Goal: Task Accomplishment & Management: Manage account settings

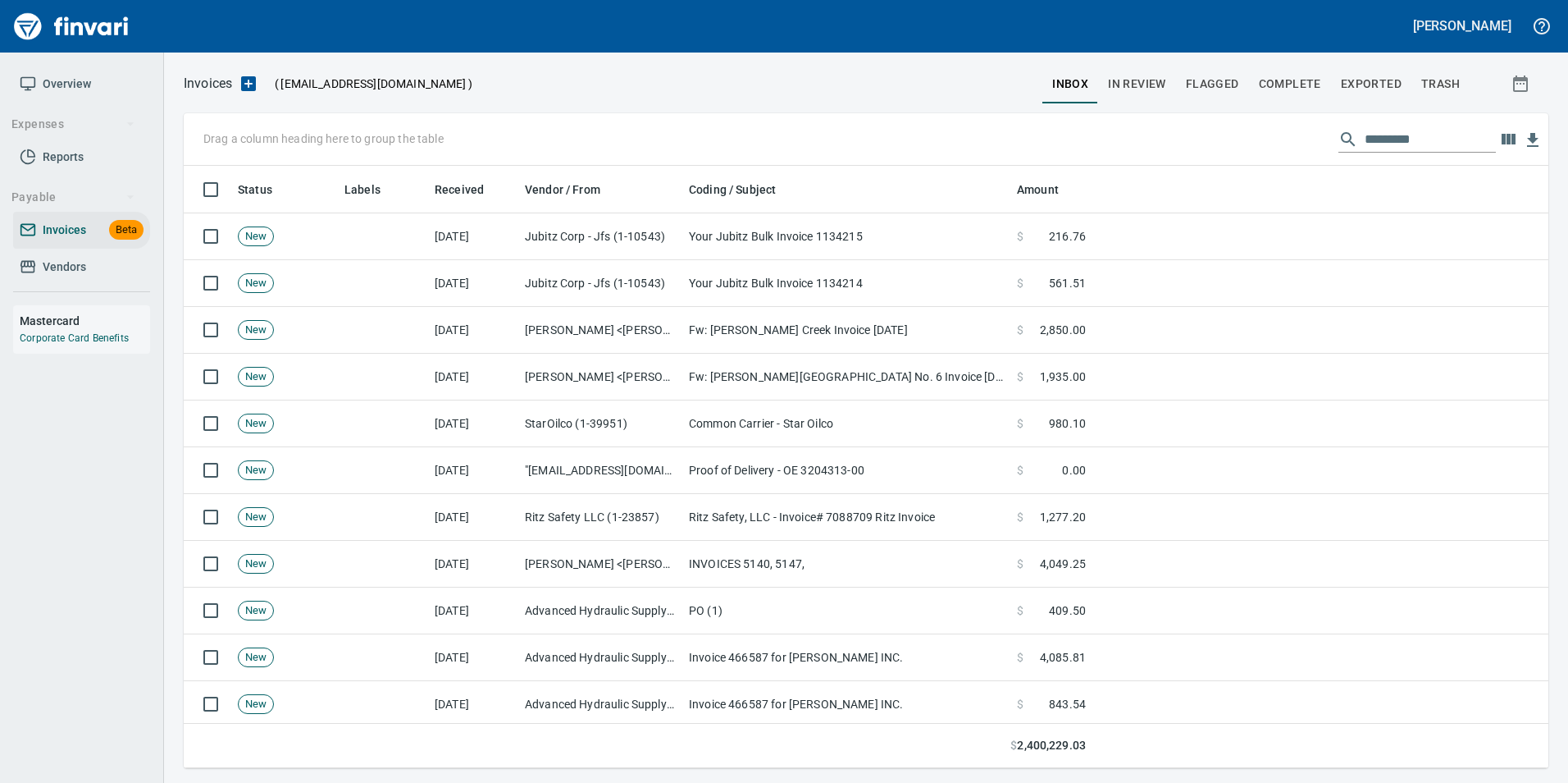
click at [1366, 128] on input "text" at bounding box center [1430, 139] width 131 height 26
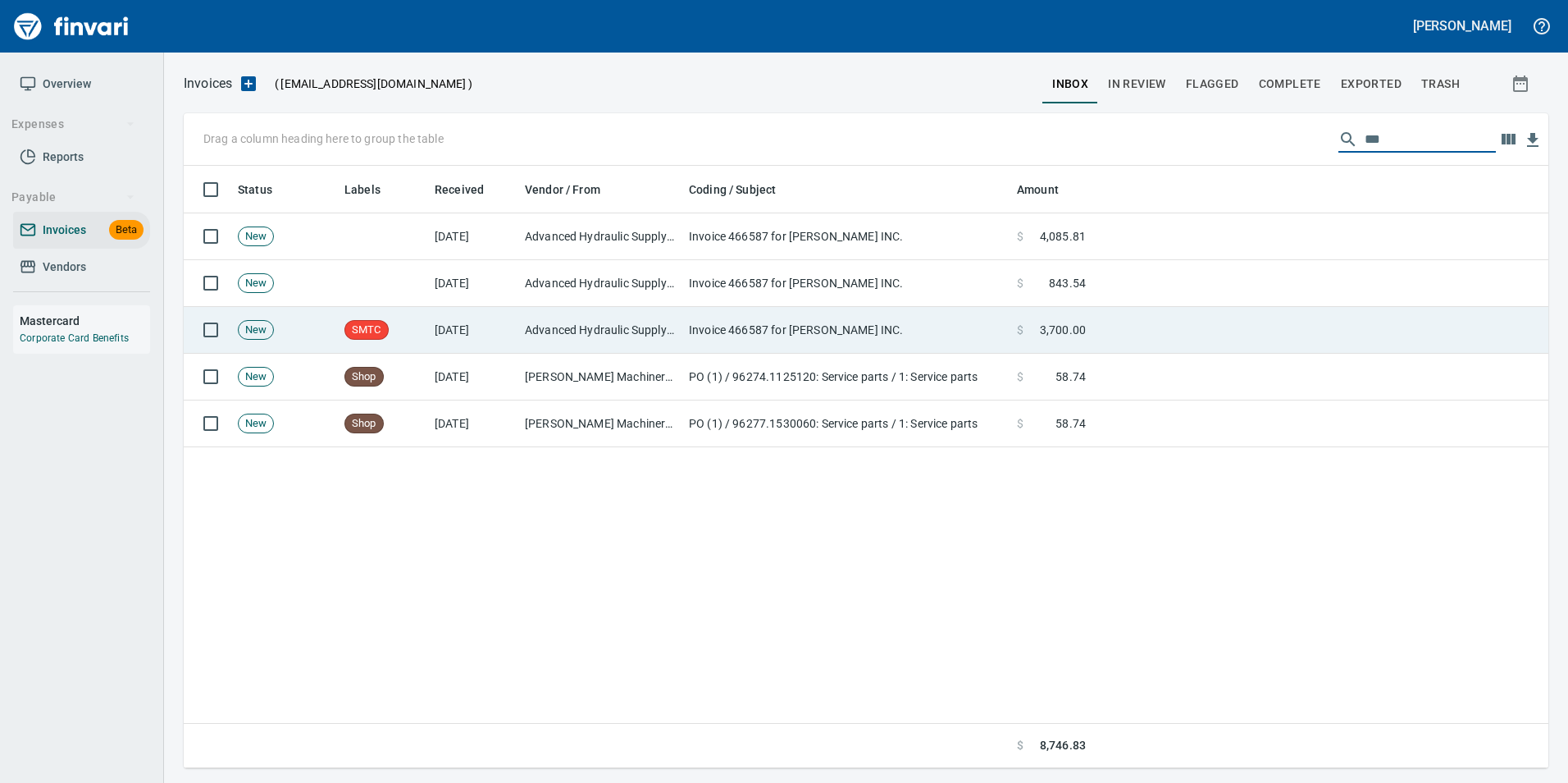
type input "***"
click at [1157, 325] on td at bounding box center [1320, 331] width 456 height 47
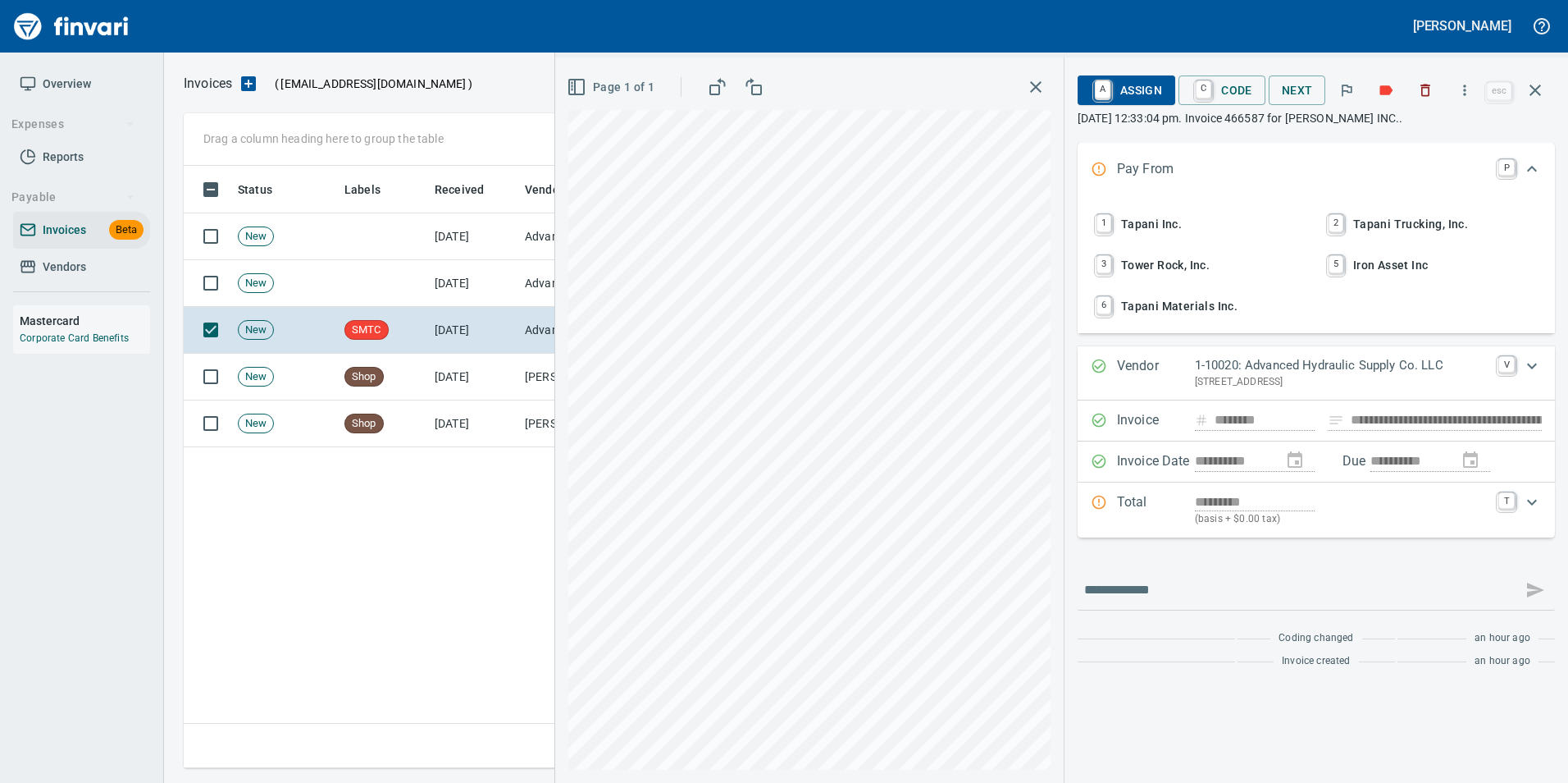
click at [1207, 236] on span "1 Tapani Inc." at bounding box center [1201, 224] width 216 height 28
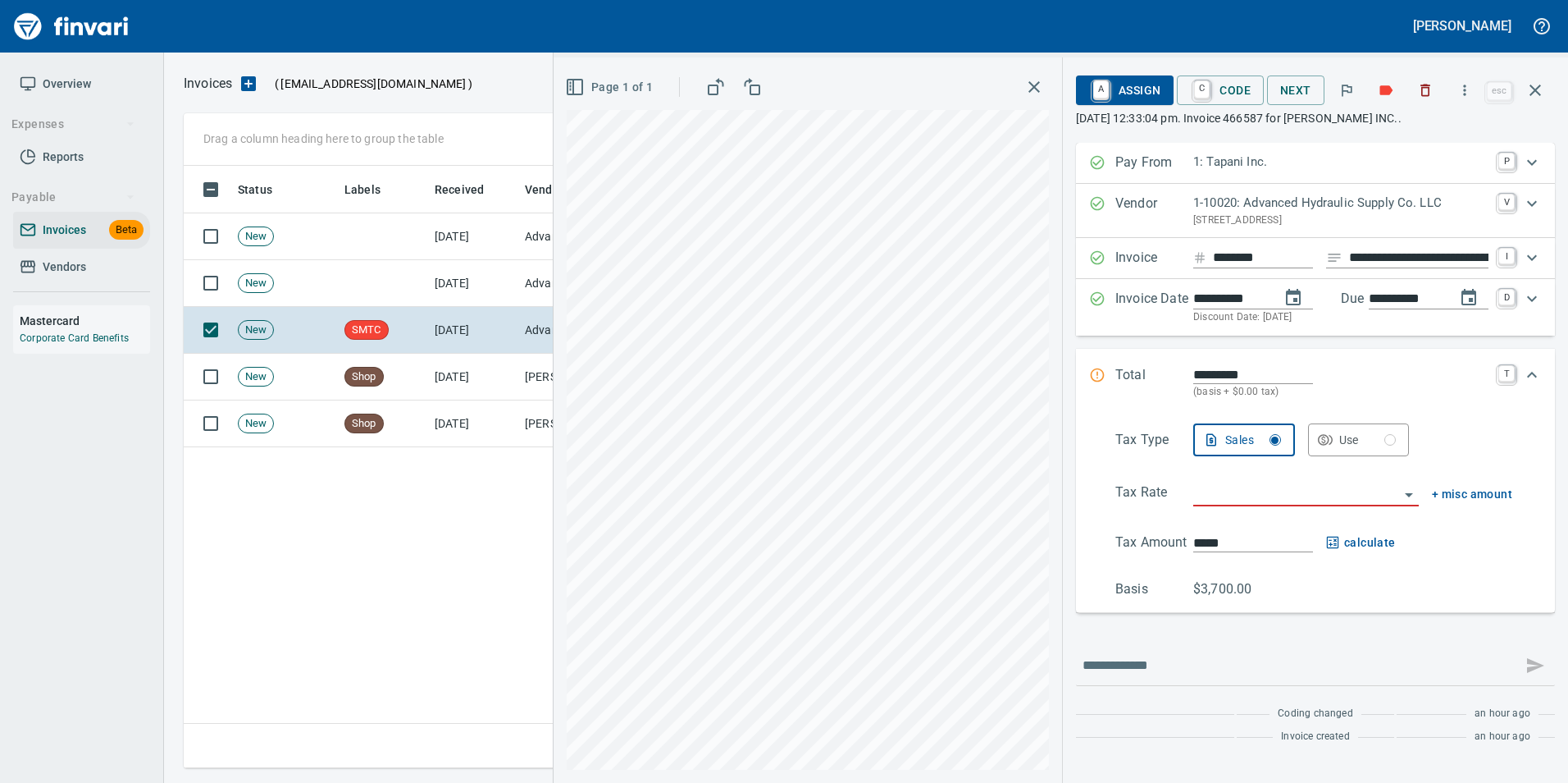
type input "**********"
click at [1429, 262] on input "**********" at bounding box center [1418, 258] width 139 height 20
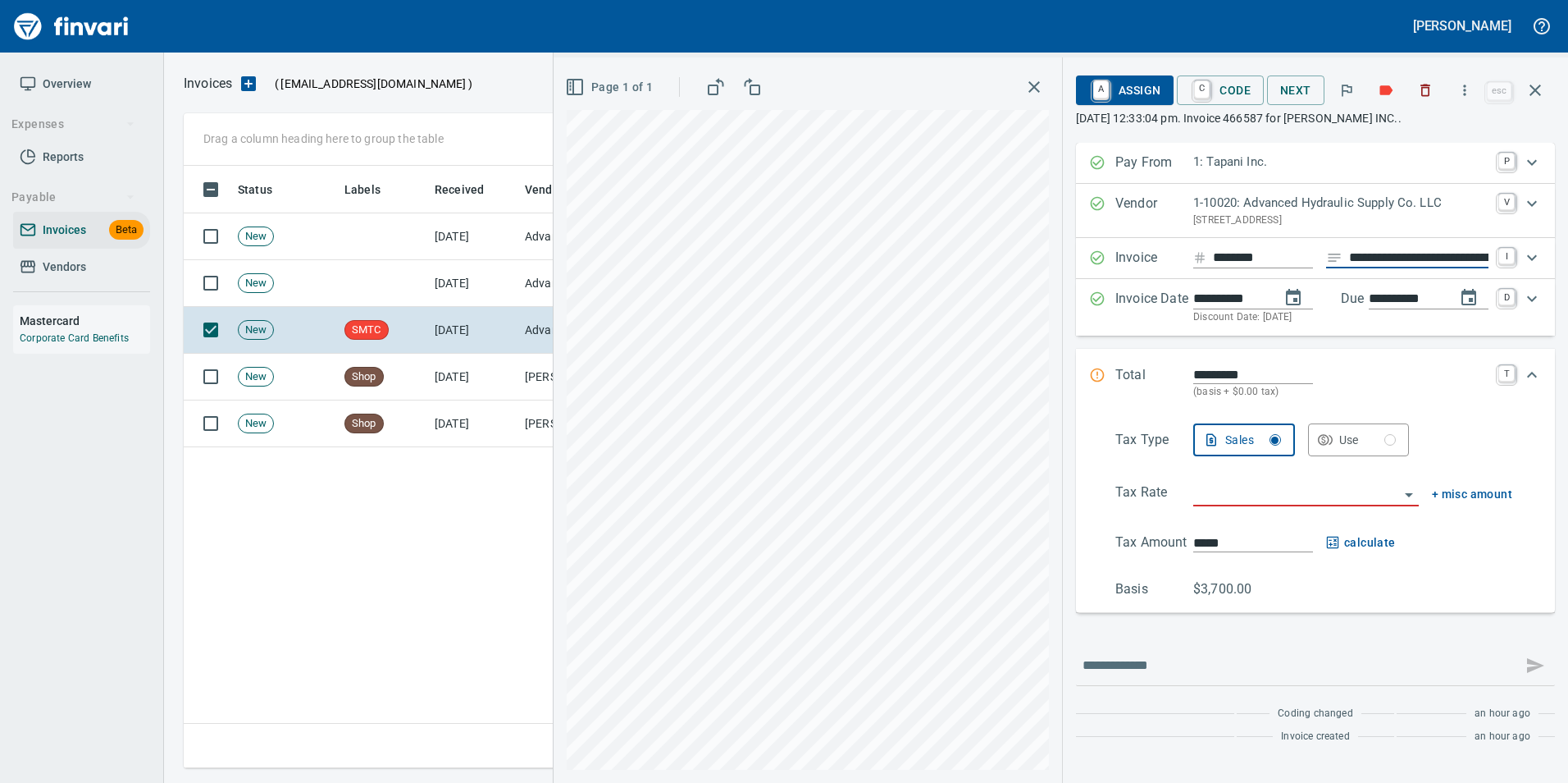
click at [1429, 262] on input "**********" at bounding box center [1418, 258] width 139 height 20
type input "**********"
click at [1261, 498] on input "search" at bounding box center [1296, 494] width 206 height 23
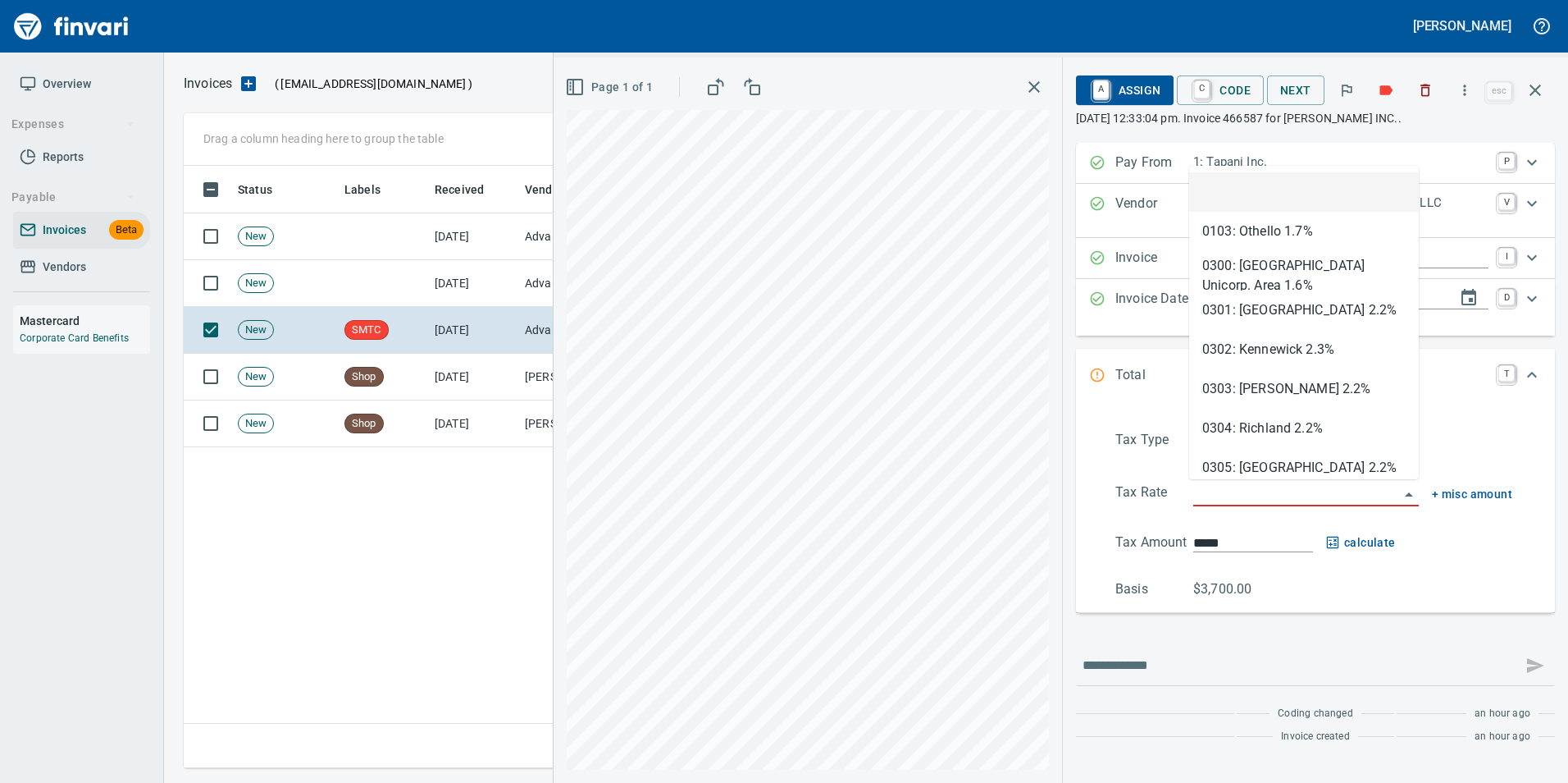
scroll to position [590, 1351]
click at [1442, 428] on div "Sales Use" at bounding box center [1352, 440] width 319 height 33
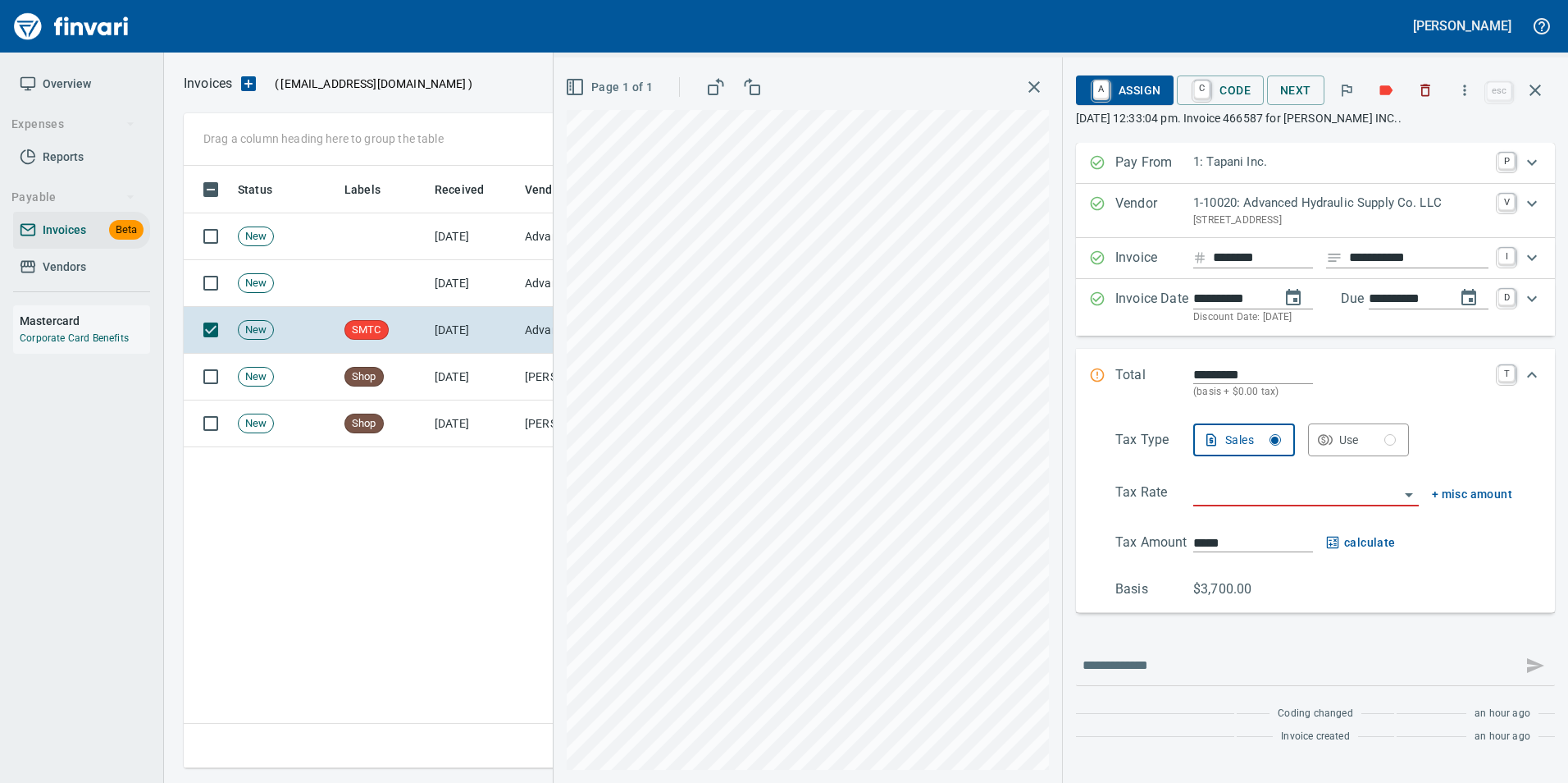
click at [1377, 428] on button "Use" at bounding box center [1359, 440] width 102 height 33
click at [1307, 481] on div "Tax Type Sales Use Tax Rate + misc amount Tax Amount ***** Basis $3,700.00" at bounding box center [1315, 511] width 453 height 175
click at [1329, 504] on input "search" at bounding box center [1296, 494] width 206 height 23
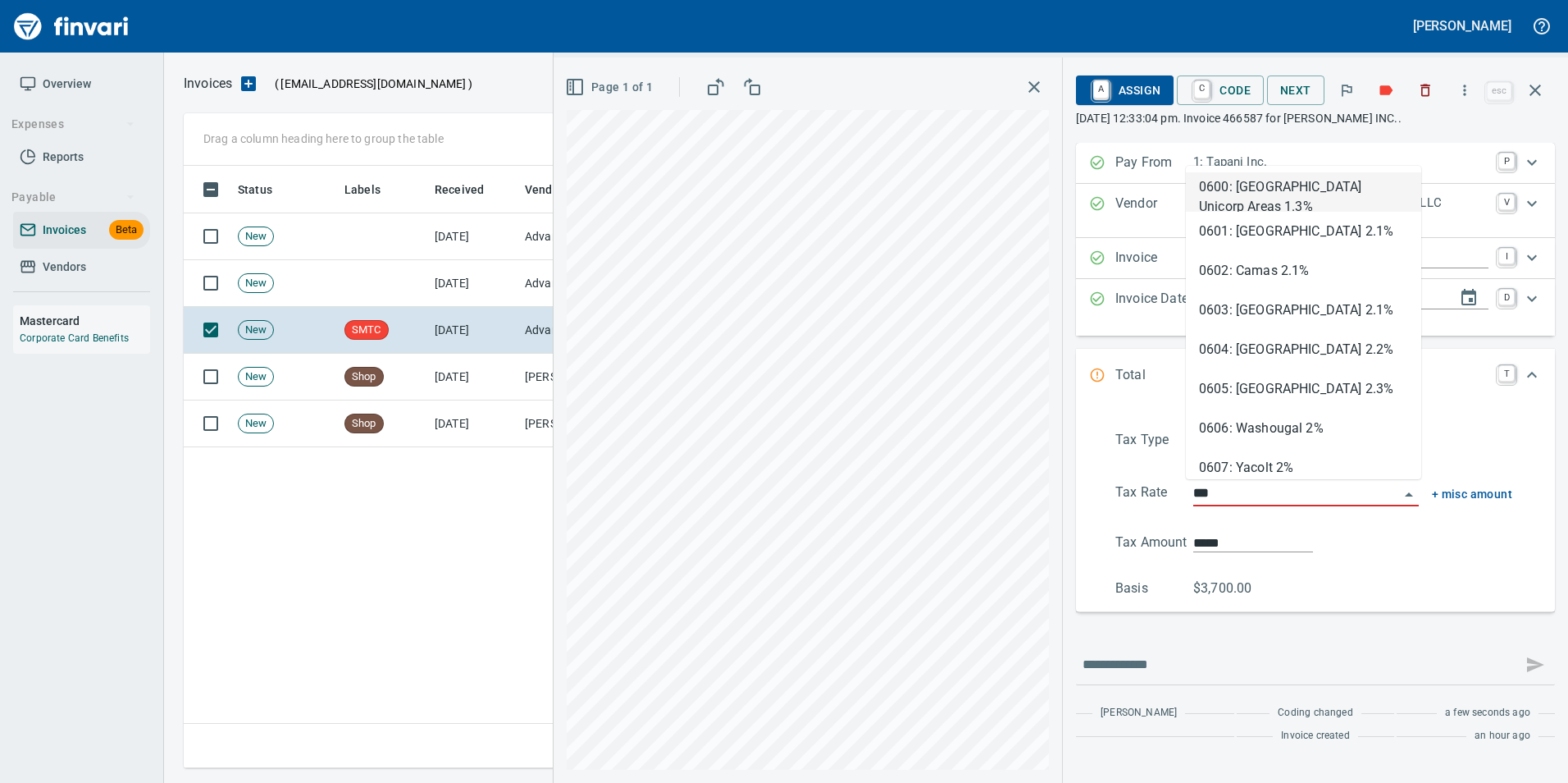
type input "****"
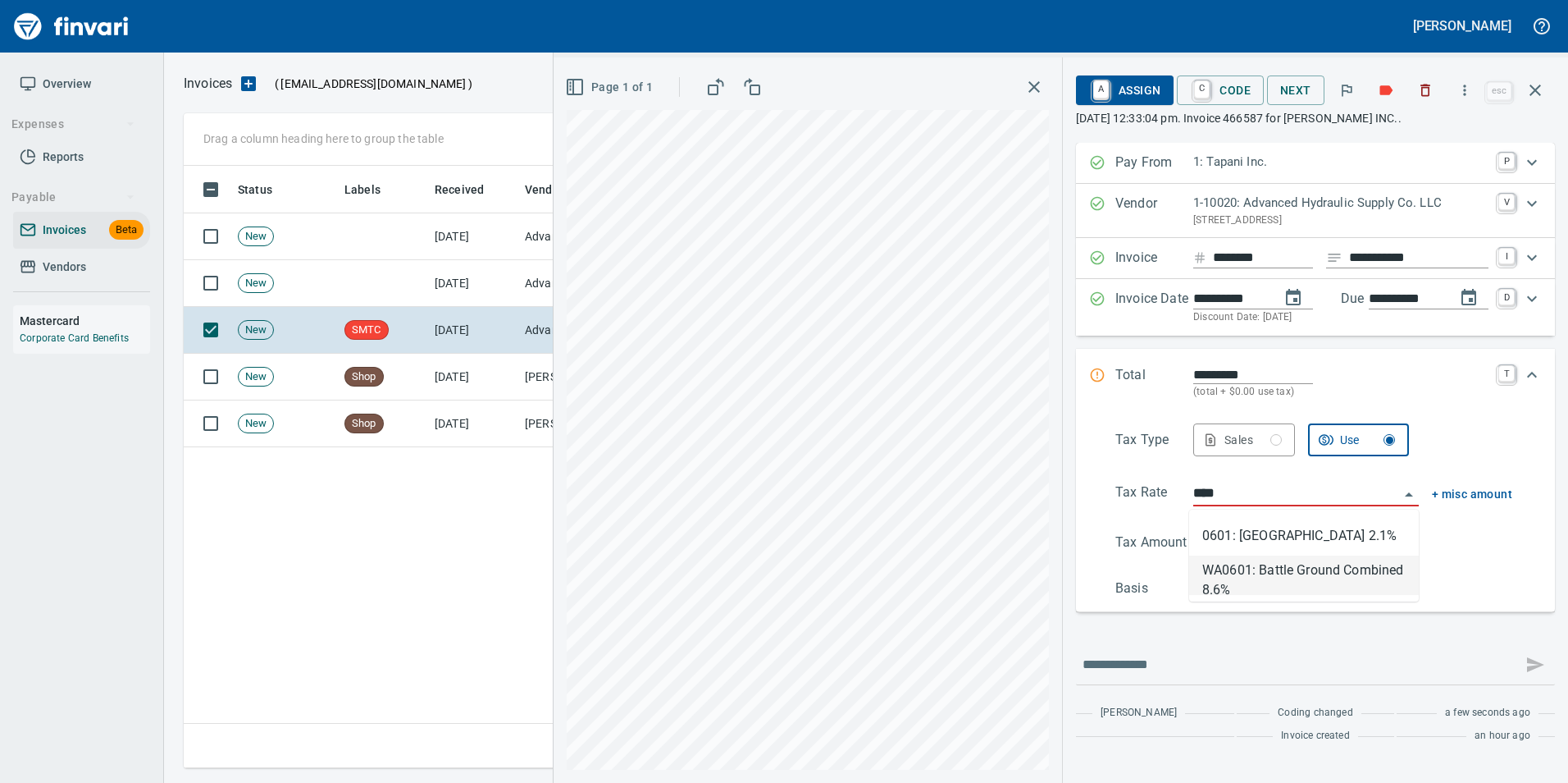
click at [1276, 569] on li "WA0601: Battle Ground Combined 8.6%" at bounding box center [1304, 575] width 229 height 39
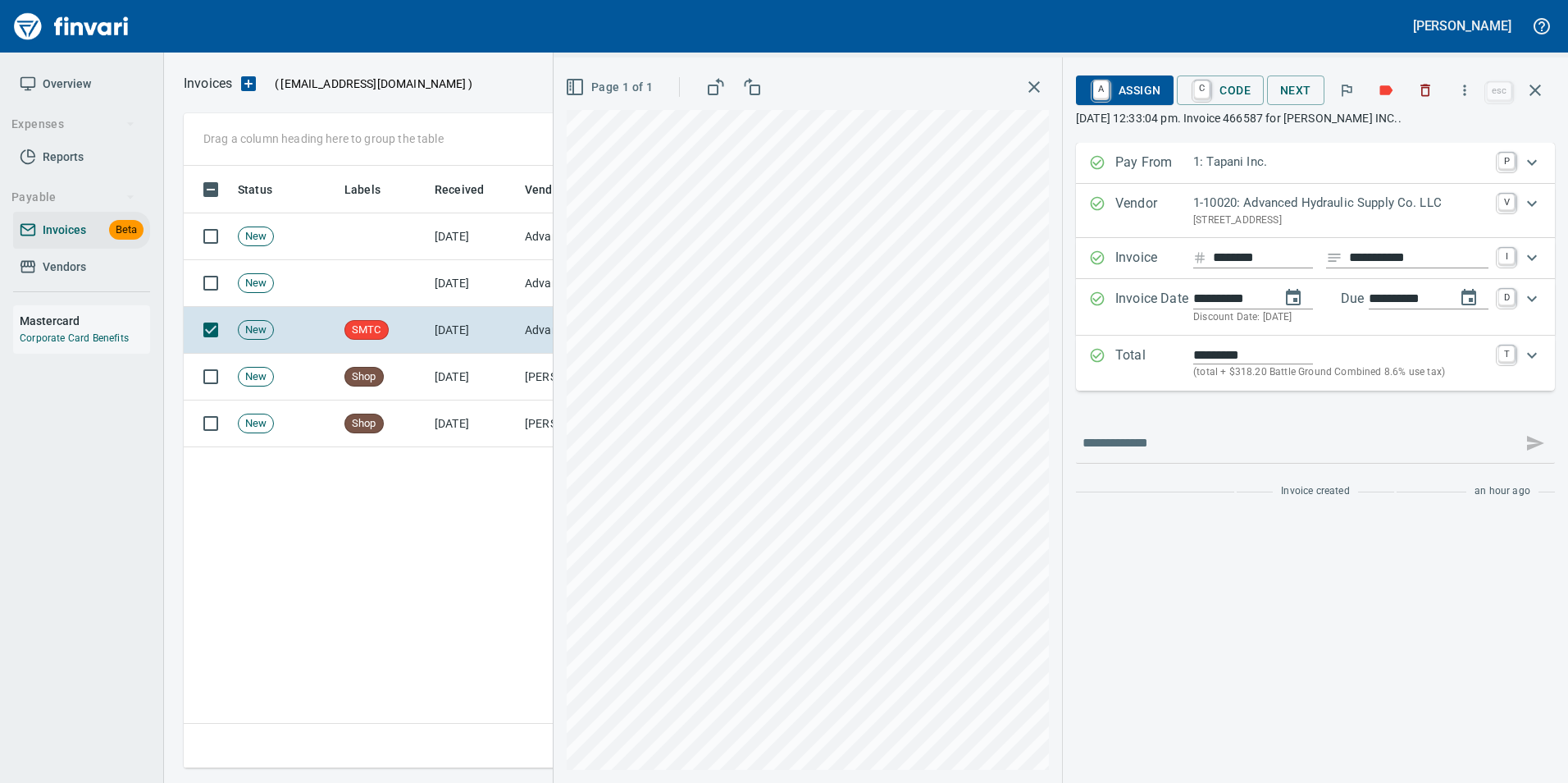
type input "*******"
type input "**********"
click at [1131, 89] on span "A Assign" at bounding box center [1124, 89] width 71 height 28
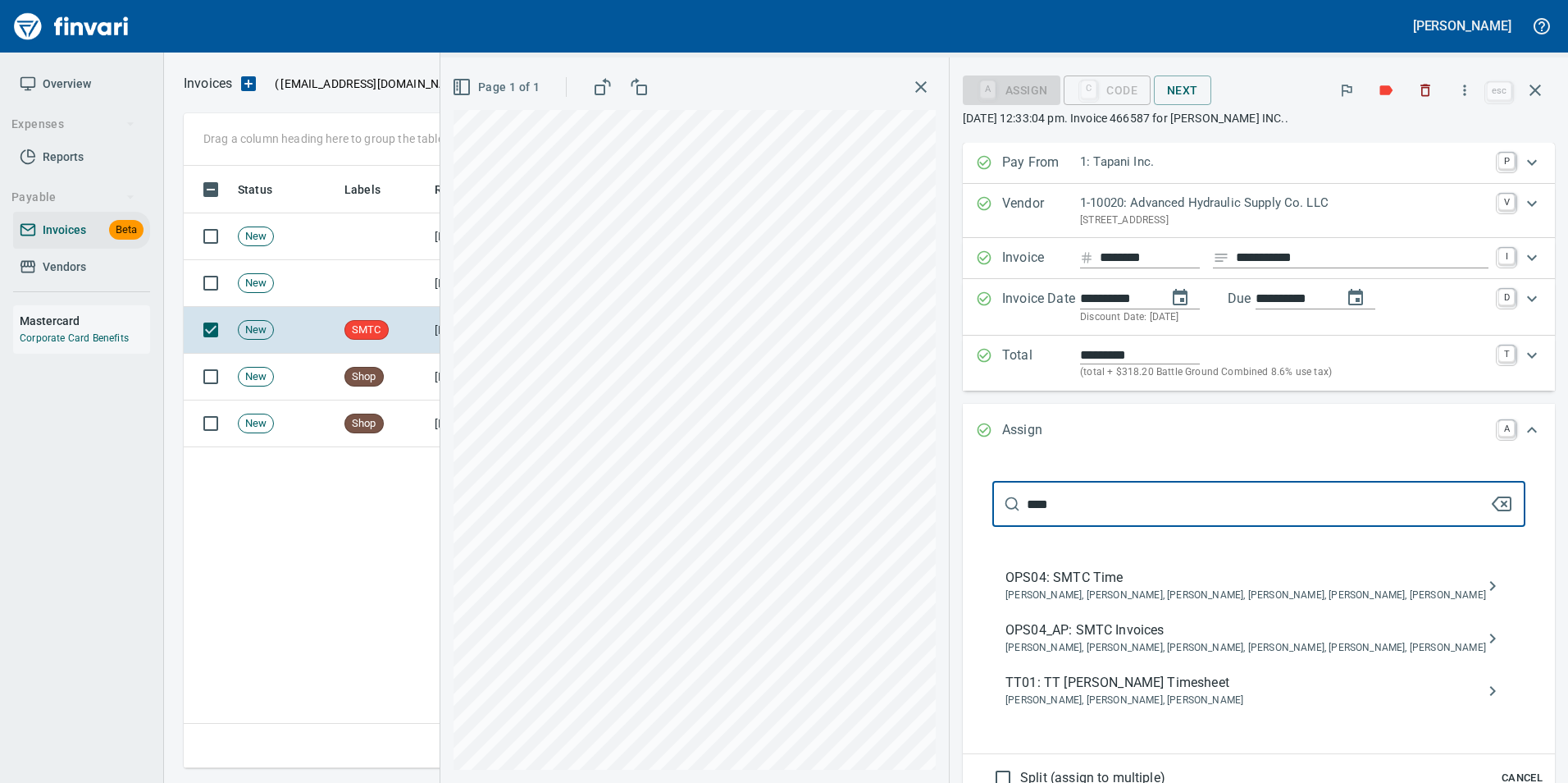
type input "****"
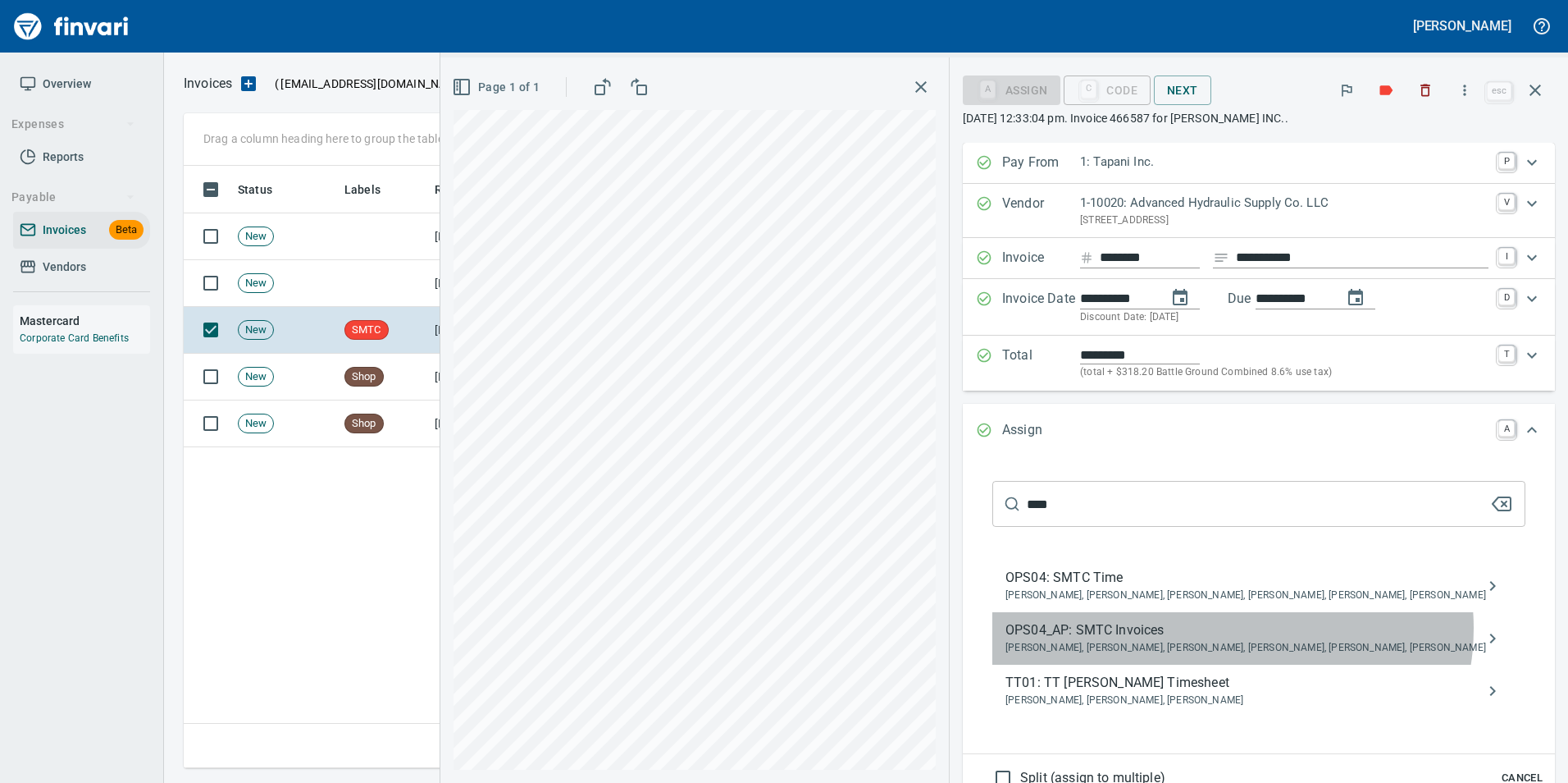
click at [1328, 627] on span "OPS04_AP: SMTC Invoices" at bounding box center [1245, 630] width 480 height 19
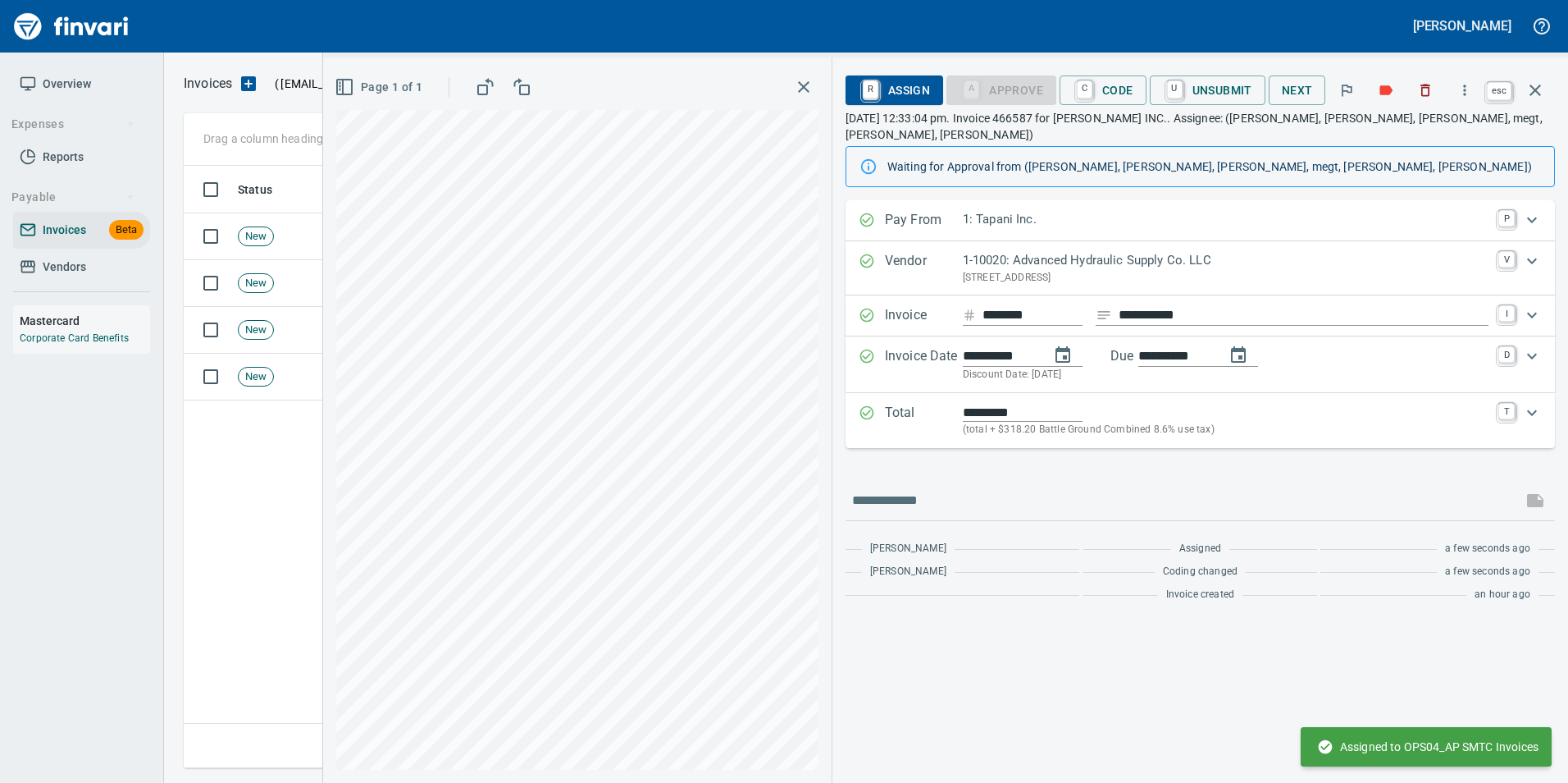
click at [1535, 97] on icon "button" at bounding box center [1535, 90] width 19 height 19
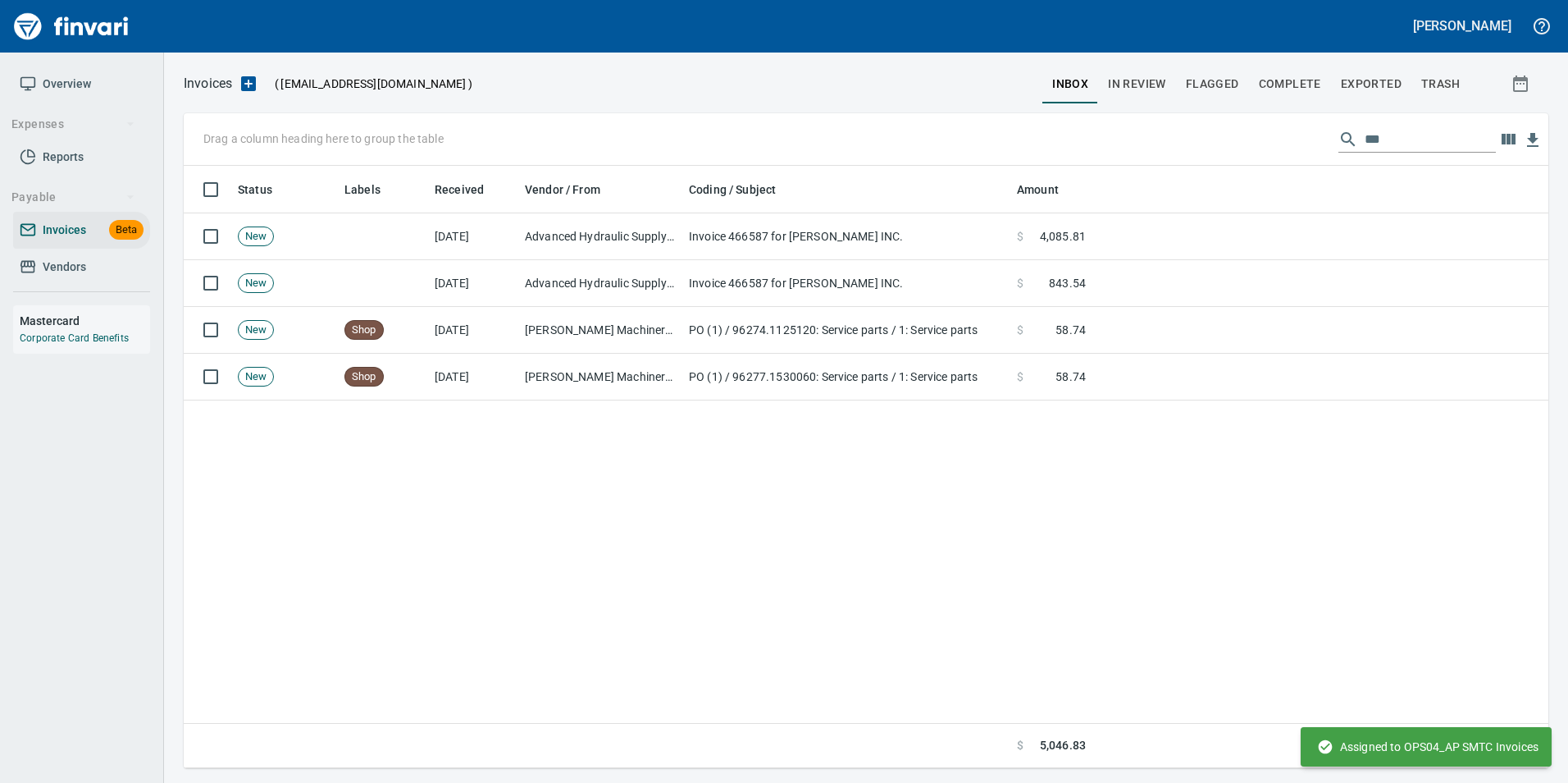
scroll to position [590, 1352]
click at [1438, 141] on input "***" at bounding box center [1430, 139] width 131 height 26
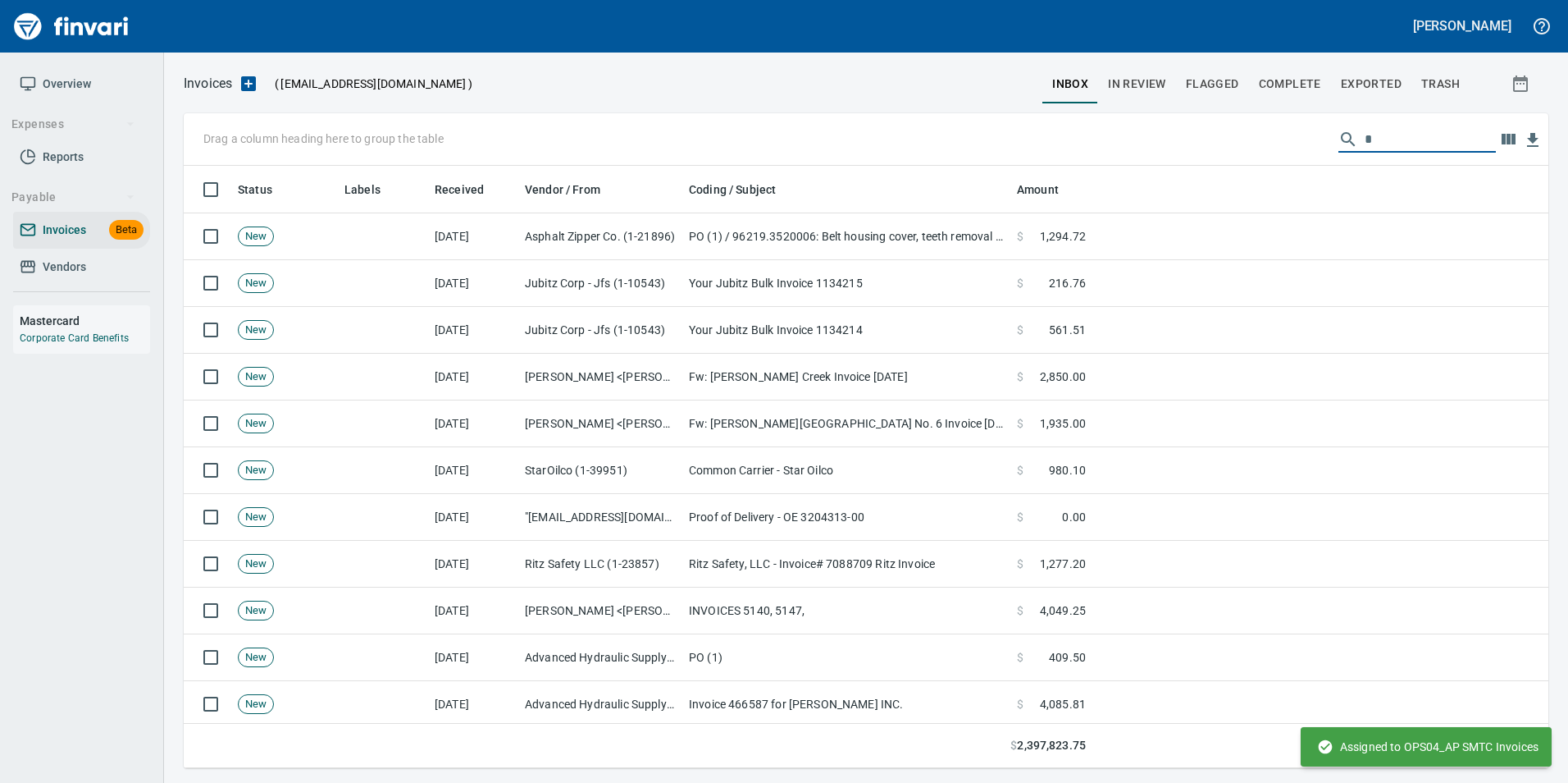
scroll to position [590, 1340]
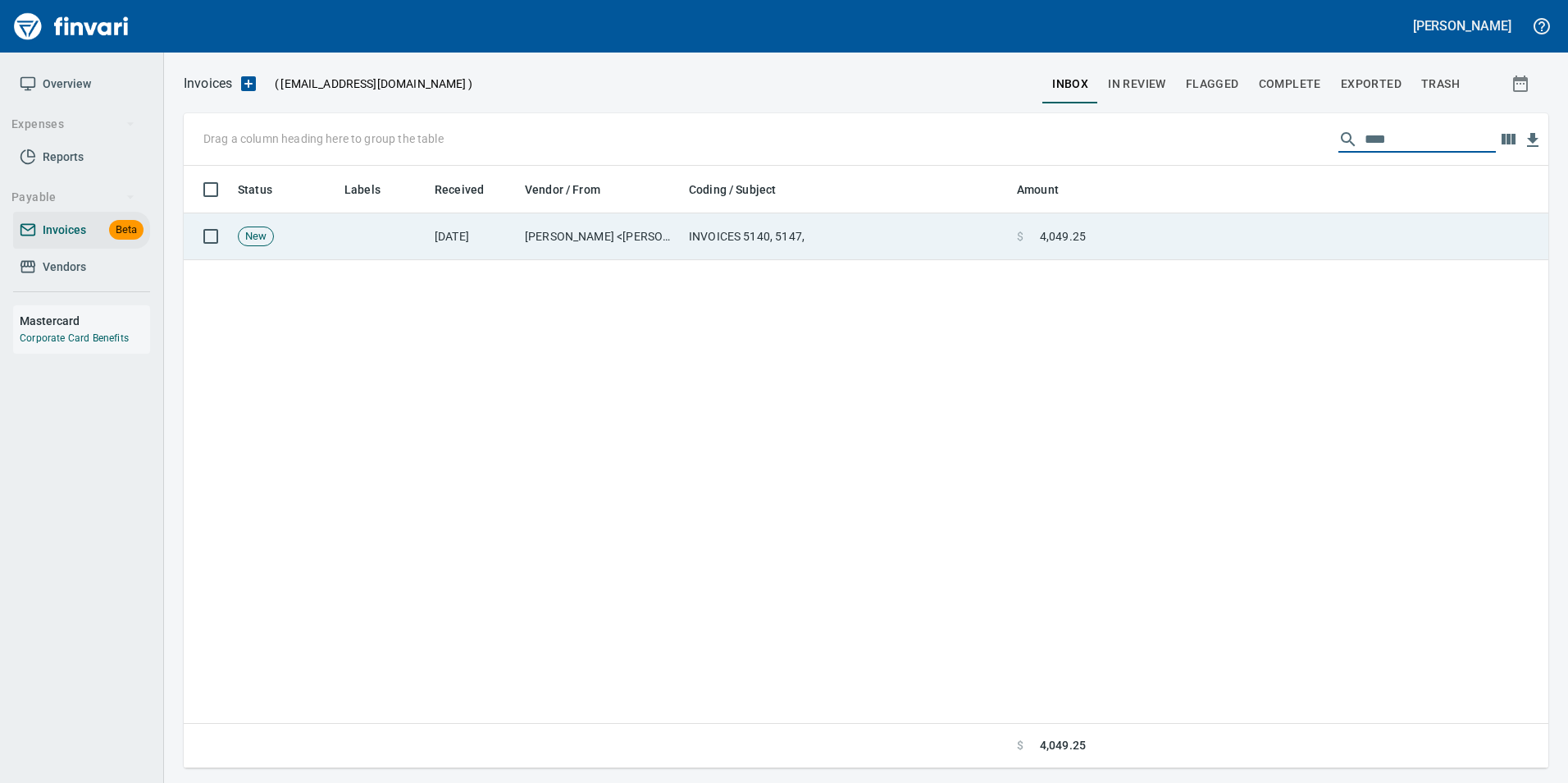
type input "****"
click at [1304, 229] on td at bounding box center [1320, 236] width 456 height 47
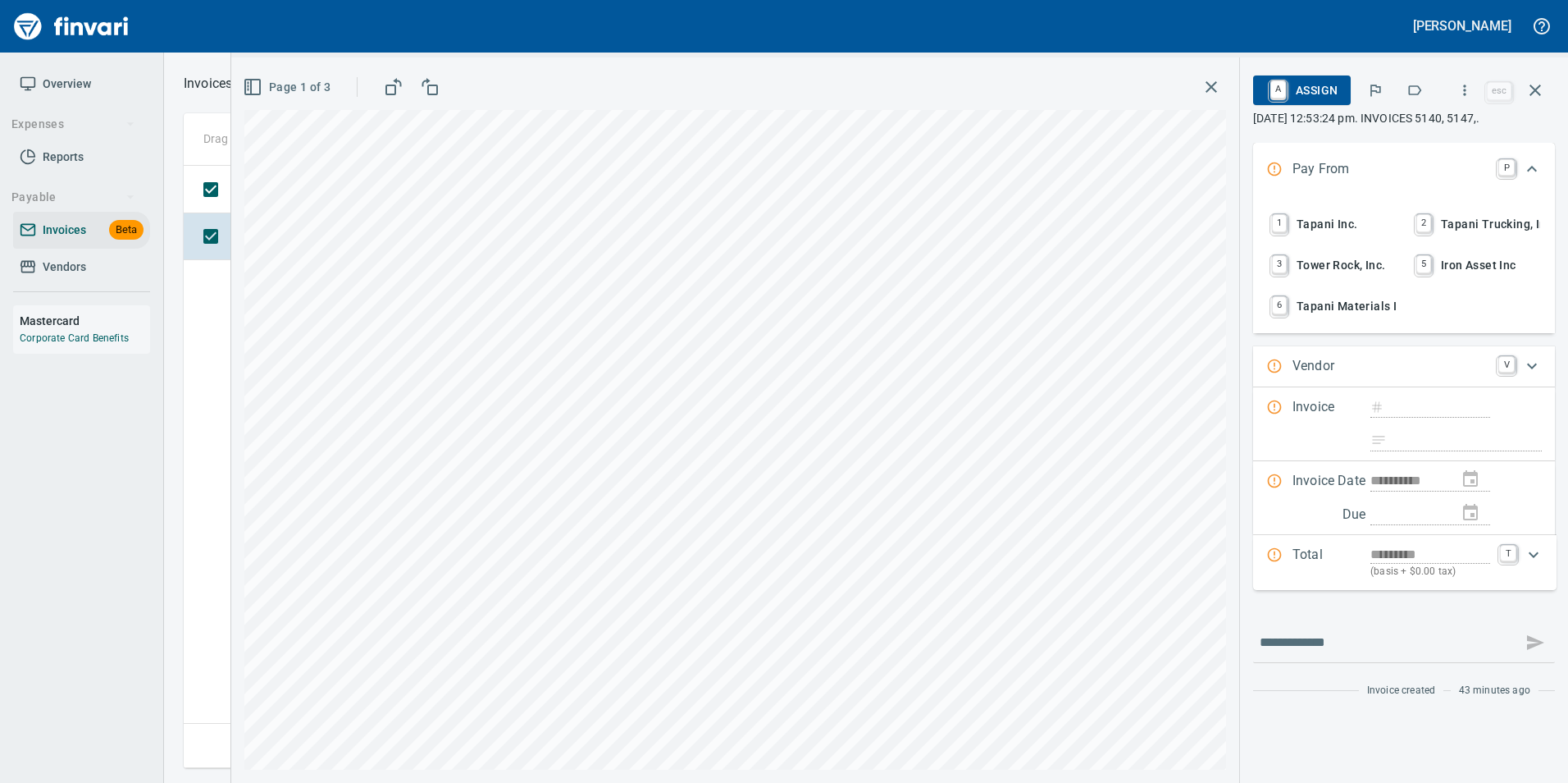
click at [279, 81] on span "Page 1 of 3" at bounding box center [288, 87] width 85 height 20
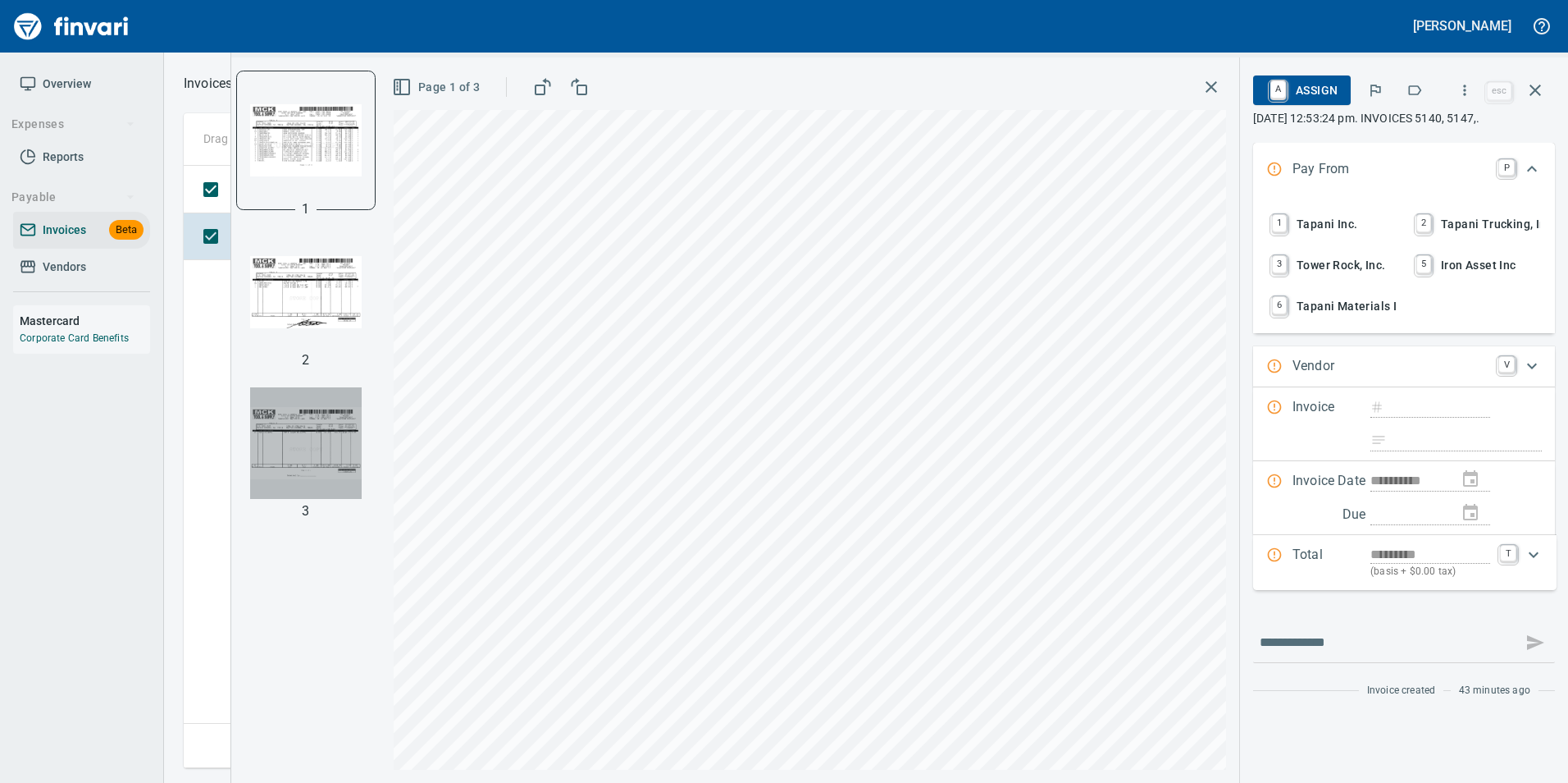
click at [323, 417] on img "button" at bounding box center [305, 443] width 112 height 112
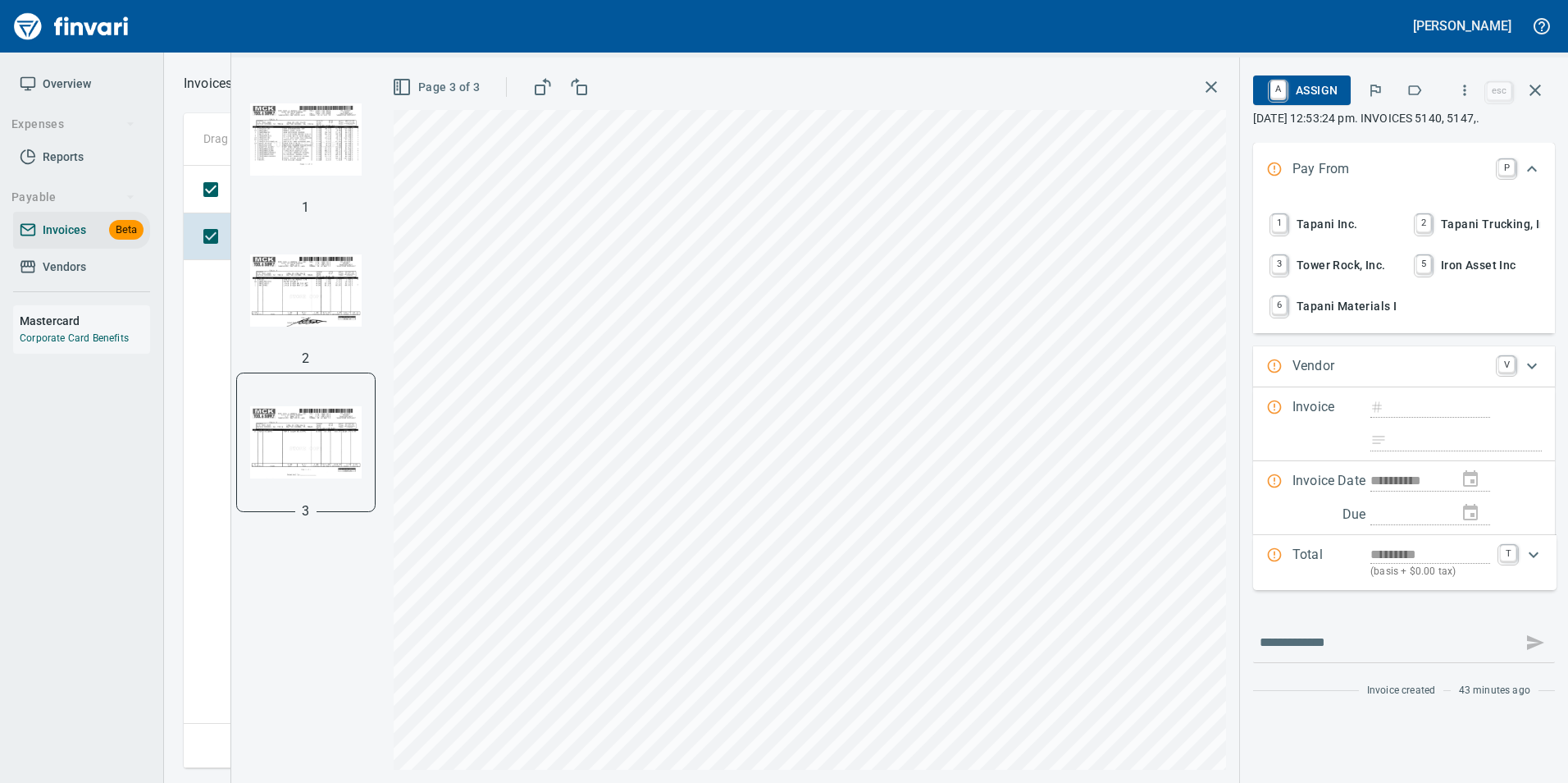
click at [330, 303] on img "button" at bounding box center [305, 290] width 112 height 112
click at [339, 141] on img "button" at bounding box center [305, 139] width 112 height 112
click at [1462, 89] on icon "button" at bounding box center [1464, 89] width 17 height 17
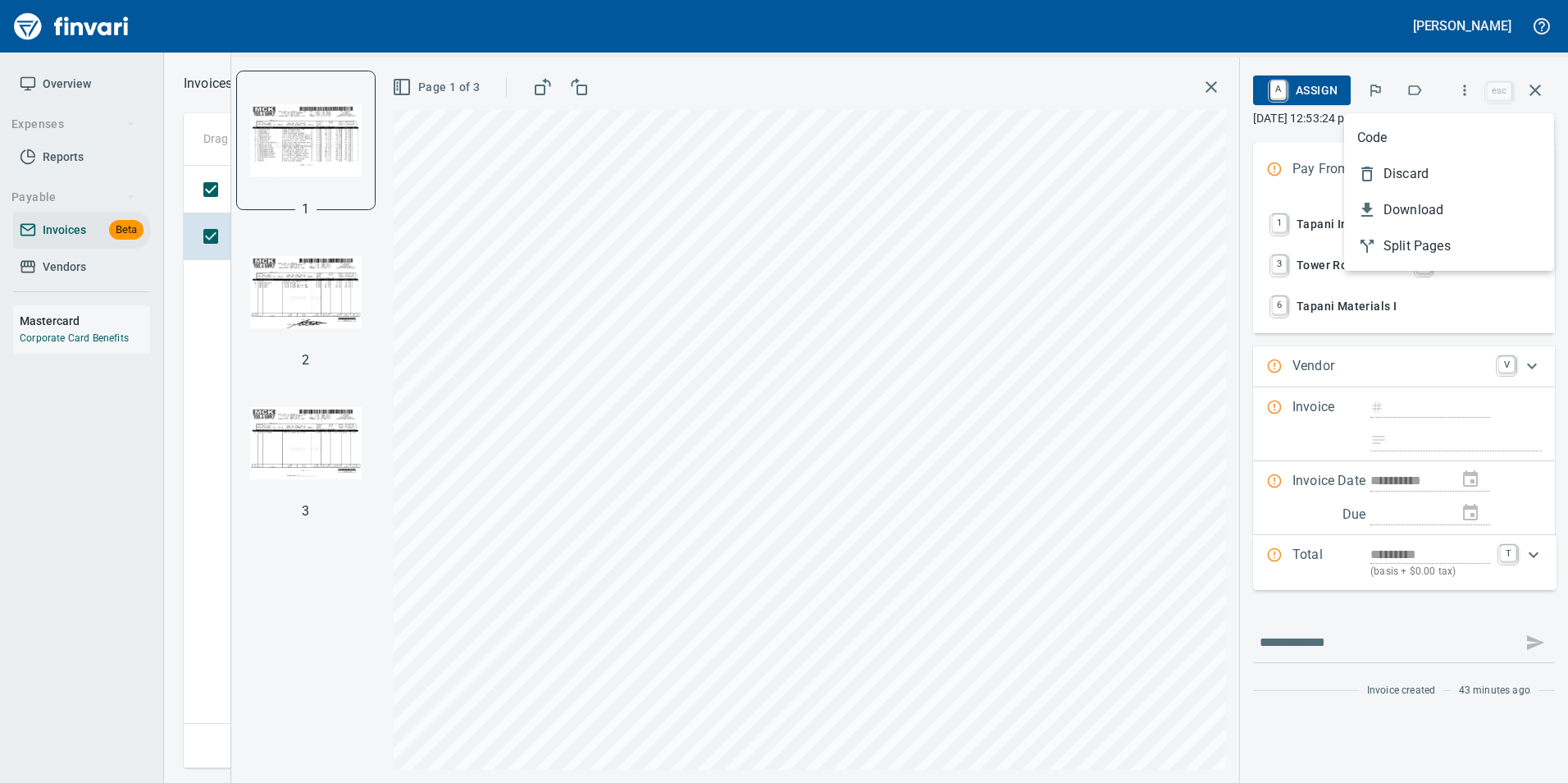
scroll to position [590, 1351]
click at [1476, 247] on span "Split Pages" at bounding box center [1462, 246] width 157 height 19
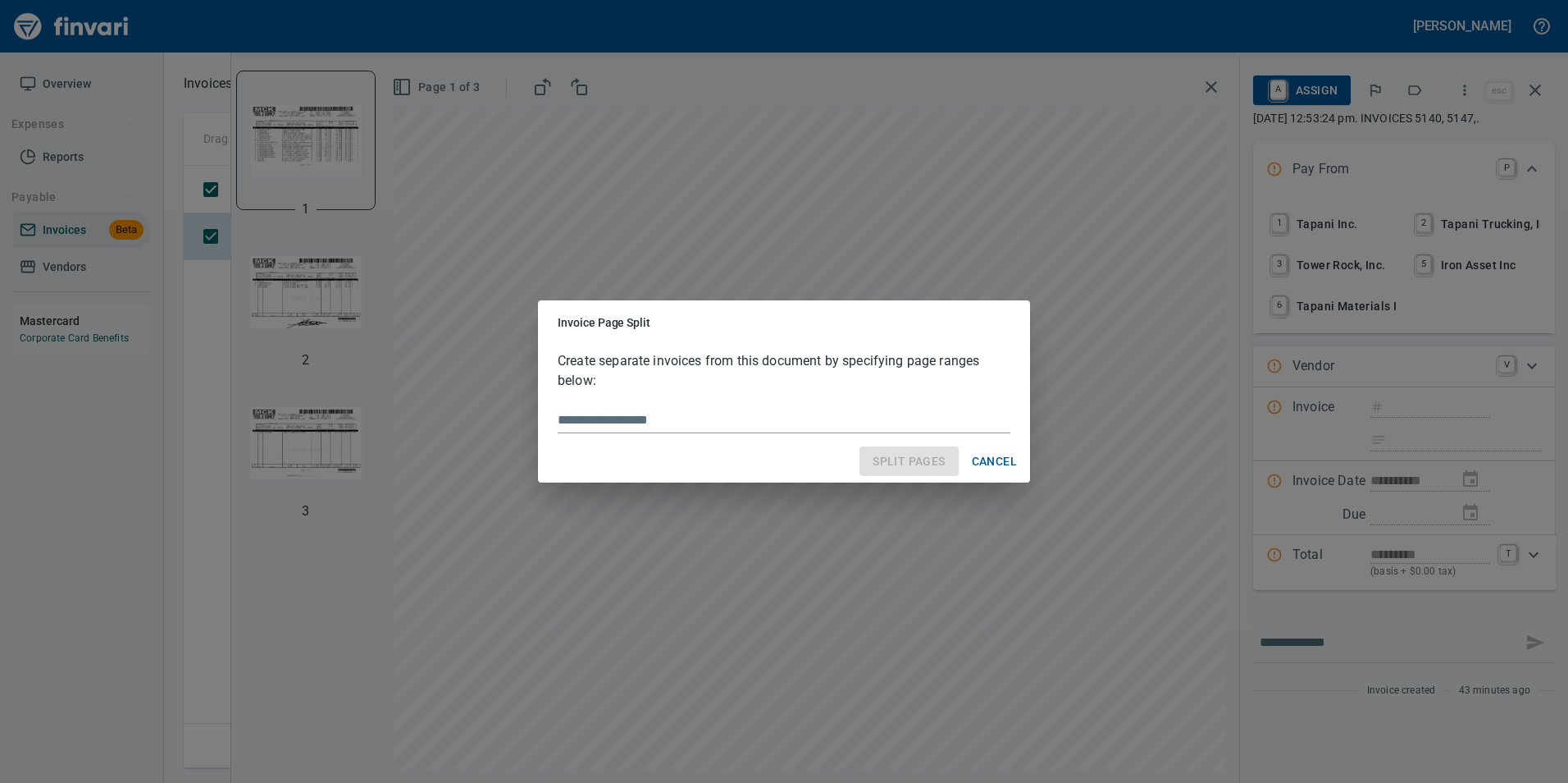
click at [601, 426] on input "text" at bounding box center [784, 419] width 453 height 26
type input "***"
click at [921, 459] on span "Split Pages" at bounding box center [909, 461] width 72 height 20
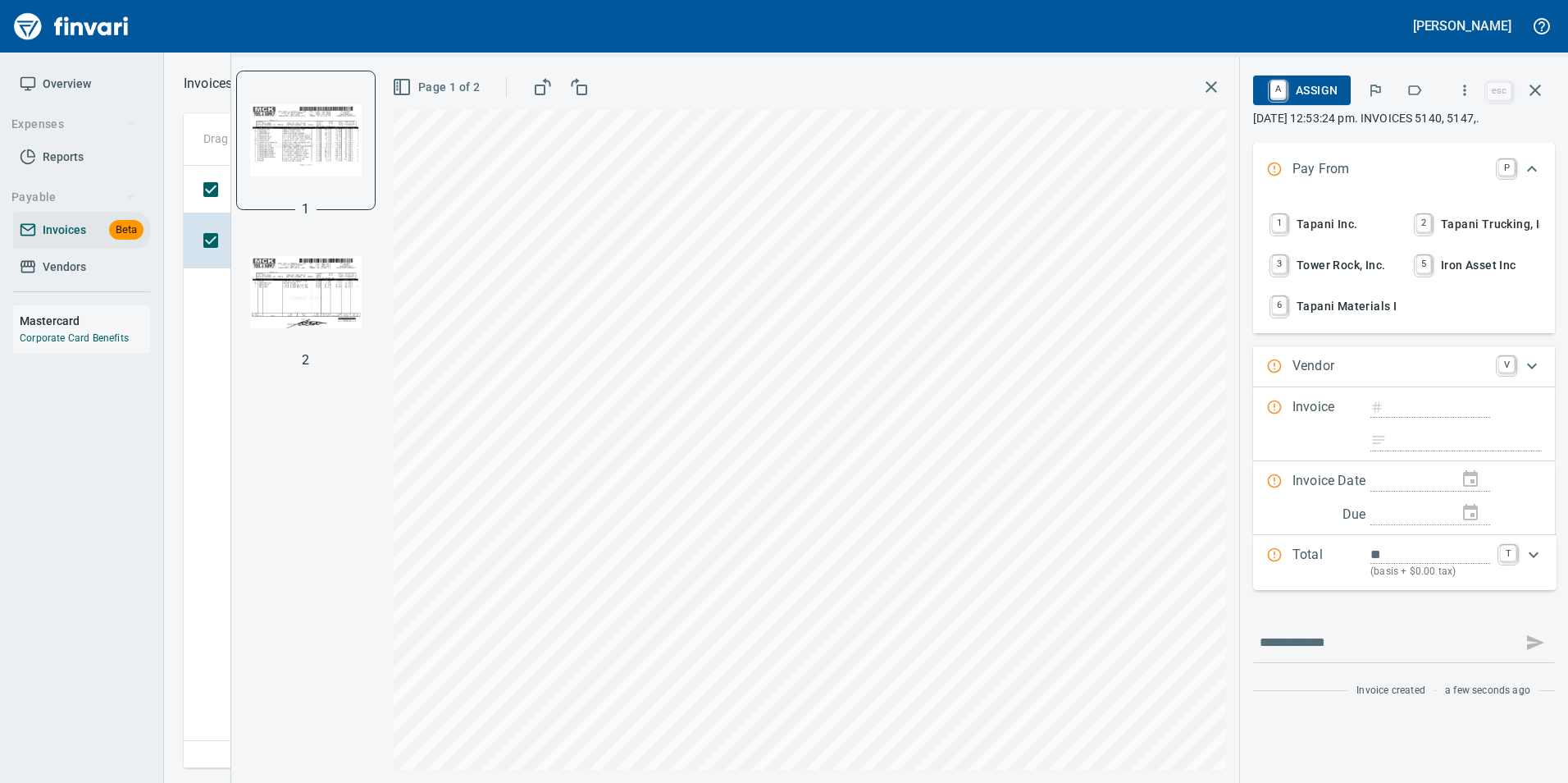
click at [337, 282] on img "button" at bounding box center [305, 292] width 112 height 112
click at [330, 171] on img "button" at bounding box center [305, 139] width 112 height 112
click at [1334, 220] on span "1 Tapani Inc." at bounding box center [1332, 224] width 128 height 28
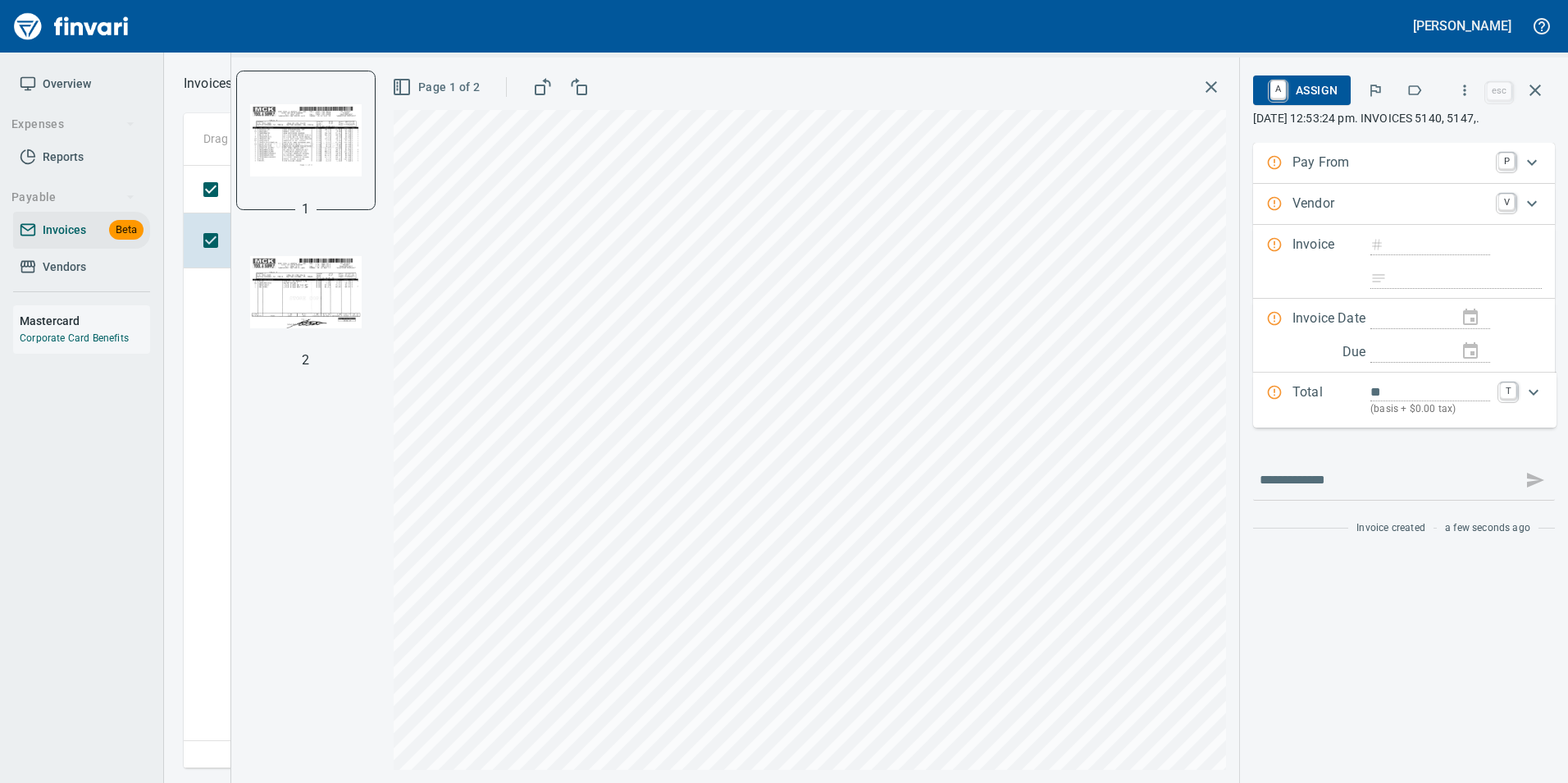
type input "**********"
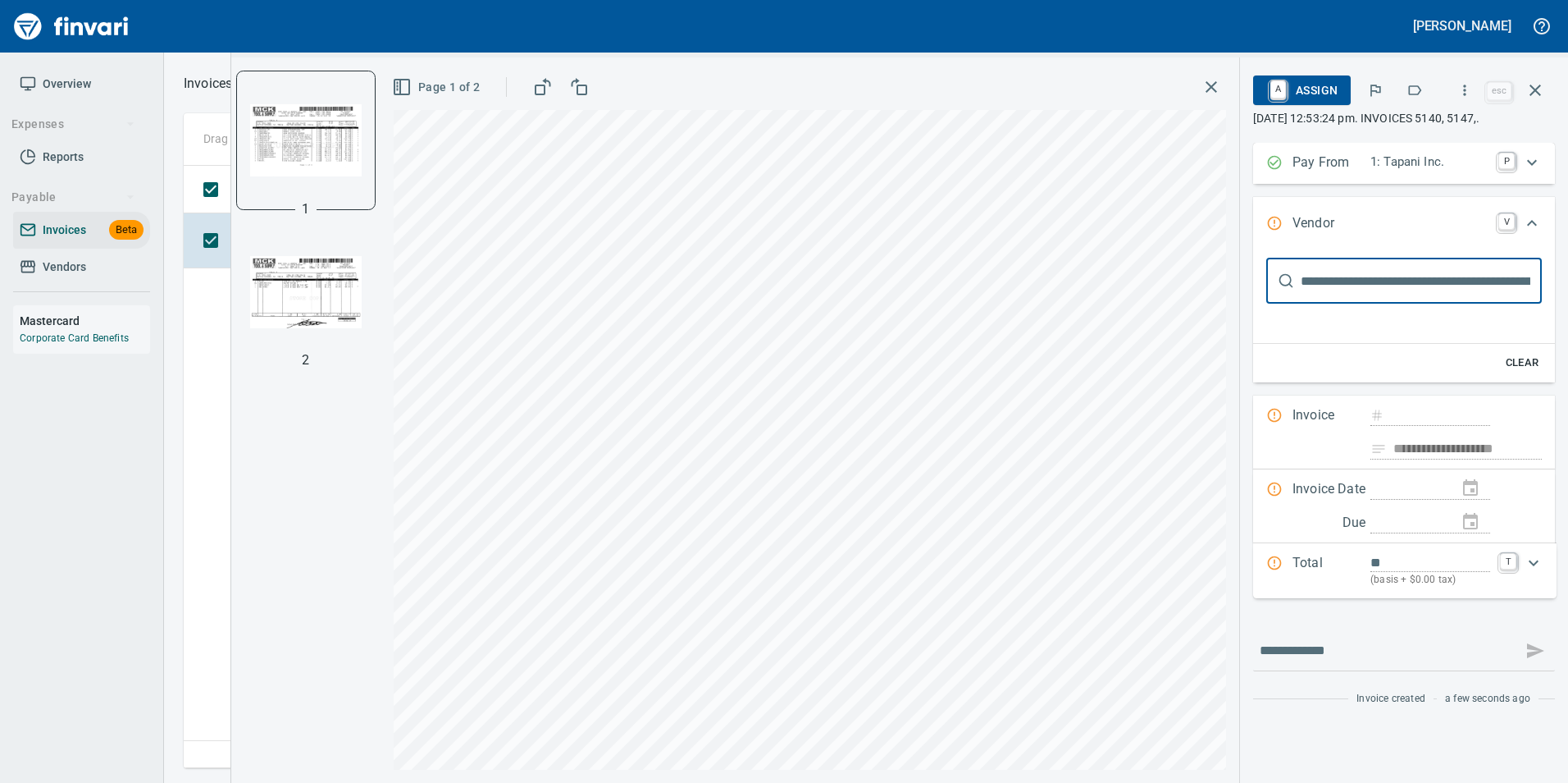
scroll to position [0, 0]
type input "**********"
type input "*********"
type input "***"
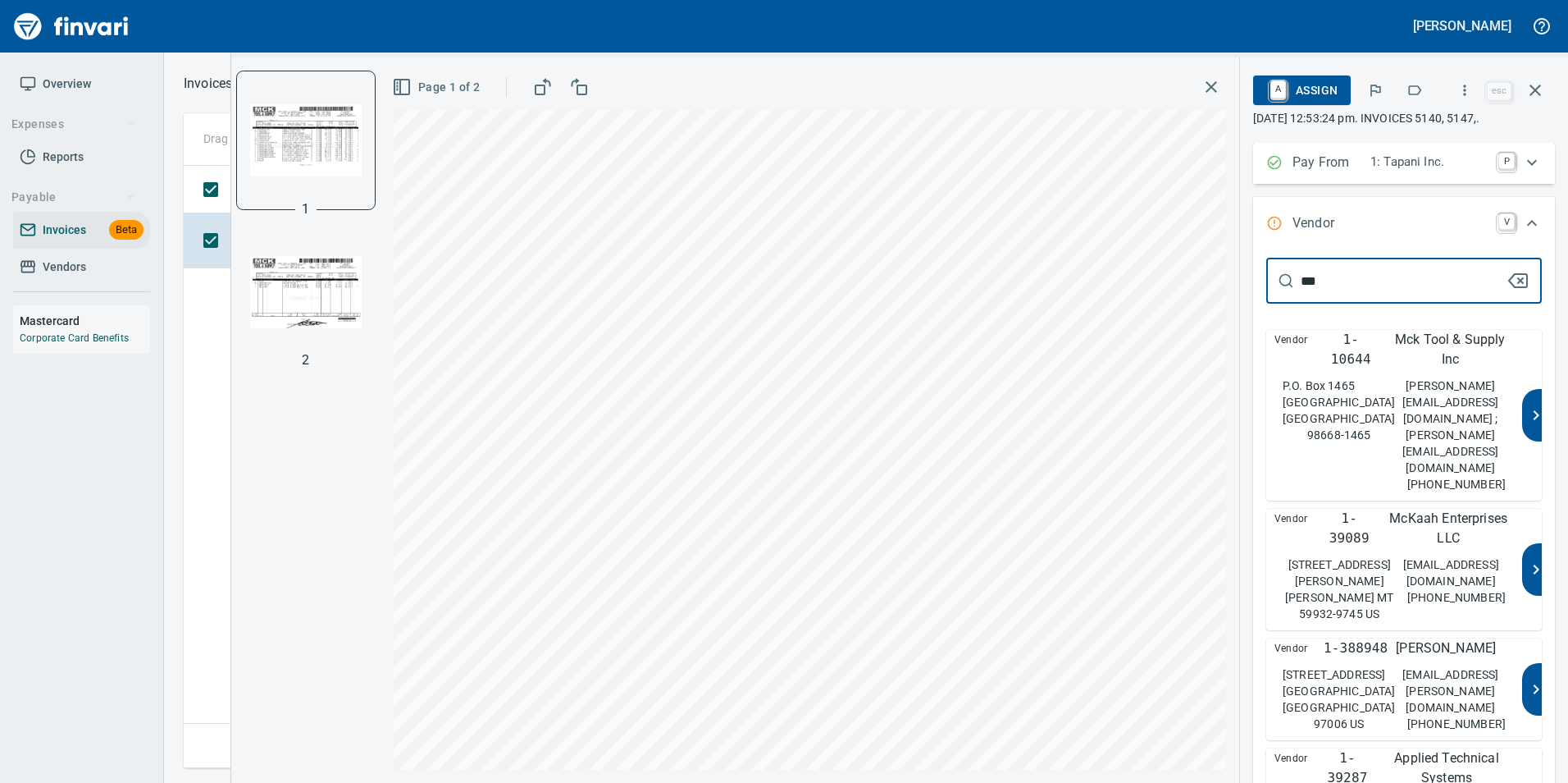
click at [1396, 380] on p "patty@mcktool.net ; tammy@mcktool.net" at bounding box center [1450, 426] width 110 height 98
type input "**********"
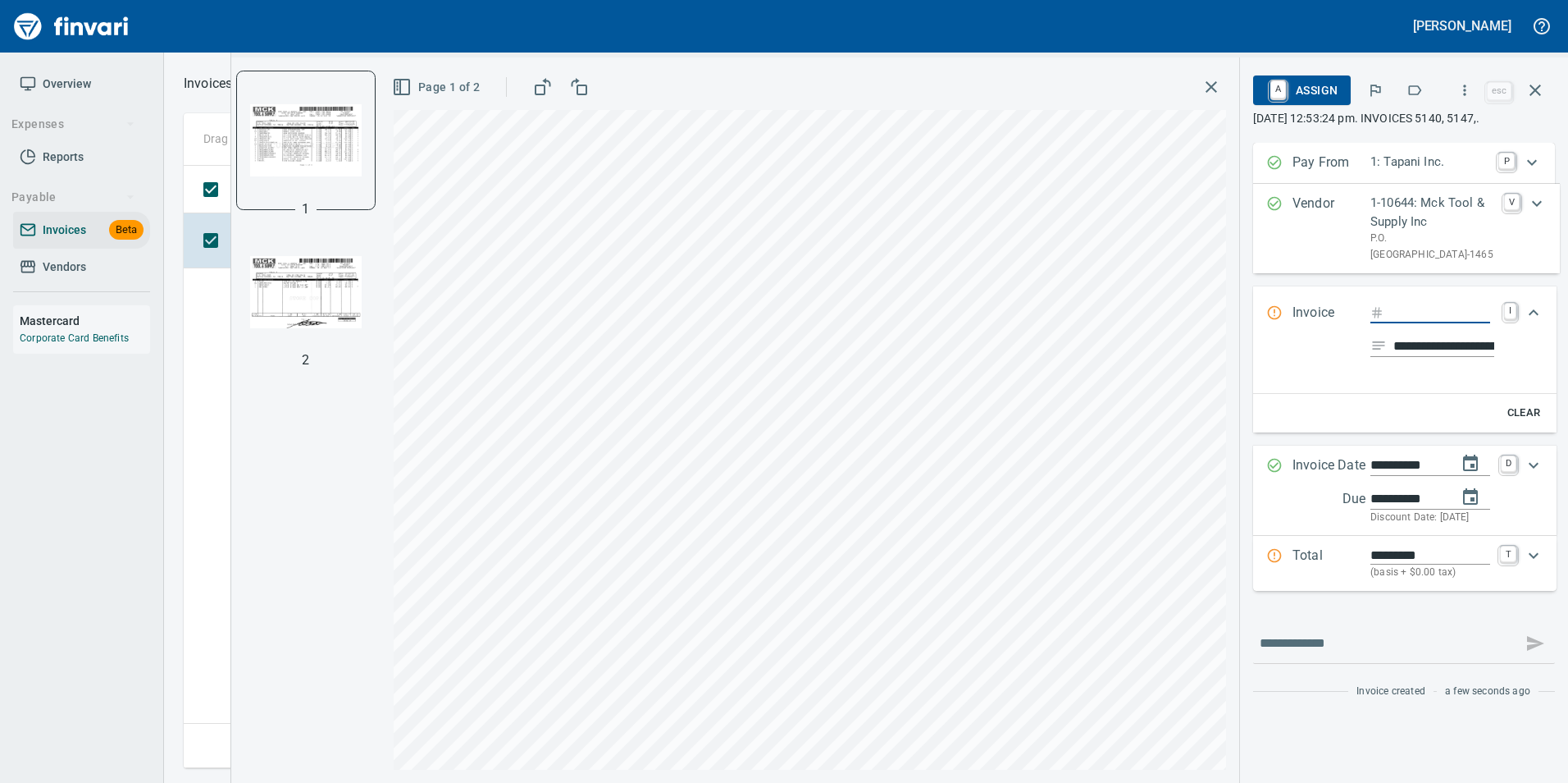
scroll to position [0, 0]
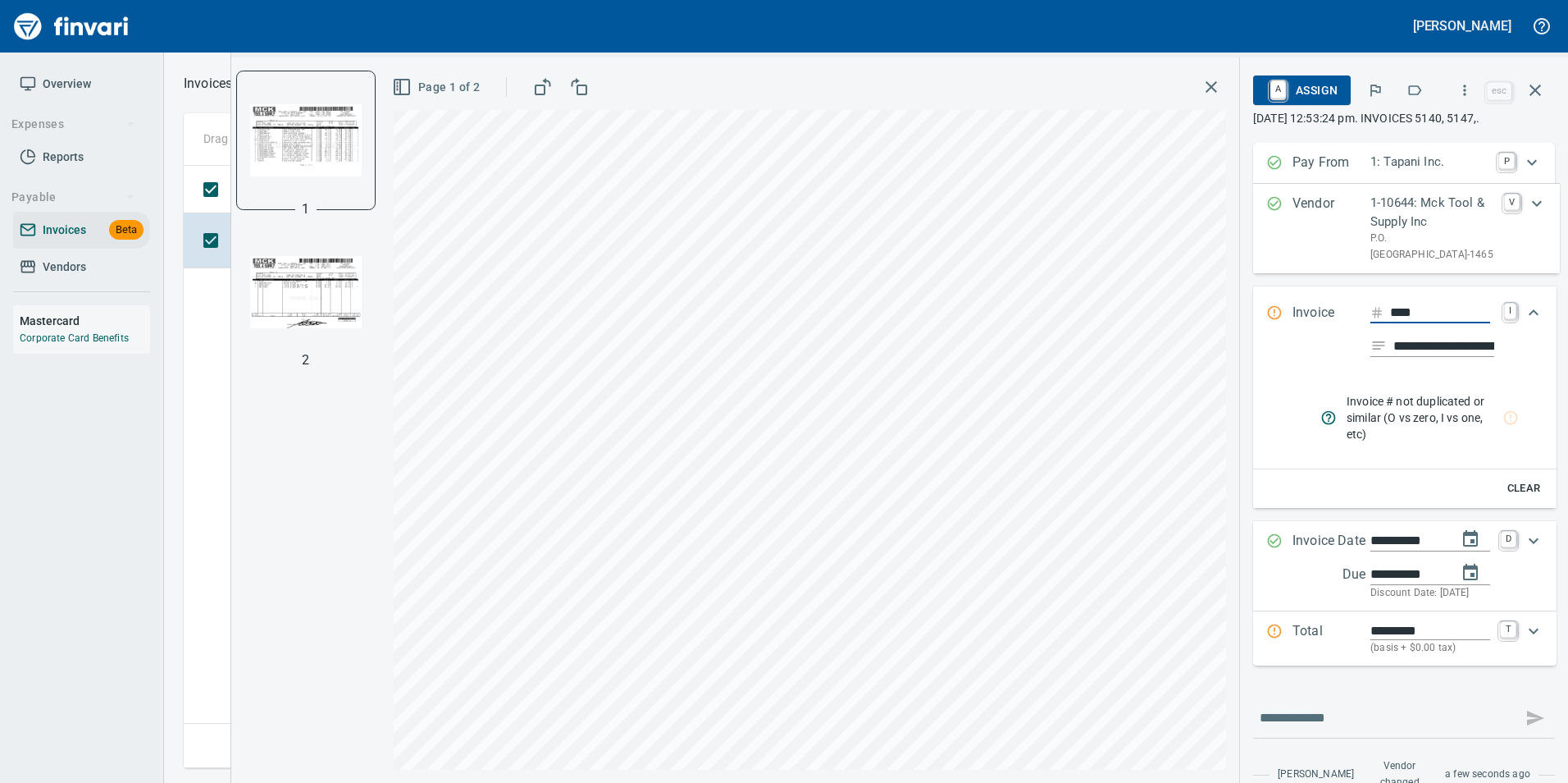
type input "****"
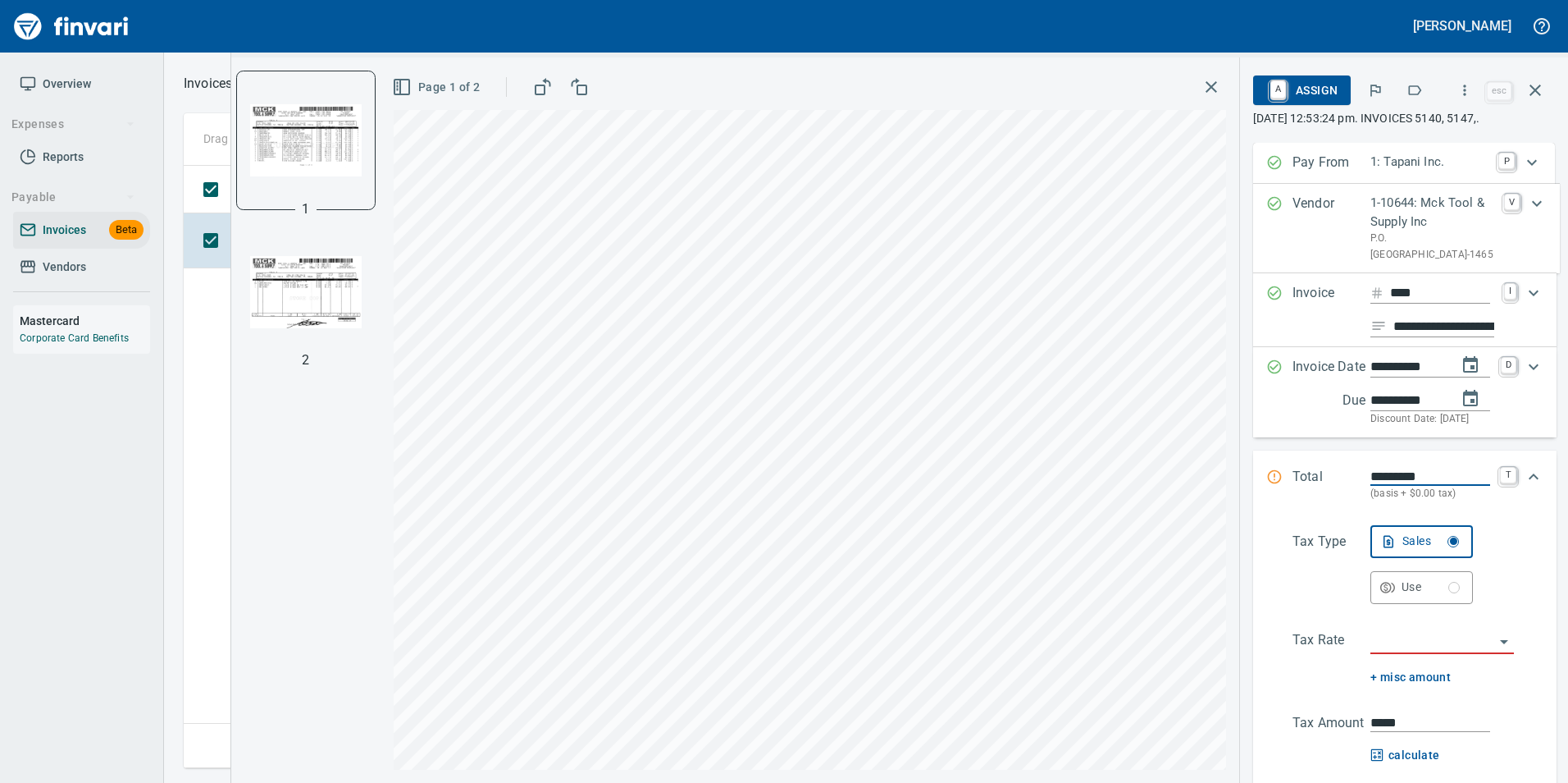
click at [1429, 338] on input "**********" at bounding box center [1444, 327] width 101 height 20
type input "**********"
click at [1411, 654] on input "search" at bounding box center [1432, 642] width 123 height 23
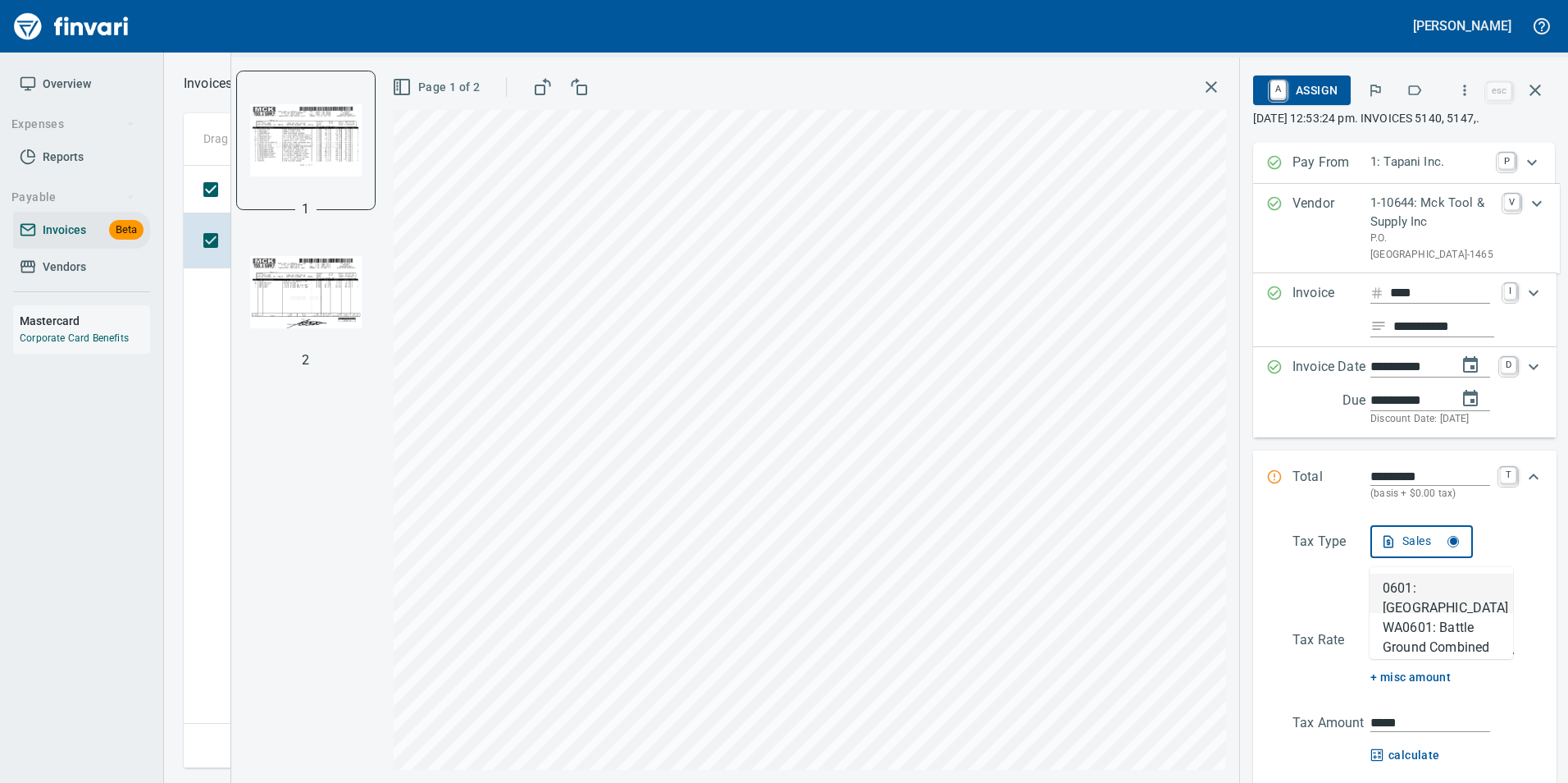
scroll to position [590, 1351]
click at [1455, 651] on li "WA0601: Battle Ground Combined 8.6%" at bounding box center [1442, 632] width 144 height 39
type input "**********"
type input "*******"
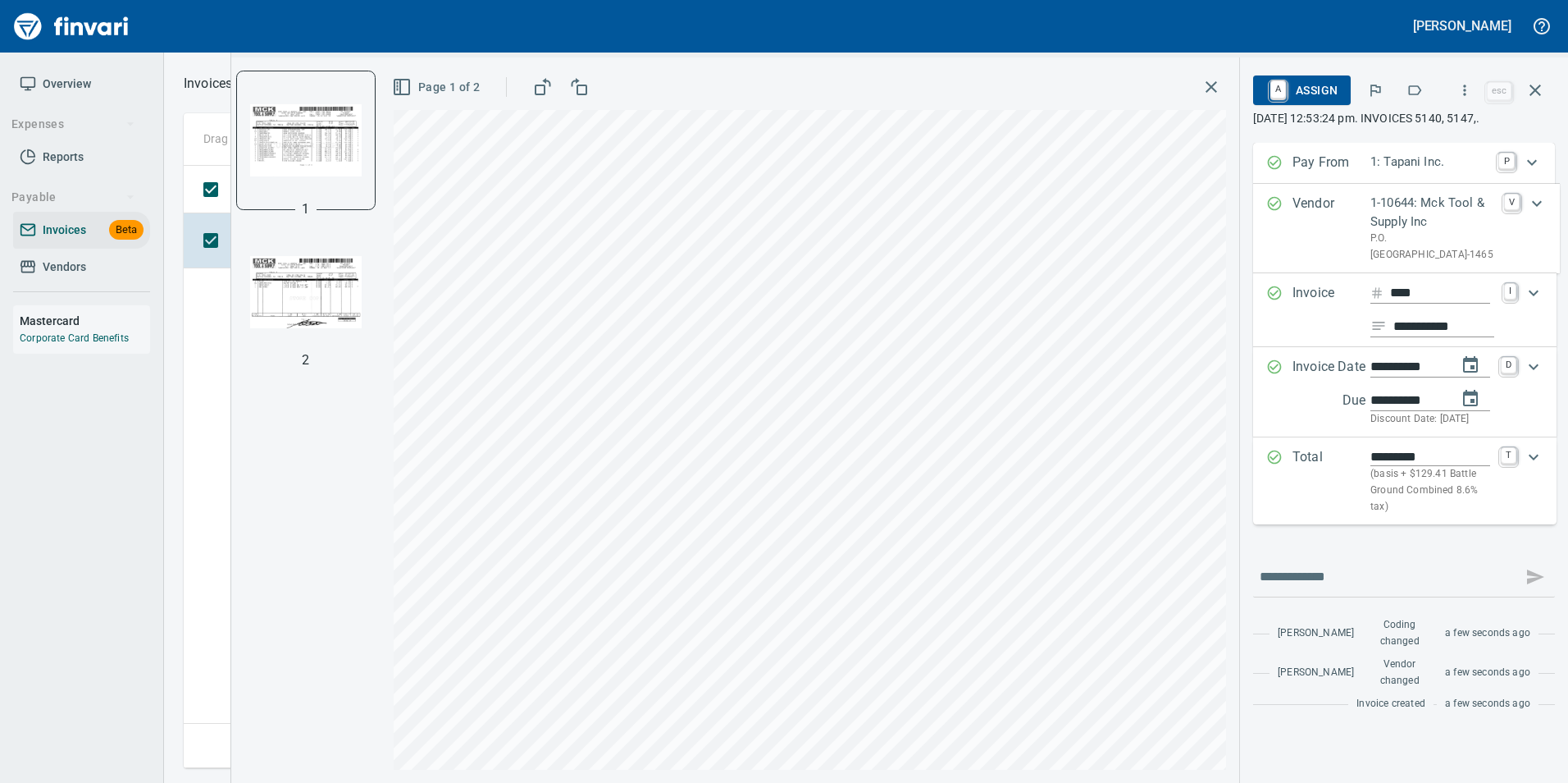
type input "**********"
click at [1307, 89] on span "A Assign" at bounding box center [1302, 89] width 71 height 28
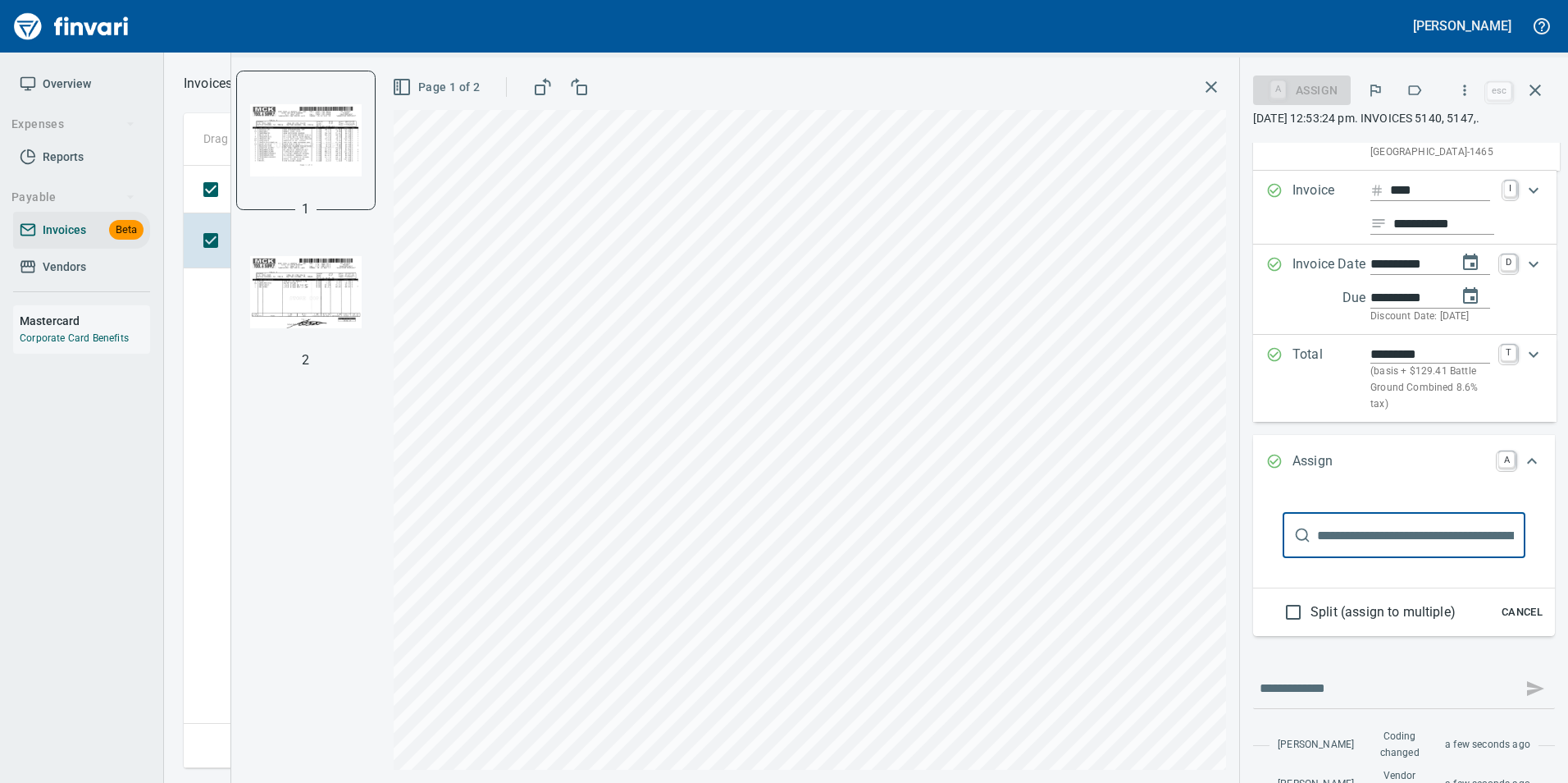
scroll to position [208, 0]
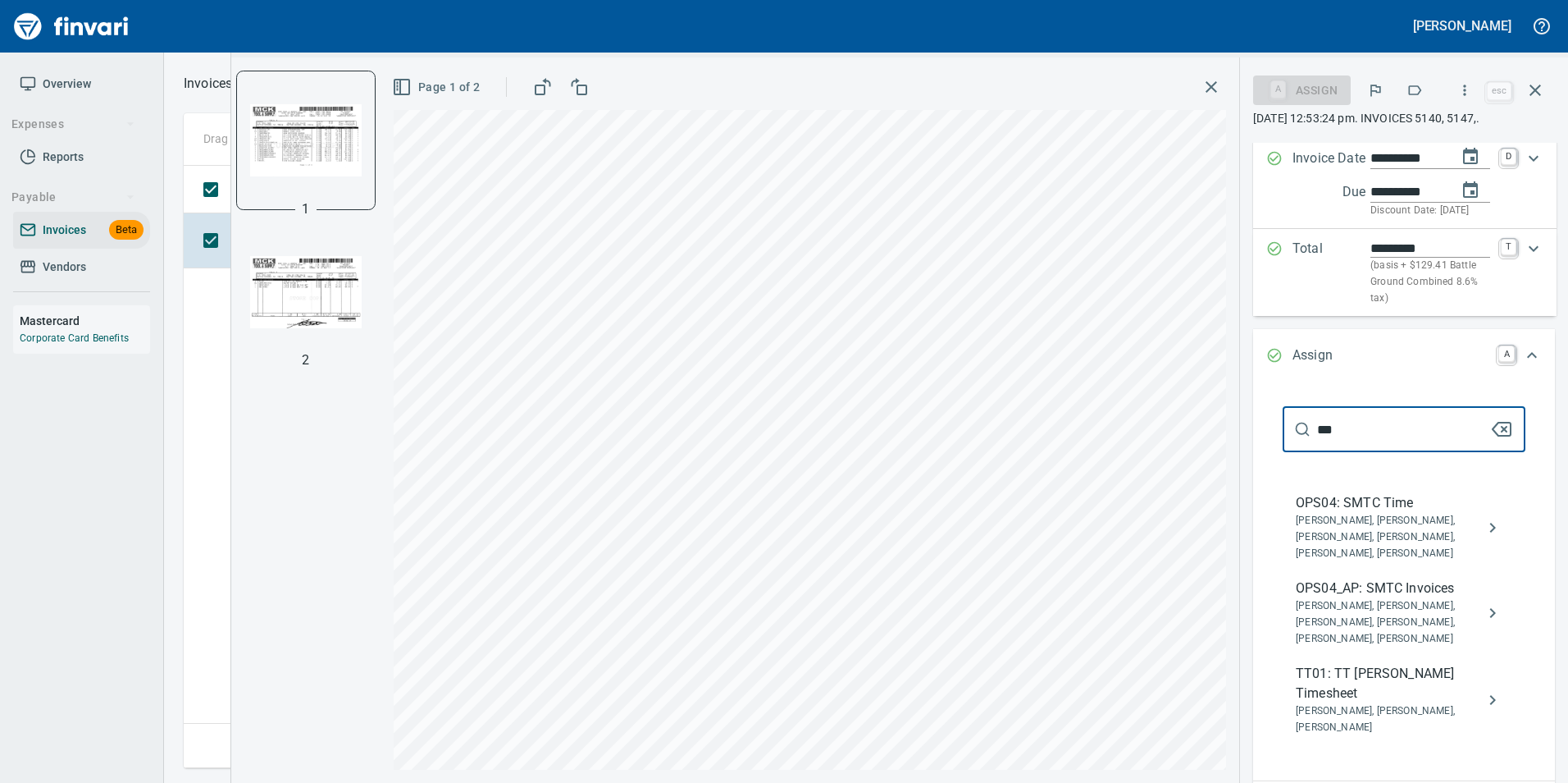
type input "***"
click at [1398, 598] on span "OPS04_AP: SMTC Invoices" at bounding box center [1391, 588] width 191 height 19
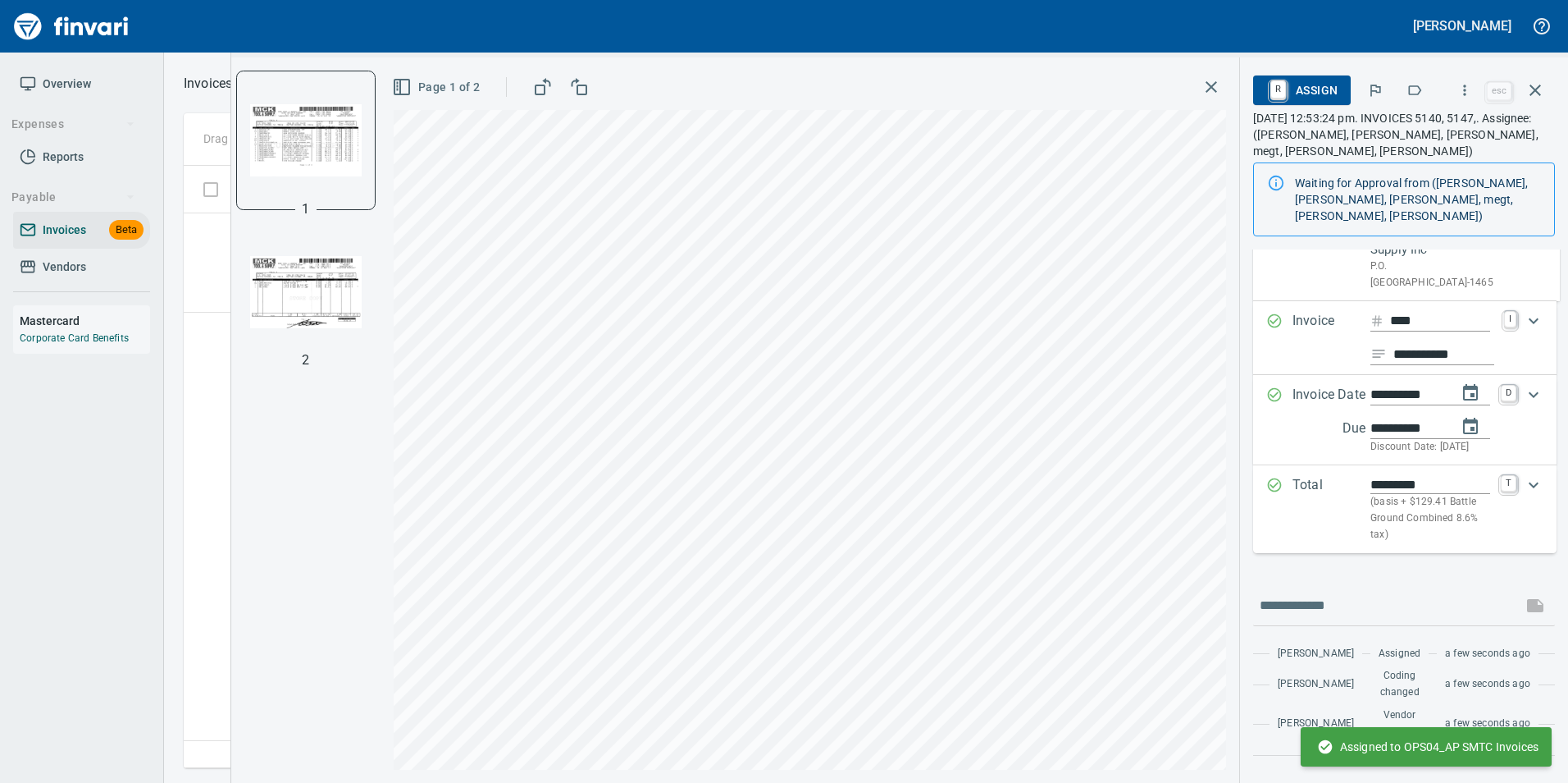
scroll to position [108, 0]
click at [1535, 100] on button "button" at bounding box center [1535, 90] width 39 height 39
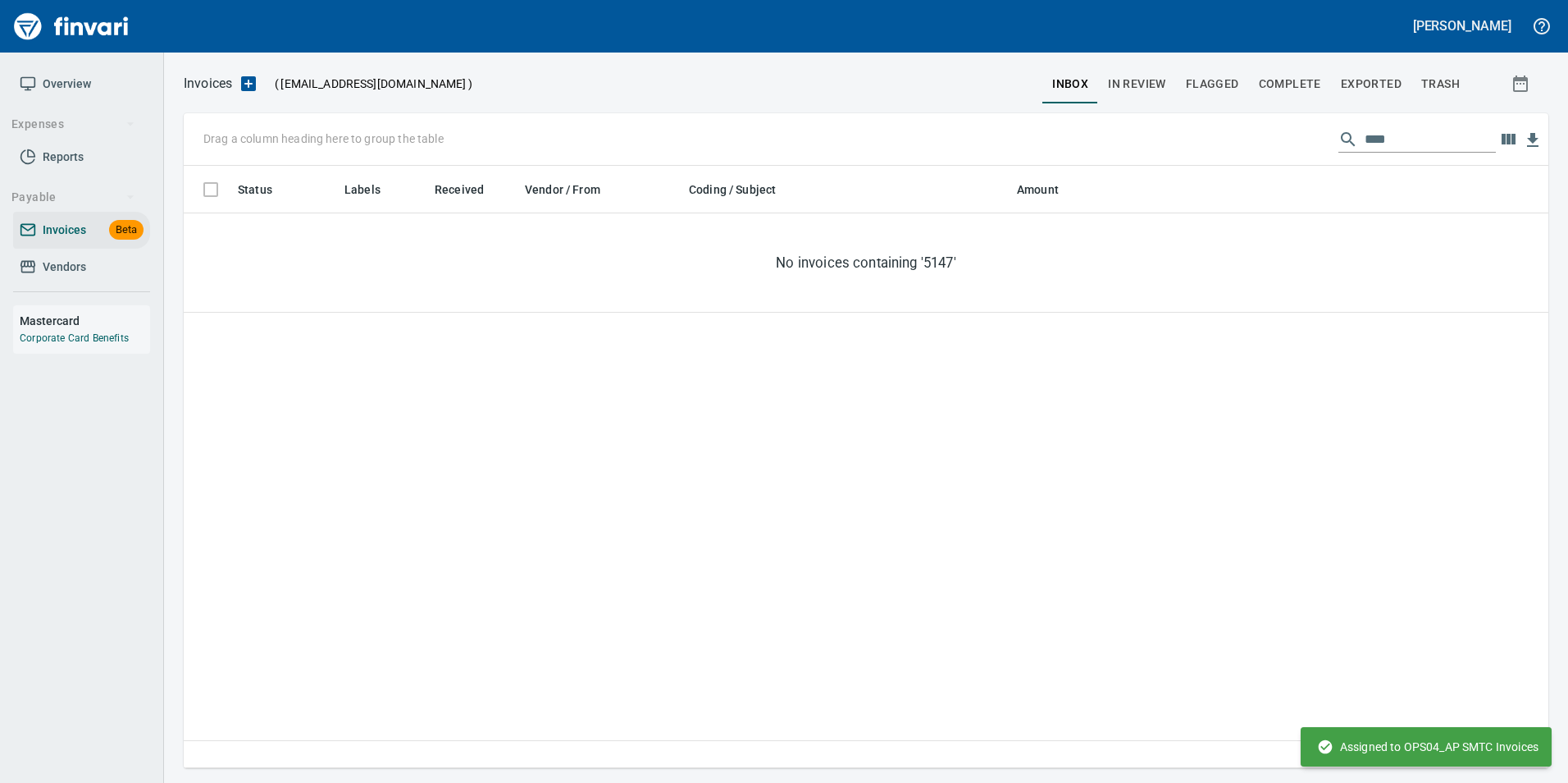
scroll to position [590, 1351]
click at [1391, 137] on input "****" at bounding box center [1430, 139] width 131 height 26
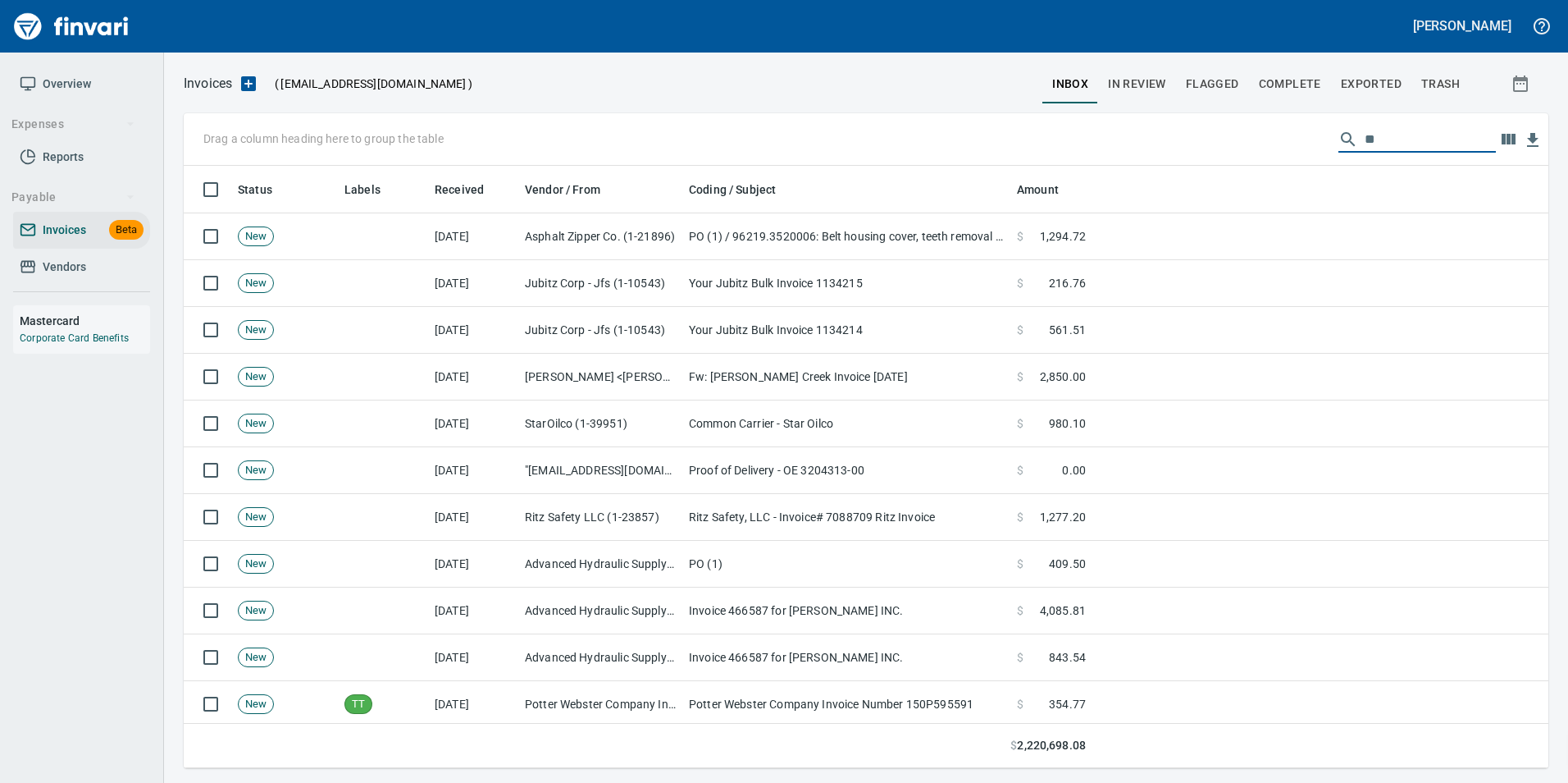
scroll to position [590, 1340]
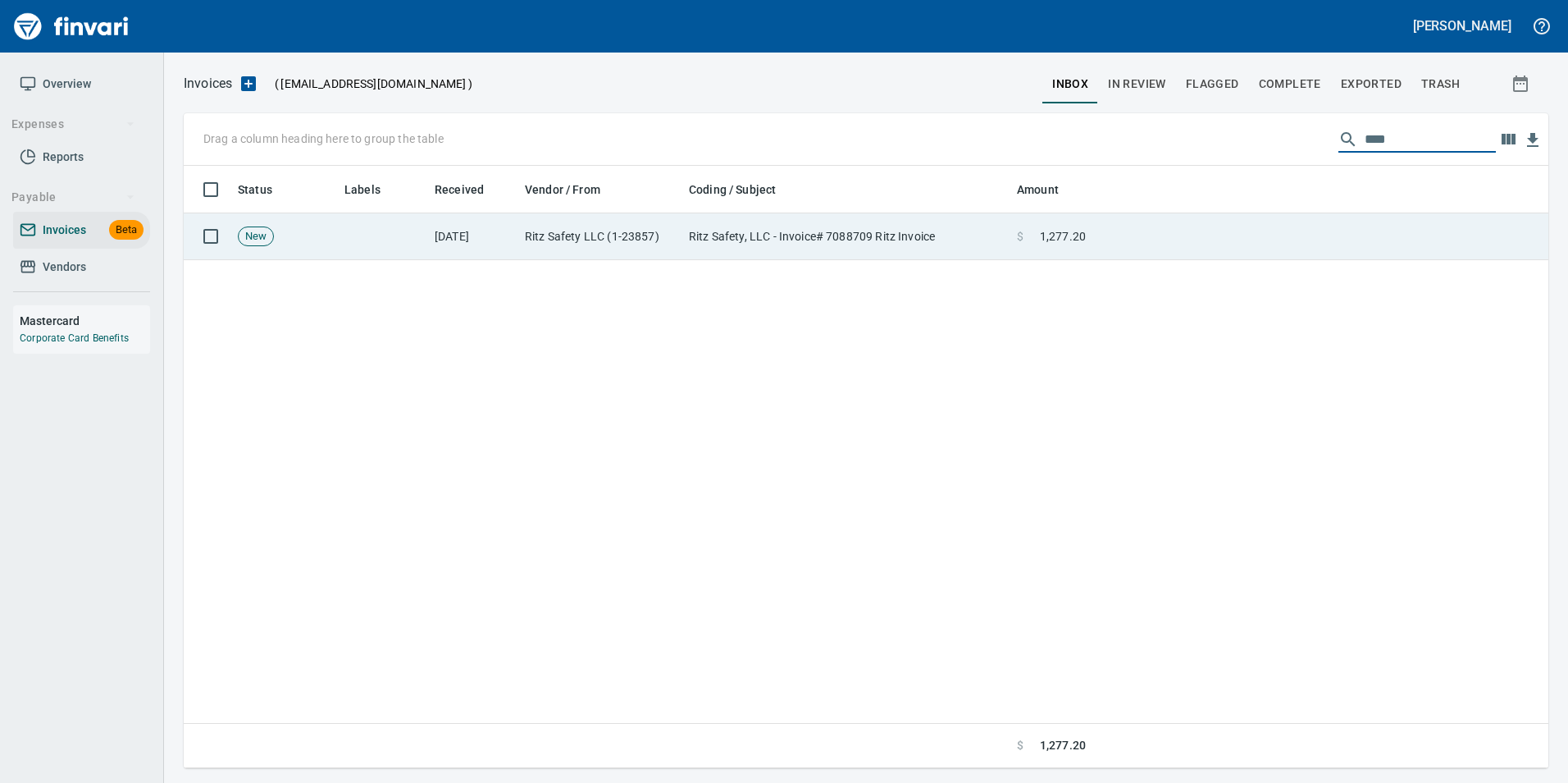
type input "****"
click at [1267, 231] on td at bounding box center [1320, 236] width 456 height 47
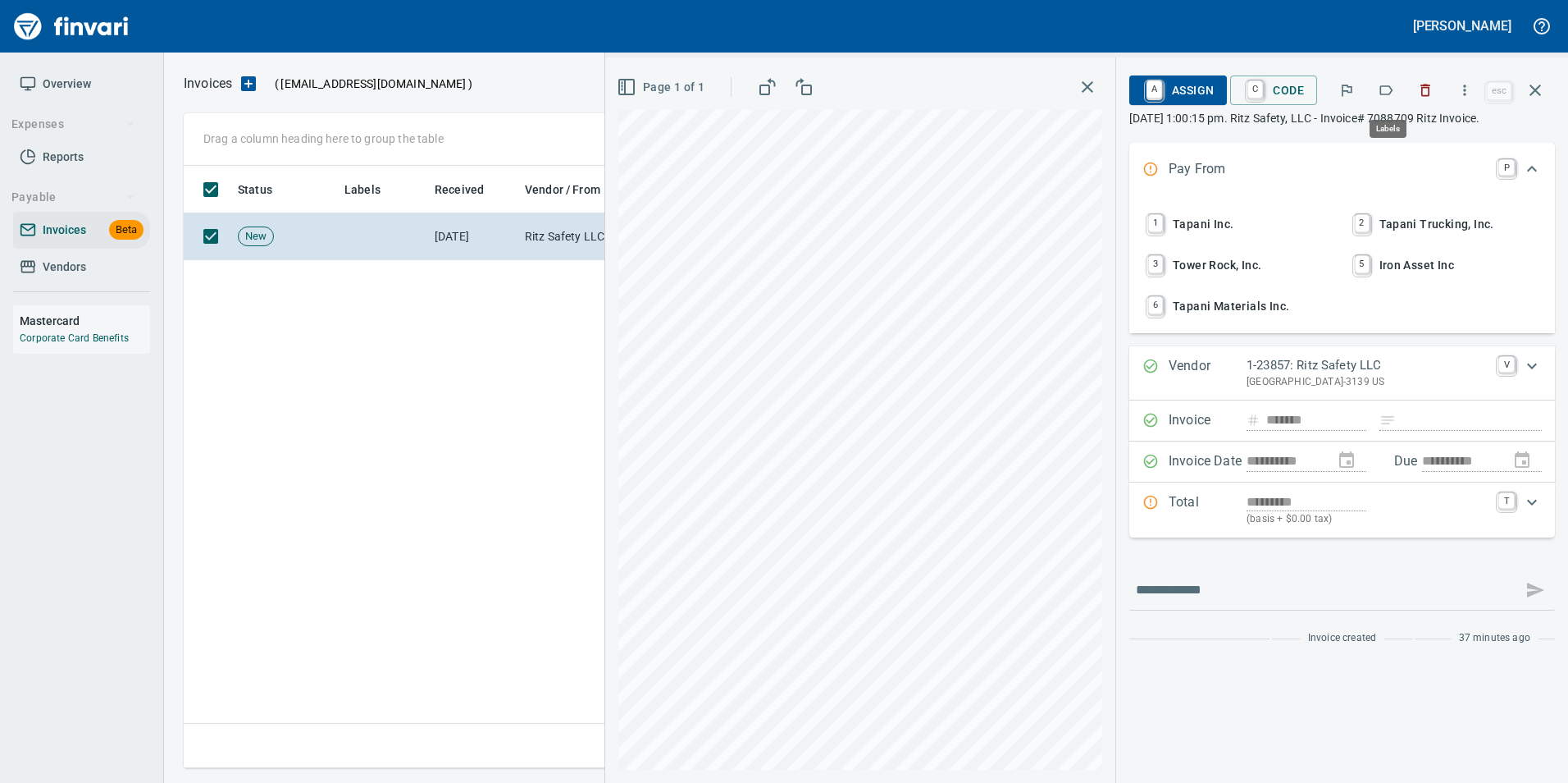
click at [1394, 82] on icon "button" at bounding box center [1385, 89] width 17 height 17
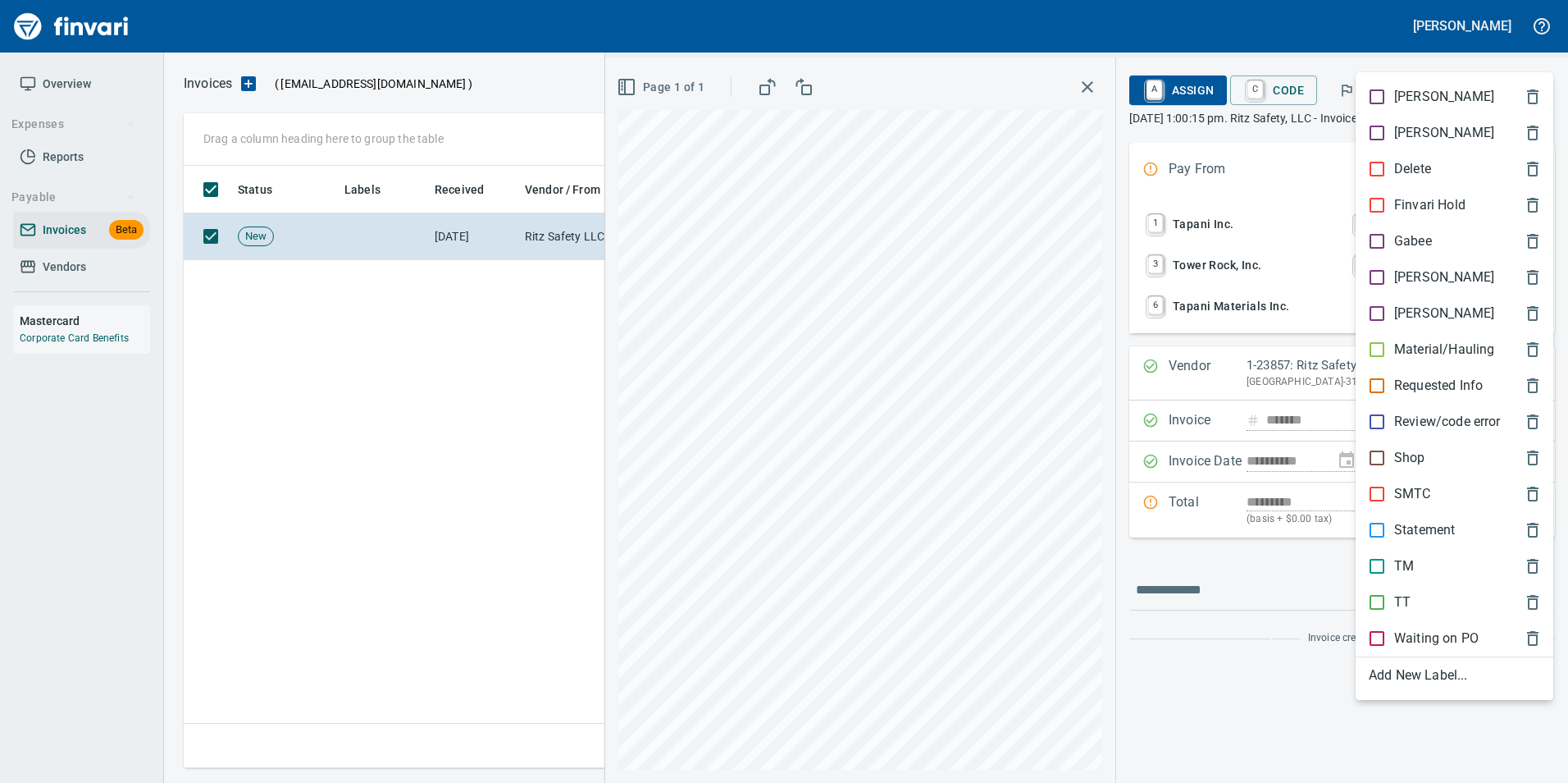
scroll to position [590, 1351]
click at [1413, 495] on p "SMTC" at bounding box center [1412, 494] width 37 height 19
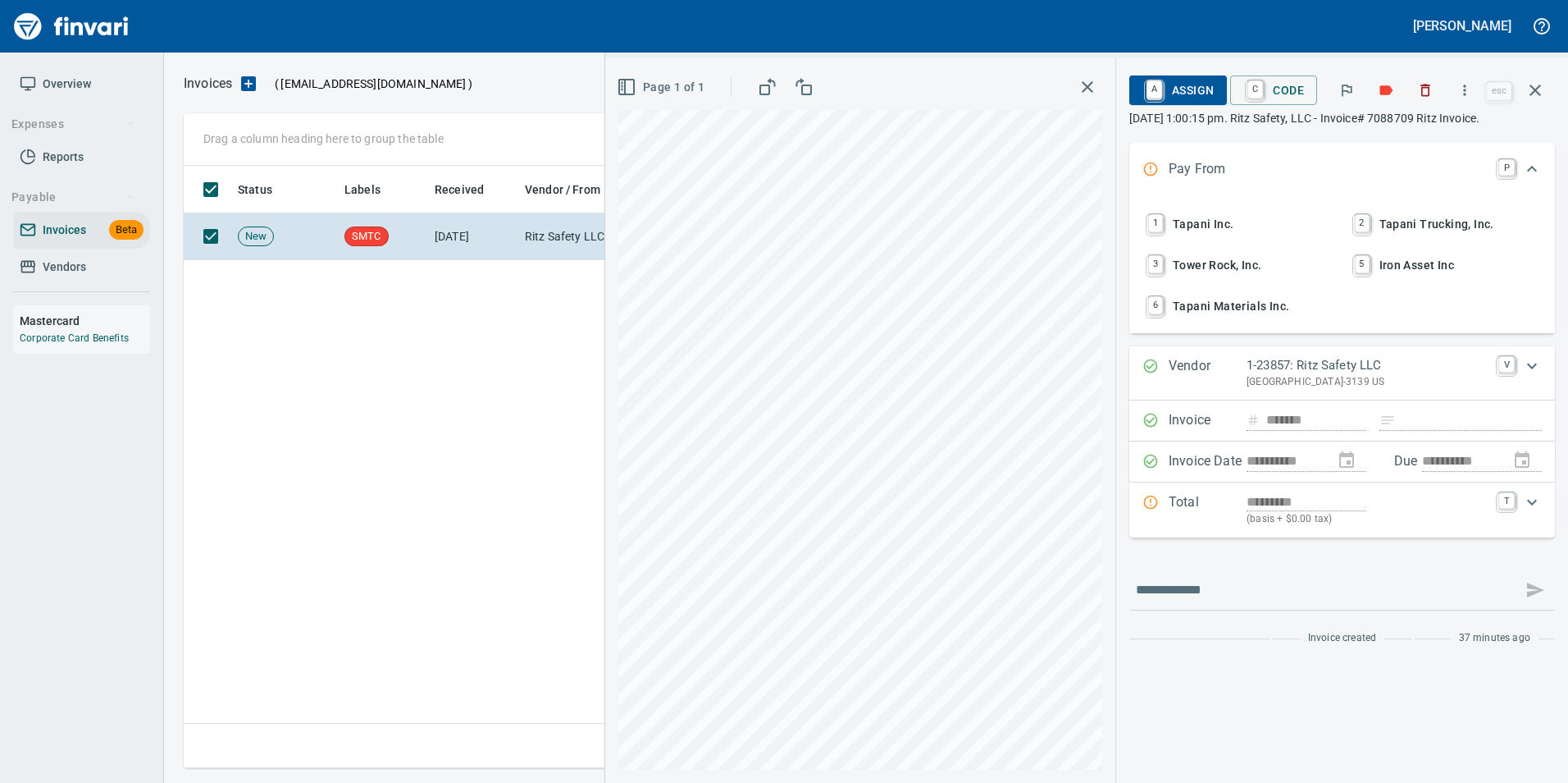
click at [1250, 219] on span "1 Tapani Inc." at bounding box center [1239, 224] width 191 height 28
type input "**********"
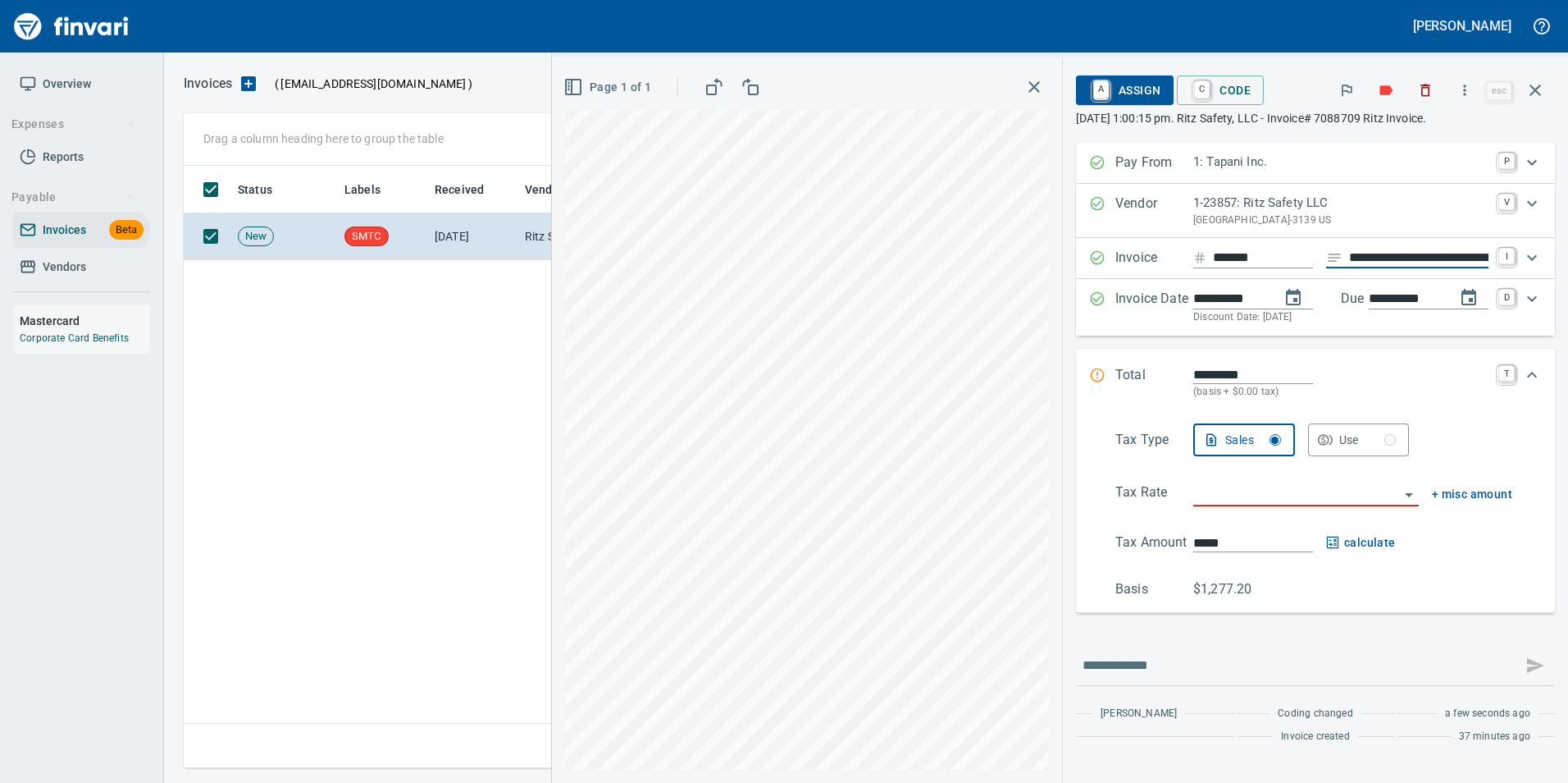
click at [1422, 255] on input "**********" at bounding box center [1418, 258] width 139 height 20
type input "**********"
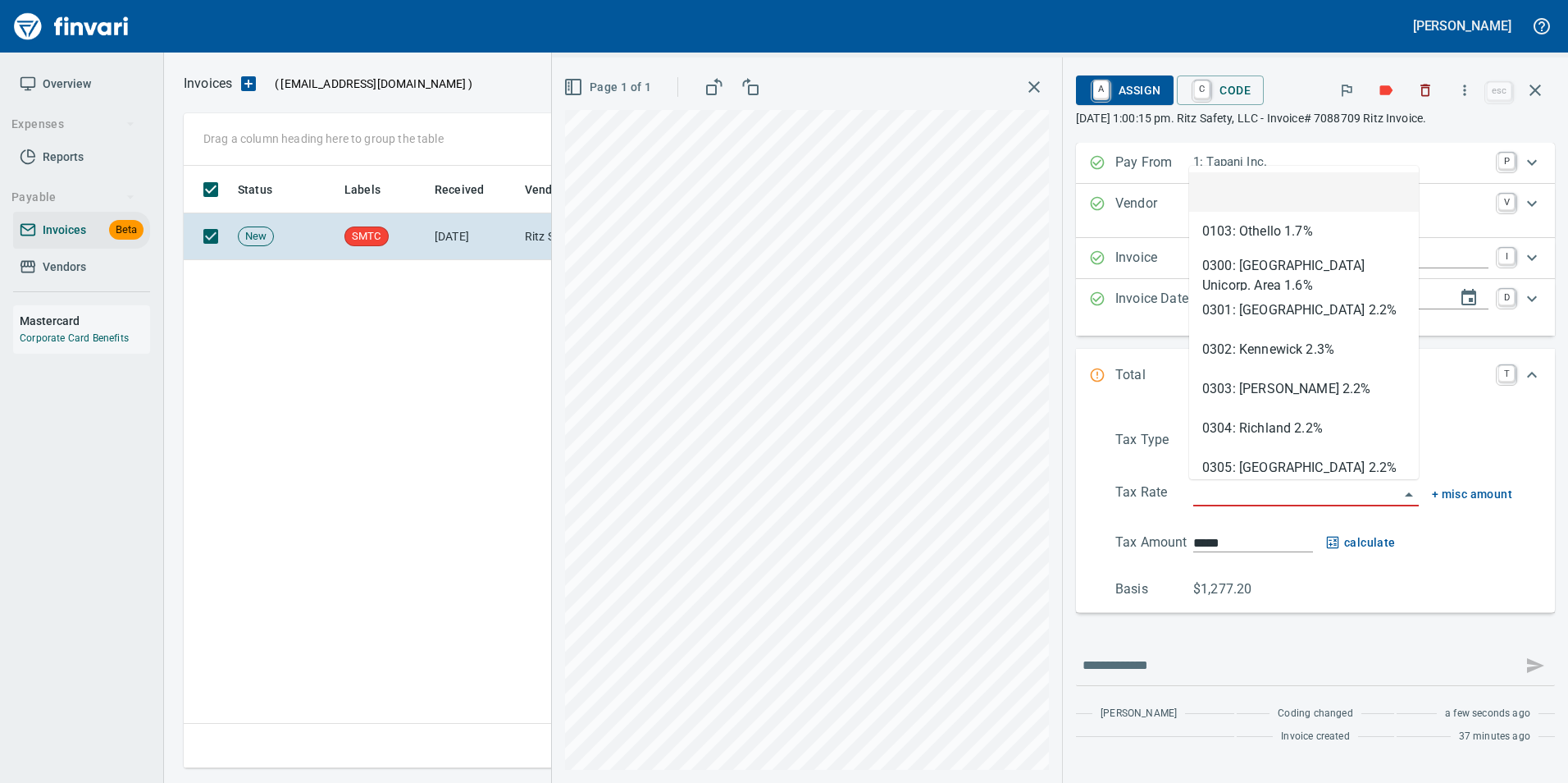
click at [1237, 485] on input "search" at bounding box center [1296, 494] width 206 height 23
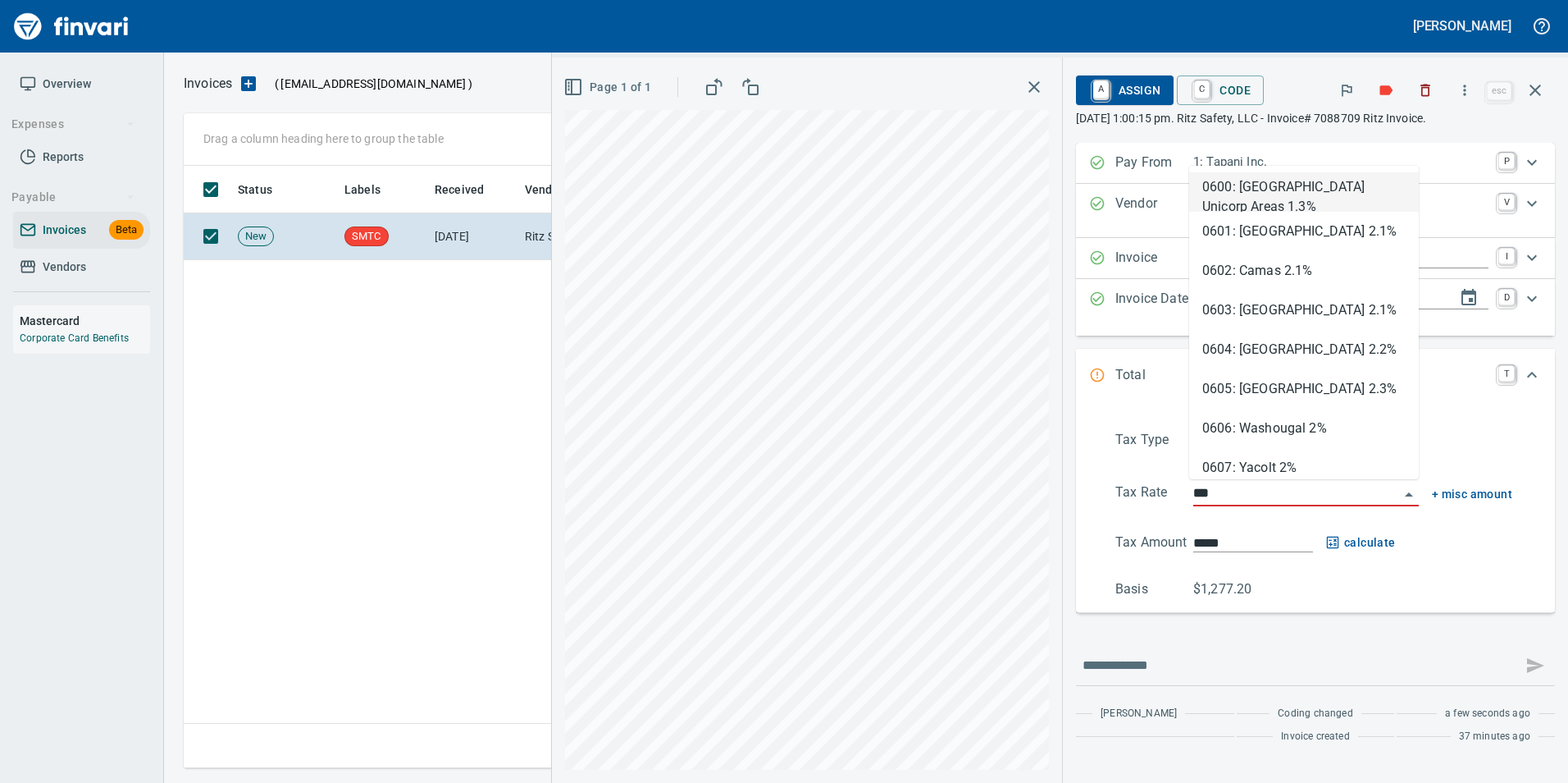
type input "****"
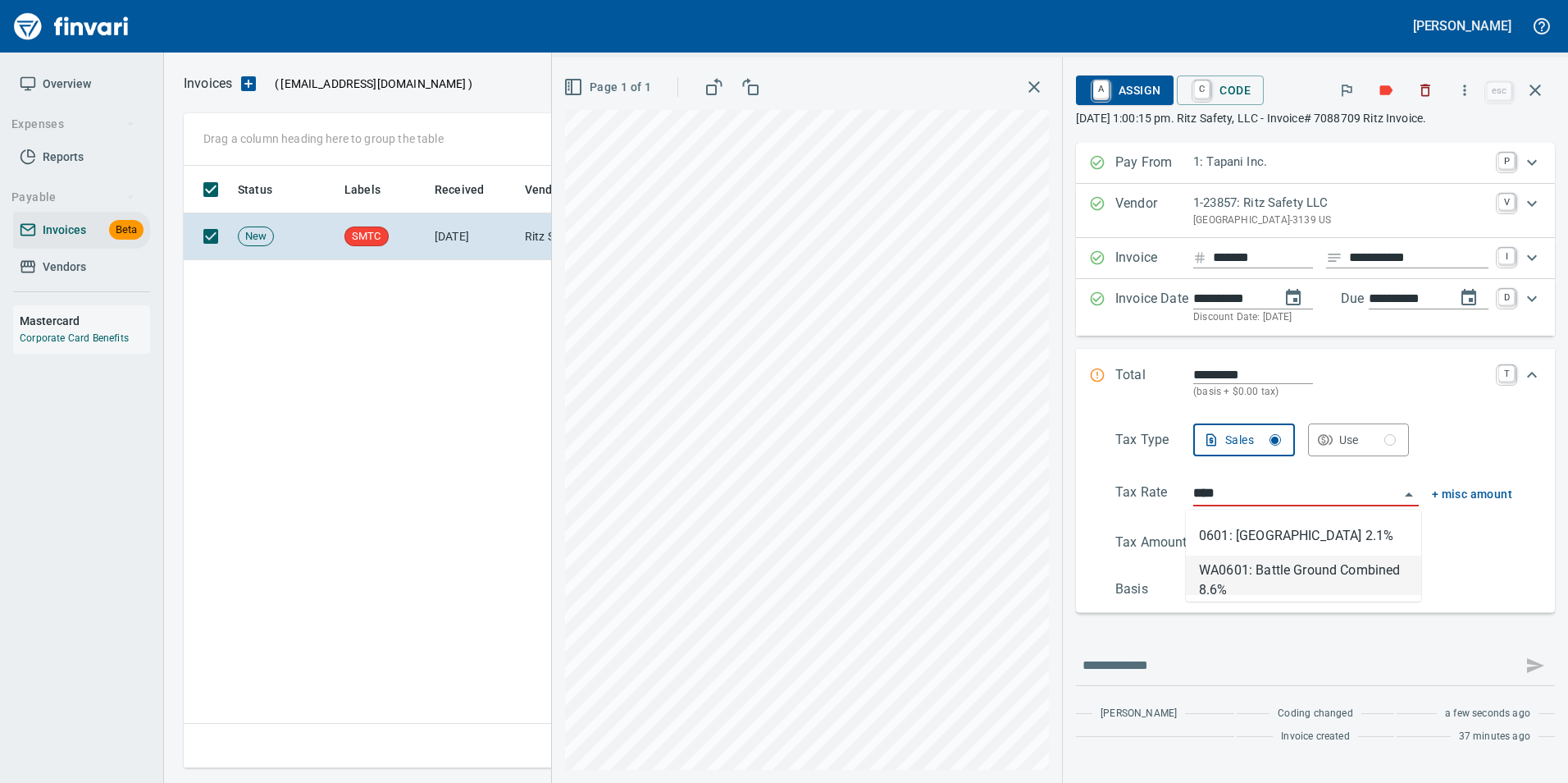
click at [1228, 577] on li "WA0601: Battle Ground Combined 8.6%" at bounding box center [1304, 575] width 235 height 39
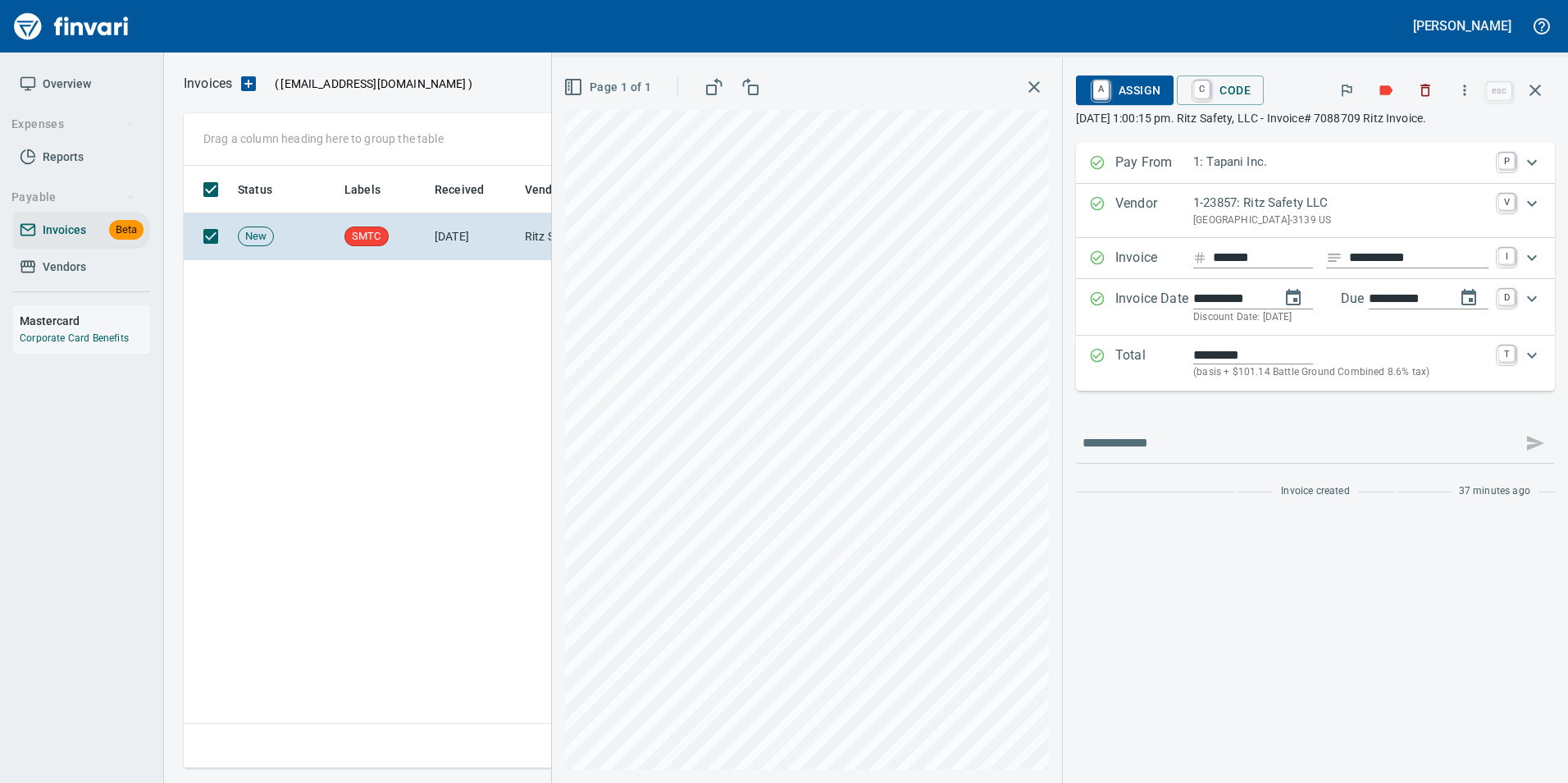
type input "*******"
type input "**********"
click at [1140, 88] on span "A Assign" at bounding box center [1124, 89] width 71 height 28
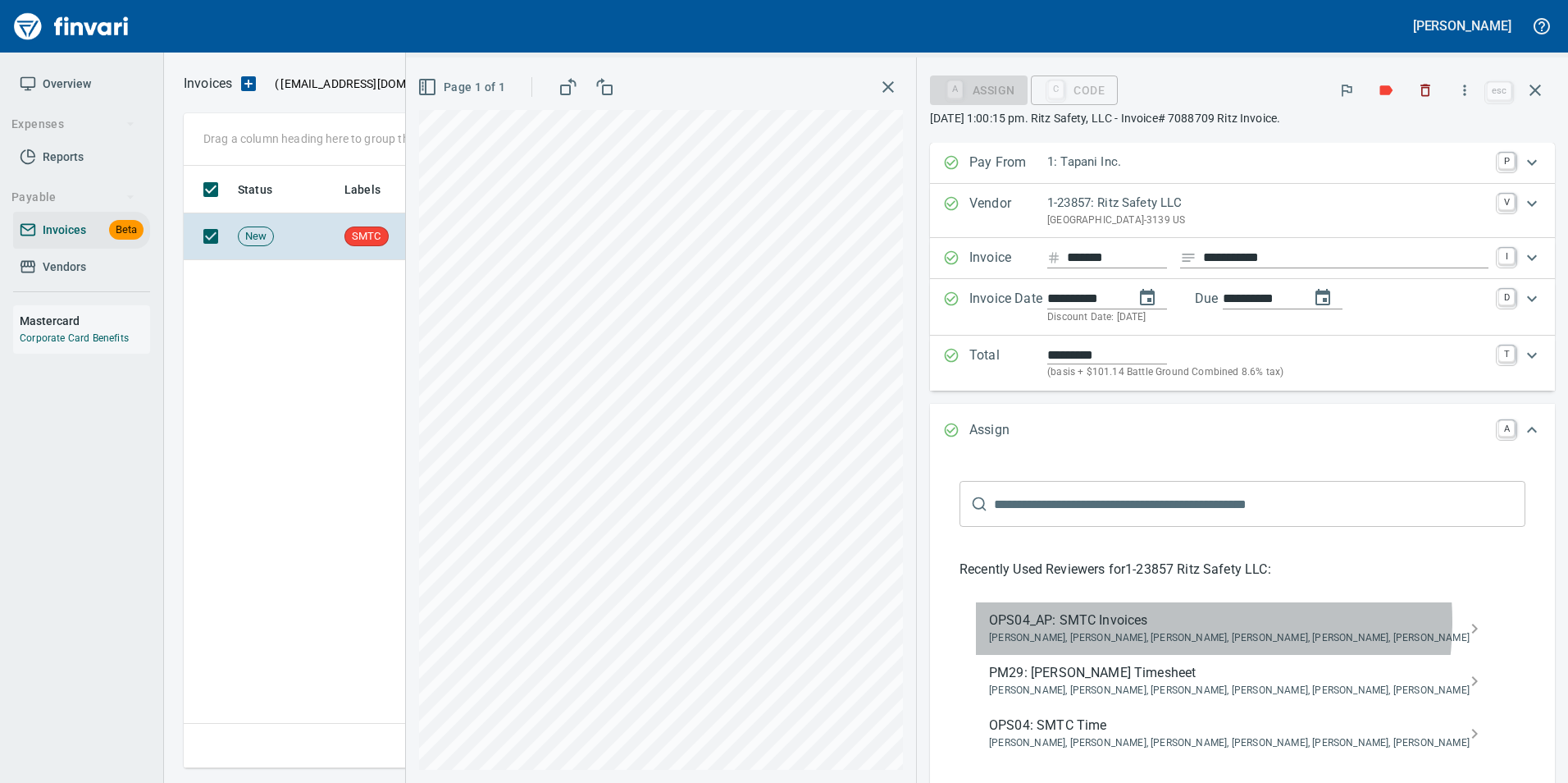
click at [1202, 622] on span "OPS04_AP: SMTC Invoices" at bounding box center [1229, 621] width 480 height 19
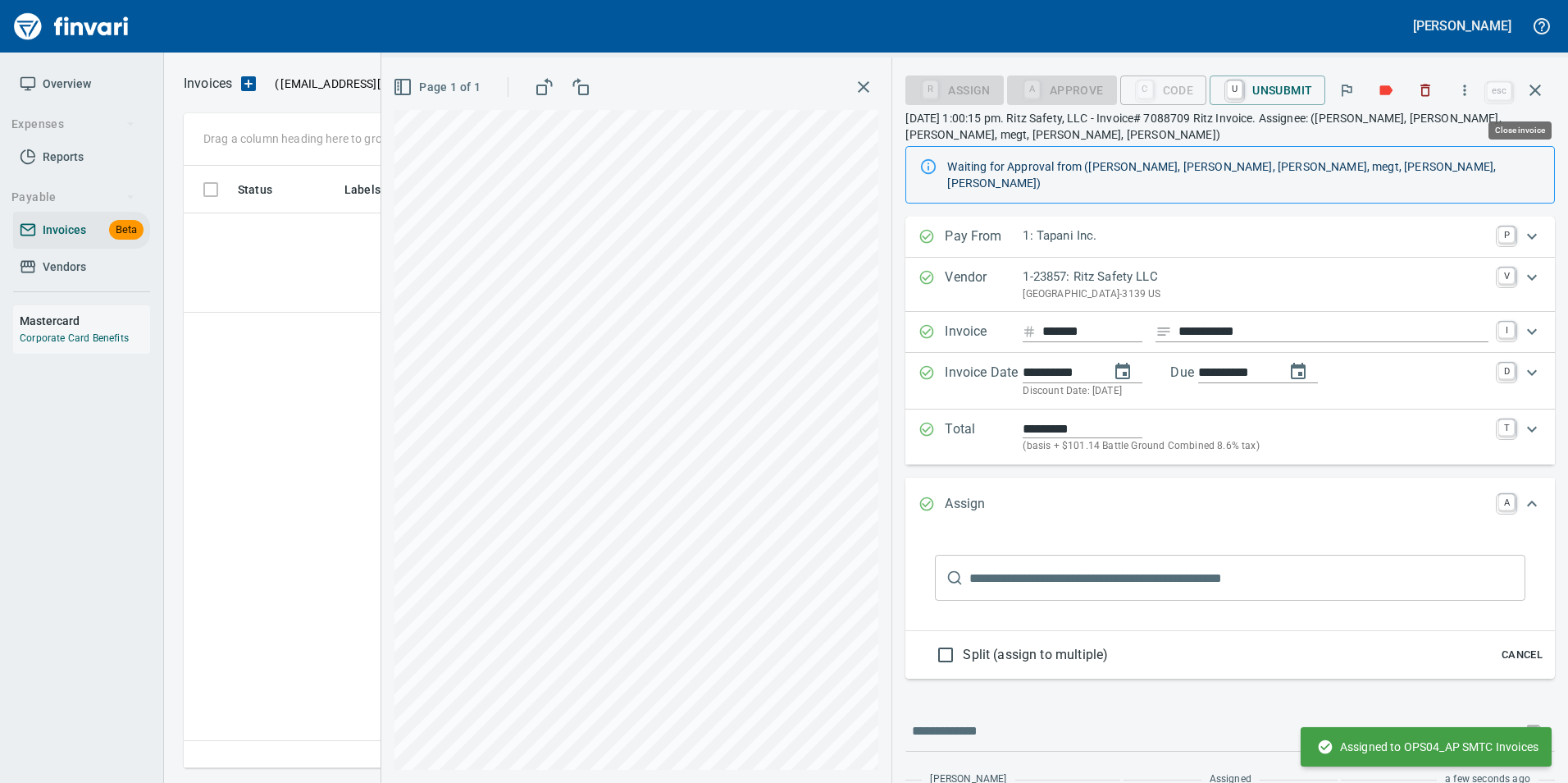
click at [1535, 87] on icon "button" at bounding box center [1535, 90] width 19 height 19
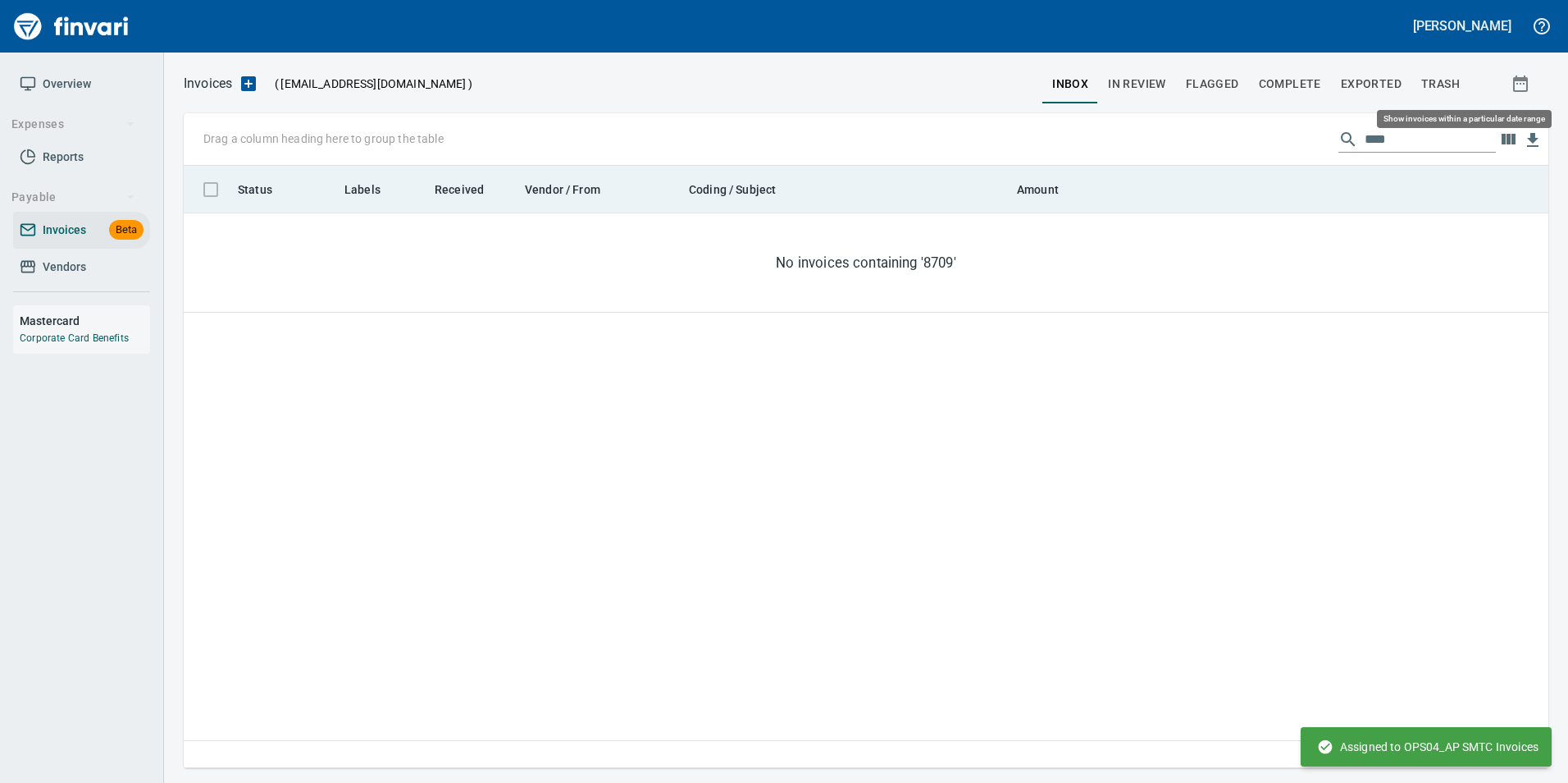
scroll to position [590, 1352]
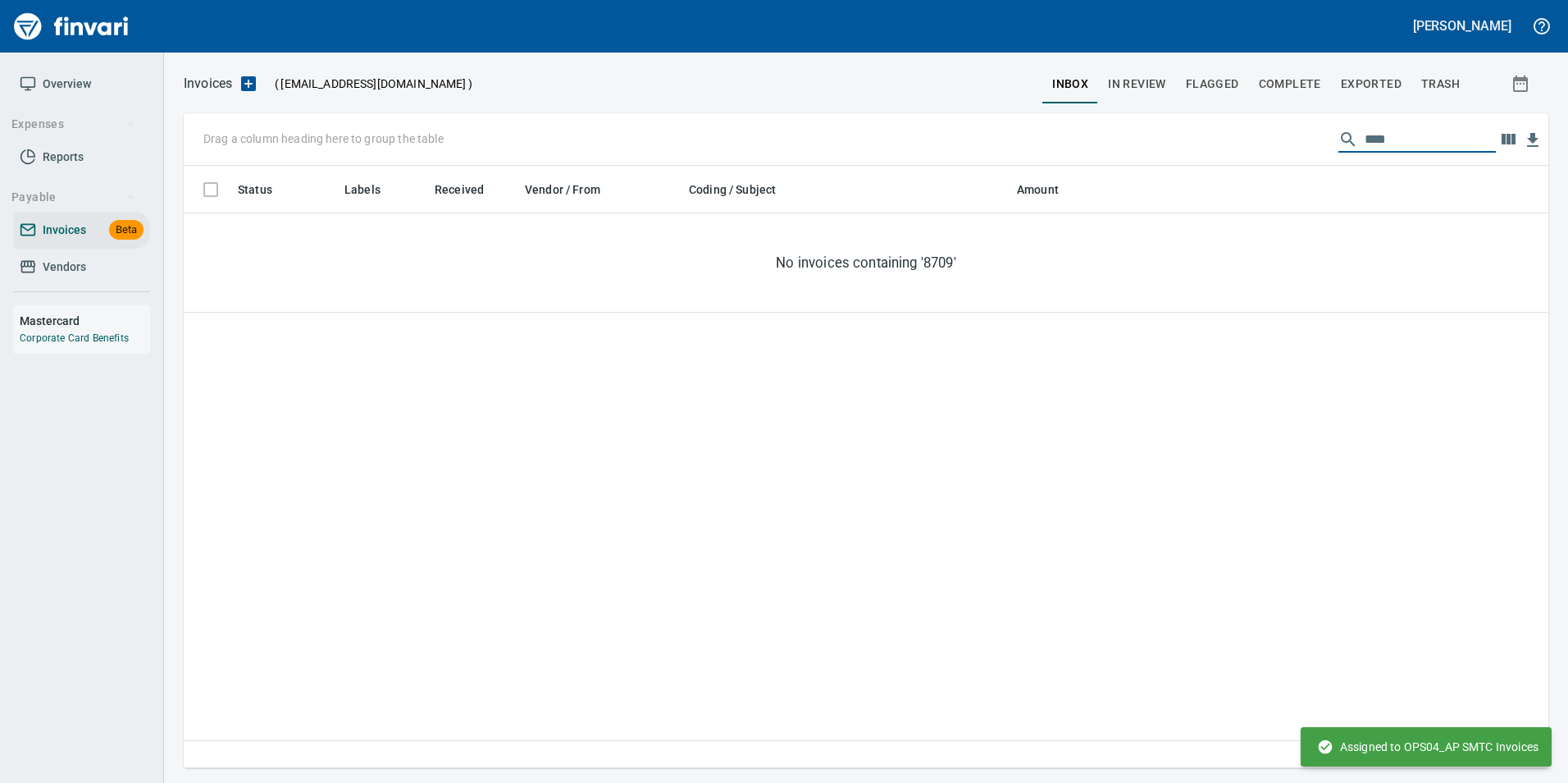
click at [1368, 133] on input "****" at bounding box center [1430, 139] width 131 height 26
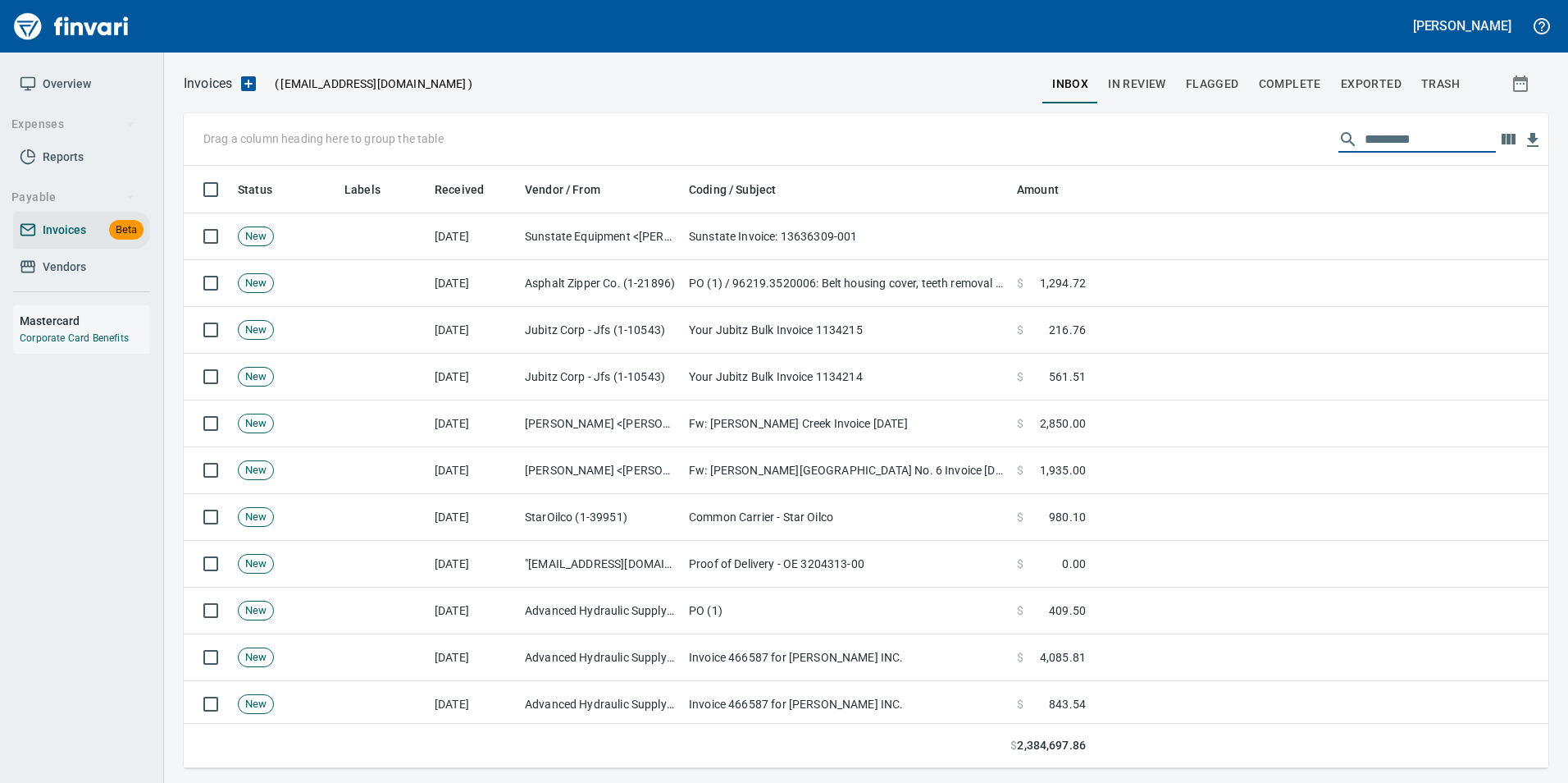
scroll to position [590, 1340]
click at [1156, 87] on span "In Review" at bounding box center [1137, 84] width 58 height 20
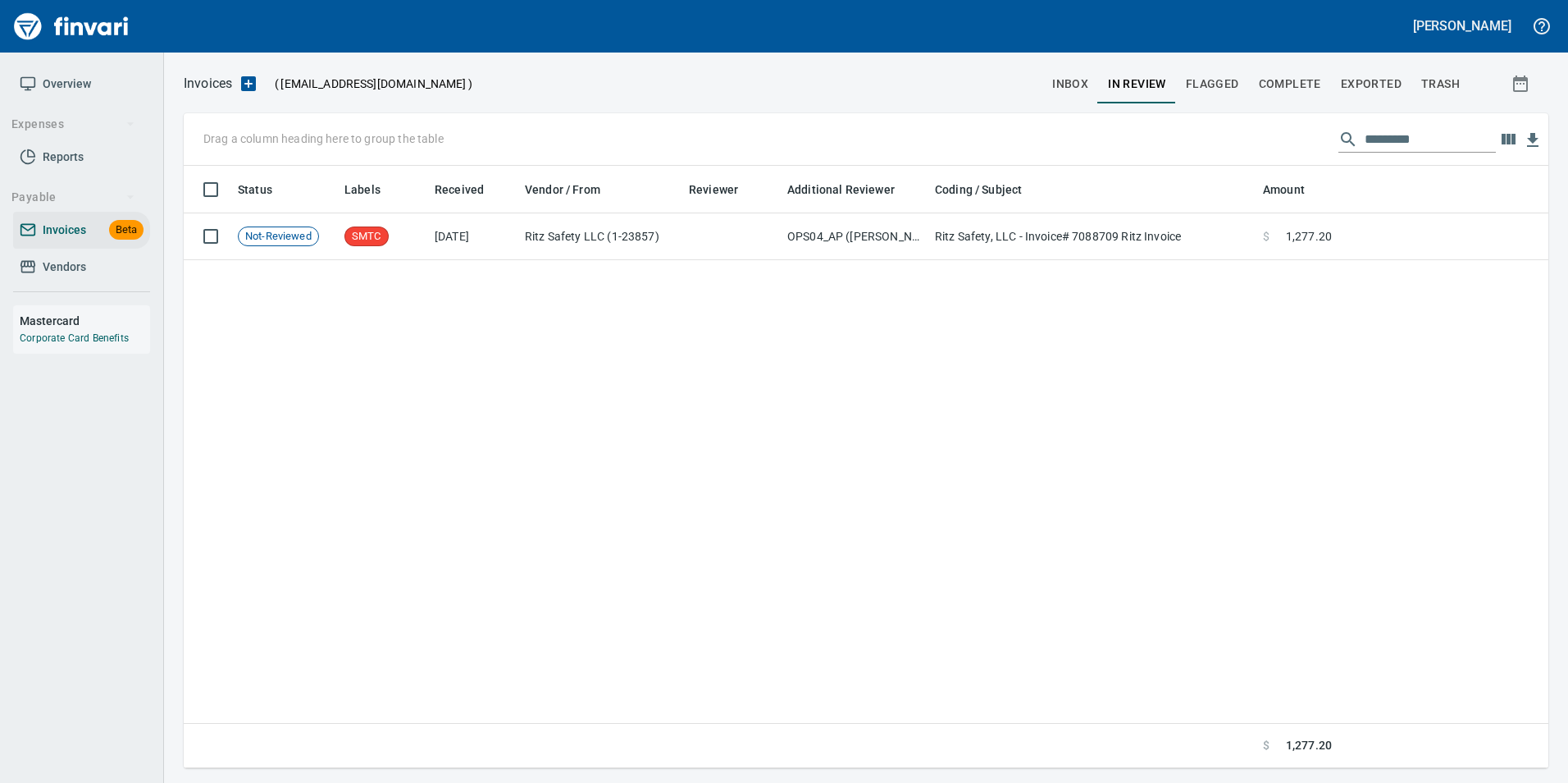
scroll to position [590, 1340]
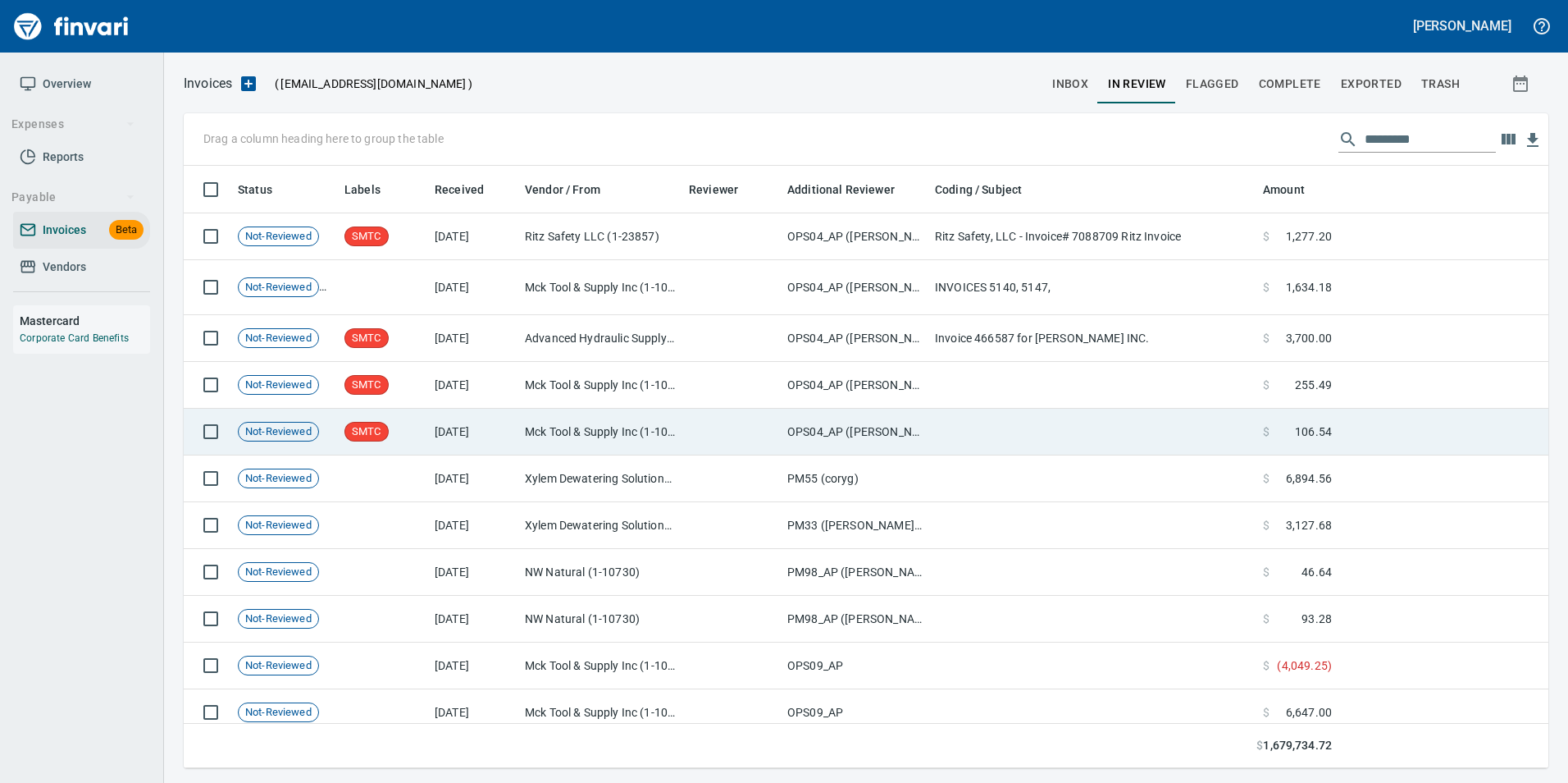
click at [985, 412] on td at bounding box center [1092, 432] width 328 height 47
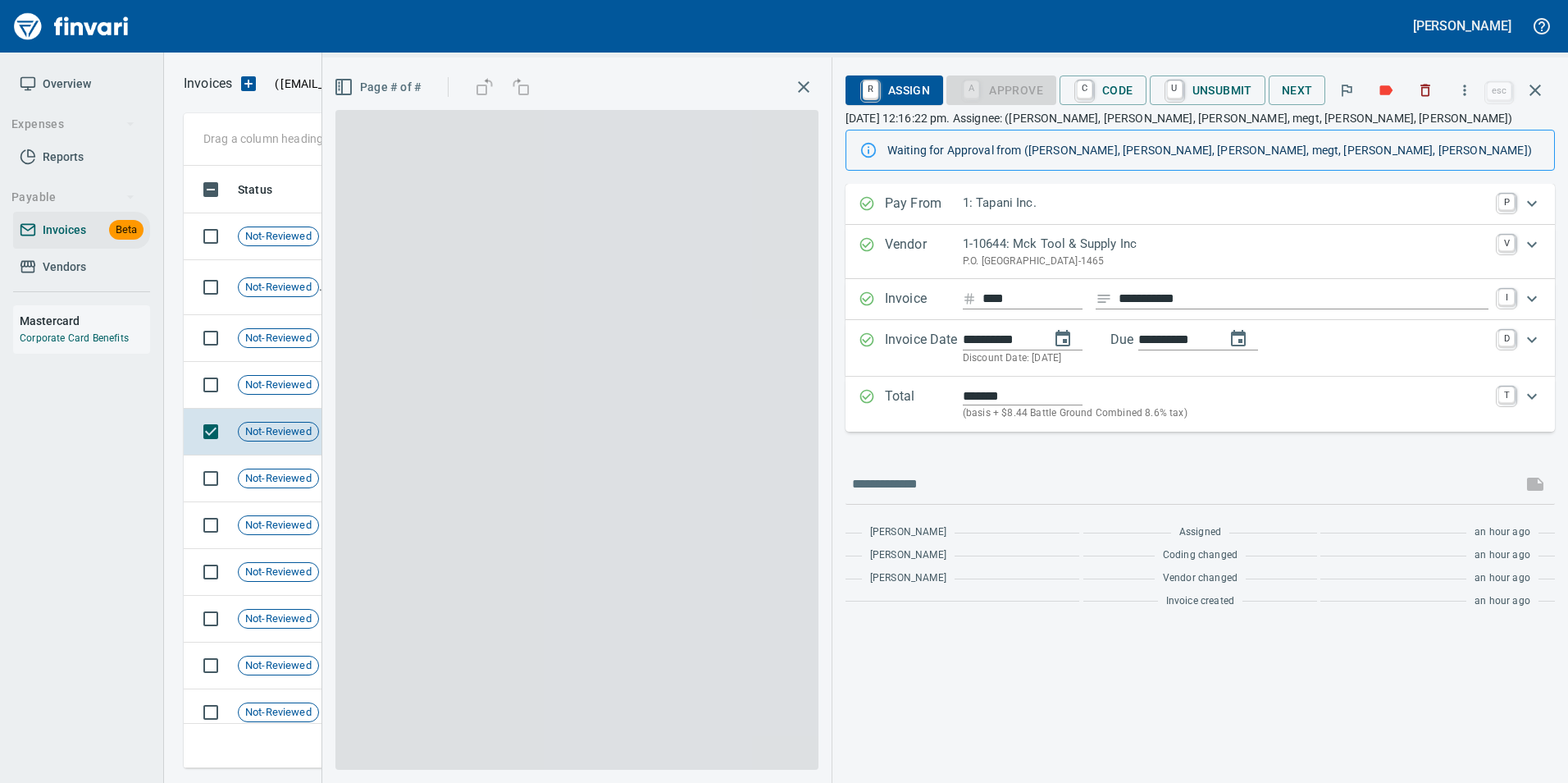
scroll to position [590, 1340]
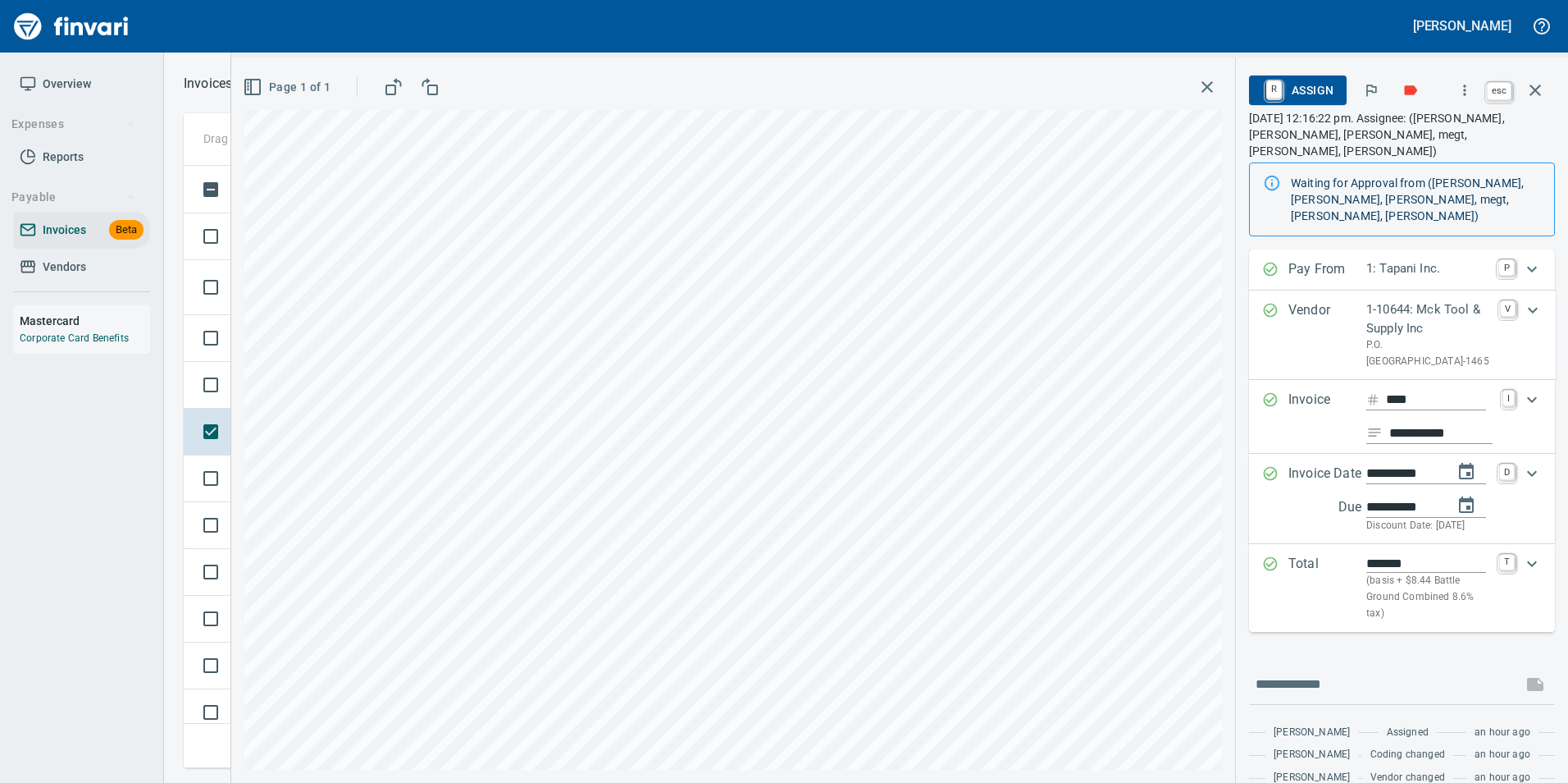
click at [1543, 96] on icon "button" at bounding box center [1535, 90] width 19 height 19
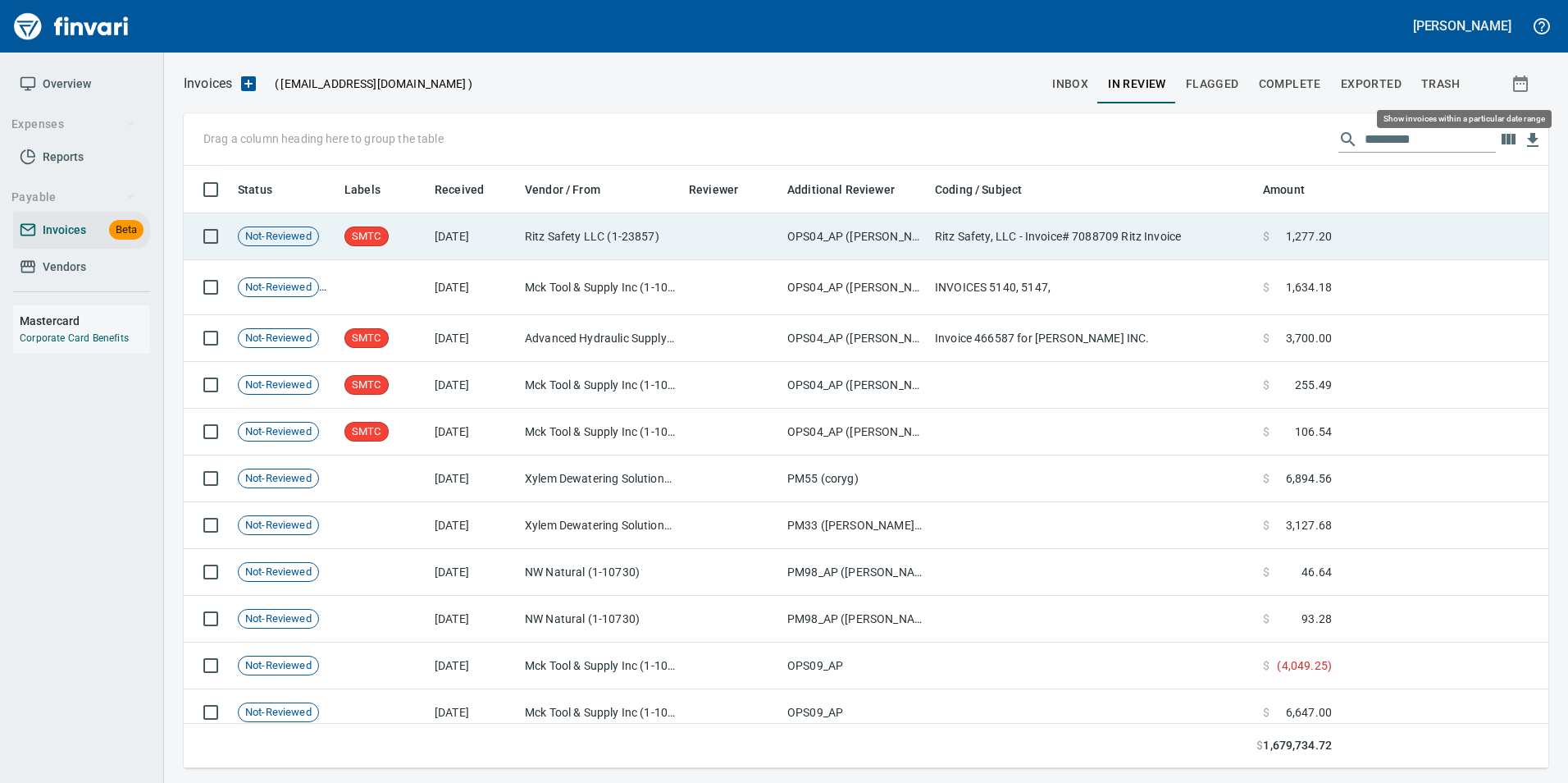
scroll to position [590, 1340]
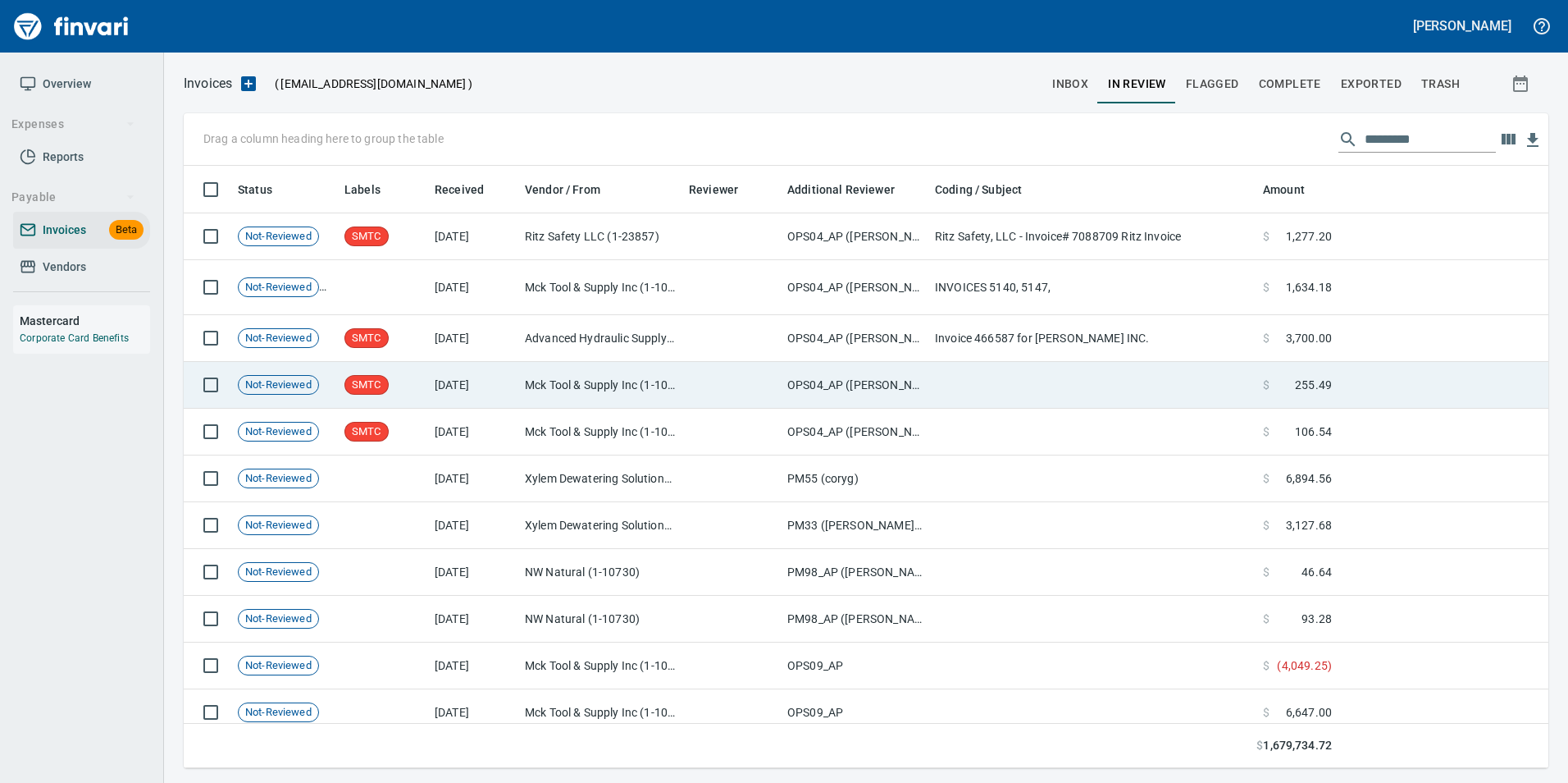
click at [1131, 380] on td at bounding box center [1092, 385] width 328 height 47
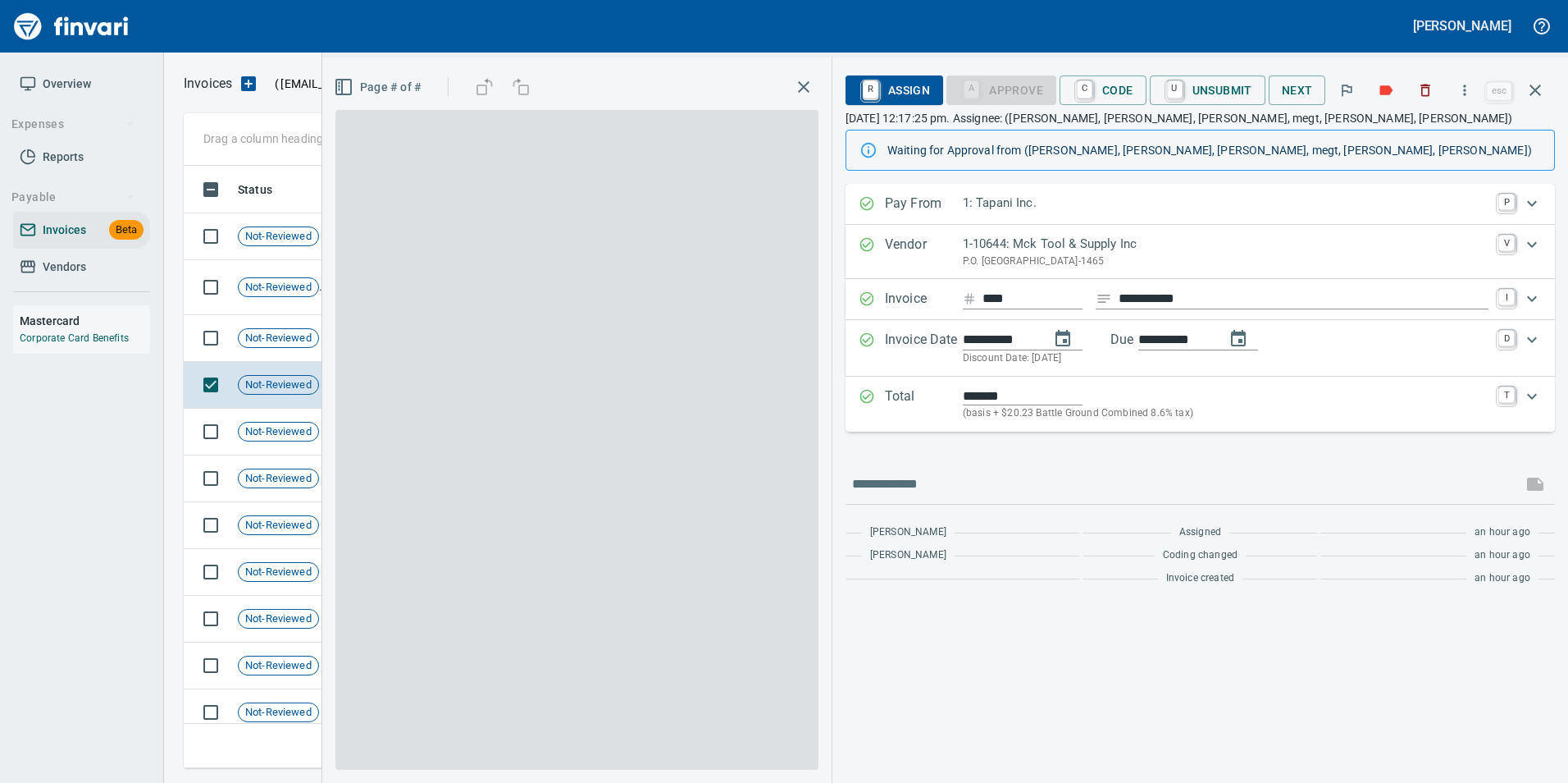
scroll to position [590, 1340]
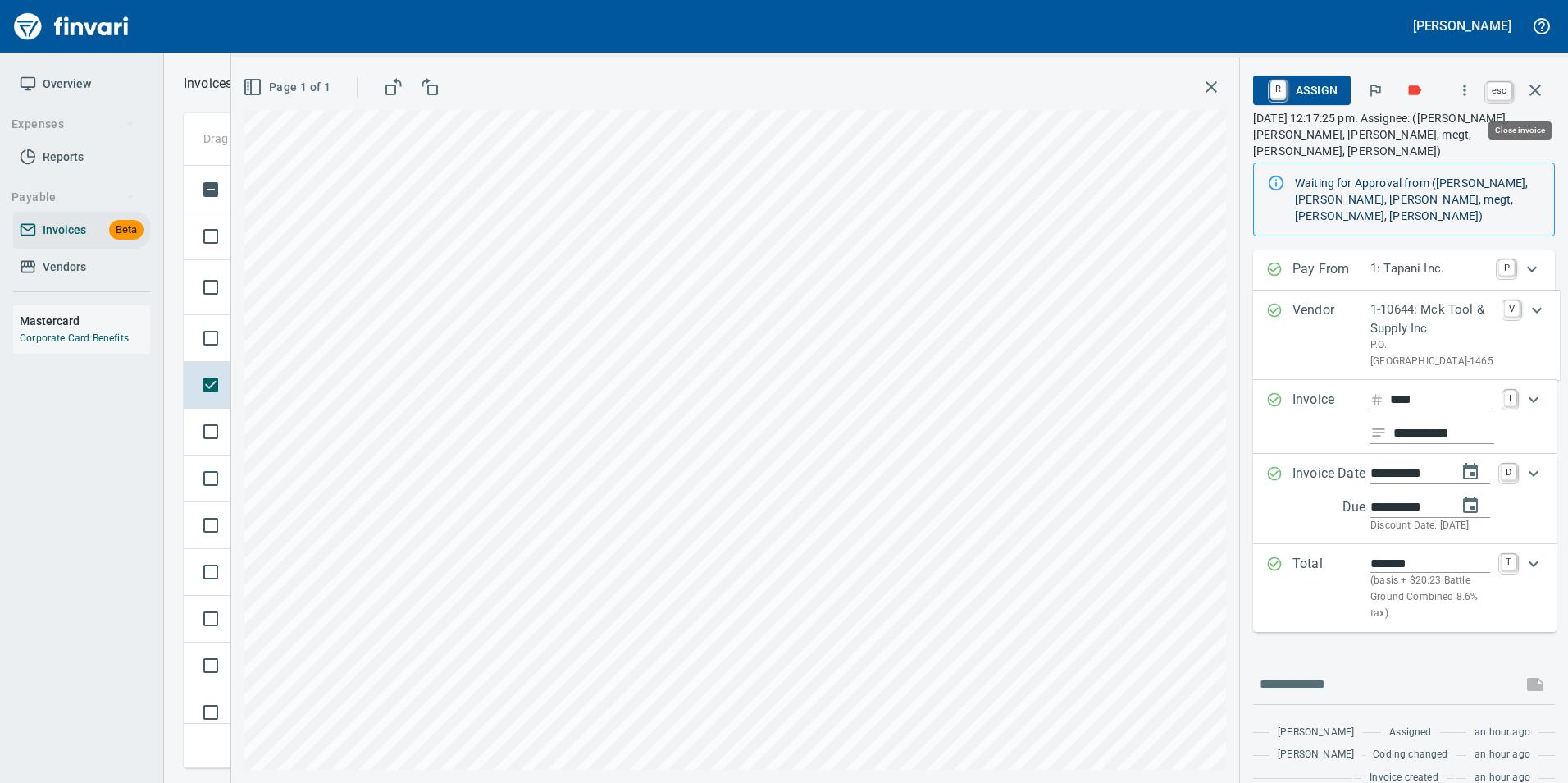
click at [1537, 87] on icon "button" at bounding box center [1535, 90] width 19 height 19
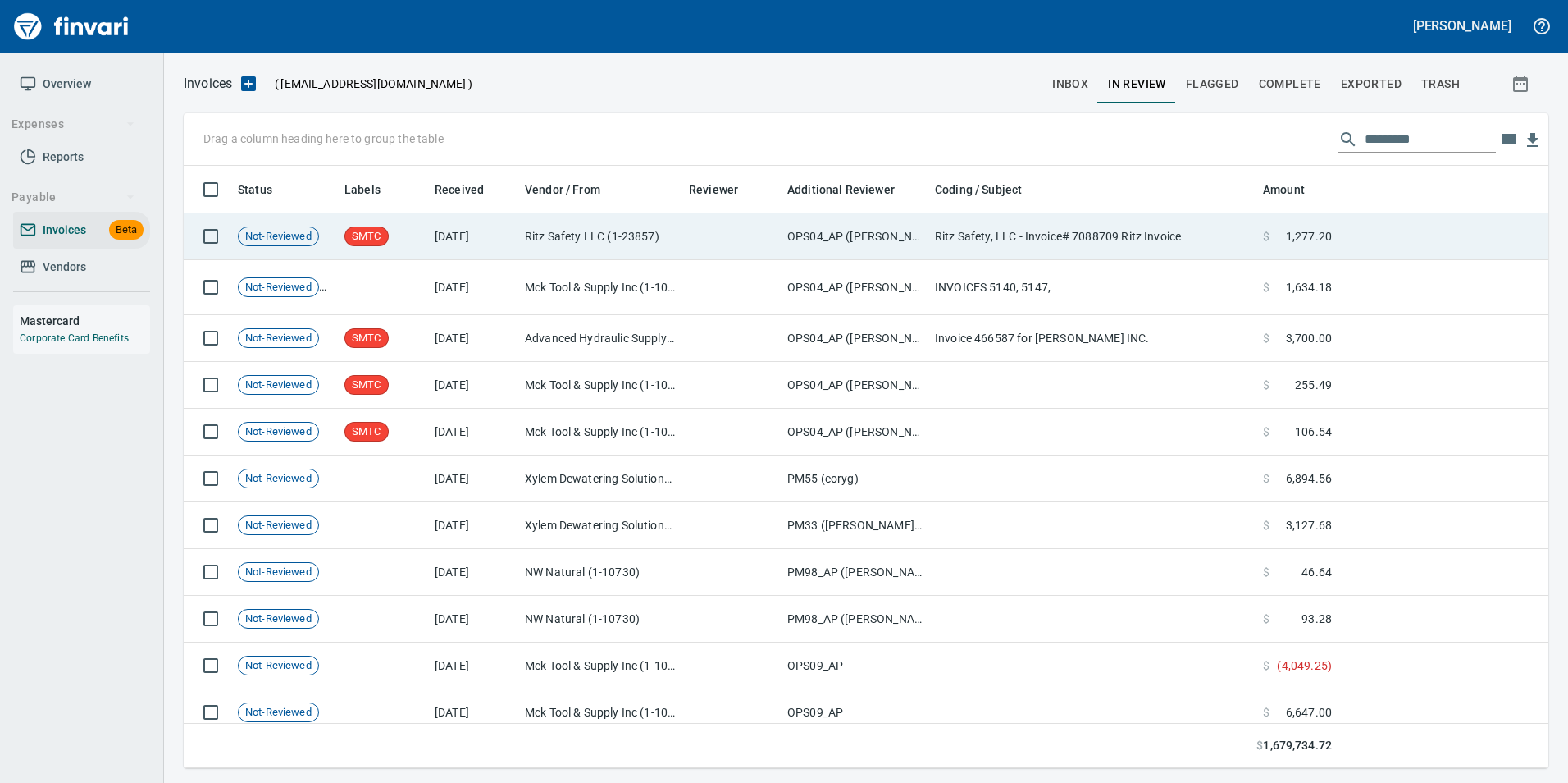
scroll to position [590, 1340]
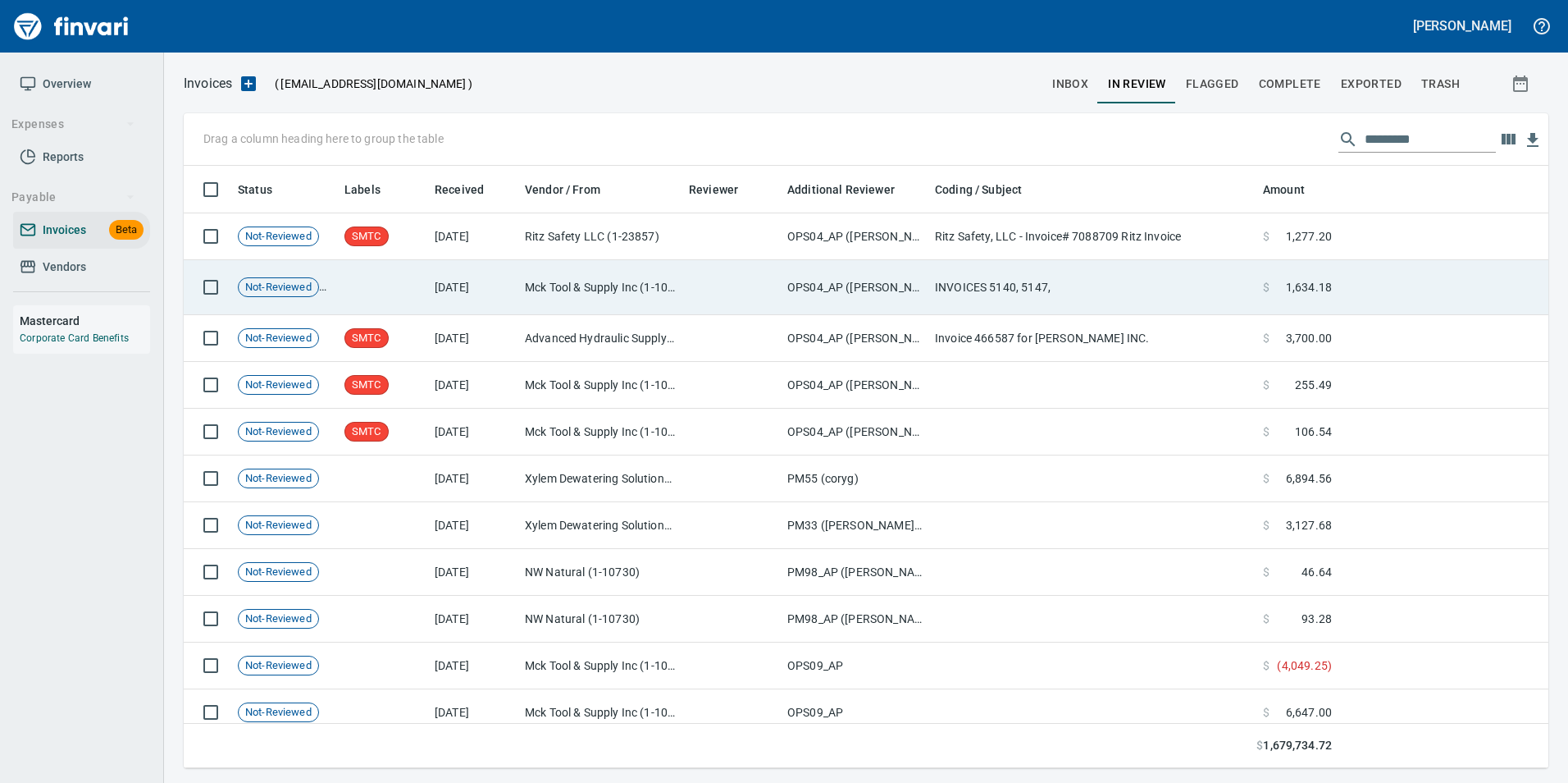
click at [1109, 273] on td "INVOICES 5140, 5147," at bounding box center [1092, 287] width 328 height 55
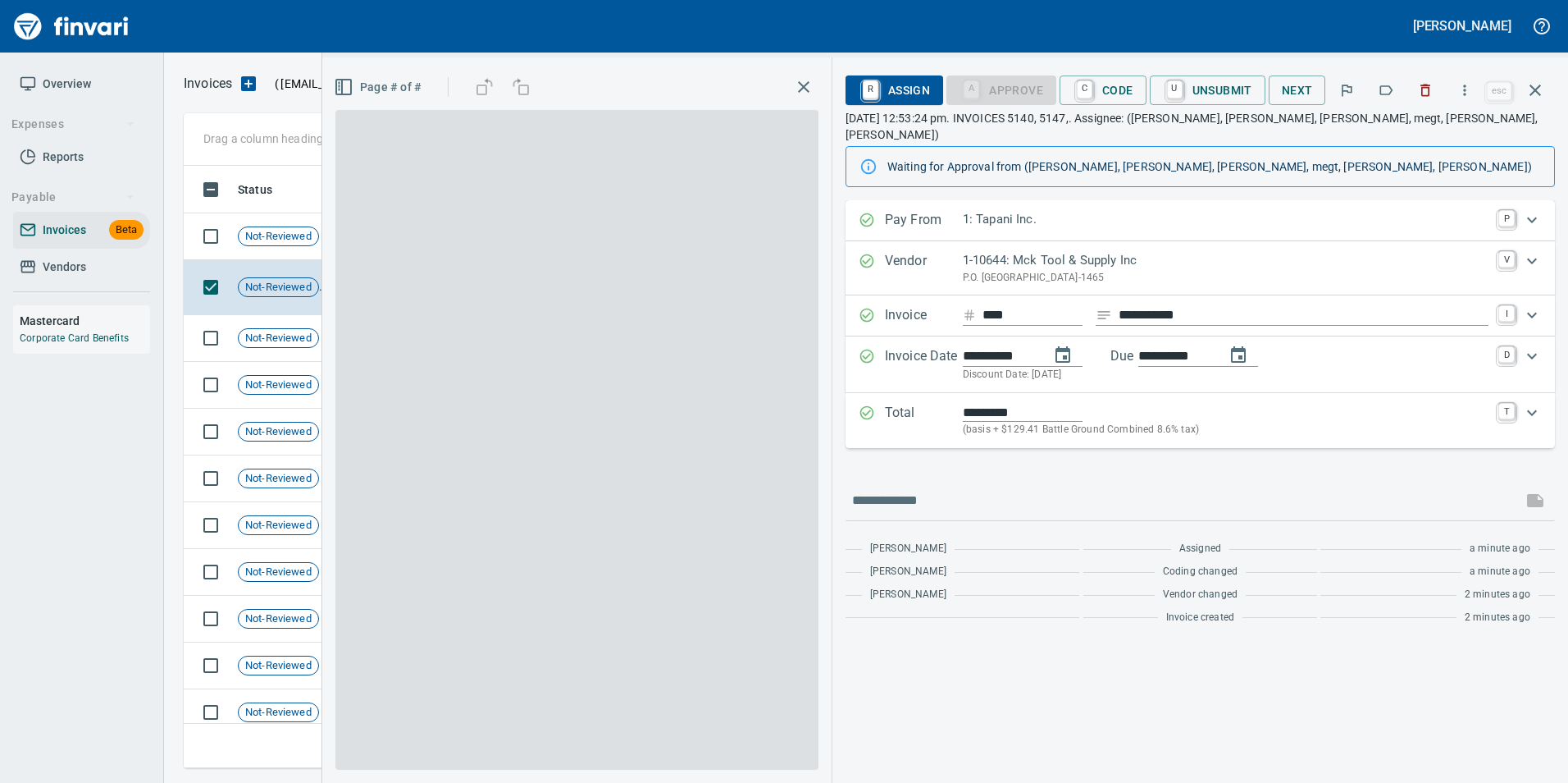
scroll to position [590, 1340]
click at [1387, 87] on icon "button" at bounding box center [1385, 89] width 17 height 17
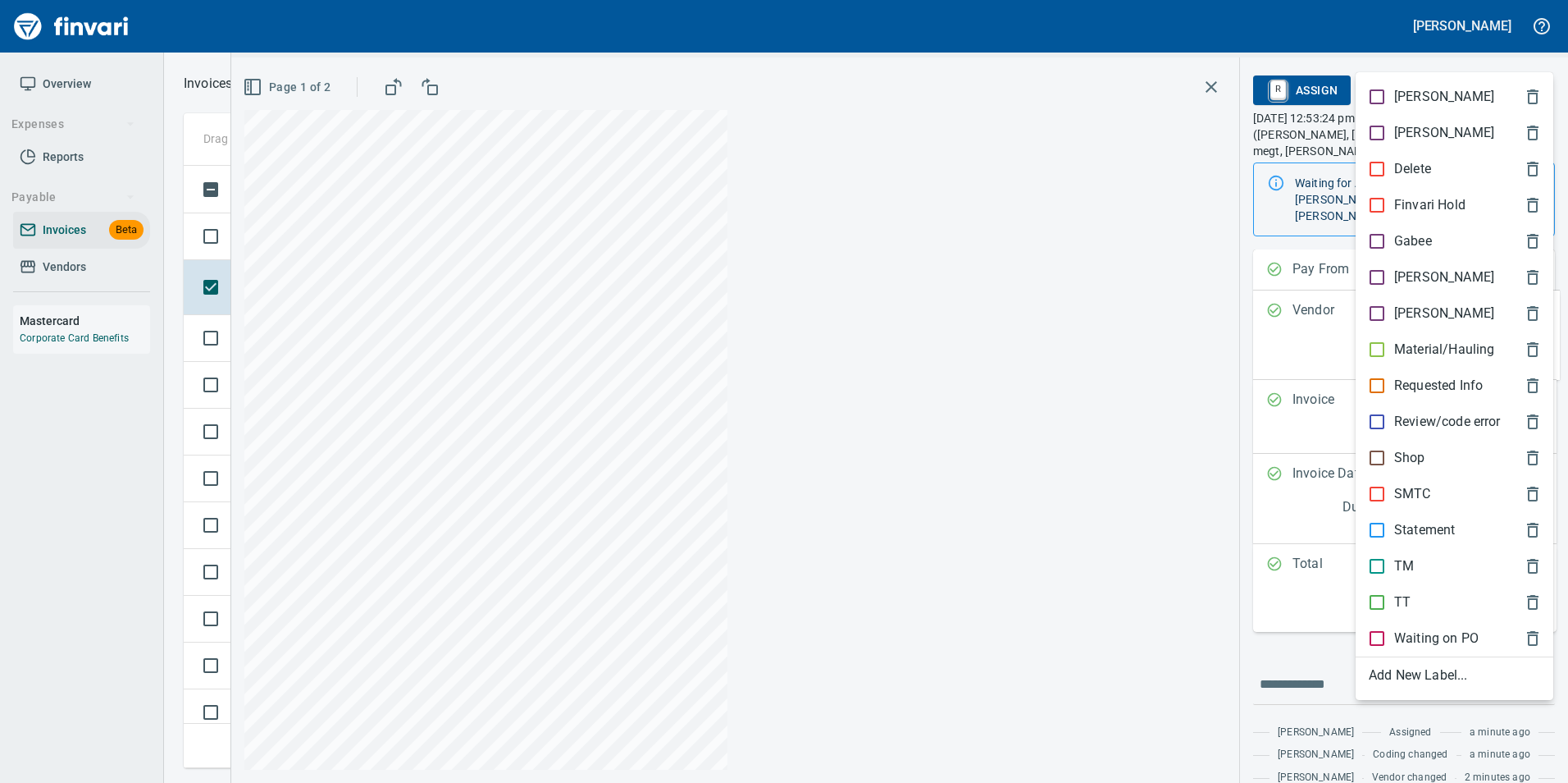
click at [1417, 495] on p "SMTC" at bounding box center [1412, 494] width 37 height 19
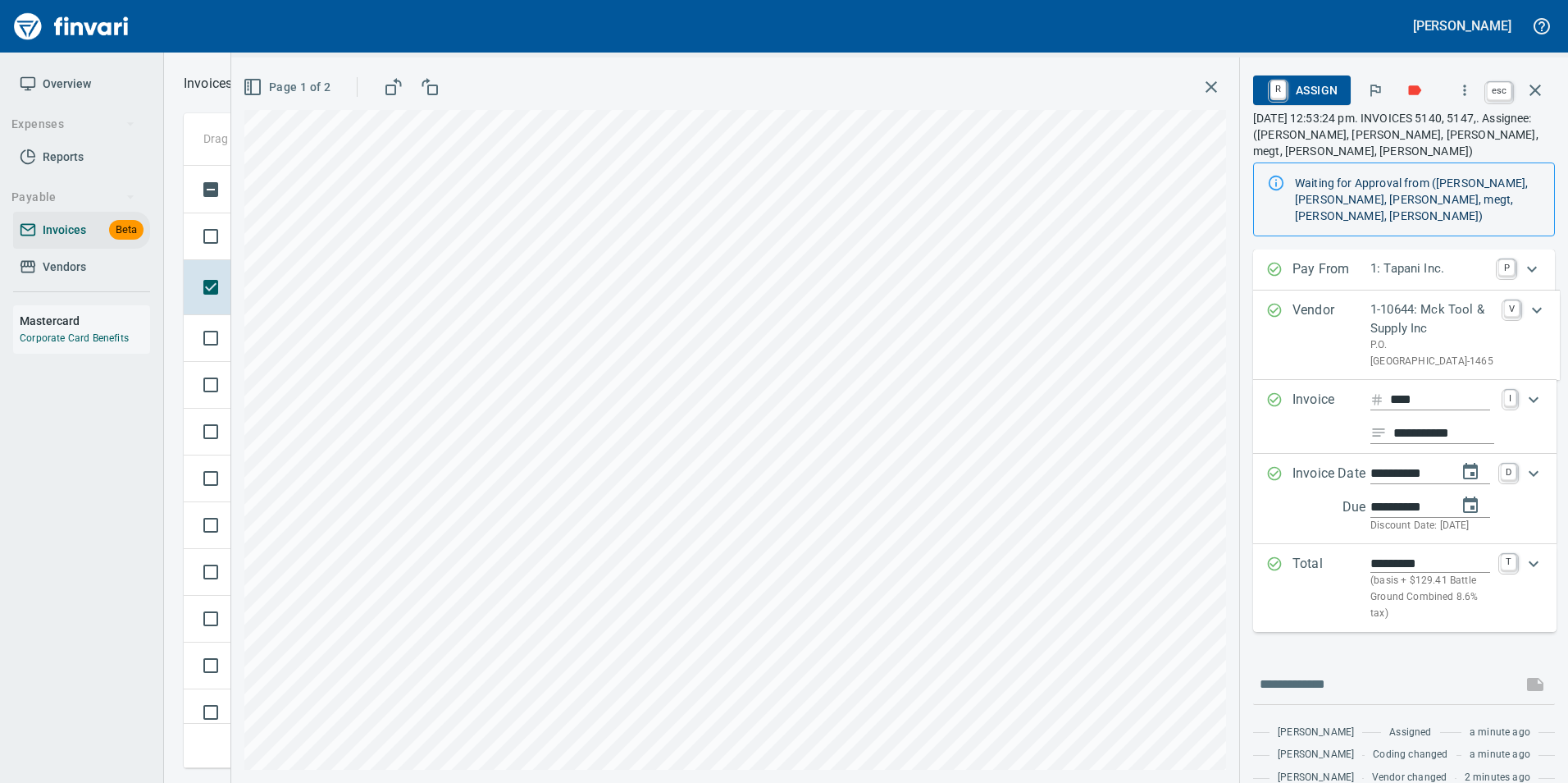
click at [1533, 92] on icon "button" at bounding box center [1535, 90] width 12 height 12
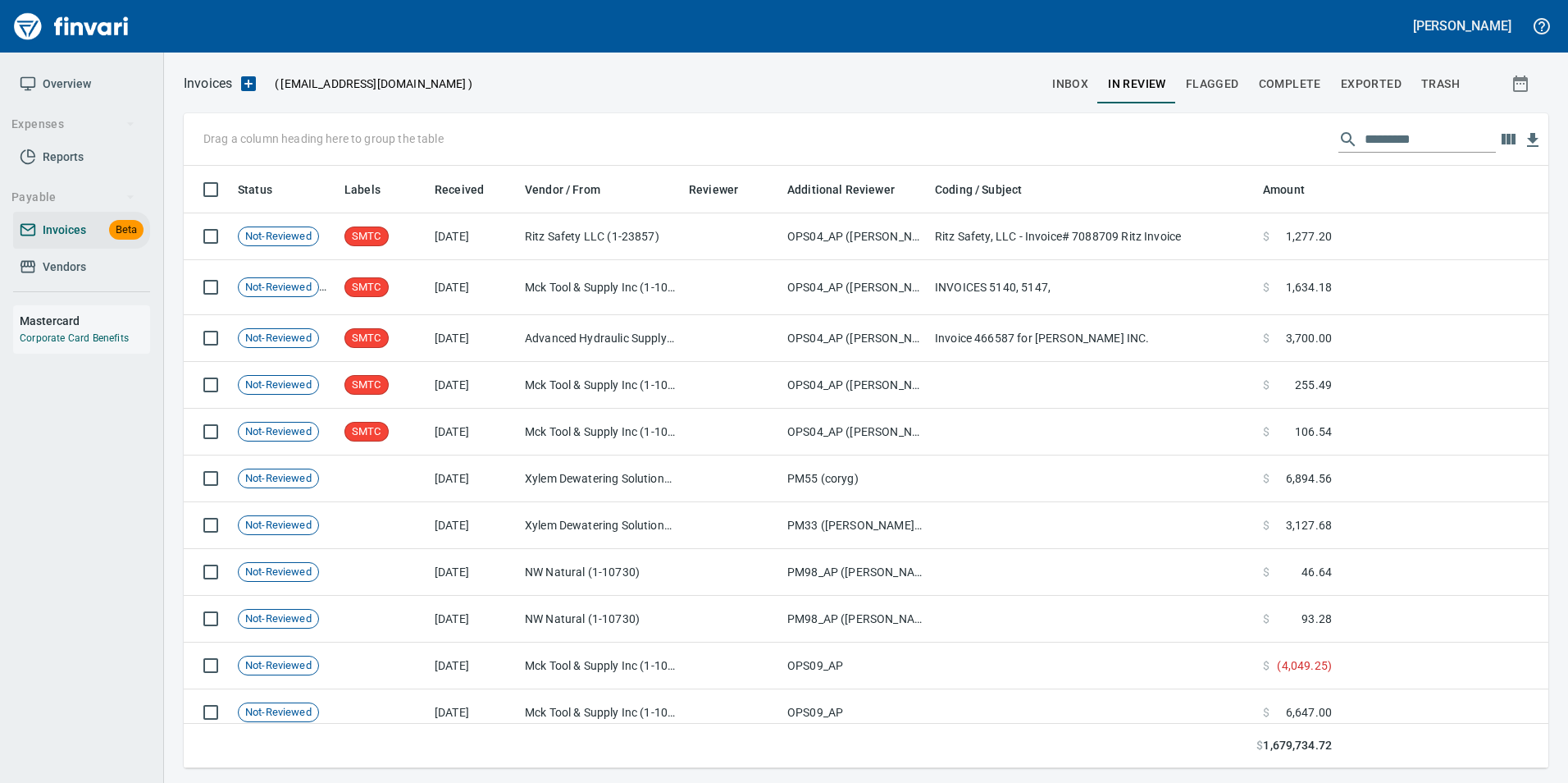
scroll to position [590, 1340]
click at [1067, 72] on button "inbox" at bounding box center [1069, 84] width 55 height 39
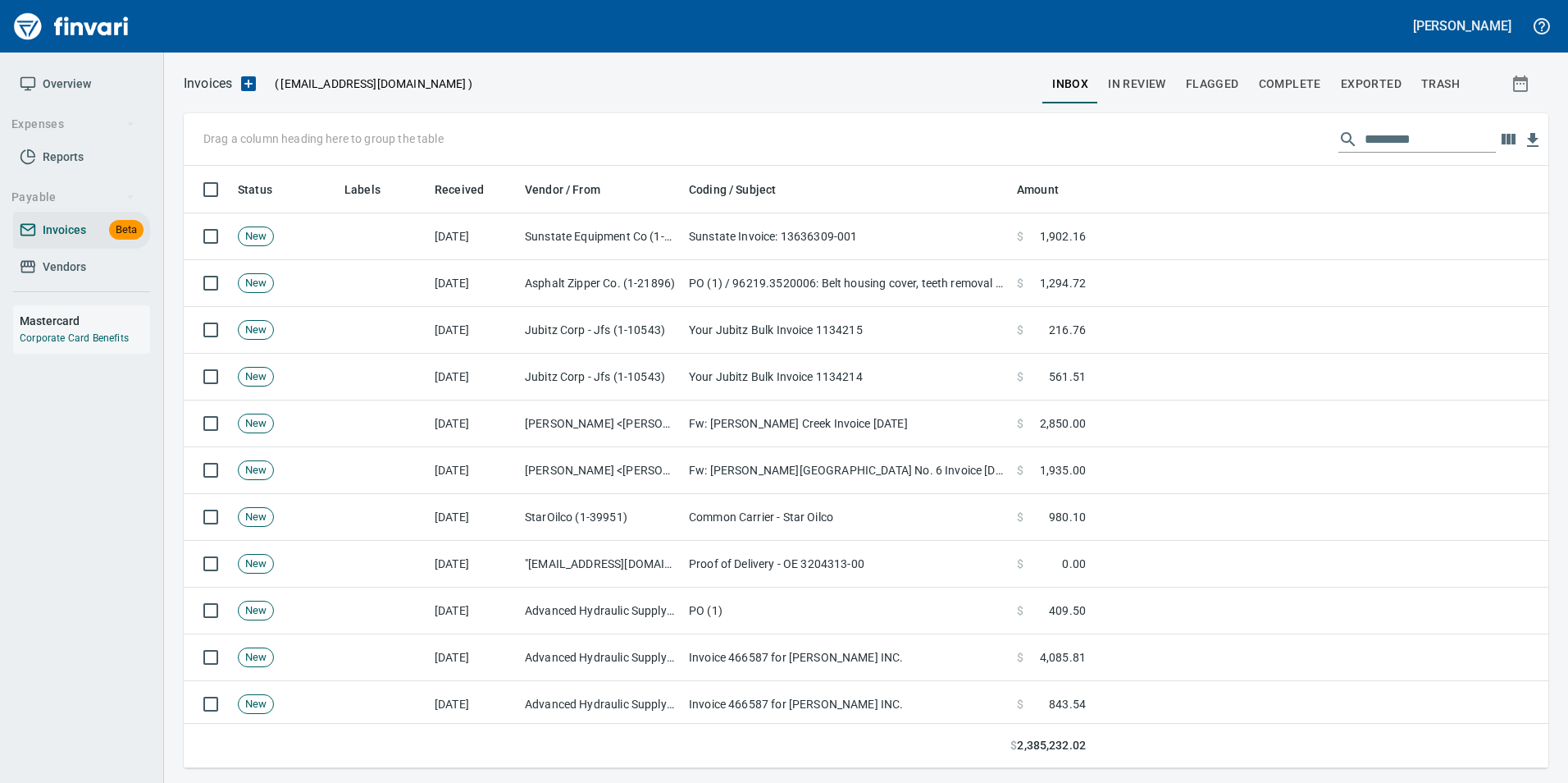
scroll to position [590, 1340]
click at [1380, 141] on input "text" at bounding box center [1430, 139] width 131 height 26
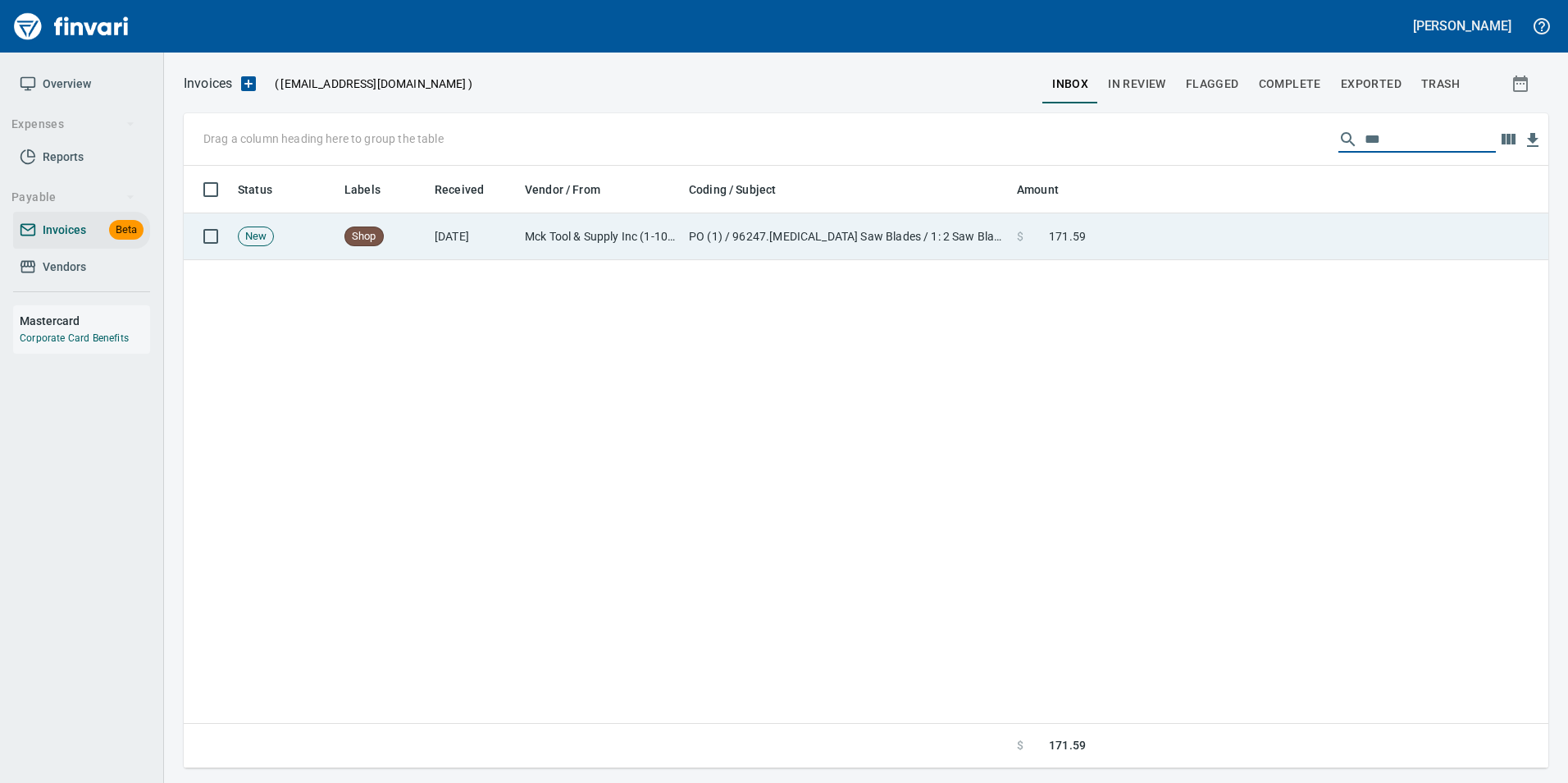
type input "***"
click at [1183, 230] on td at bounding box center [1320, 236] width 456 height 47
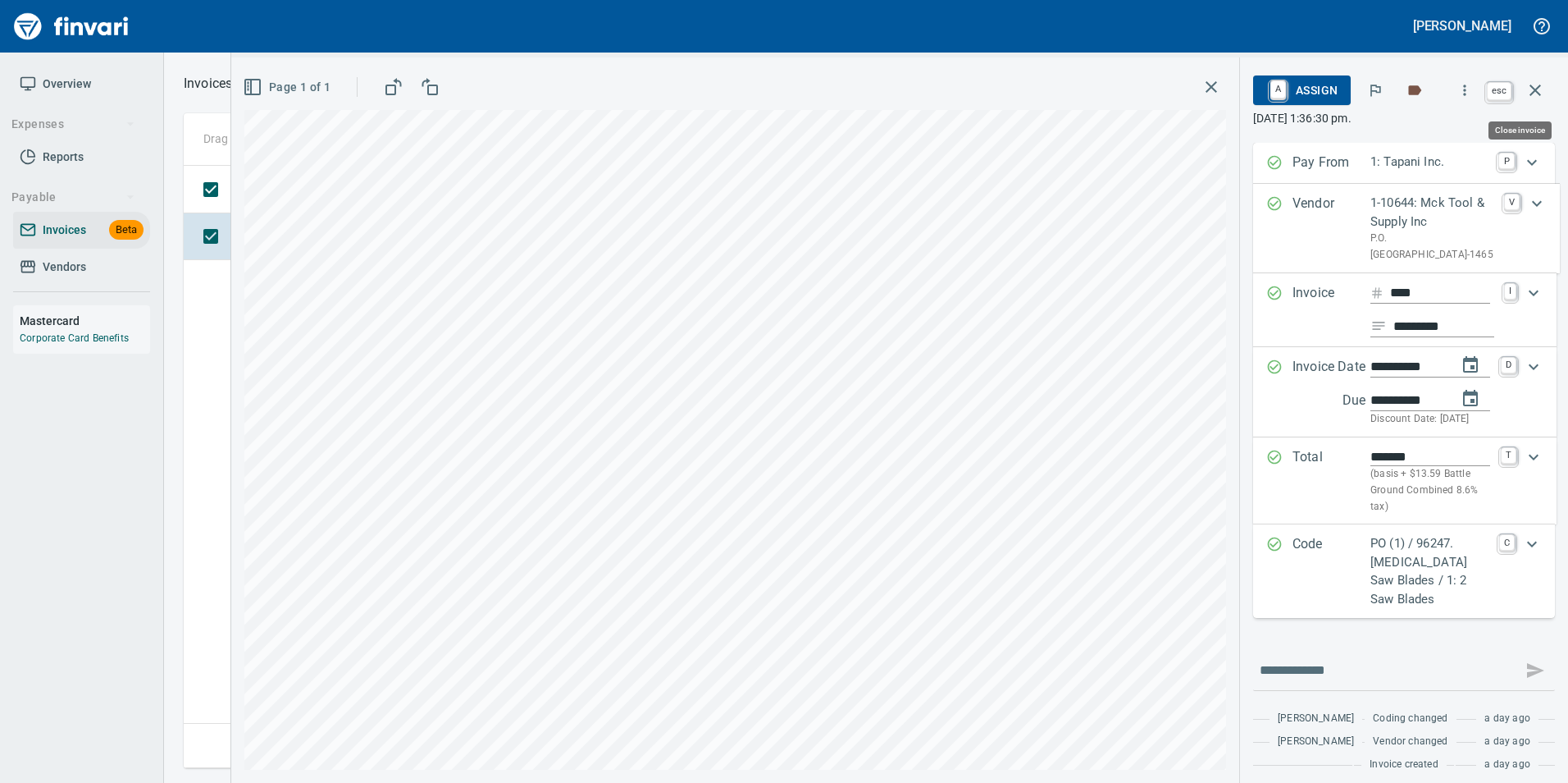
scroll to position [590, 1351]
click at [1542, 91] on icon "button" at bounding box center [1535, 90] width 19 height 19
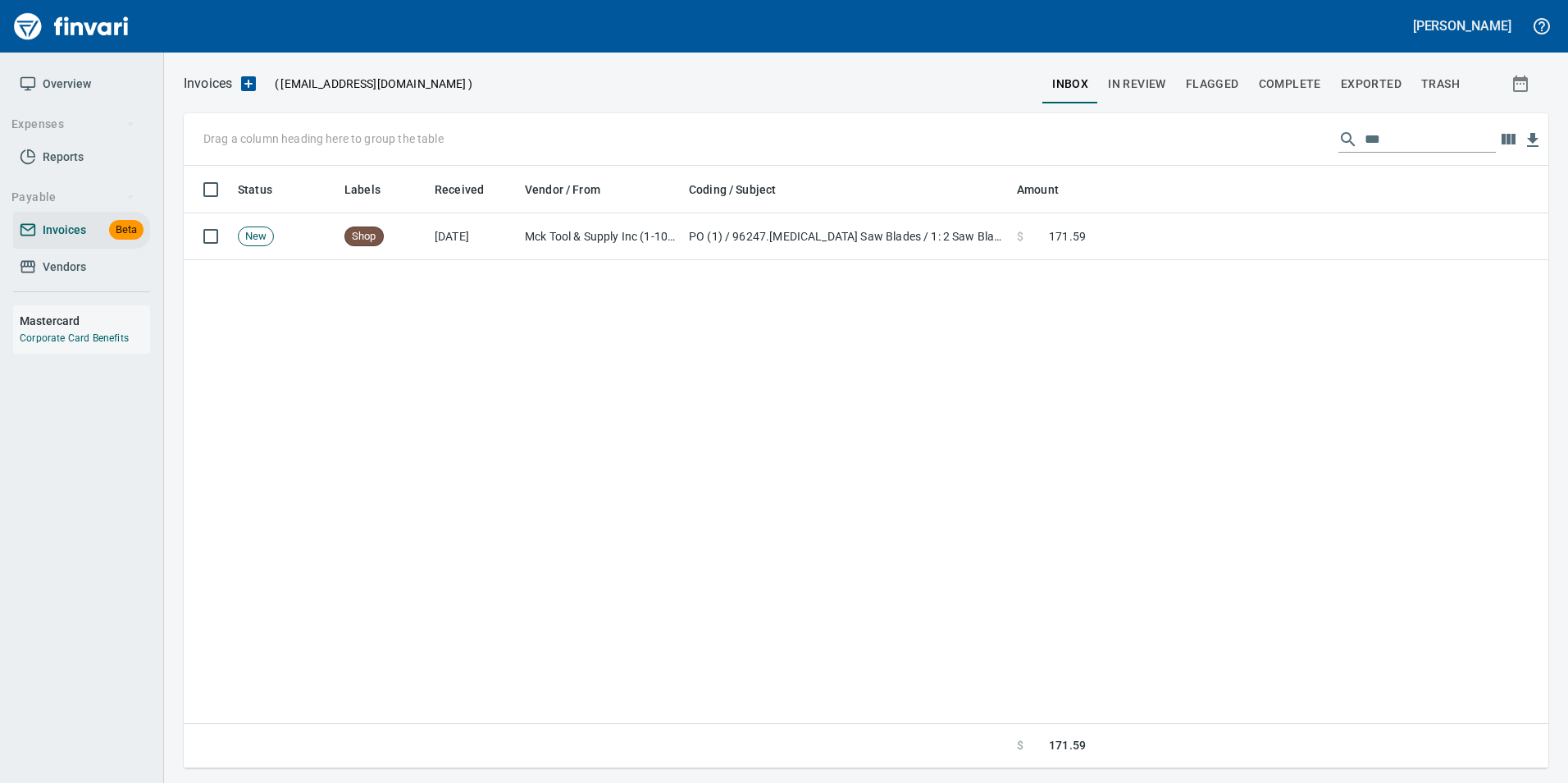
scroll to position [590, 1352]
click at [1384, 136] on input "***" at bounding box center [1430, 139] width 131 height 26
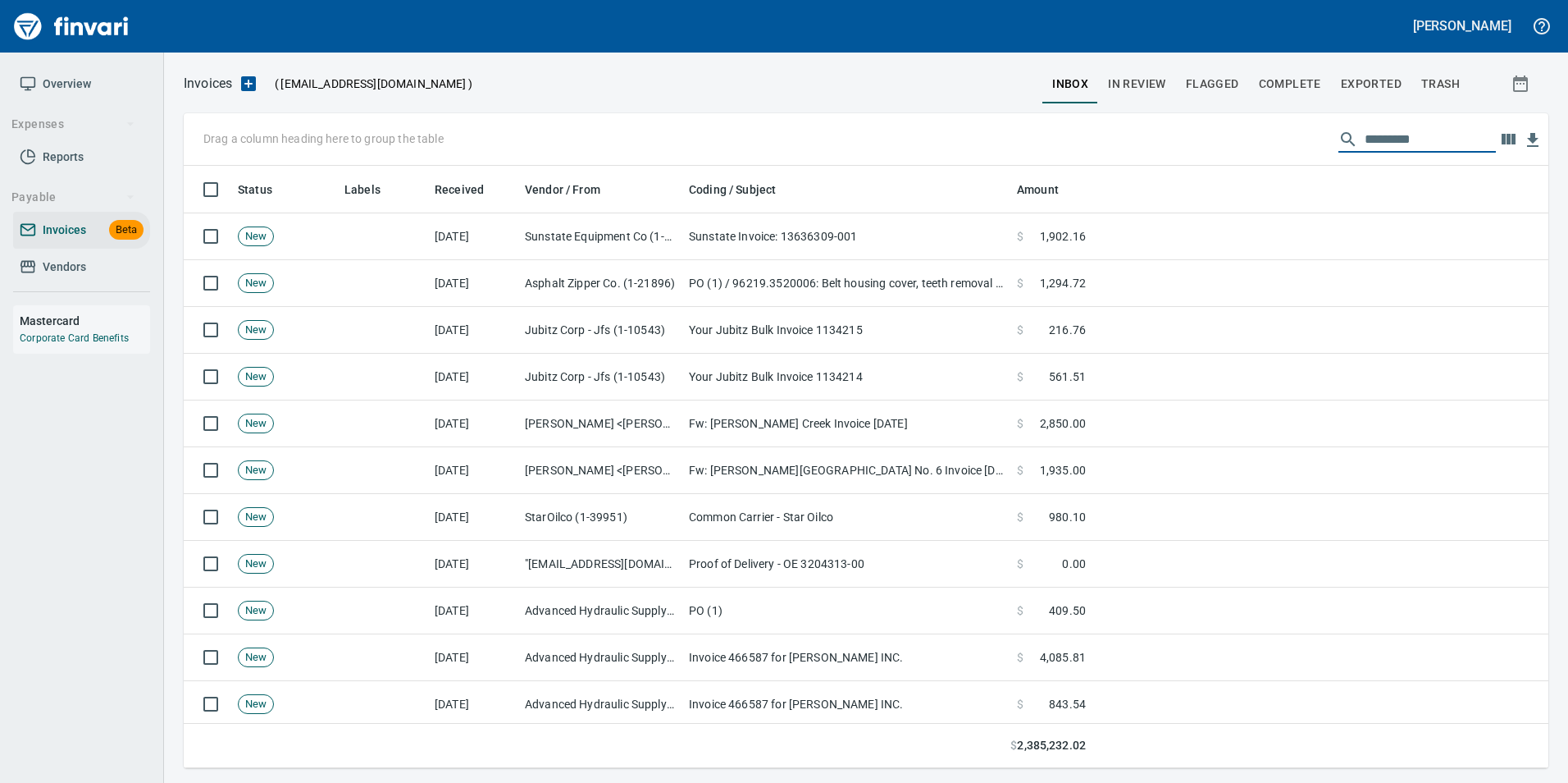
scroll to position [590, 1340]
click at [1432, 127] on input "text" at bounding box center [1430, 139] width 131 height 26
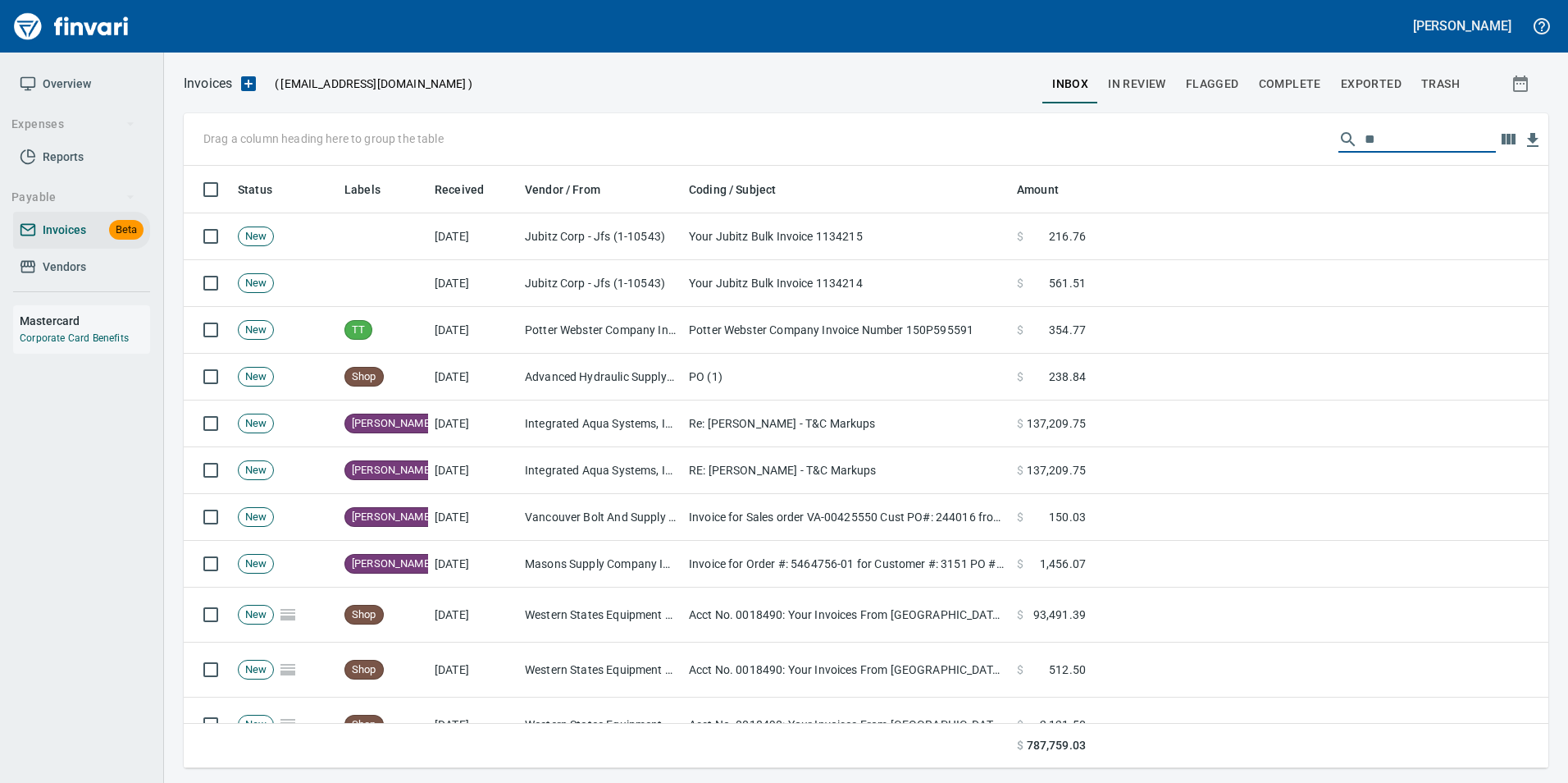
type input "***"
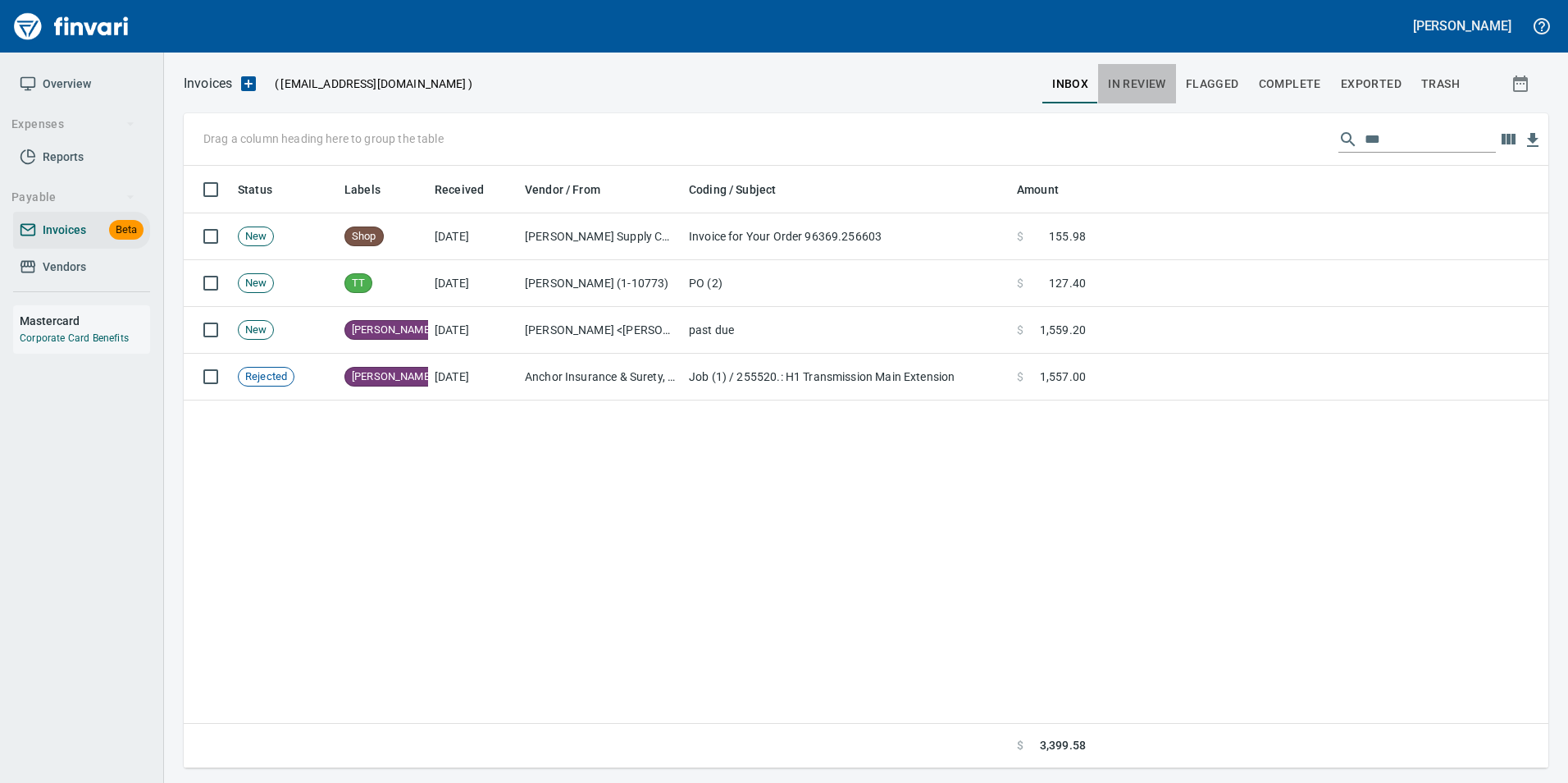
click at [1148, 83] on span "In Review" at bounding box center [1137, 84] width 58 height 20
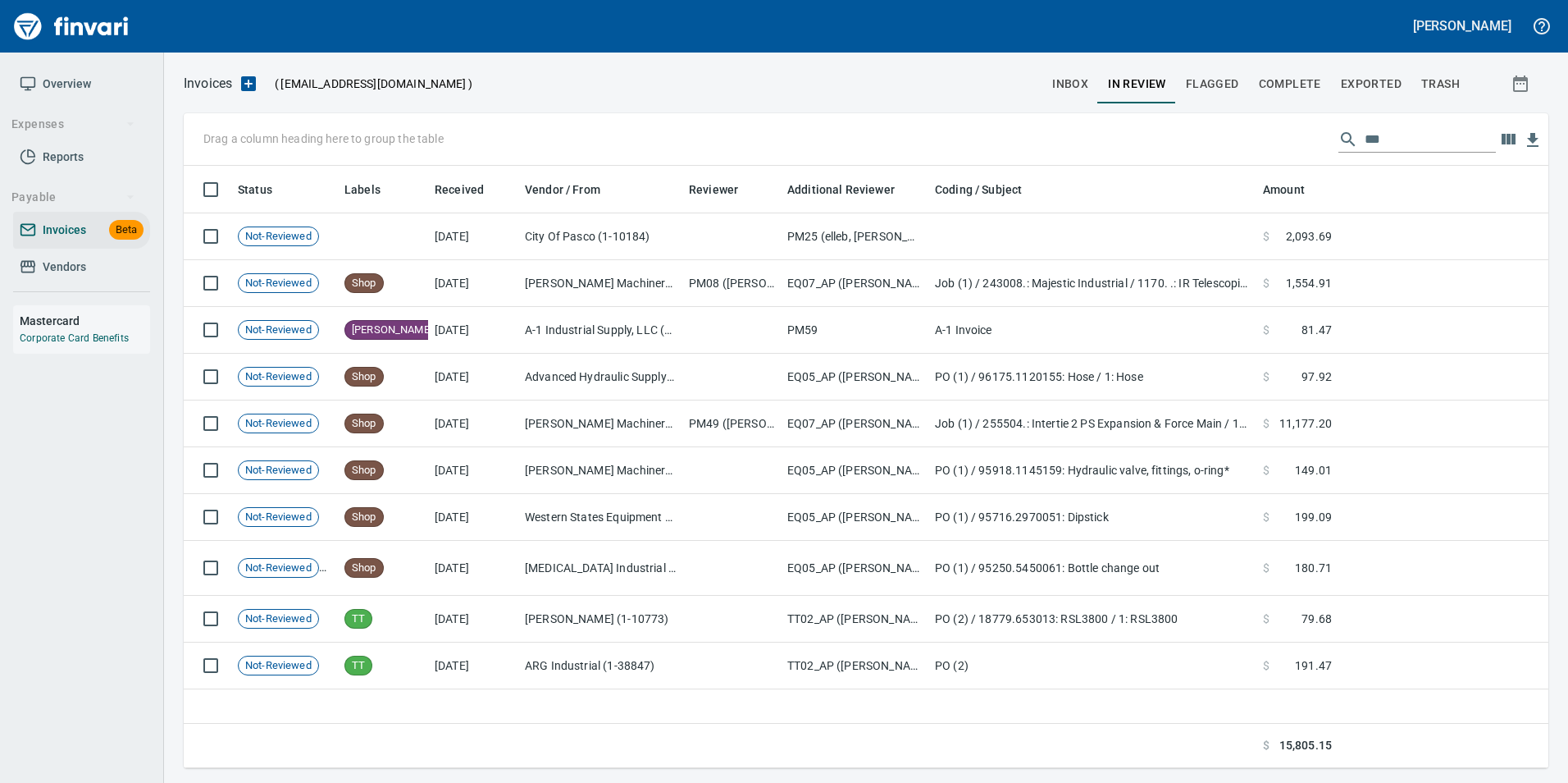
scroll to position [590, 1352]
click at [1400, 132] on input "***" at bounding box center [1430, 139] width 131 height 26
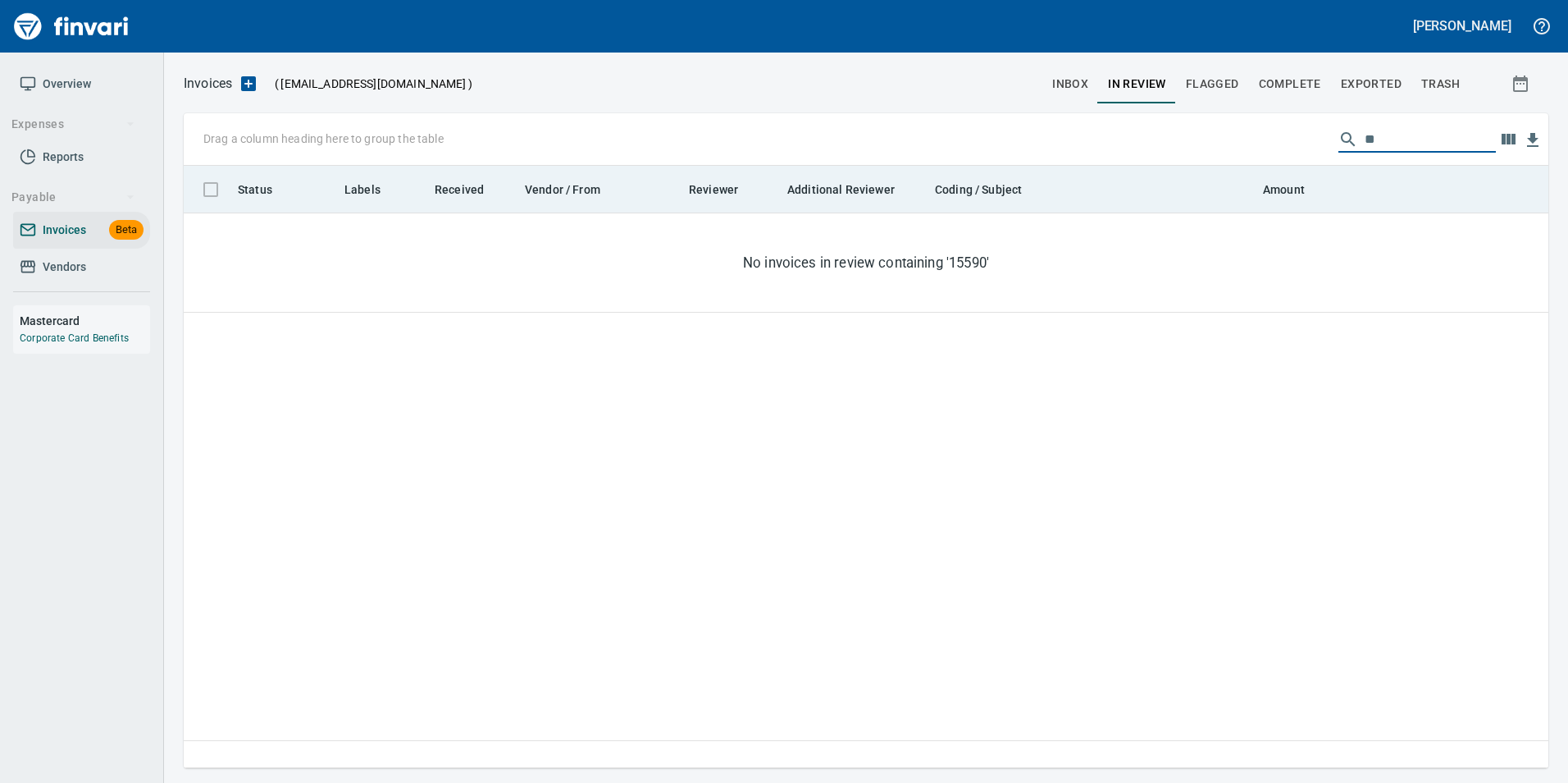
type input "*"
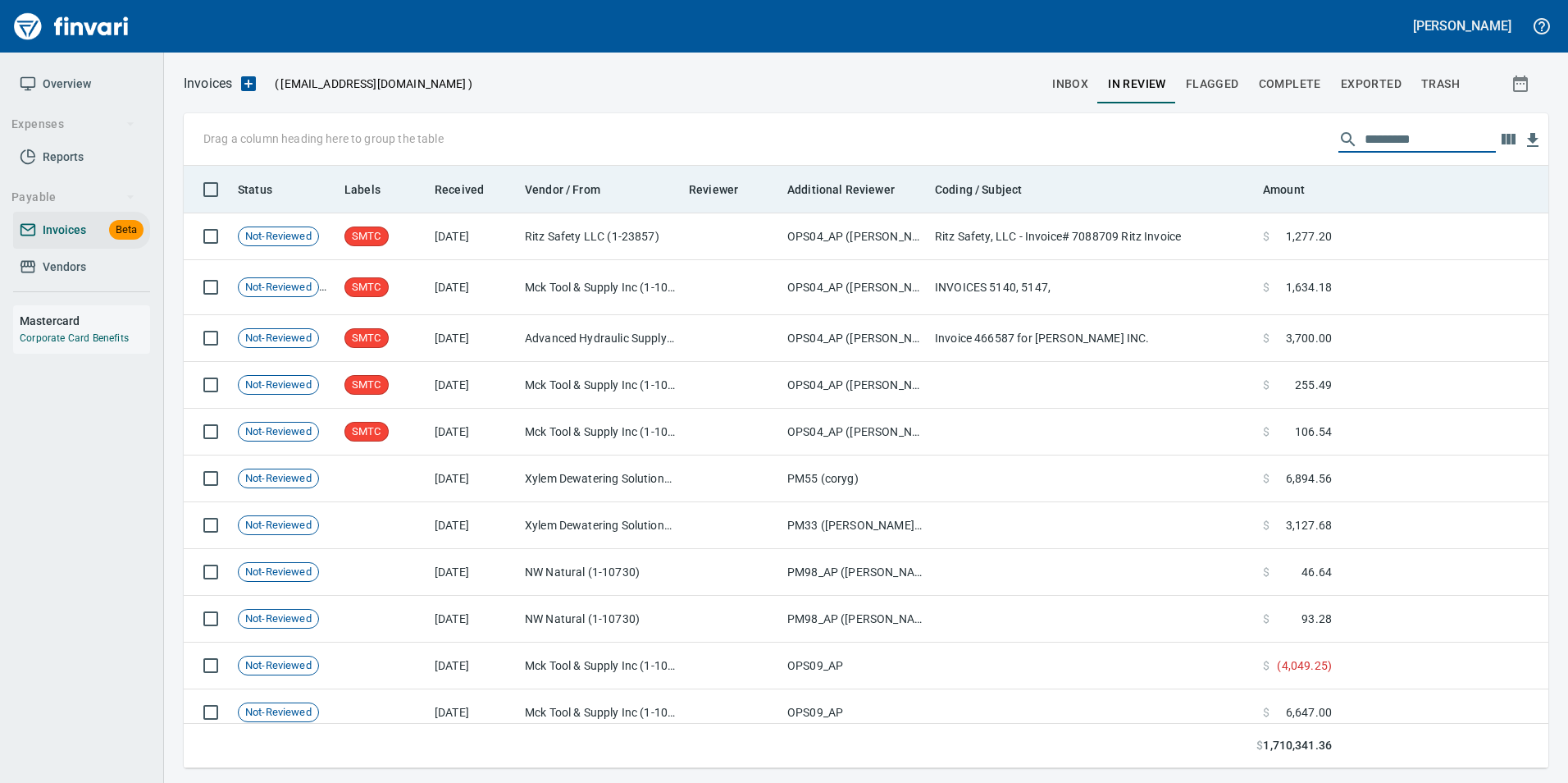
scroll to position [590, 1340]
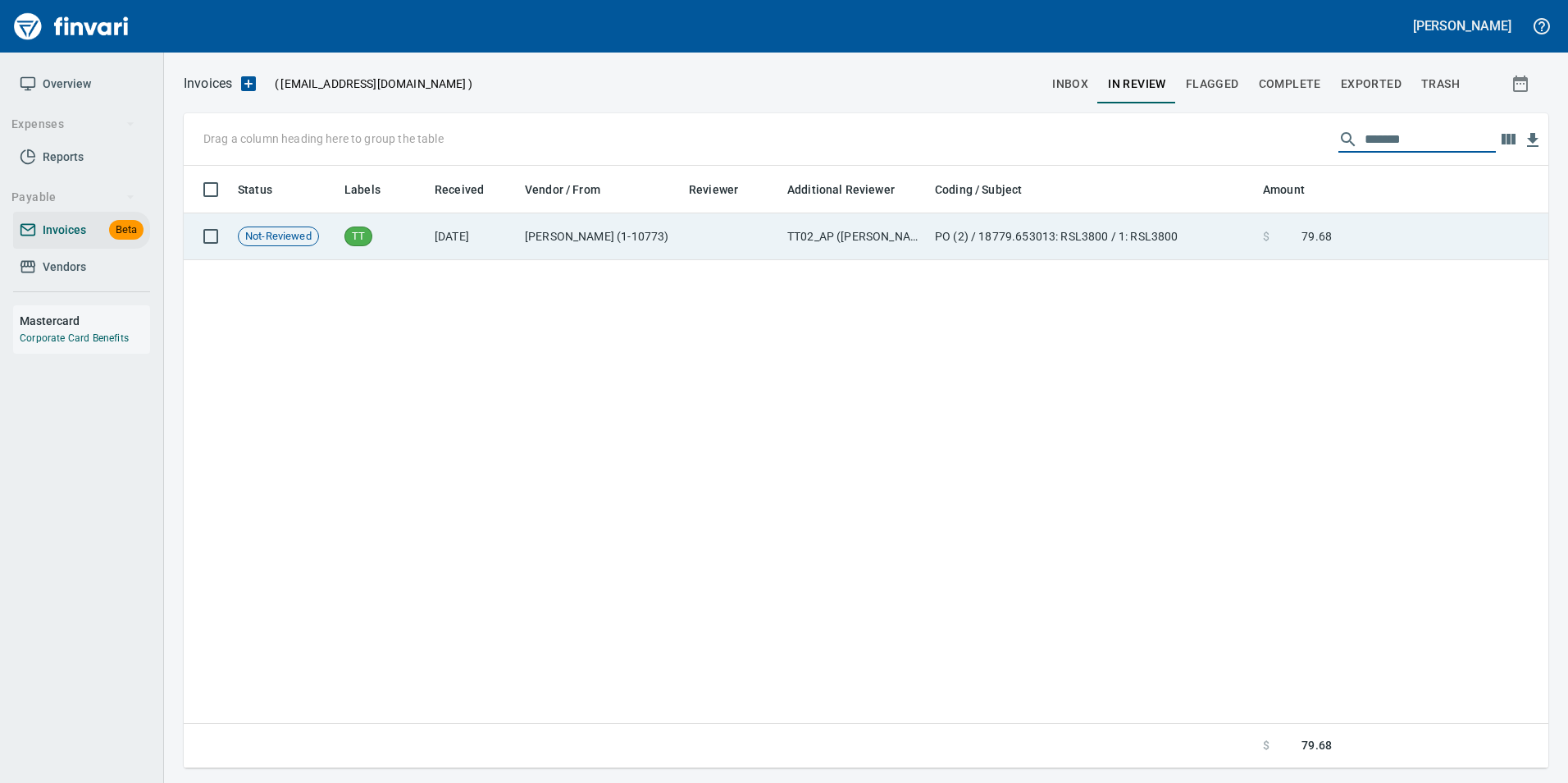
drag, startPoint x: 1087, startPoint y: 237, endPoint x: 1104, endPoint y: 257, distance: 26.2
click at [1086, 236] on td "PO (2) / 18779.653013: RSL3800 / 1: RSL3800" at bounding box center [1092, 236] width 328 height 47
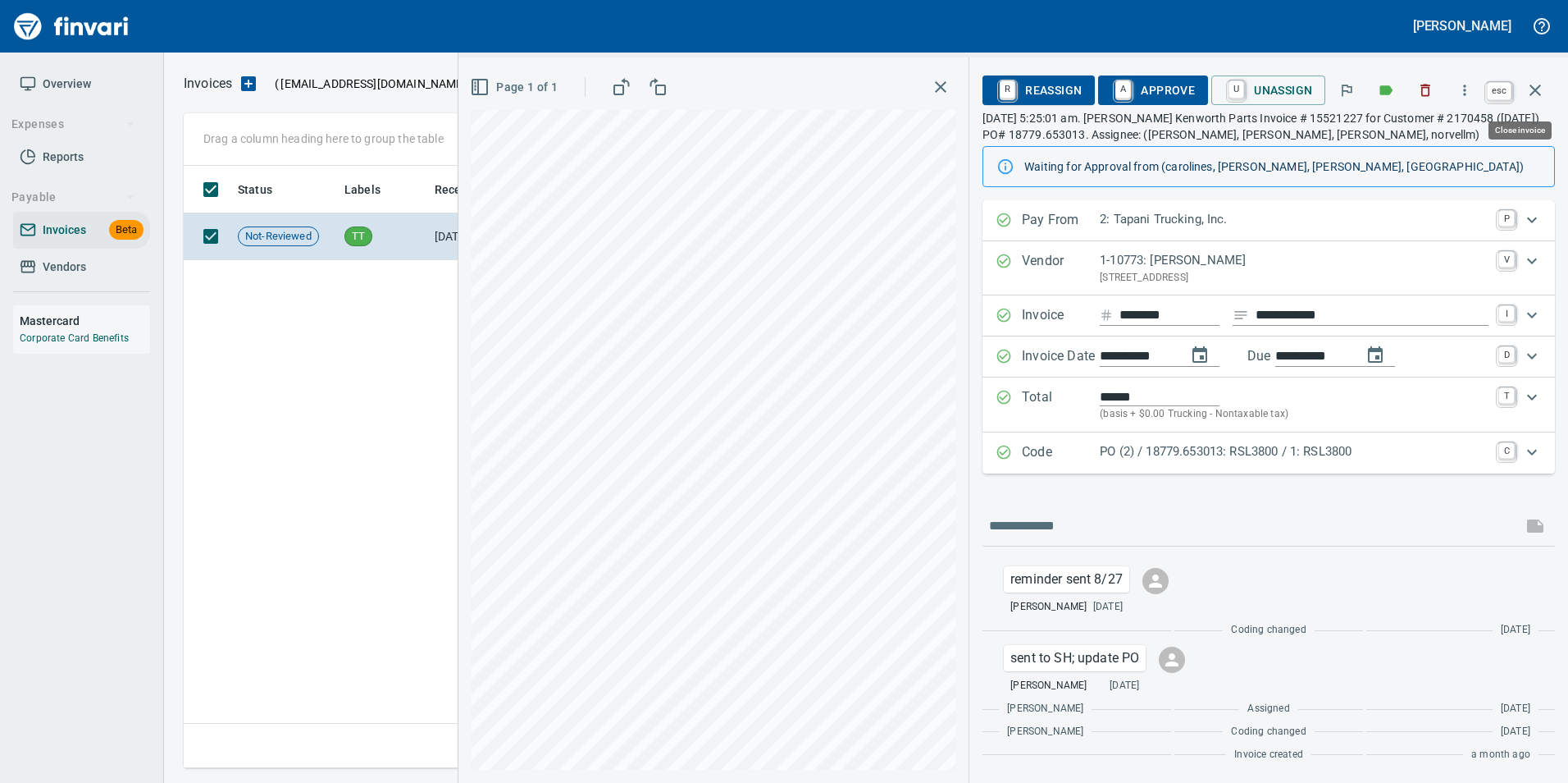
click at [1540, 87] on icon "button" at bounding box center [1535, 90] width 19 height 19
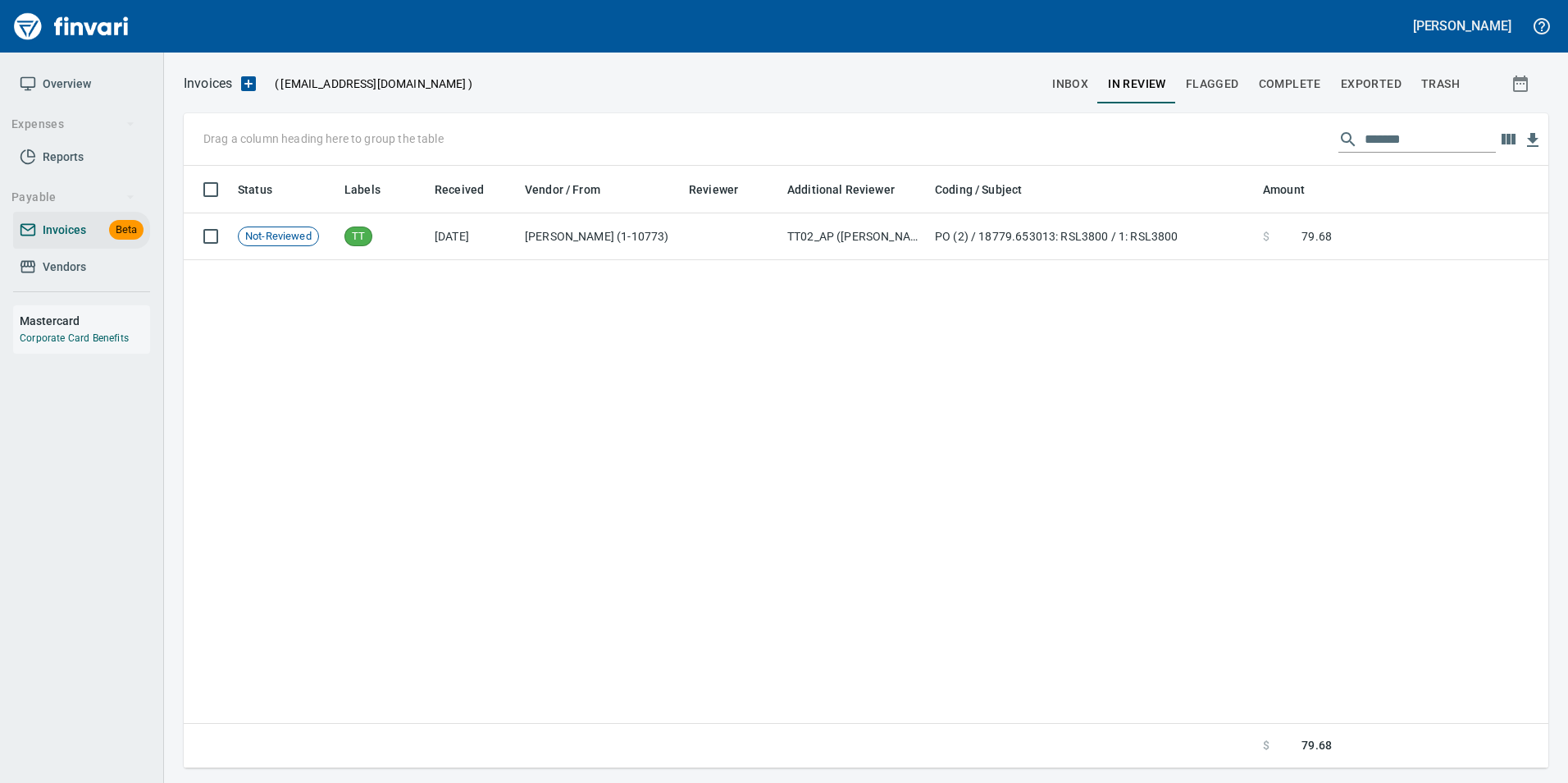
scroll to position [590, 1351]
click at [1435, 139] on input "*******" at bounding box center [1430, 139] width 131 height 26
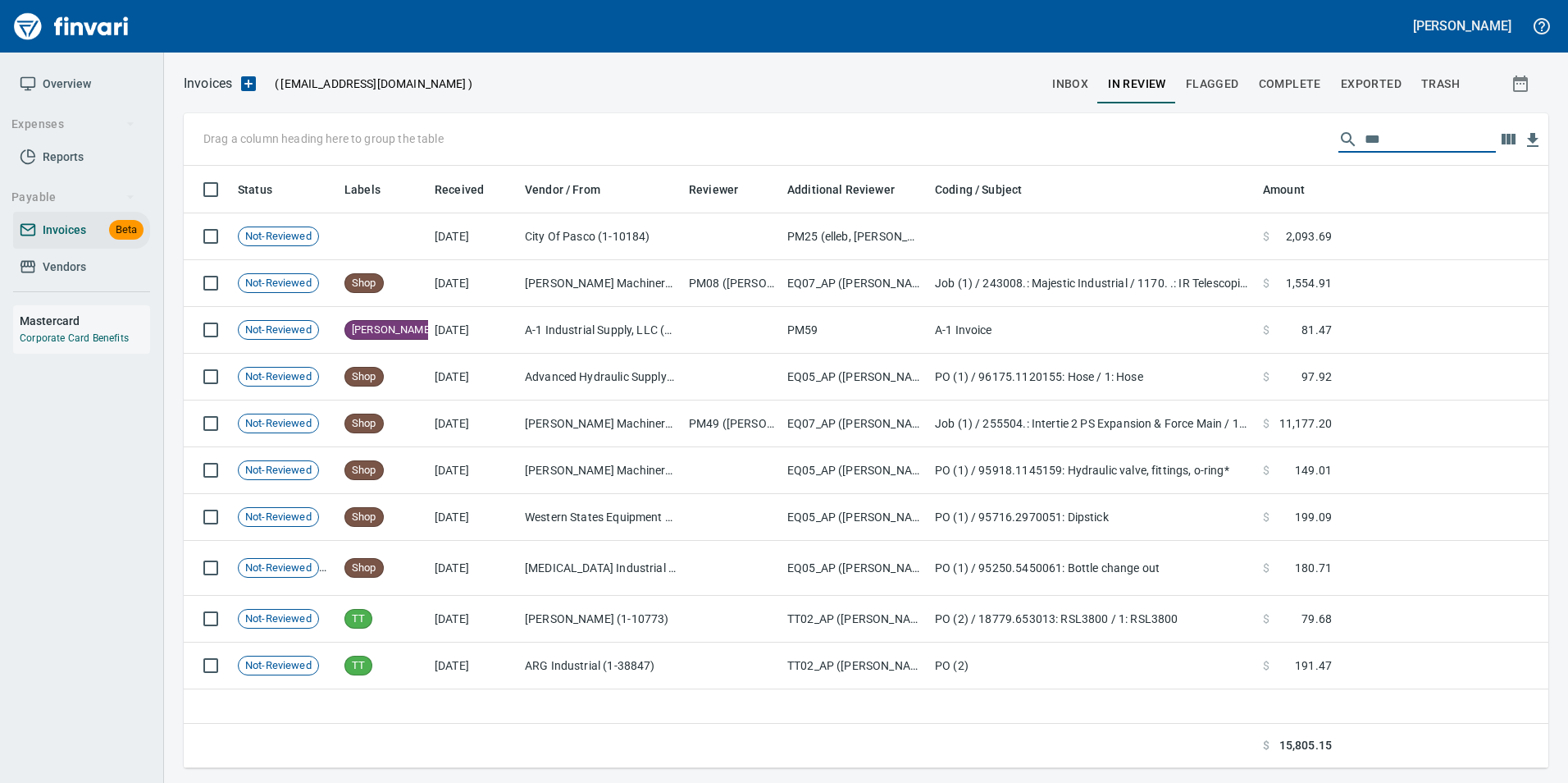
scroll to position [590, 1352]
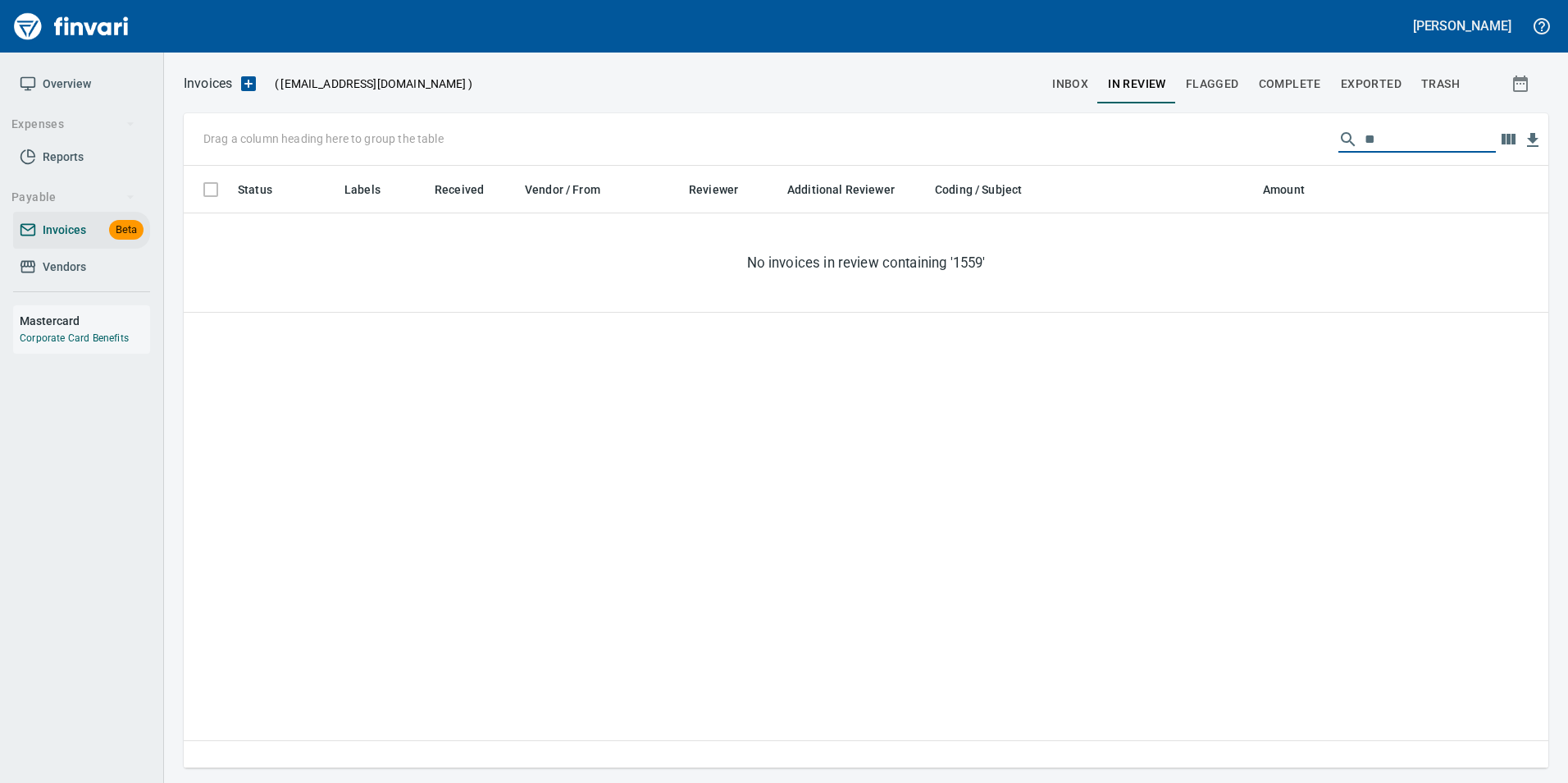
type input "*"
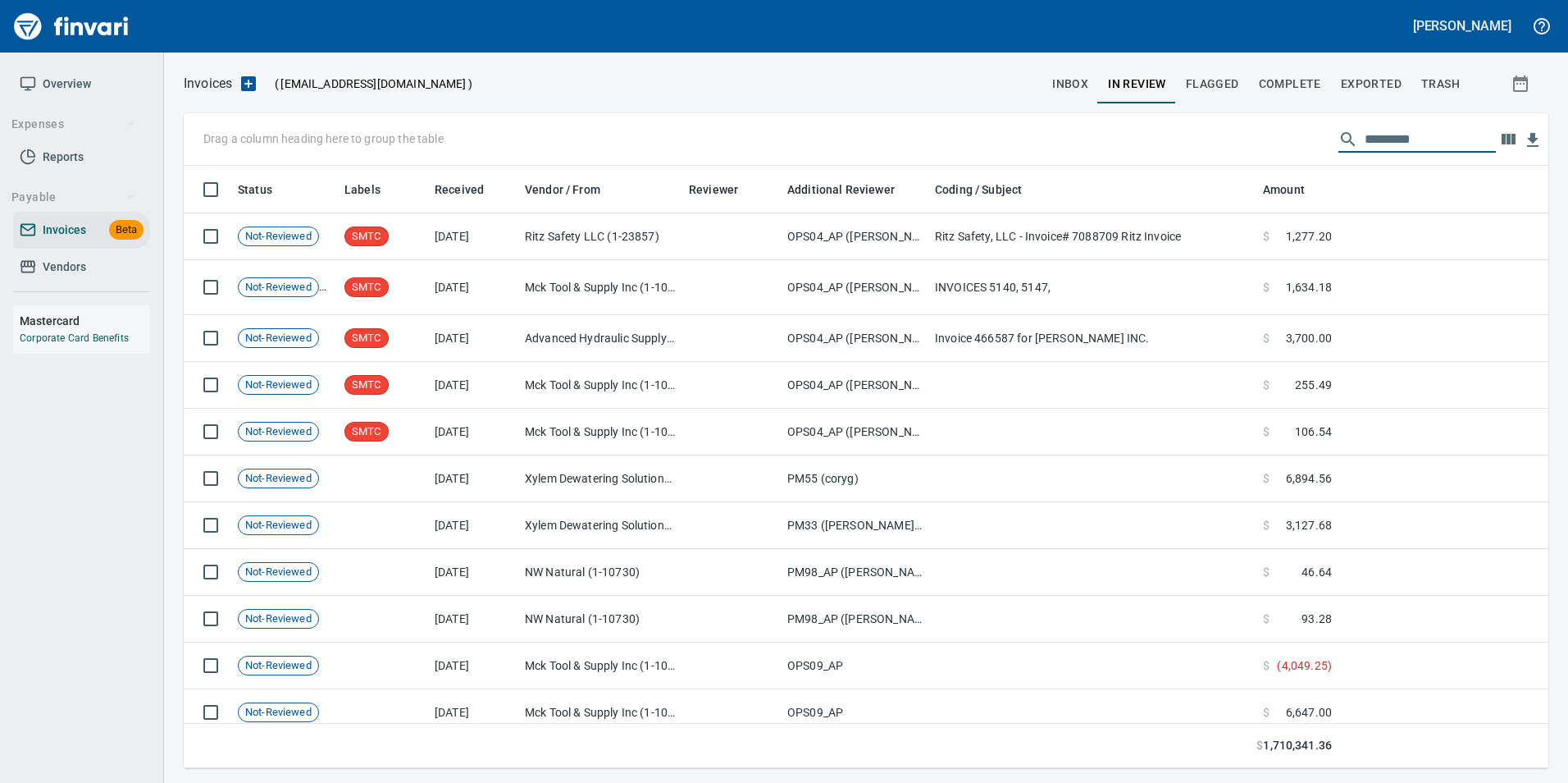
scroll to position [590, 1340]
click at [1371, 85] on span "Exported" at bounding box center [1371, 84] width 60 height 20
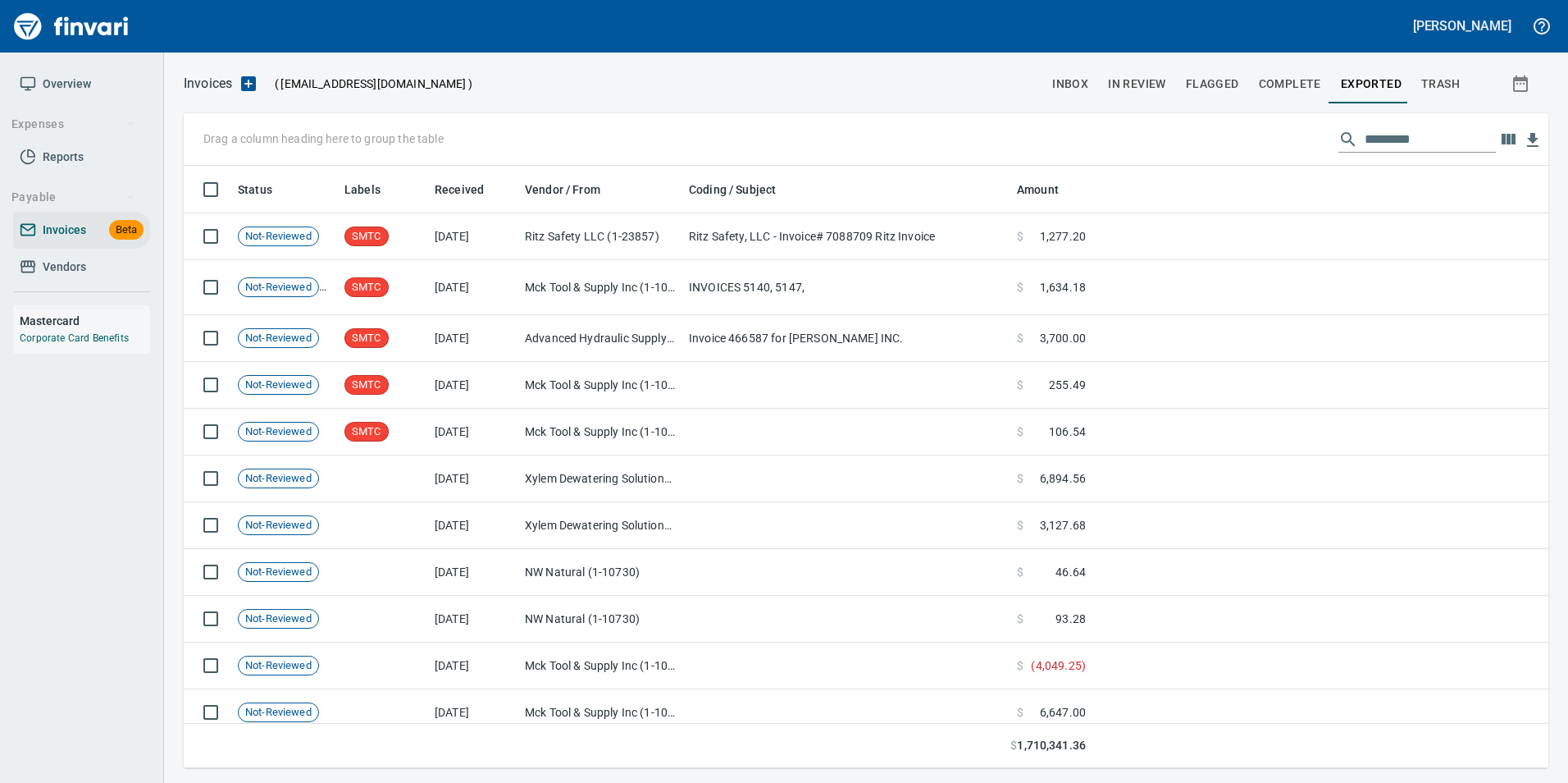
scroll to position [590, 1340]
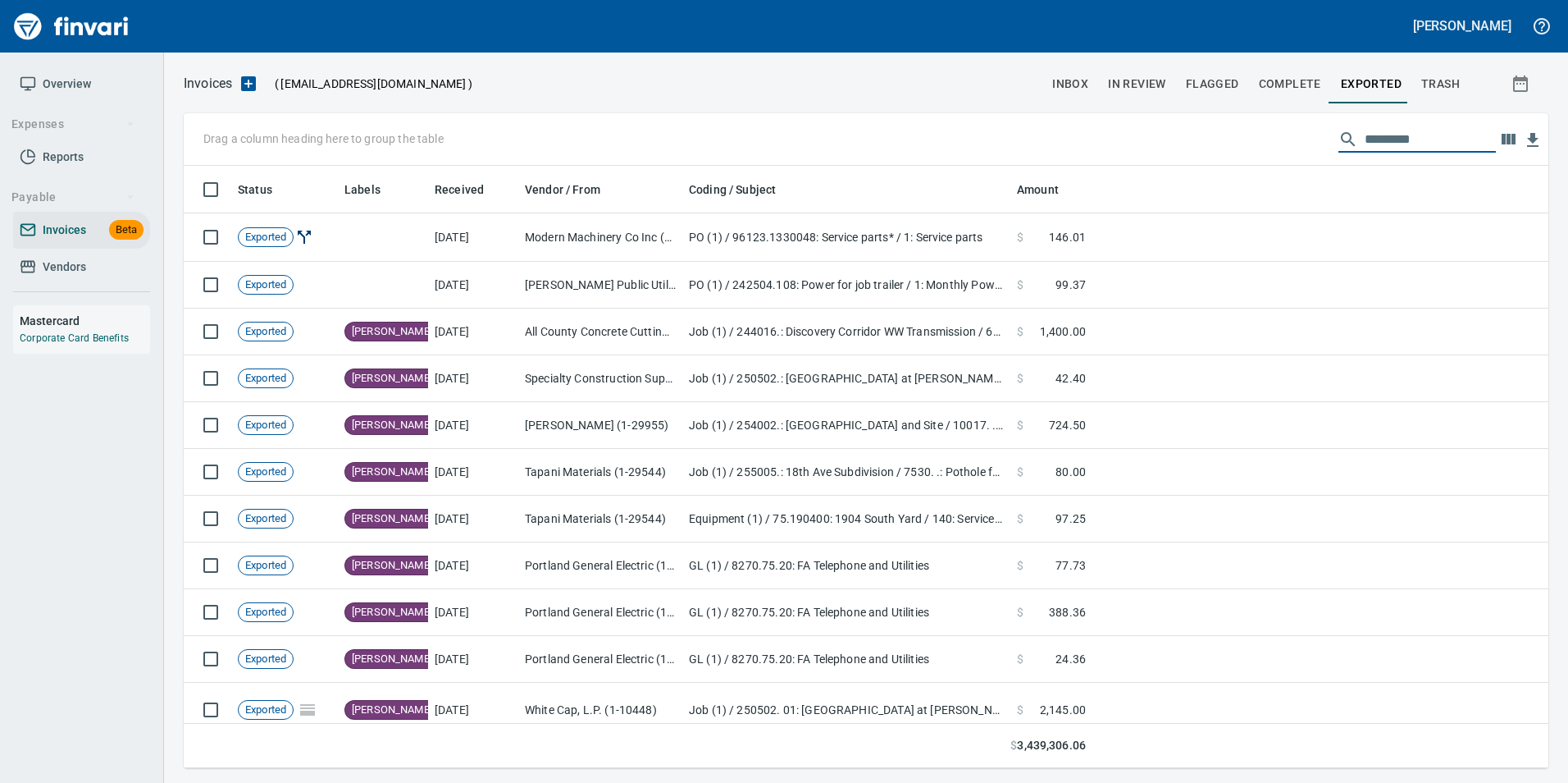
click at [1393, 143] on input "text" at bounding box center [1430, 139] width 131 height 26
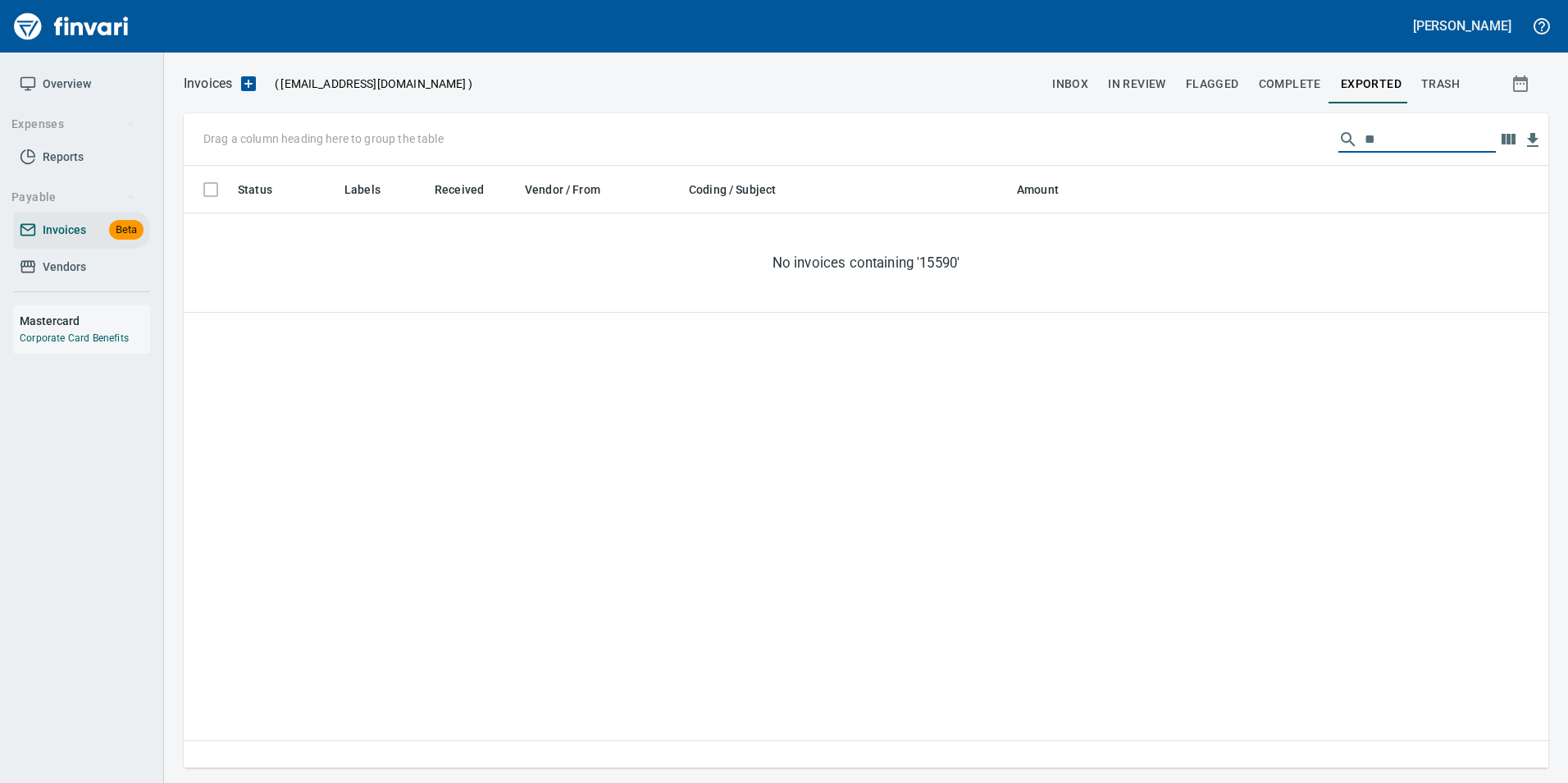
type input "*"
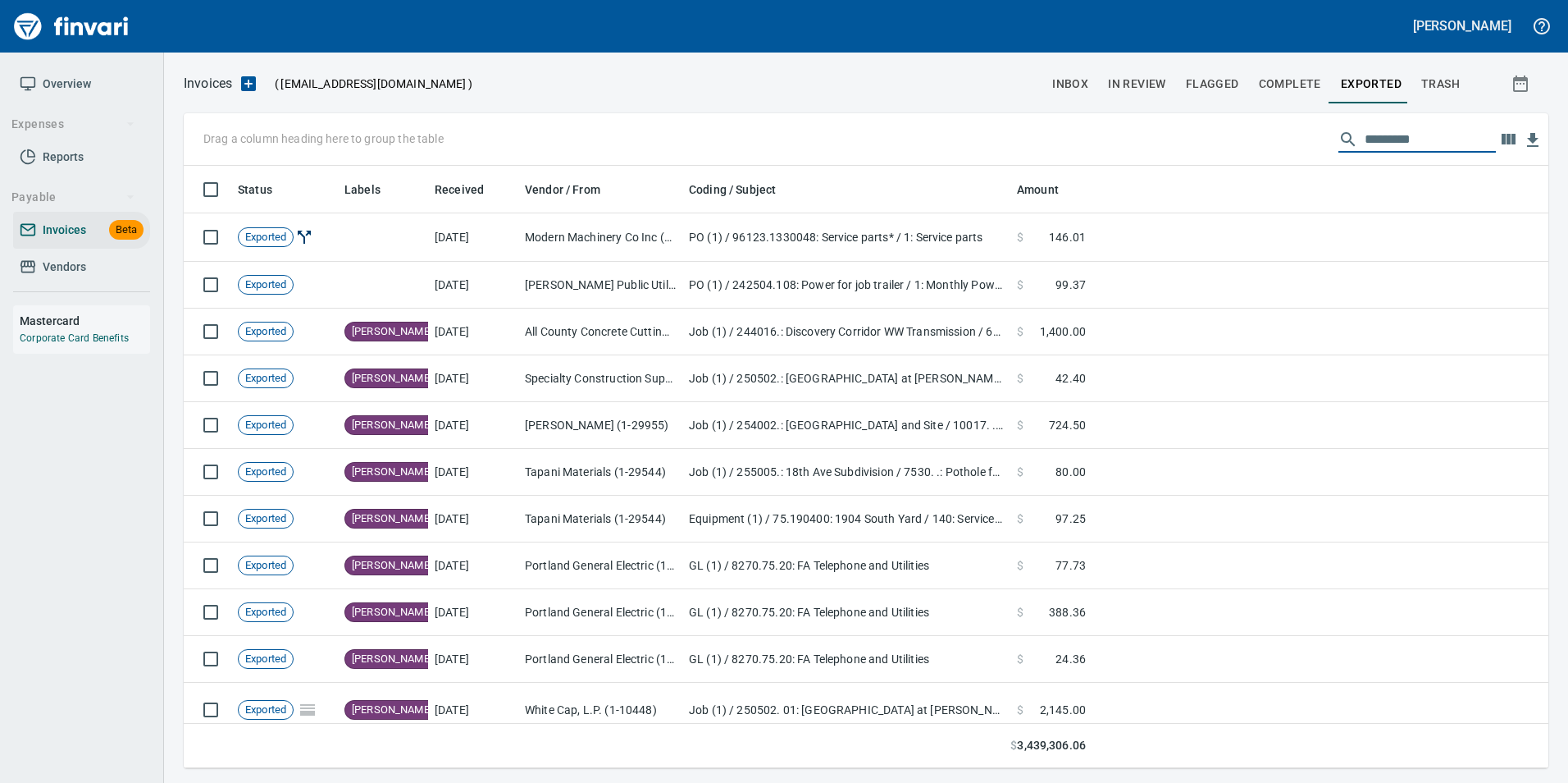
click at [1081, 94] on button "inbox" at bounding box center [1069, 84] width 55 height 39
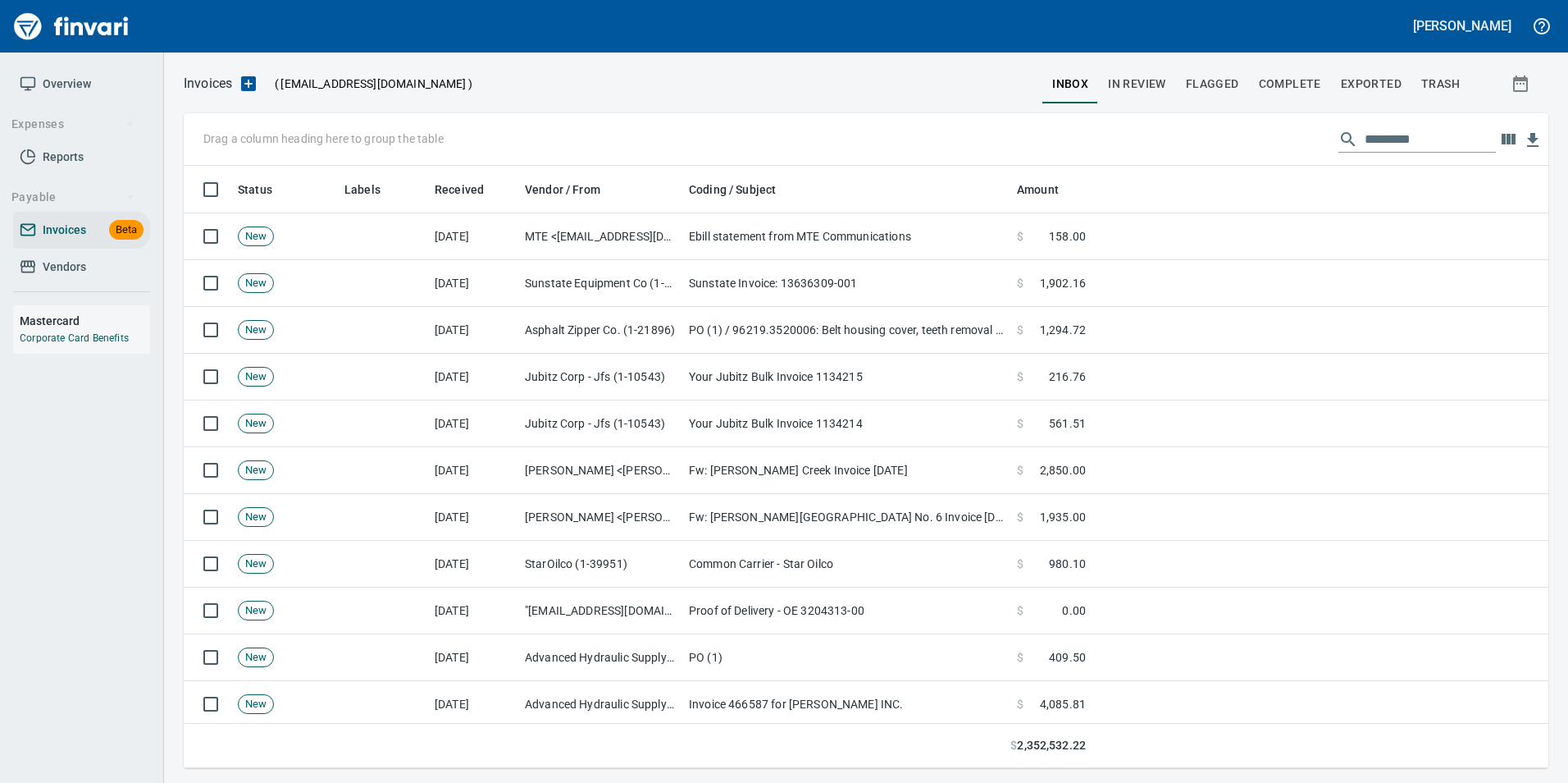
click at [1382, 136] on input "text" at bounding box center [1430, 139] width 131 height 26
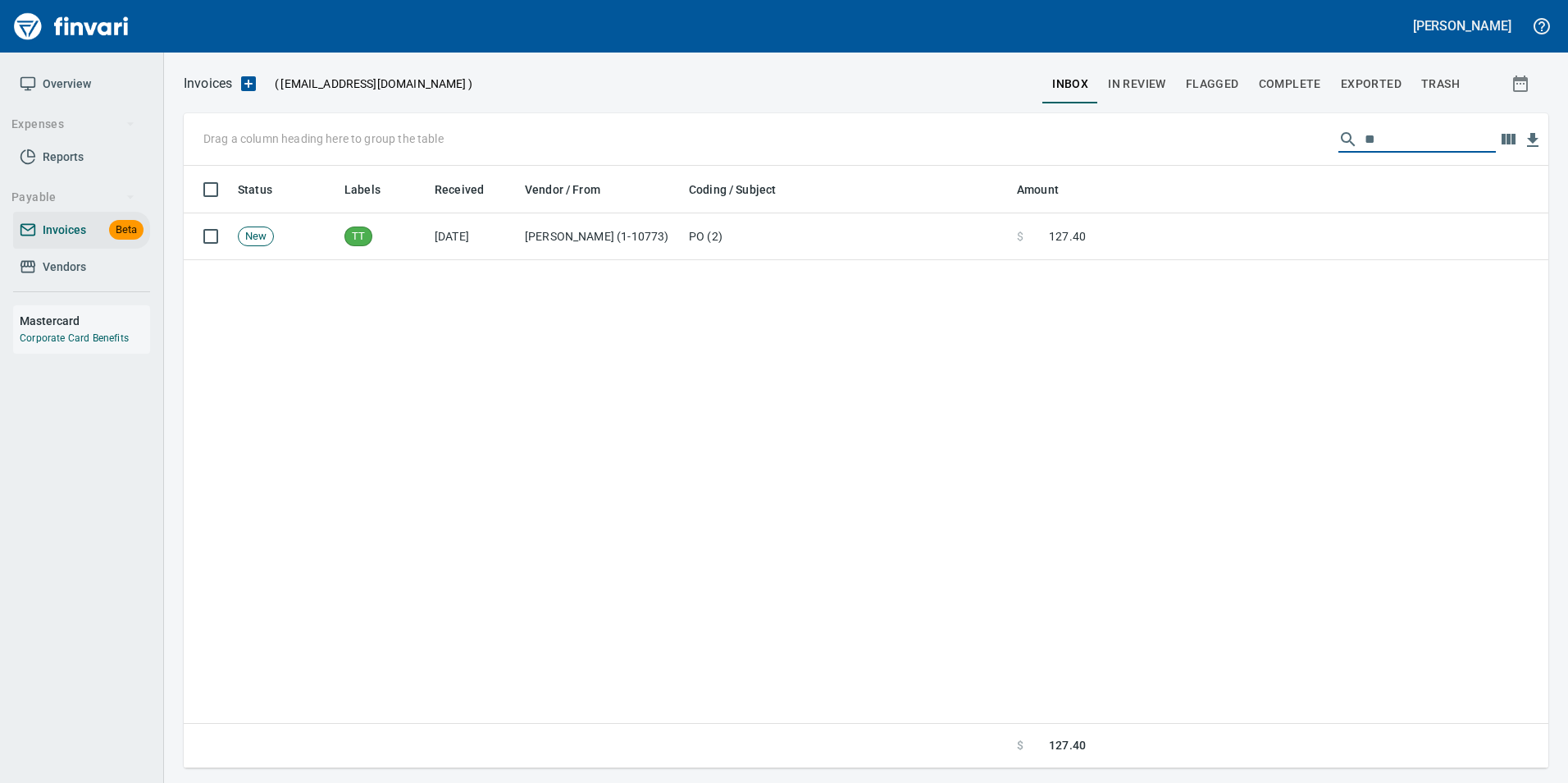
type input "*"
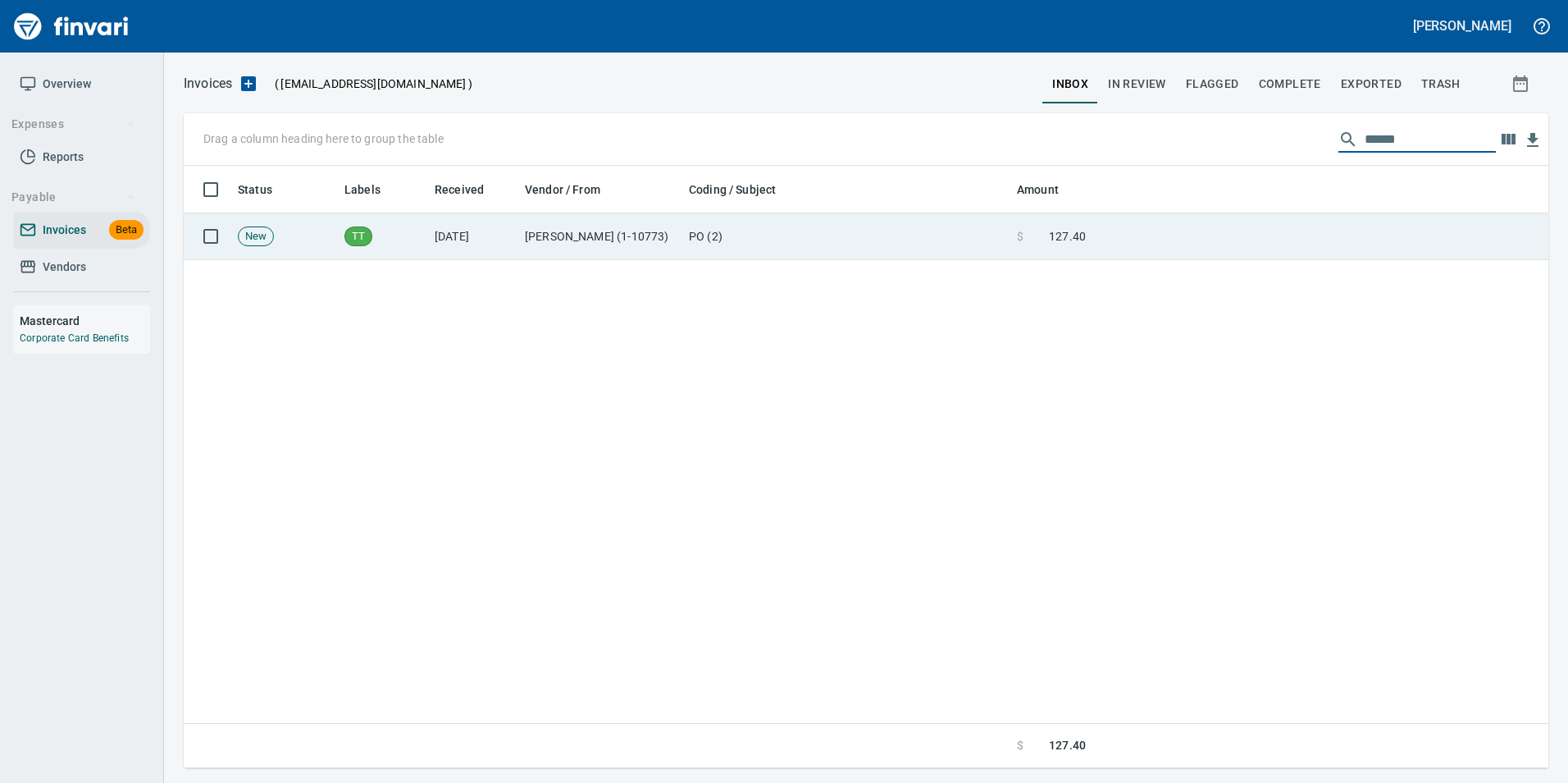
type input "******"
click at [1203, 244] on td at bounding box center [1320, 236] width 456 height 47
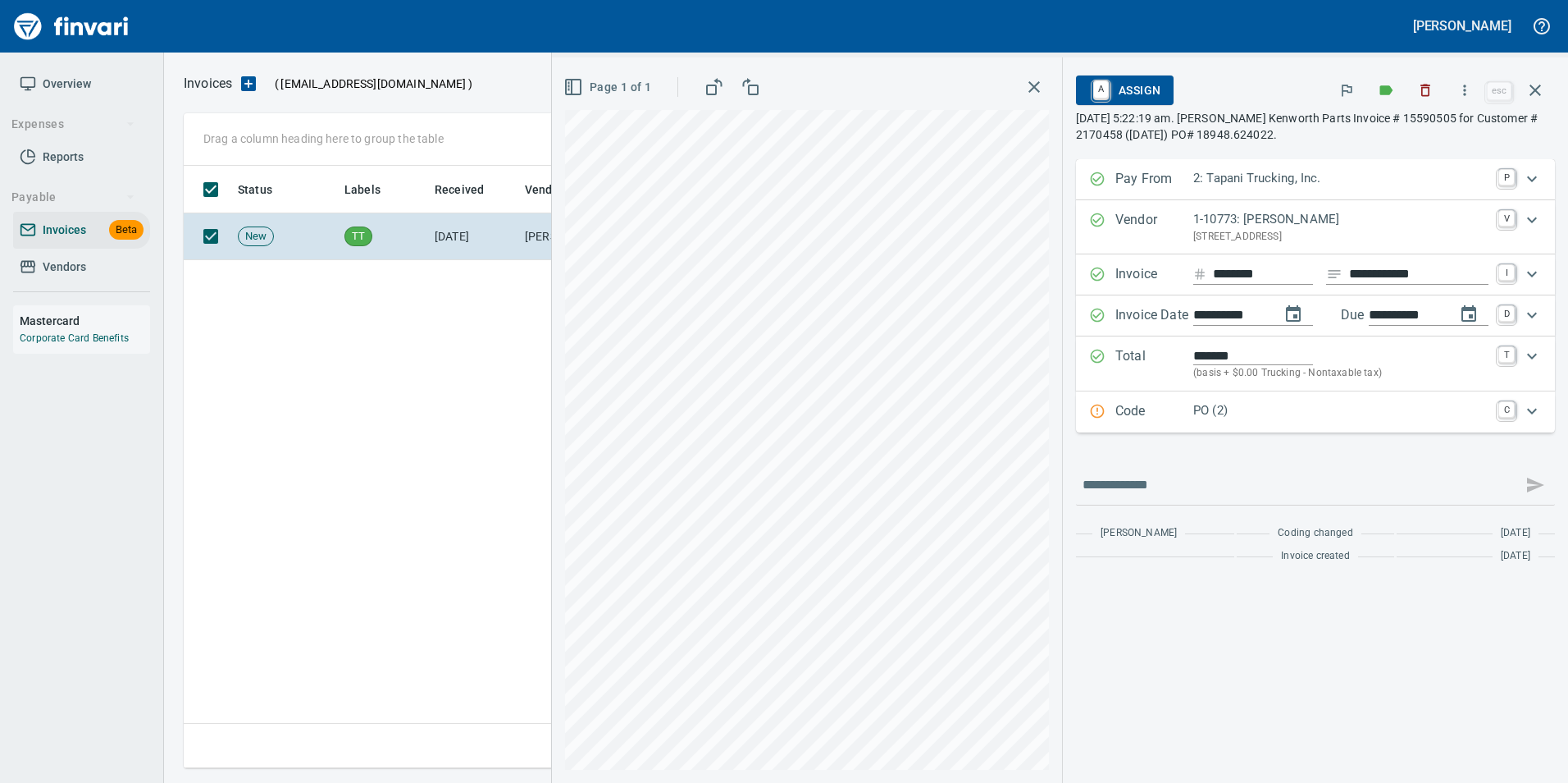
click at [1129, 415] on p "Code" at bounding box center [1154, 412] width 78 height 21
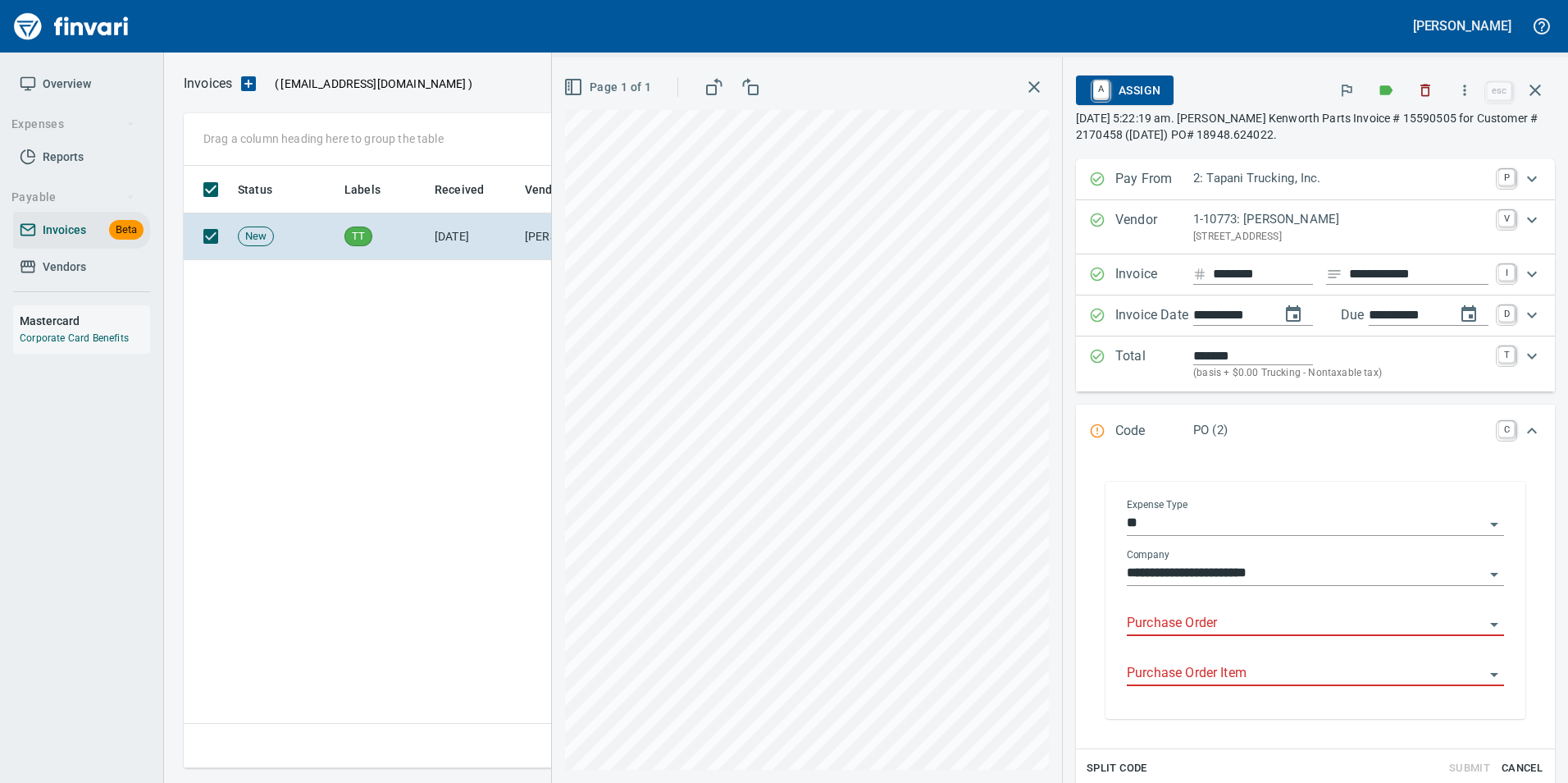
click at [1181, 621] on input "Purchase Order" at bounding box center [1306, 623] width 358 height 23
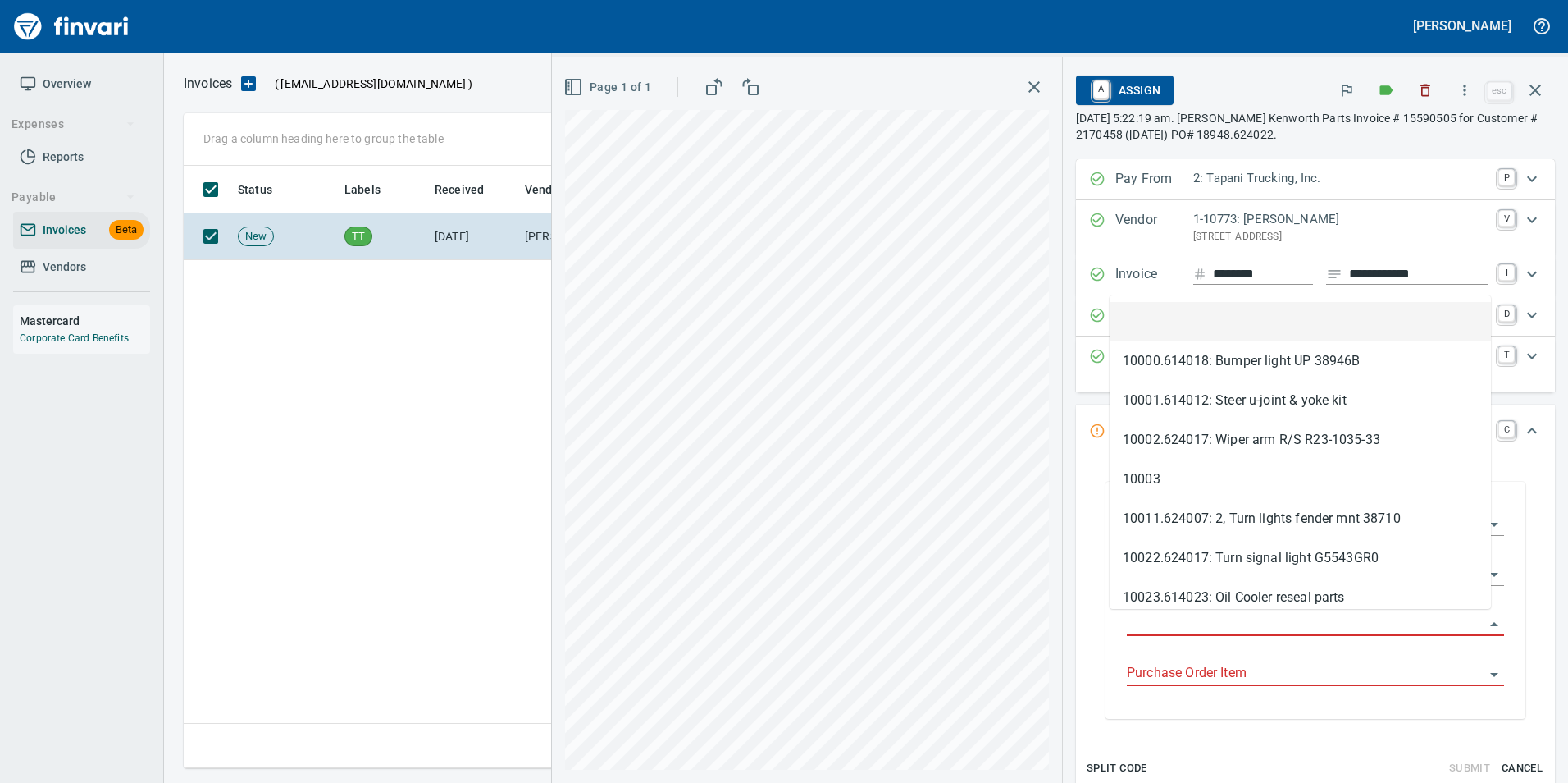
scroll to position [590, 1351]
click at [1132, 623] on input "Purchase Order" at bounding box center [1306, 623] width 358 height 23
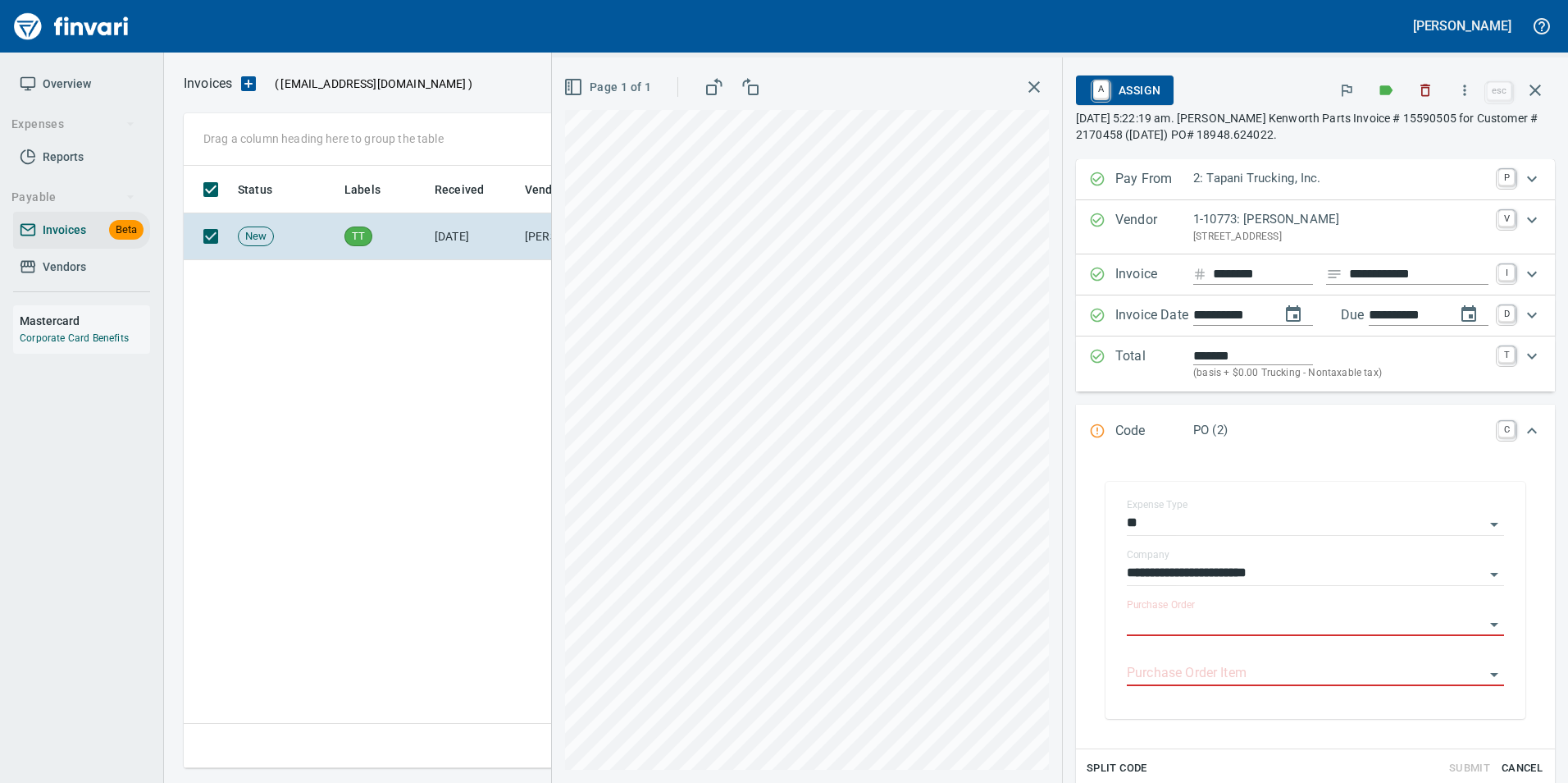
type input "**********"
click at [1551, 464] on div "**********" at bounding box center [1315, 550] width 505 height 780
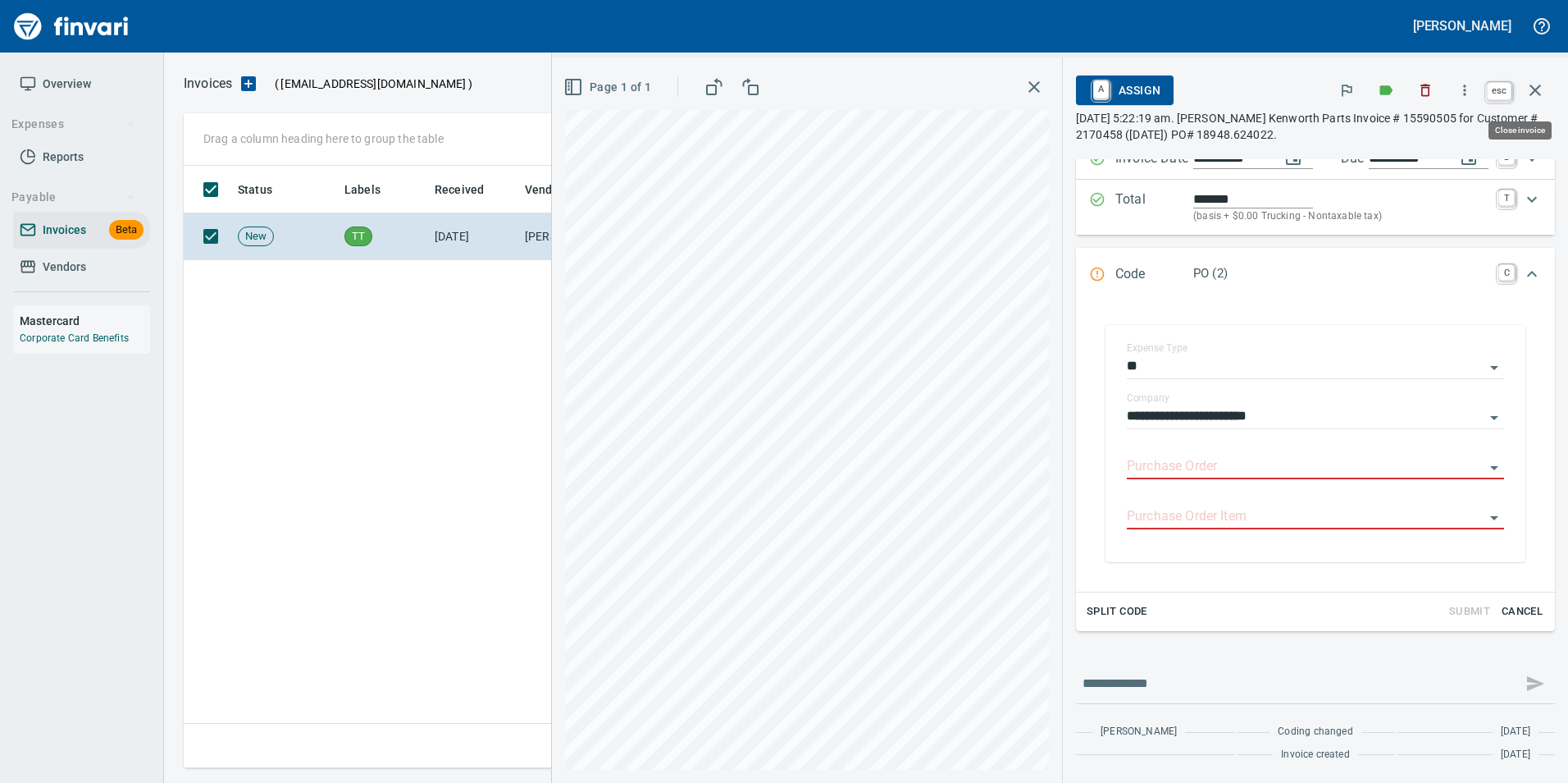
click at [1545, 96] on button "button" at bounding box center [1535, 90] width 39 height 39
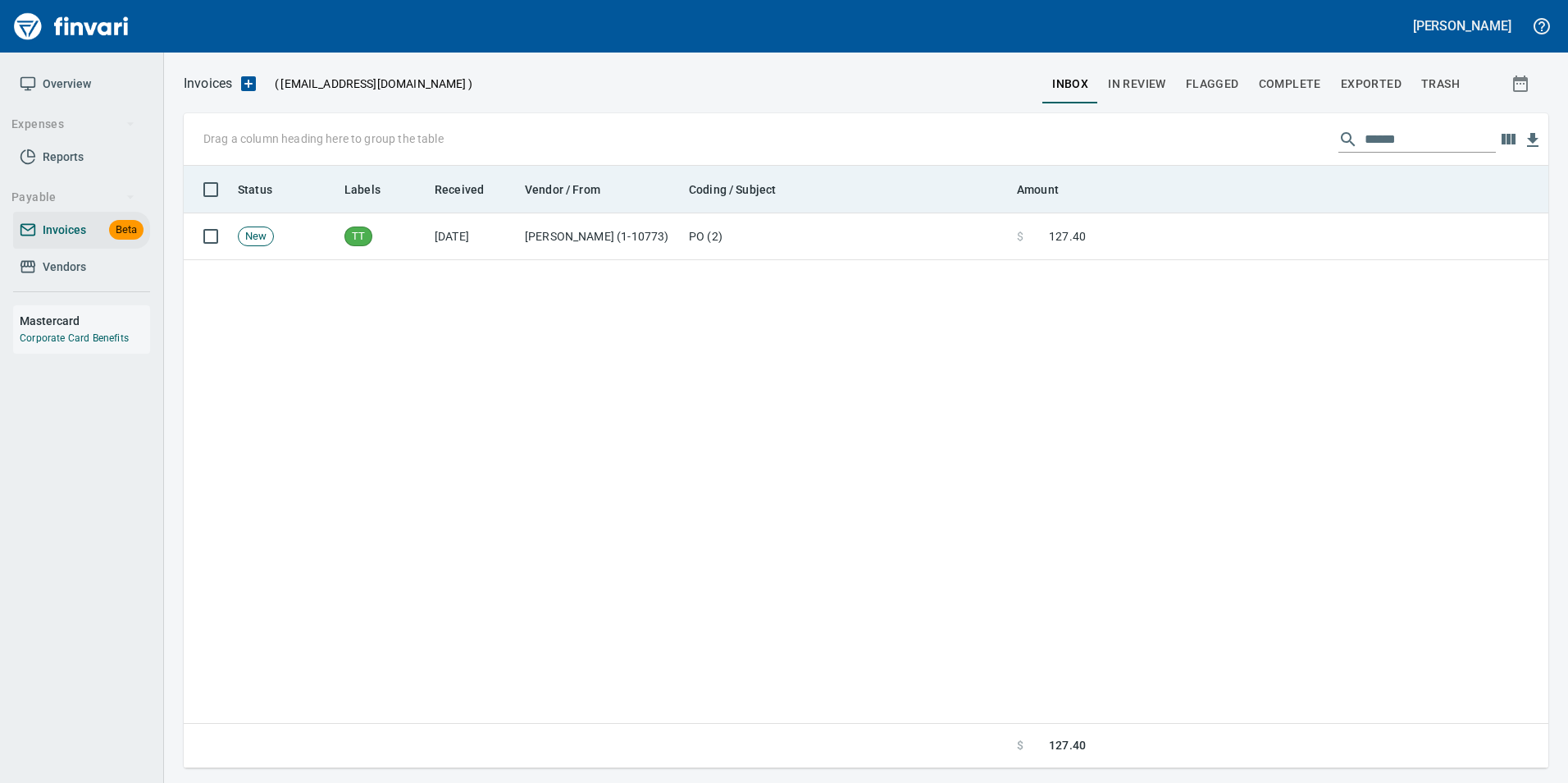
scroll to position [590, 1352]
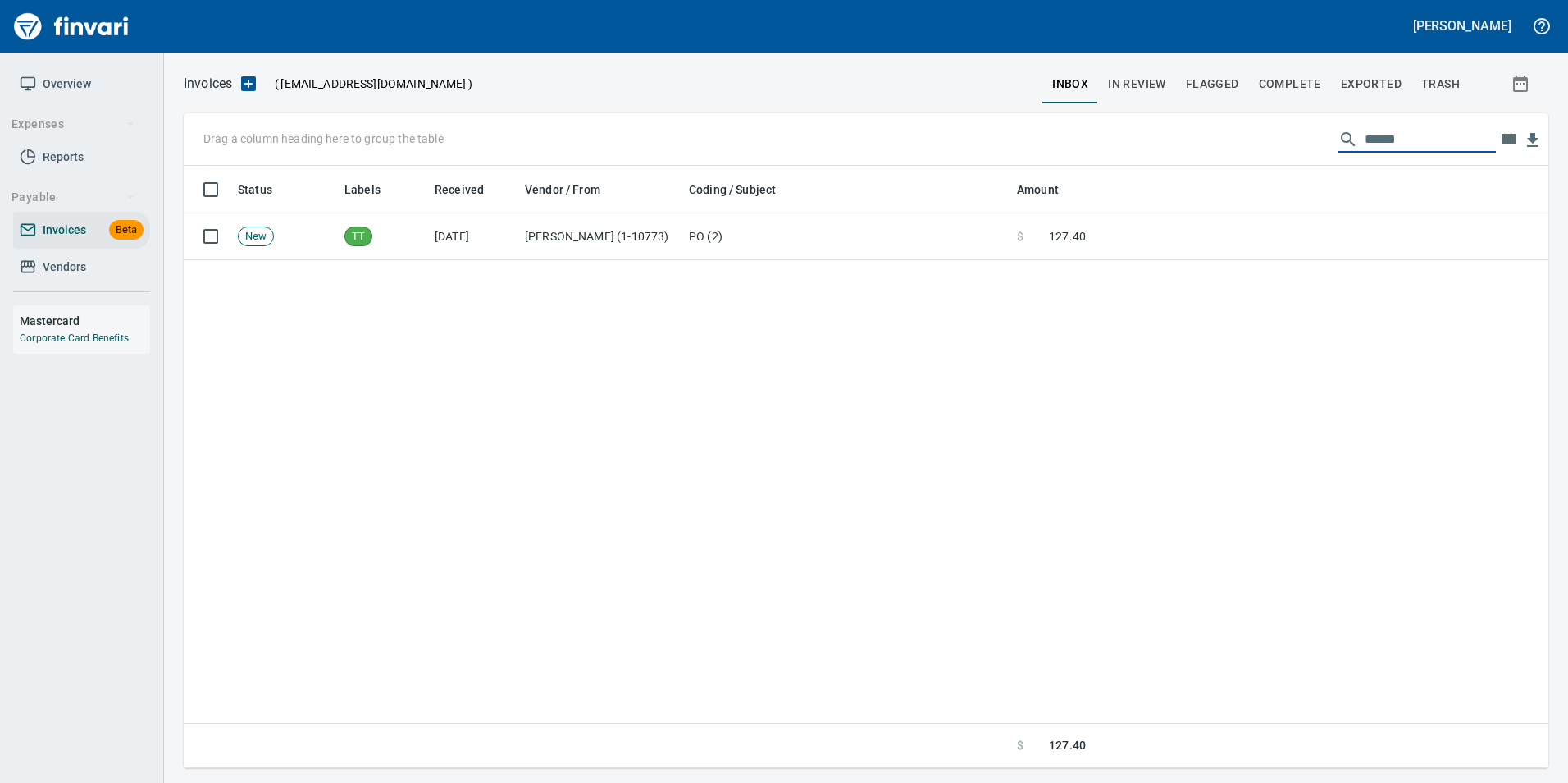
click at [1386, 140] on input "******" at bounding box center [1430, 139] width 131 height 26
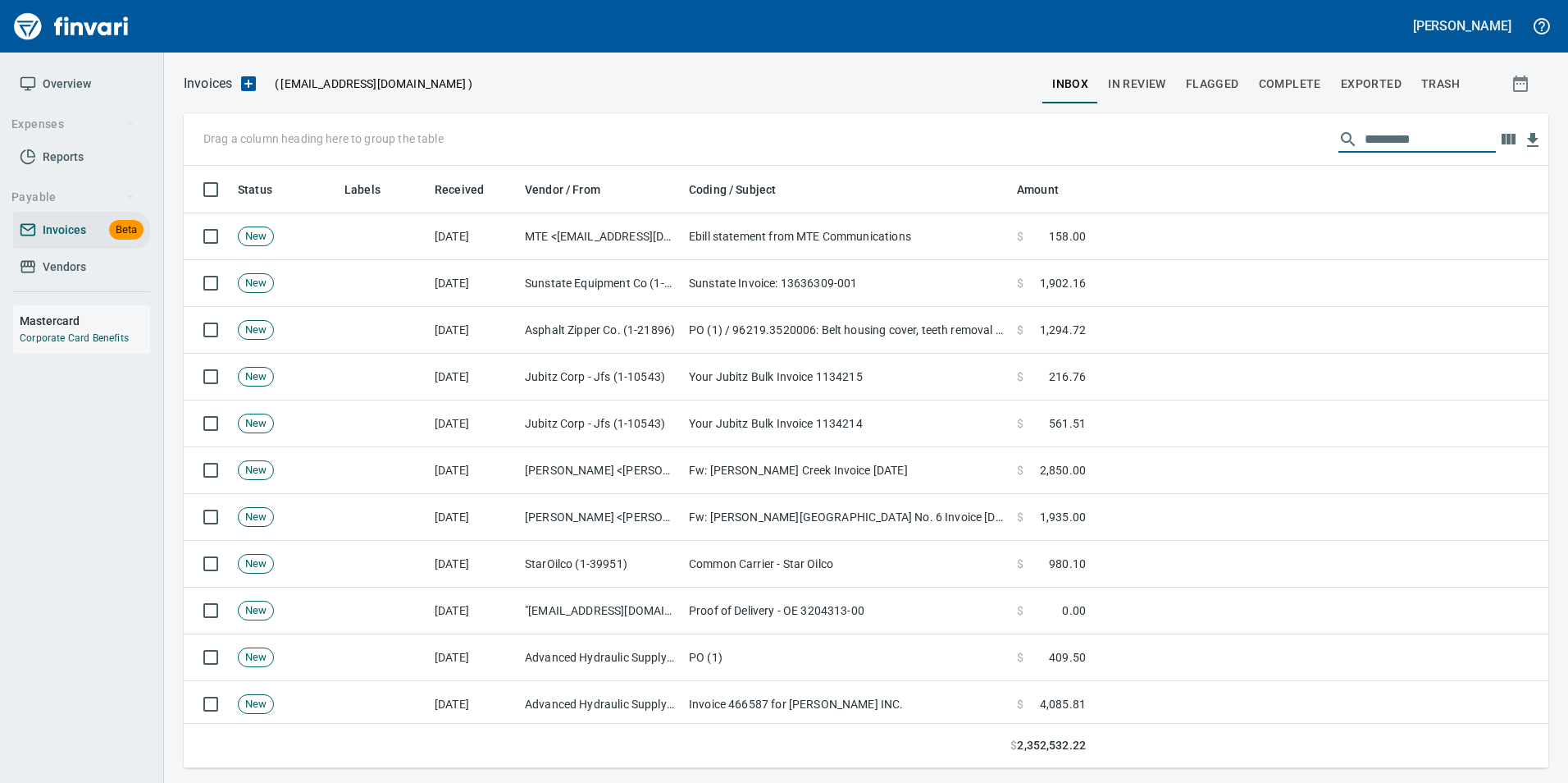
scroll to position [590, 1340]
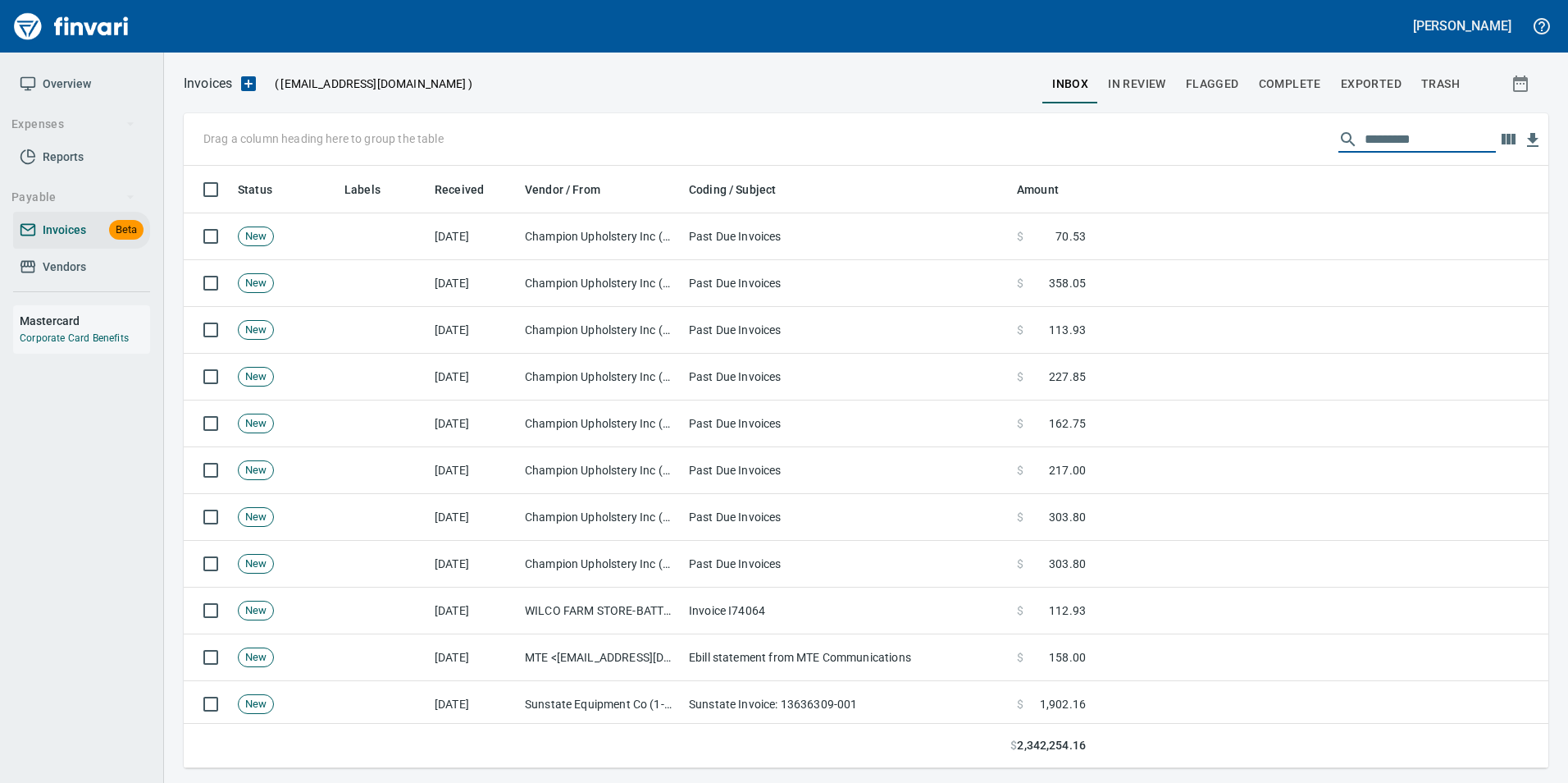
click at [1161, 82] on span "In Review" at bounding box center [1137, 84] width 58 height 20
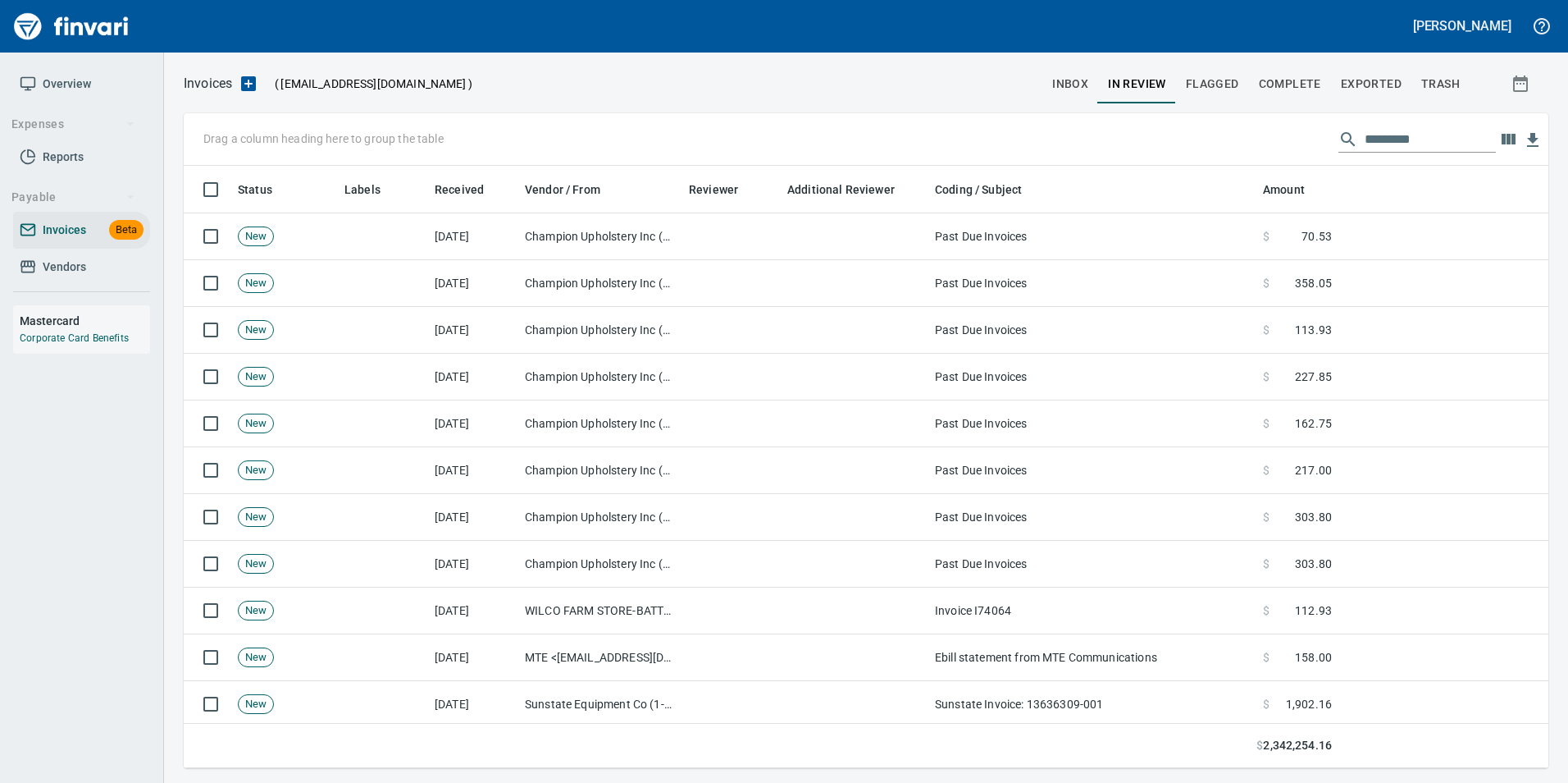
scroll to position [590, 1340]
click at [1376, 140] on input "text" at bounding box center [1430, 139] width 131 height 26
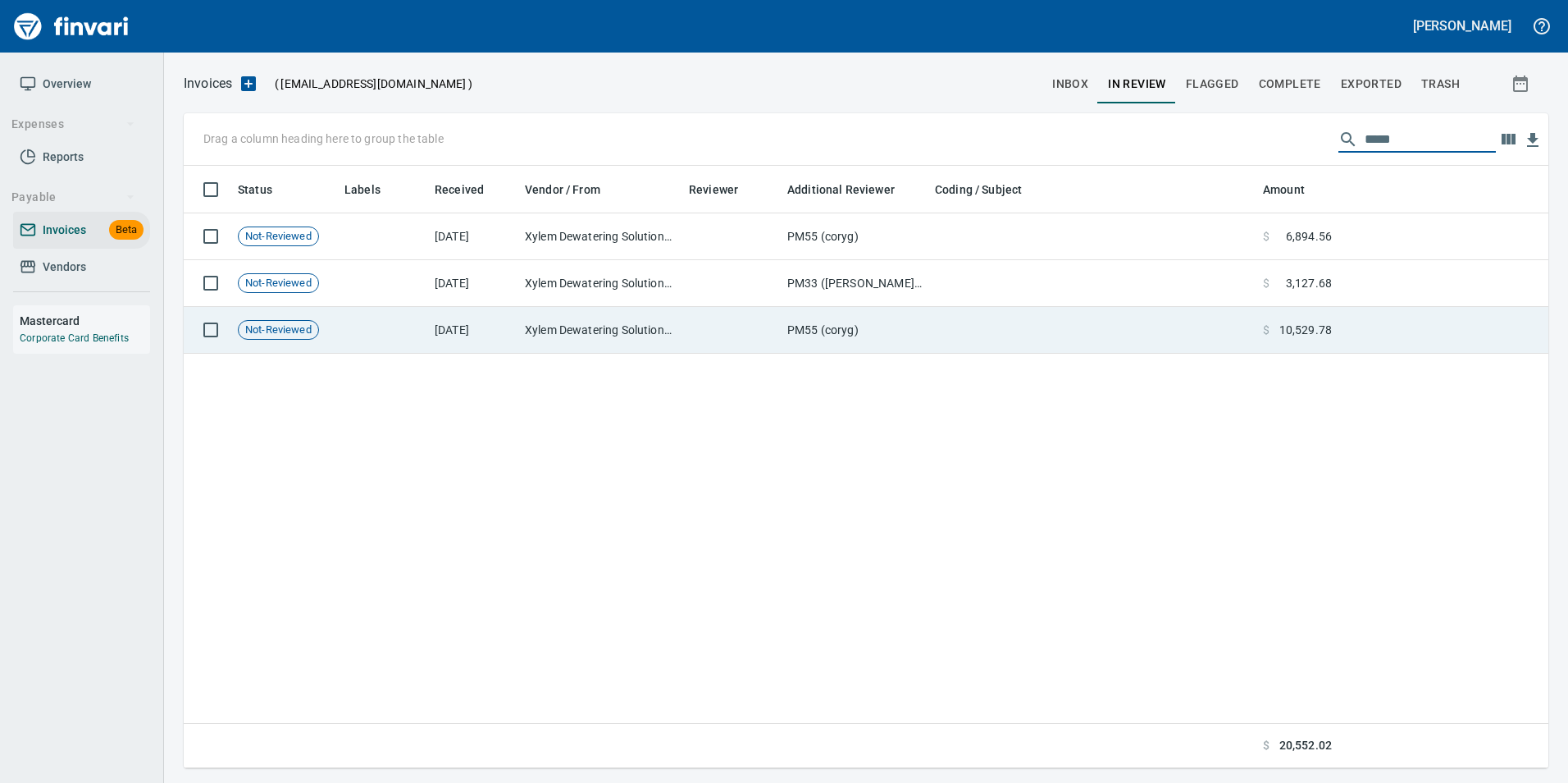
type input "*****"
click at [1220, 338] on td at bounding box center [1092, 331] width 328 height 47
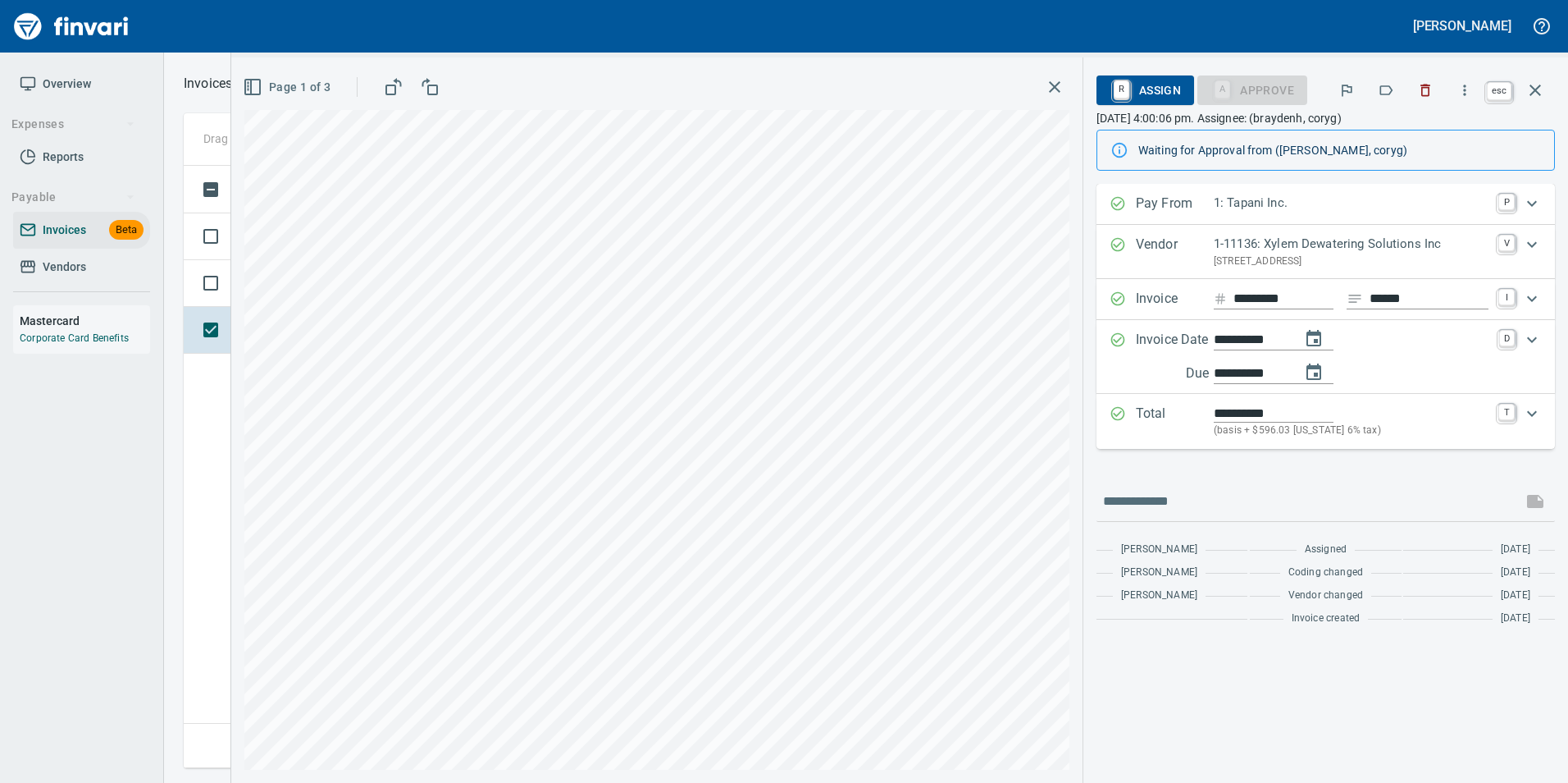
scroll to position [590, 1351]
click at [1540, 93] on icon "button" at bounding box center [1535, 90] width 19 height 19
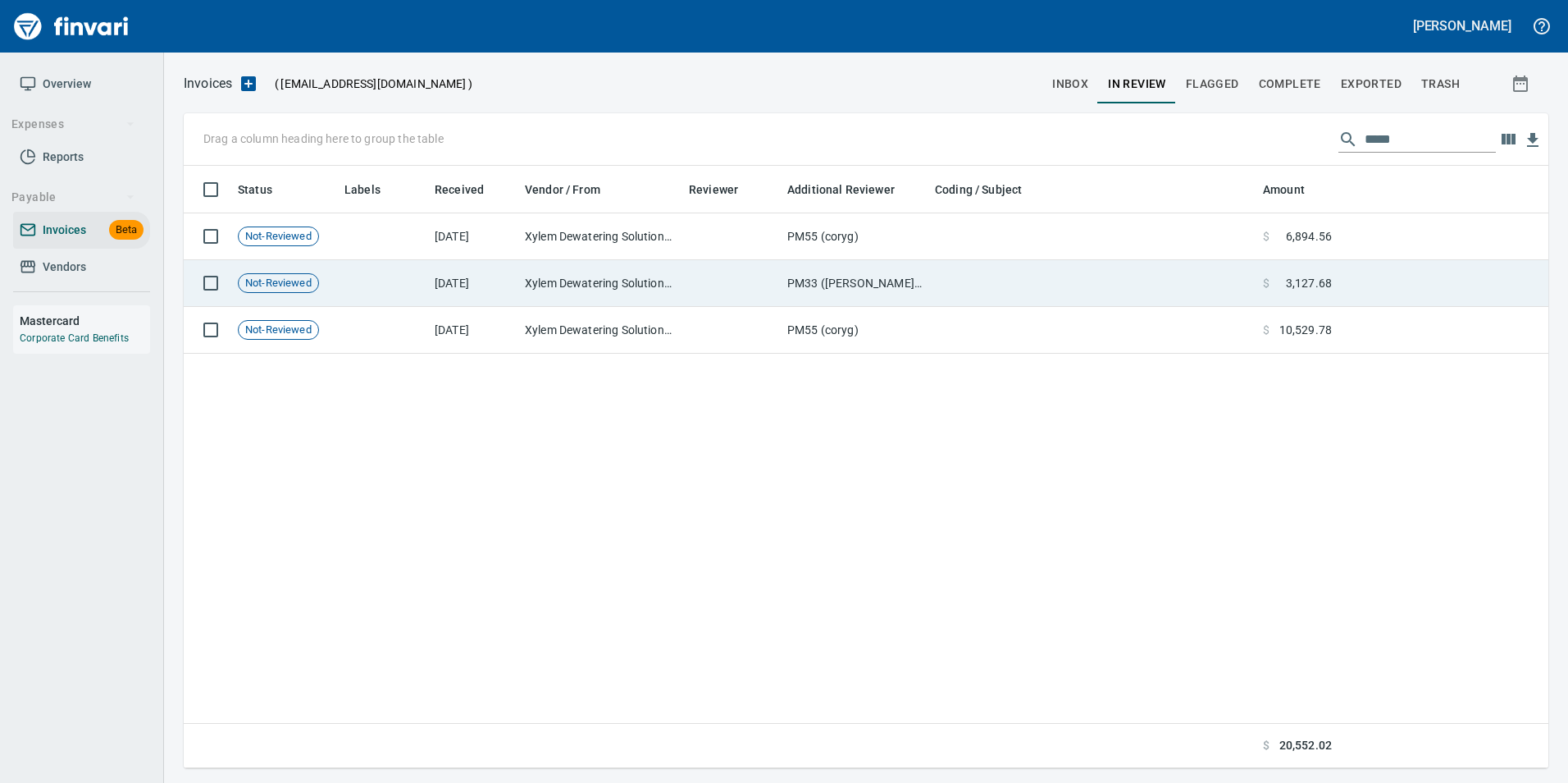
scroll to position [590, 1351]
click at [1370, 286] on td at bounding box center [1444, 283] width 210 height 47
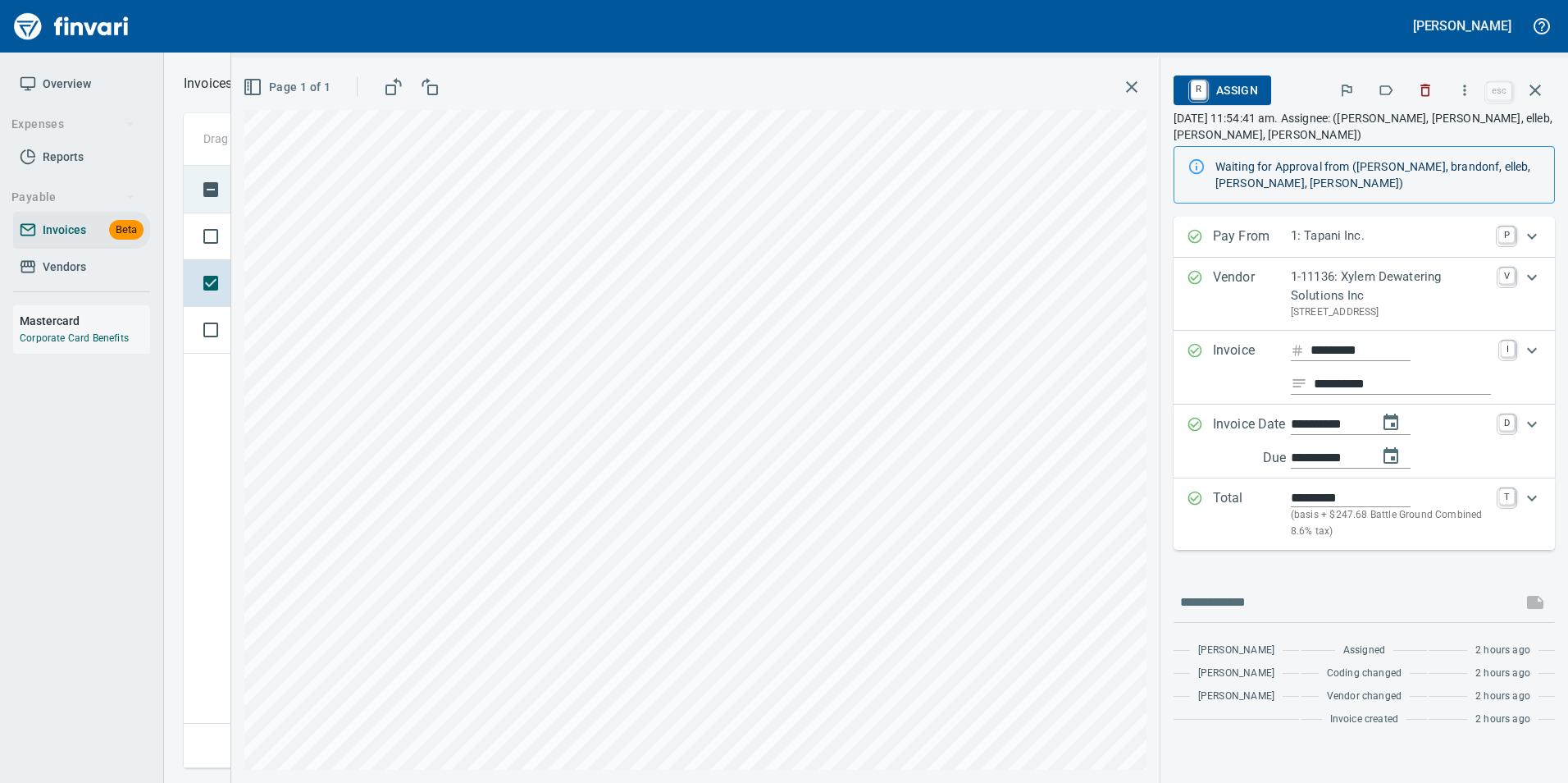
click at [1535, 104] on button "button" at bounding box center [1535, 90] width 39 height 39
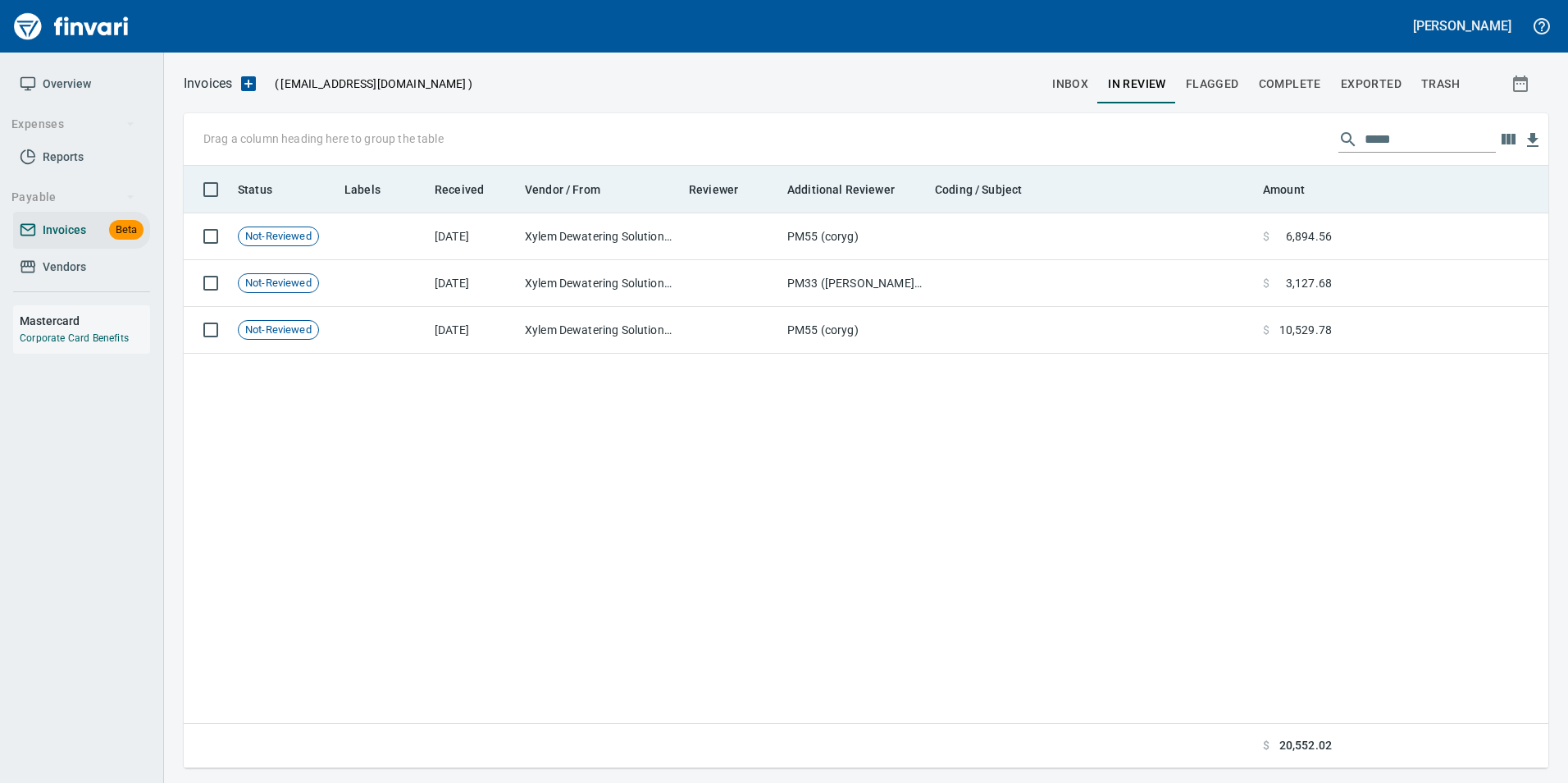
scroll to position [590, 1351]
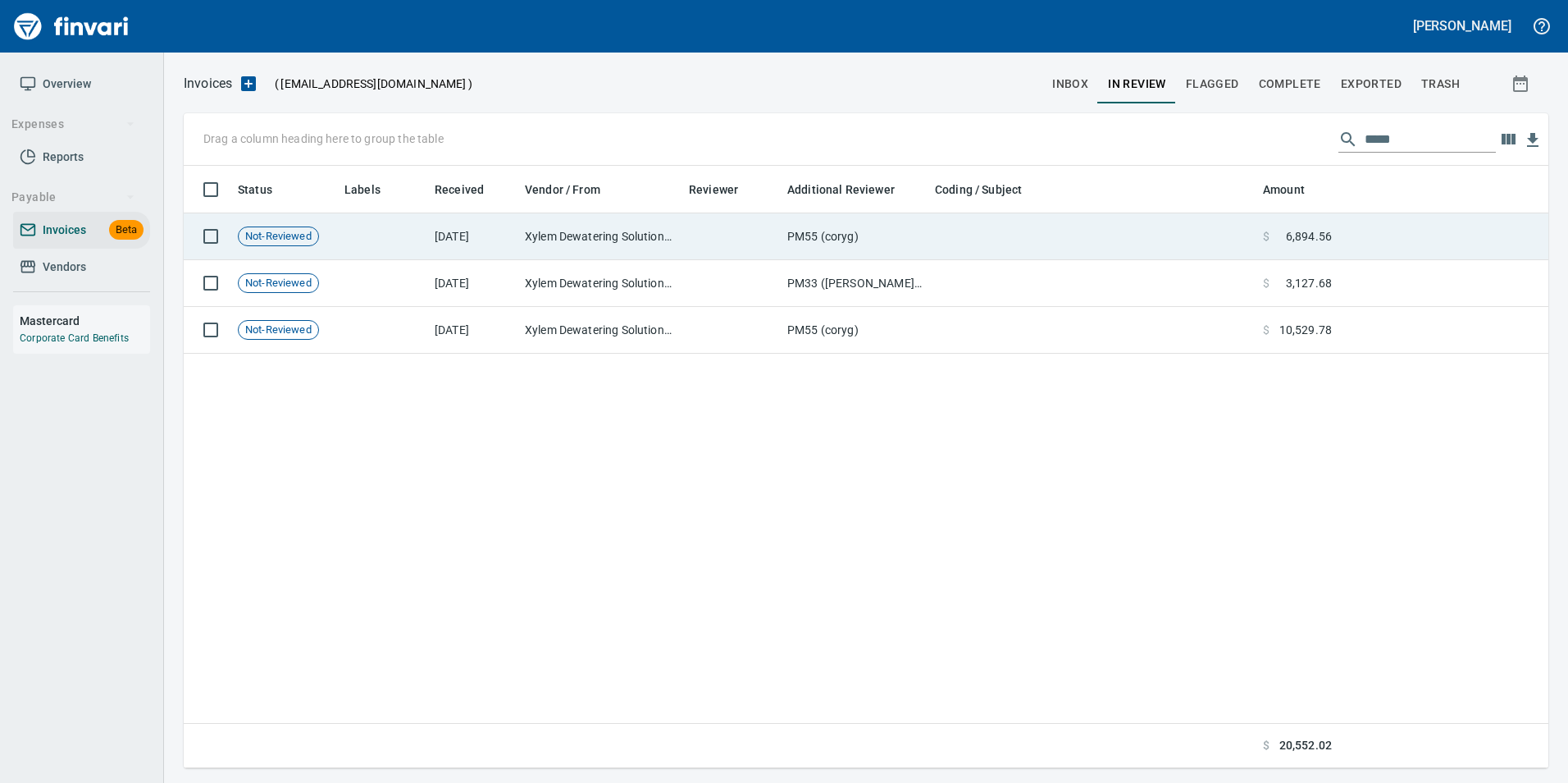
click at [1376, 225] on td at bounding box center [1444, 236] width 210 height 47
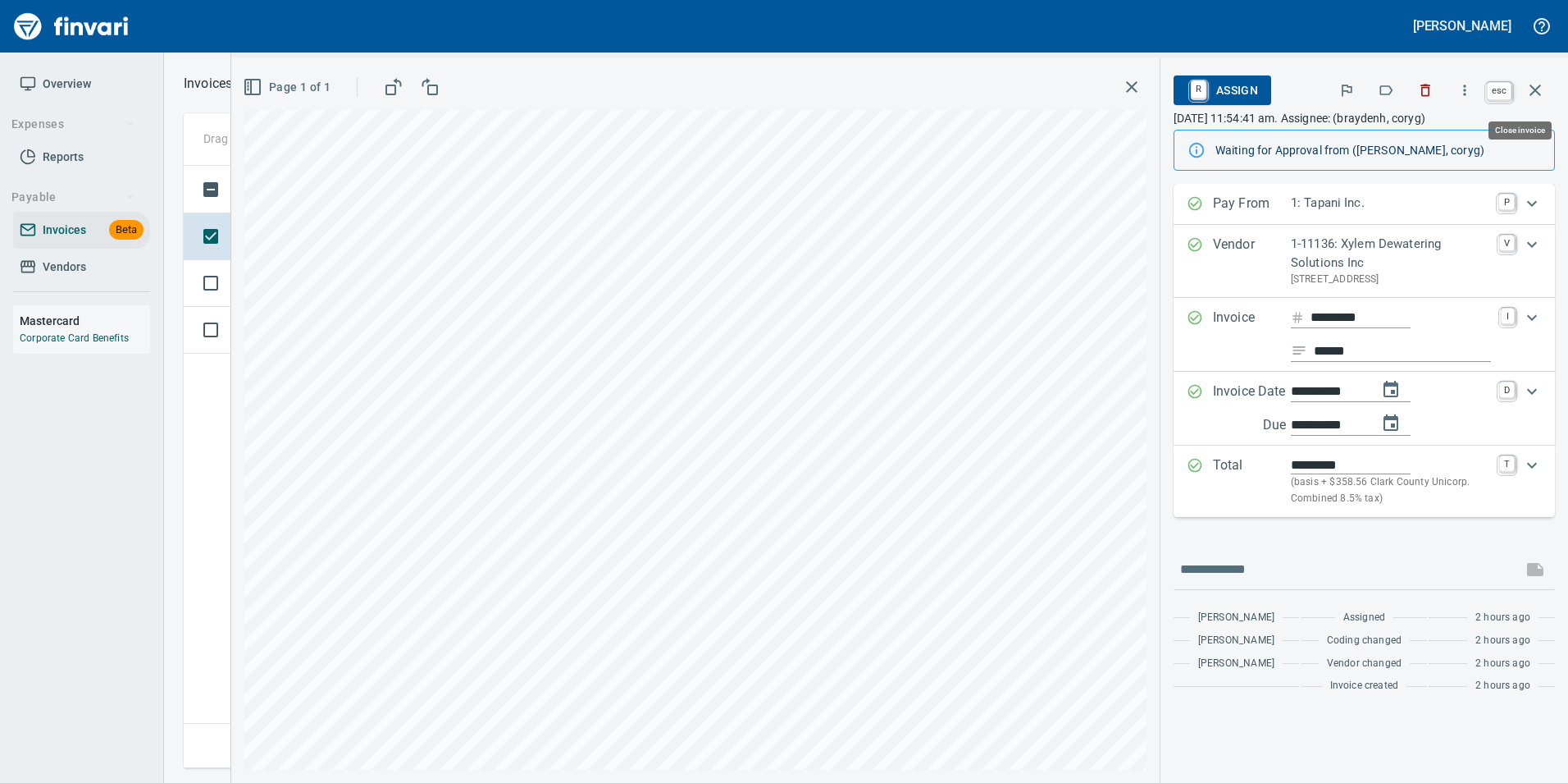
click at [1547, 91] on button "button" at bounding box center [1535, 90] width 39 height 39
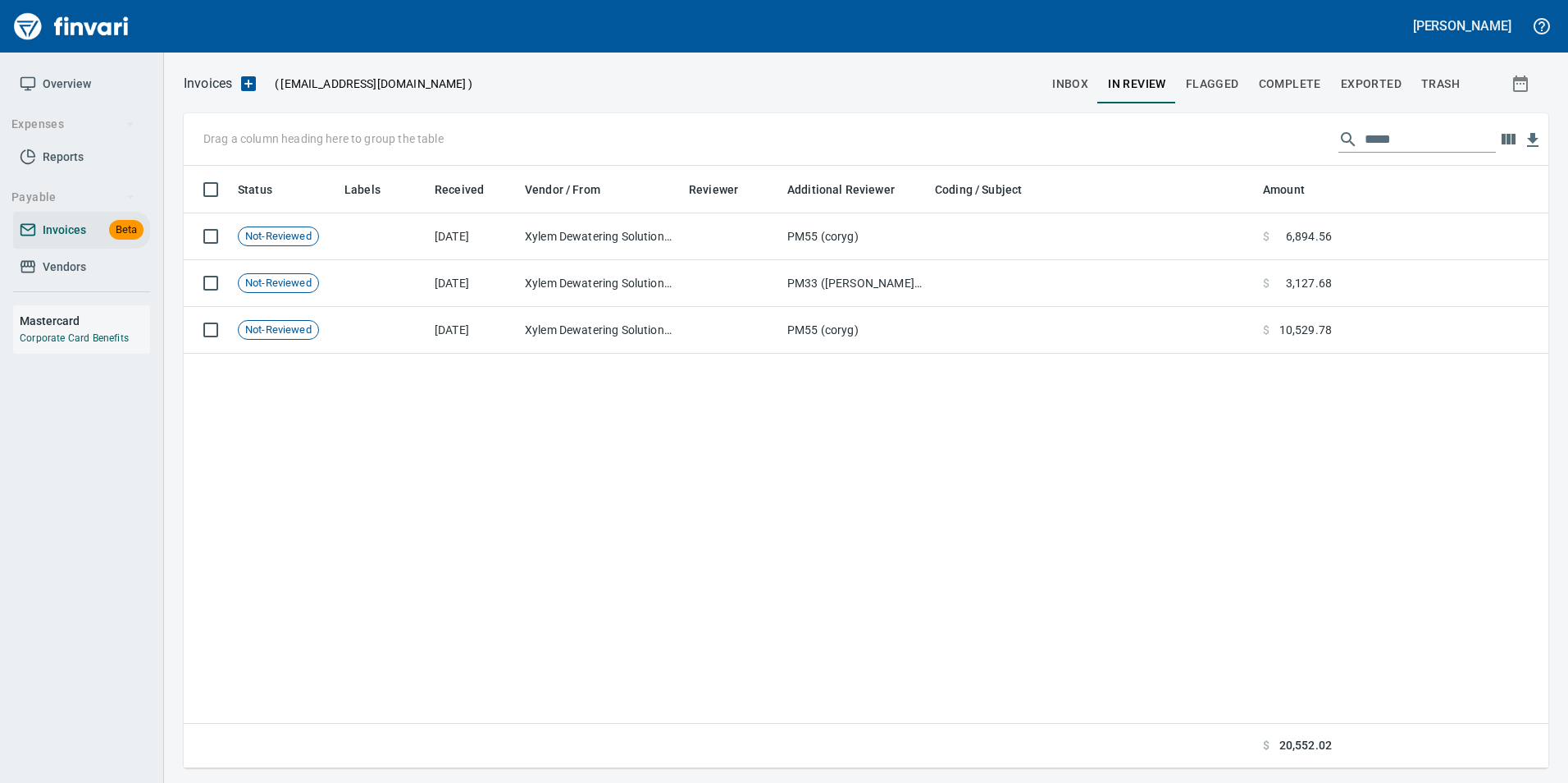
scroll to position [590, 1351]
click at [1079, 87] on span "inbox" at bounding box center [1069, 84] width 36 height 20
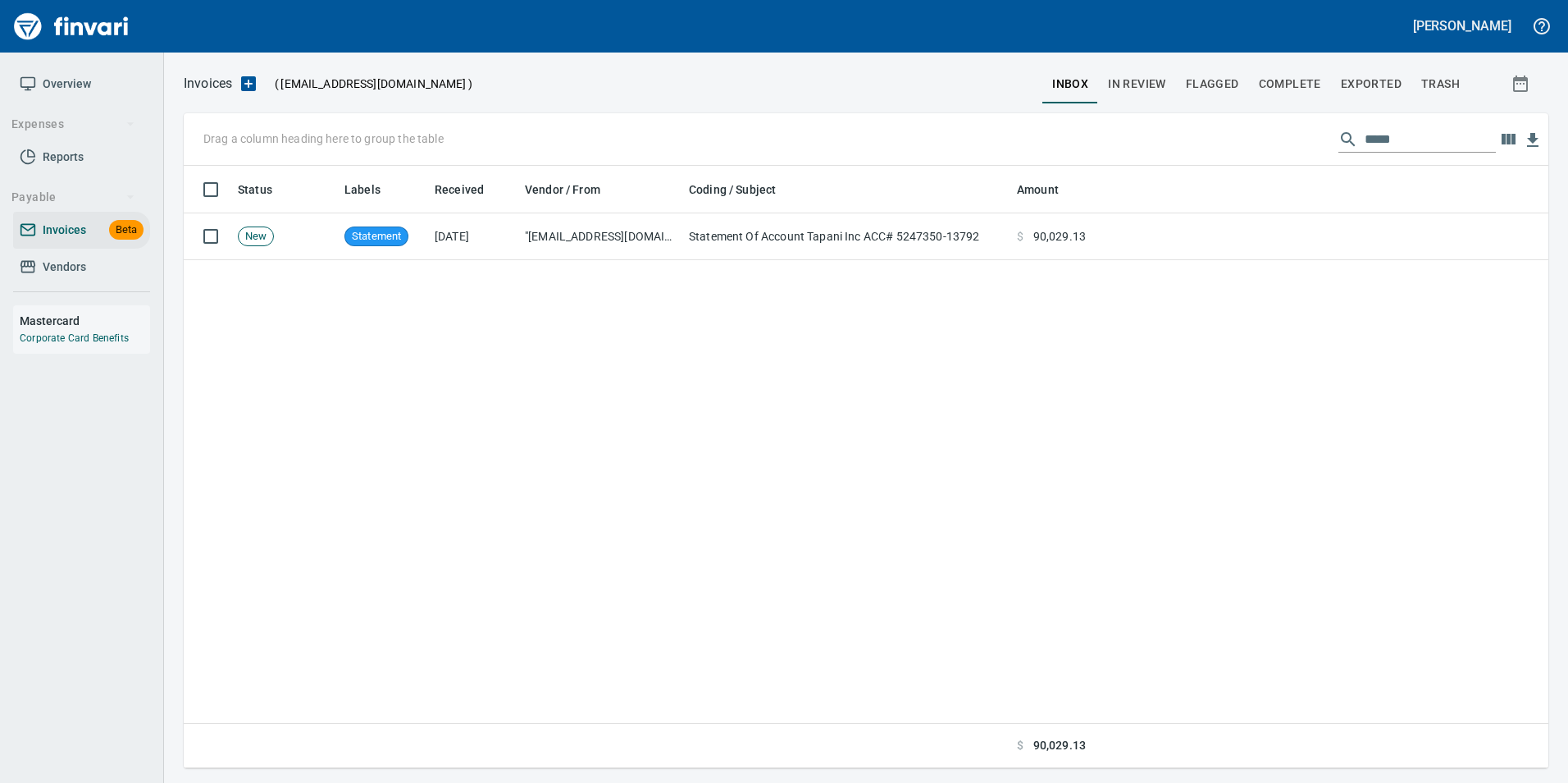
scroll to position [590, 1352]
click at [1416, 133] on input "*****" at bounding box center [1430, 139] width 131 height 26
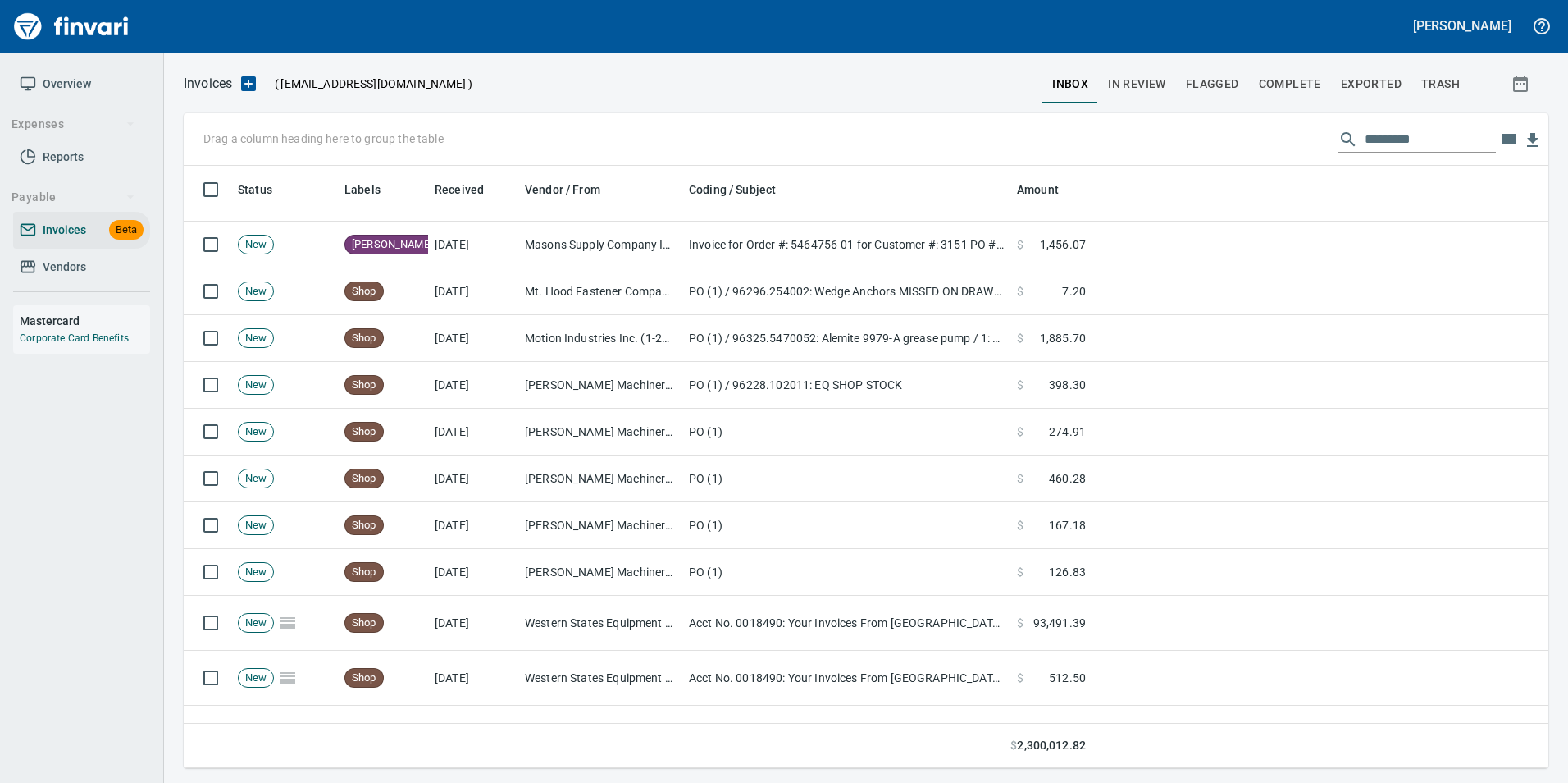
scroll to position [984, 0]
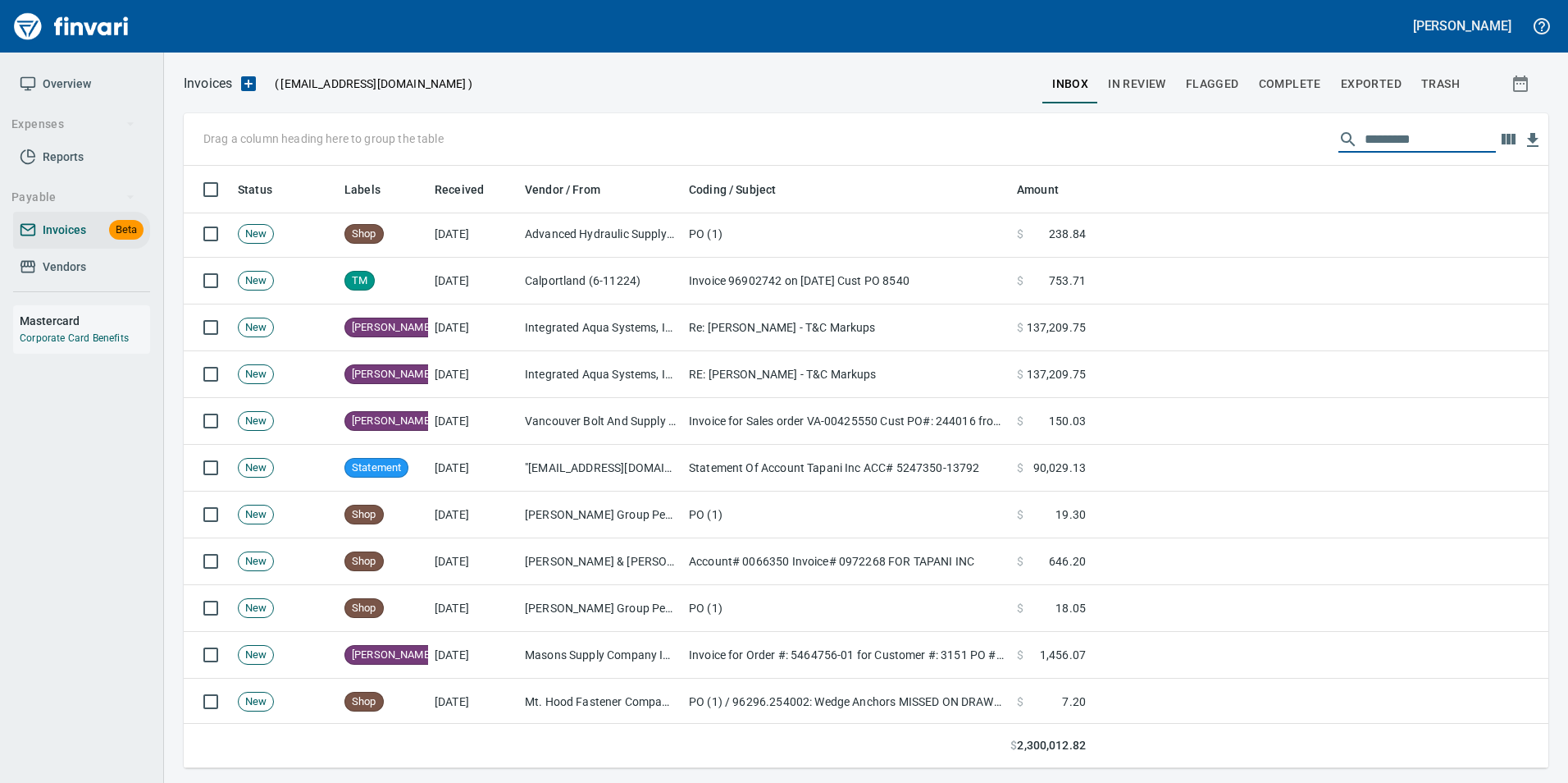
click at [1382, 138] on input "text" at bounding box center [1430, 139] width 131 height 26
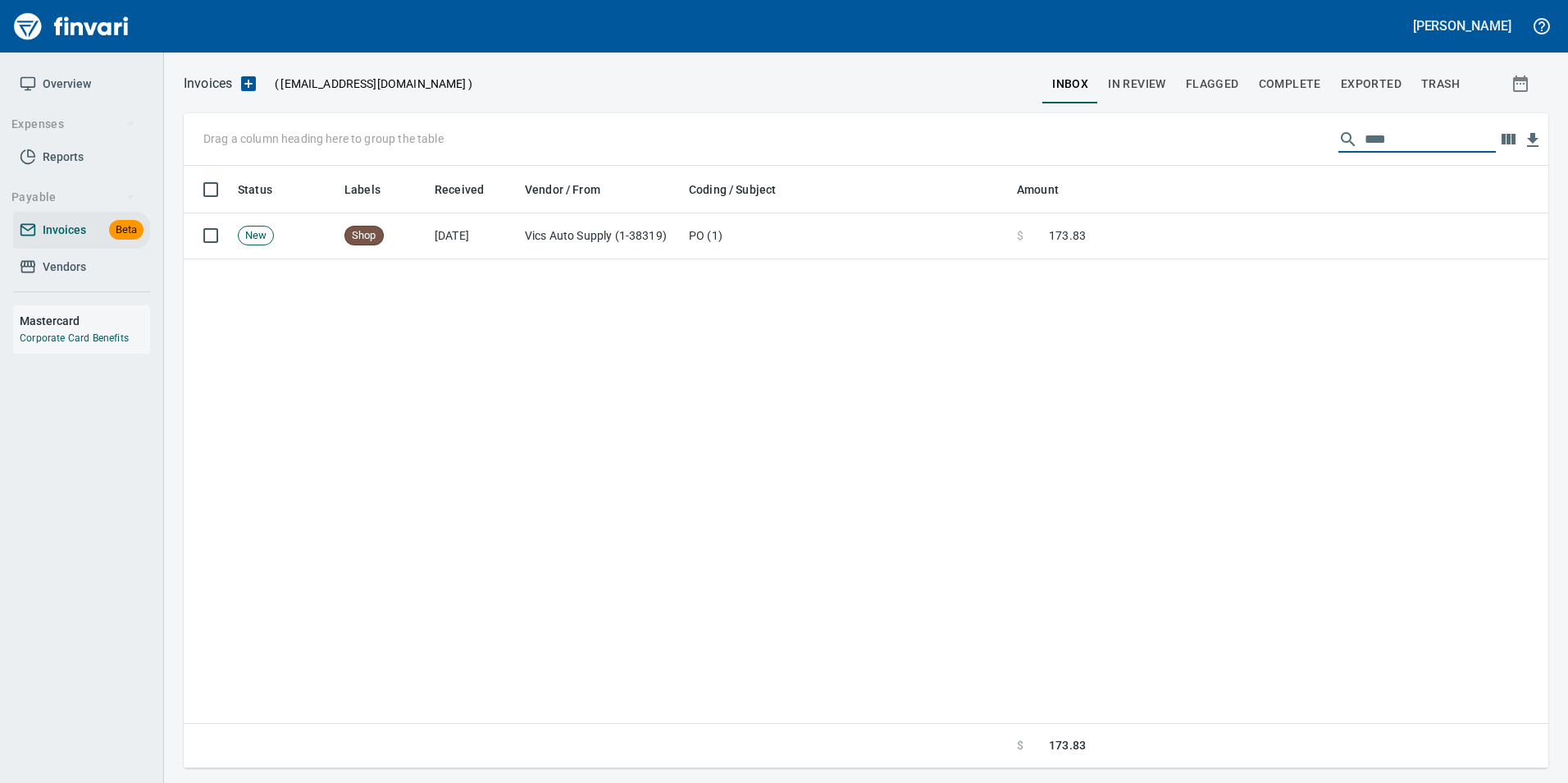
scroll to position [0, 0]
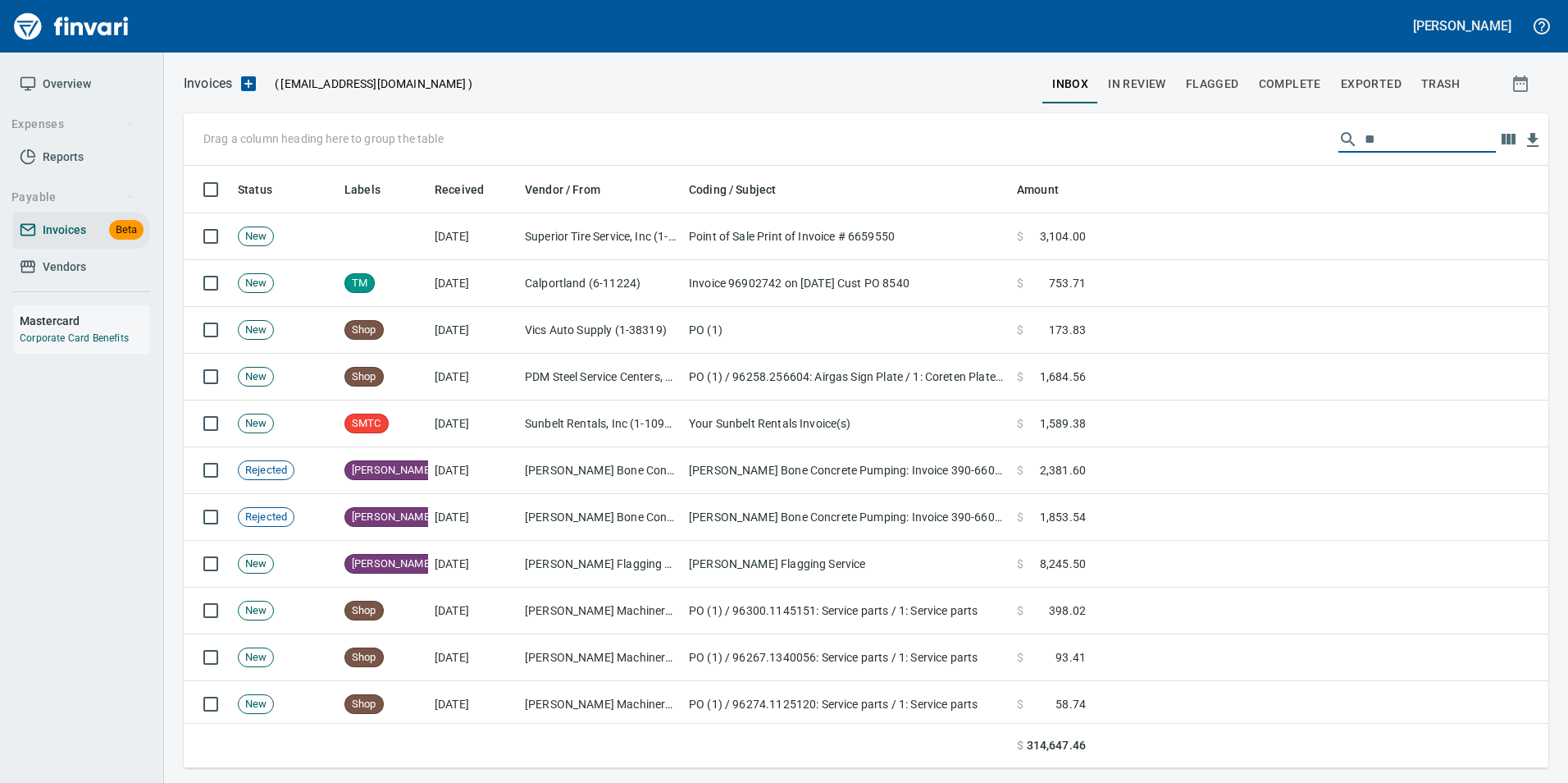
type input "*"
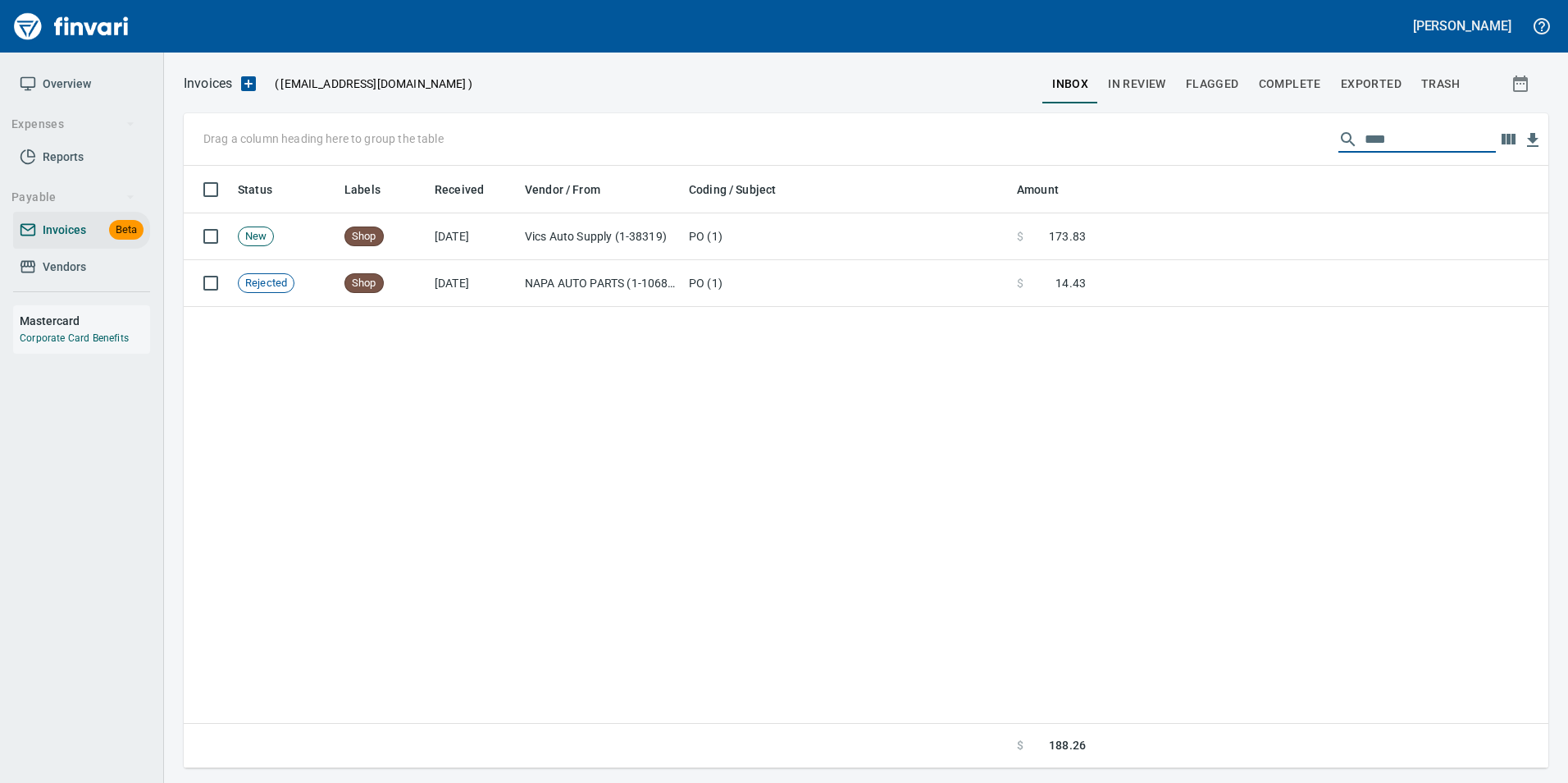
click at [1443, 141] on input "****" at bounding box center [1430, 139] width 131 height 26
type input "*"
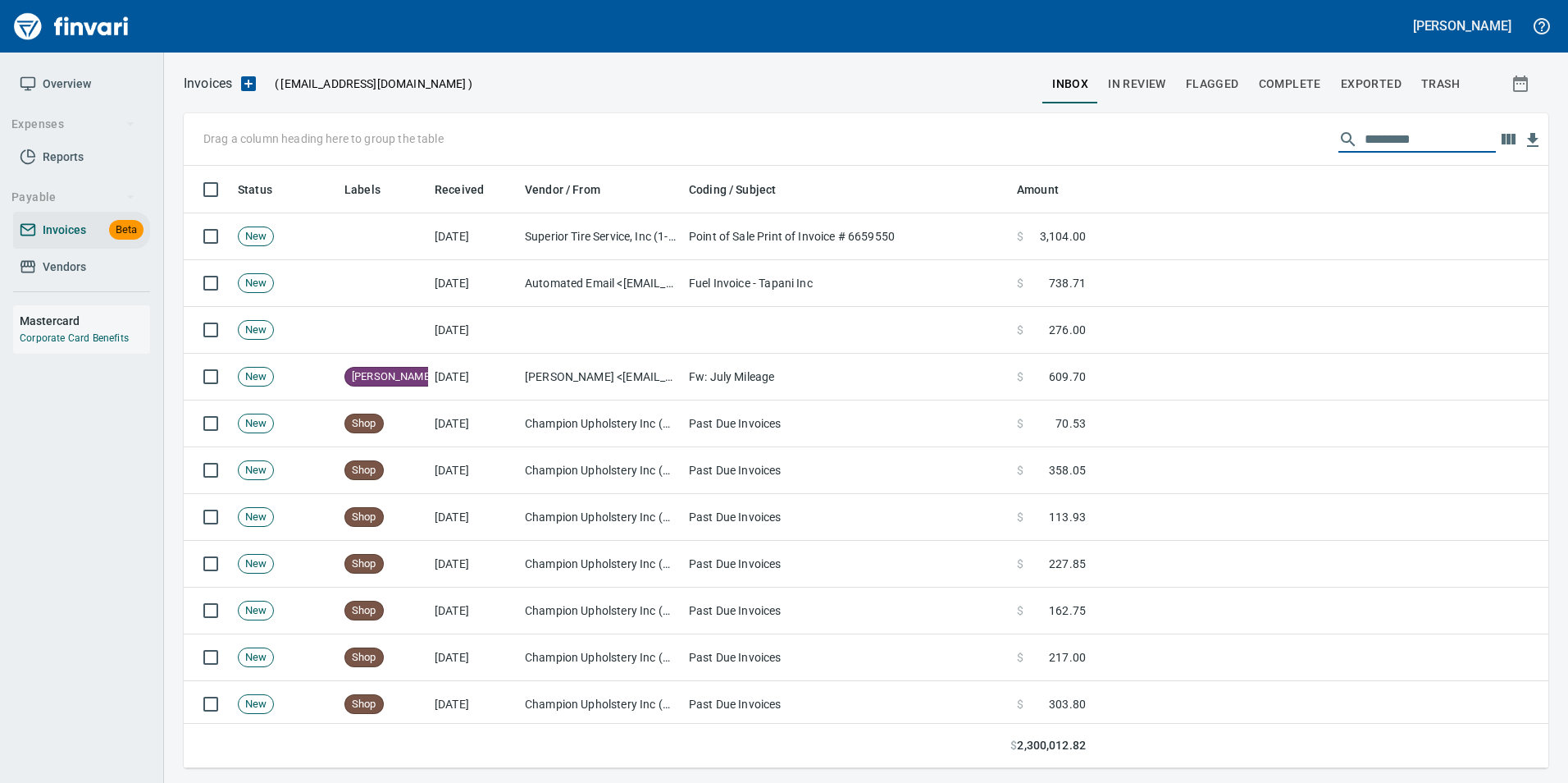
click at [1391, 134] on input "text" at bounding box center [1430, 139] width 131 height 26
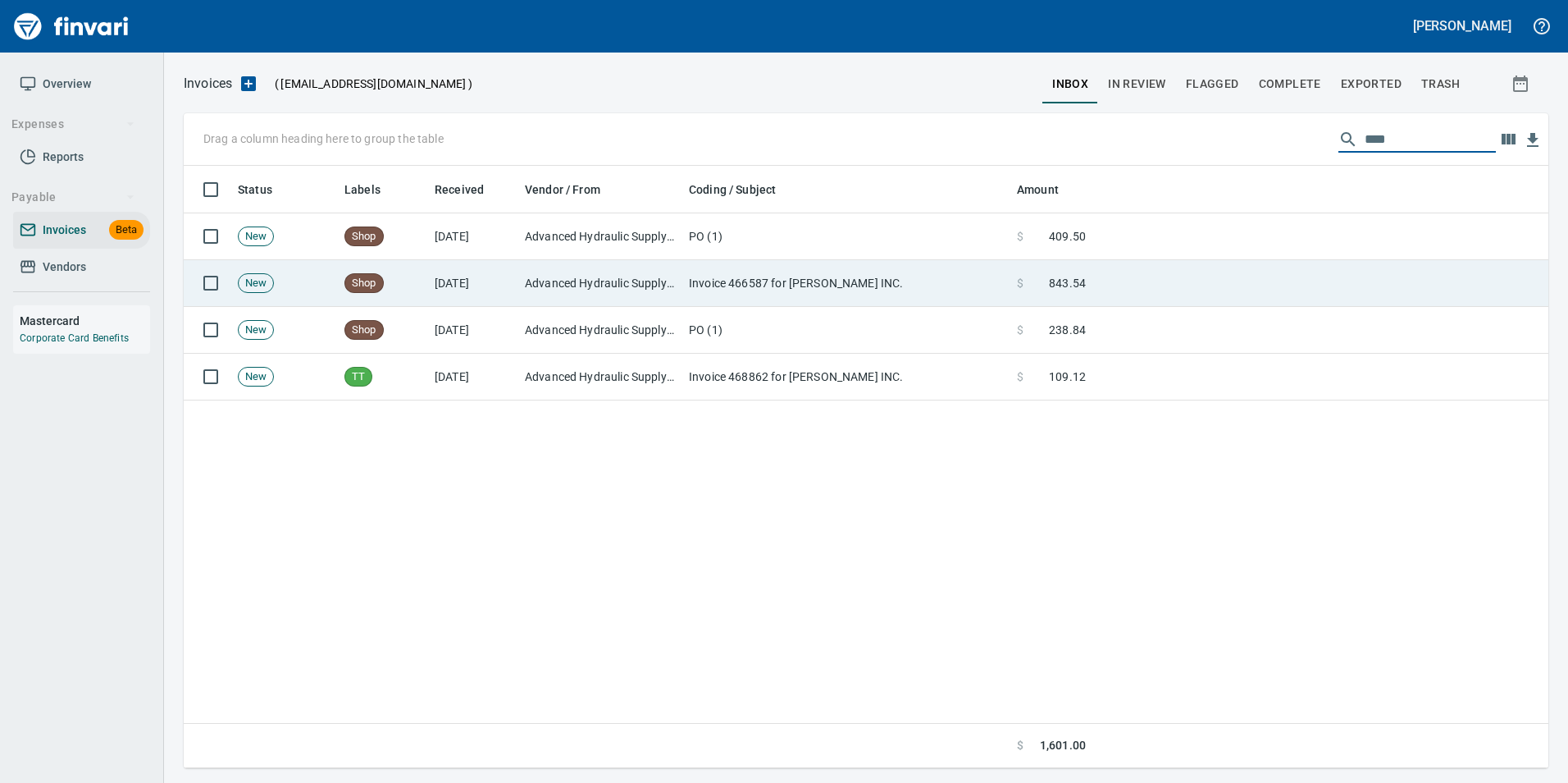
type input "****"
click at [667, 293] on td "Advanced Hydraulic Supply Co. LLC (1-10020)" at bounding box center [600, 283] width 164 height 47
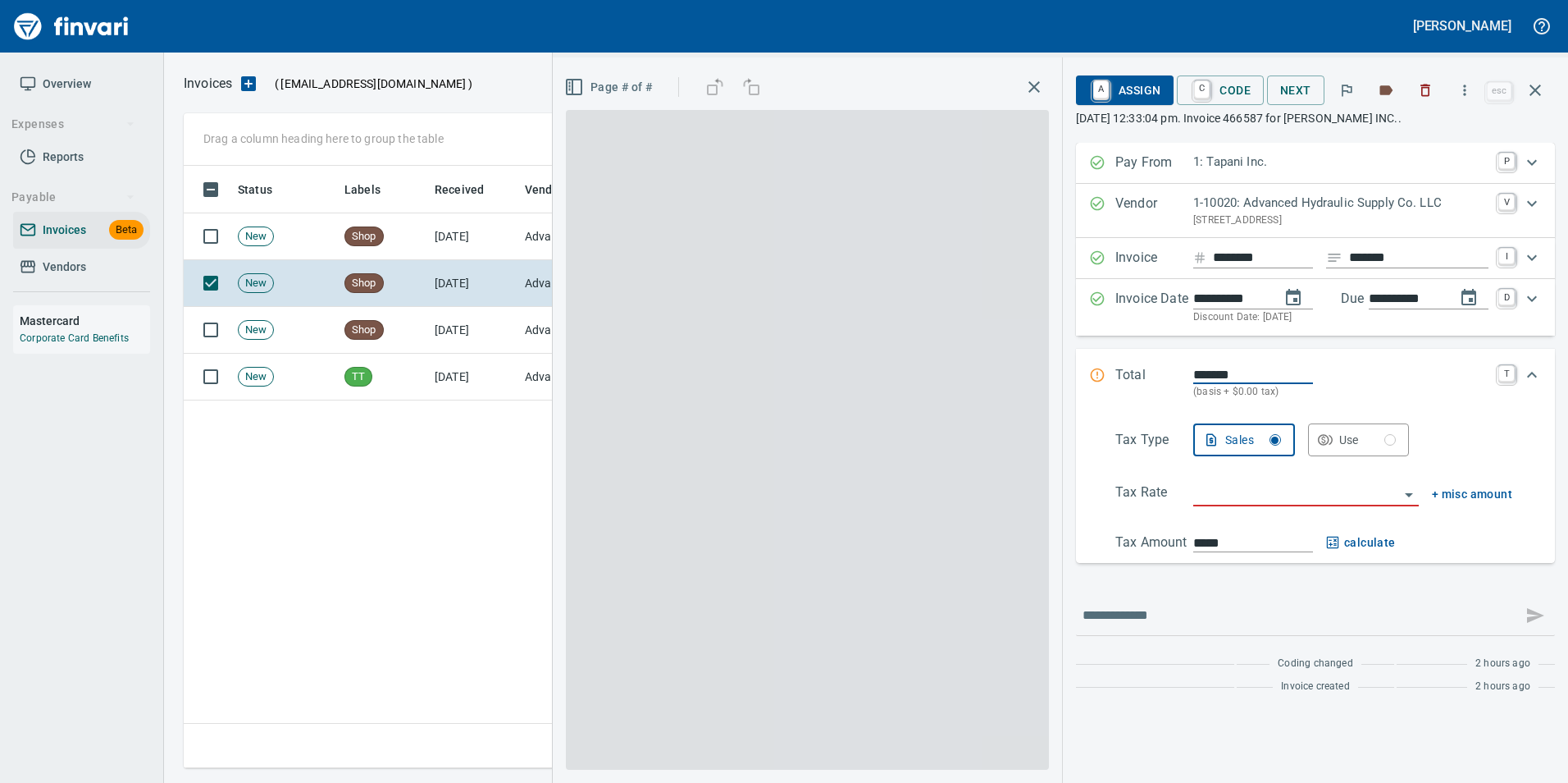
scroll to position [590, 1351]
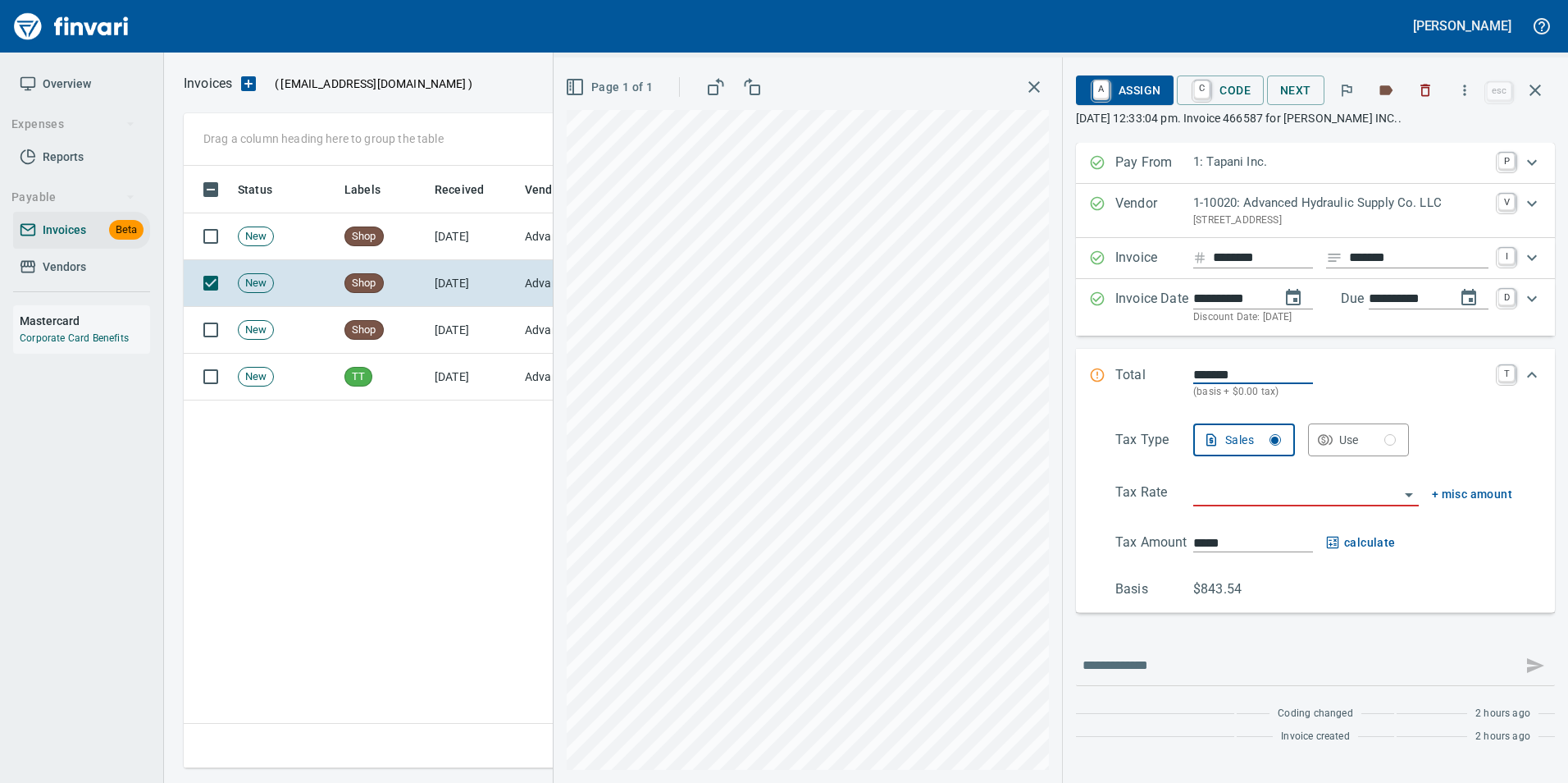
scroll to position [2, 2]
click at [1539, 89] on icon "button" at bounding box center [1535, 90] width 19 height 19
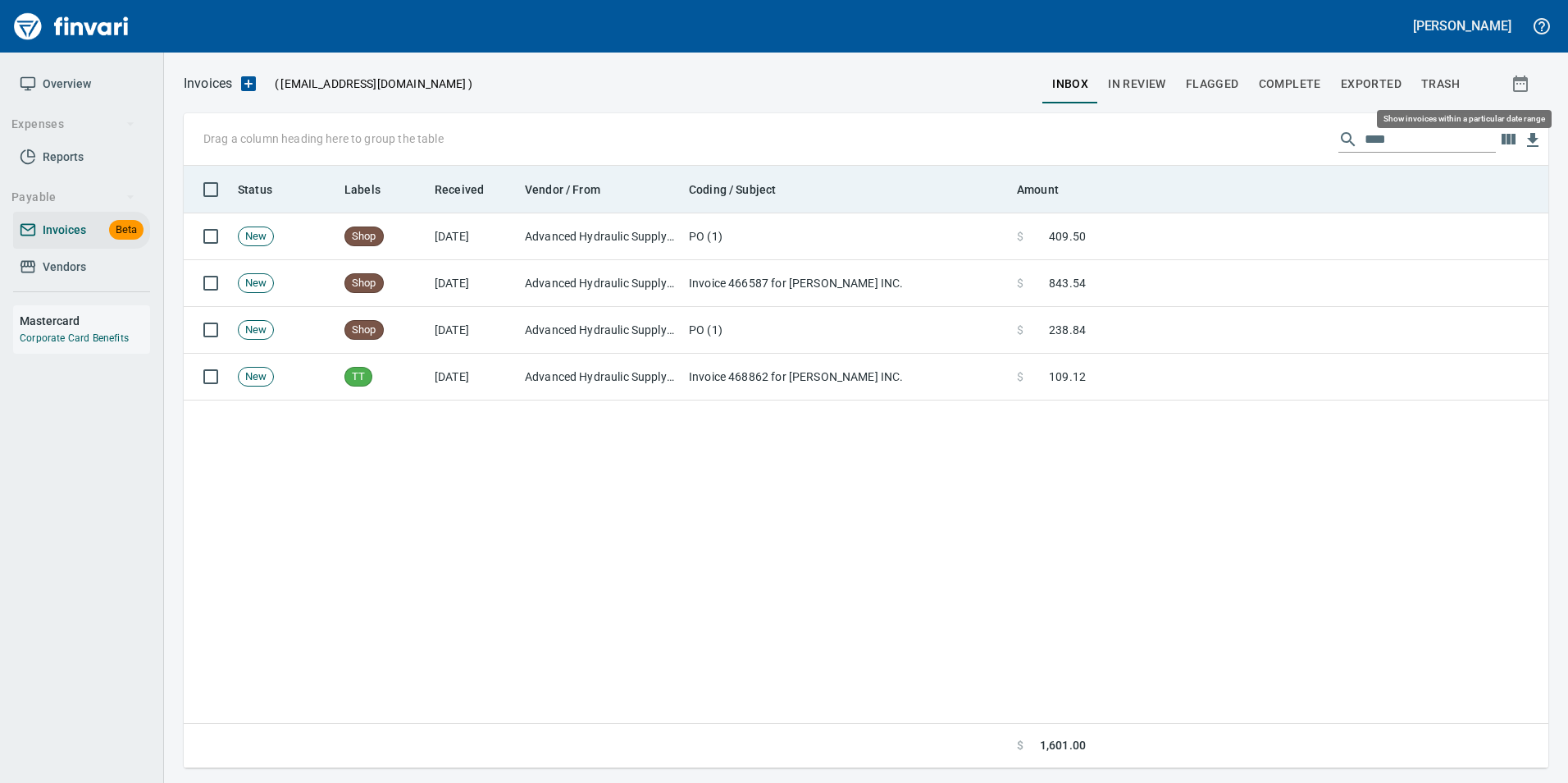
scroll to position [590, 1352]
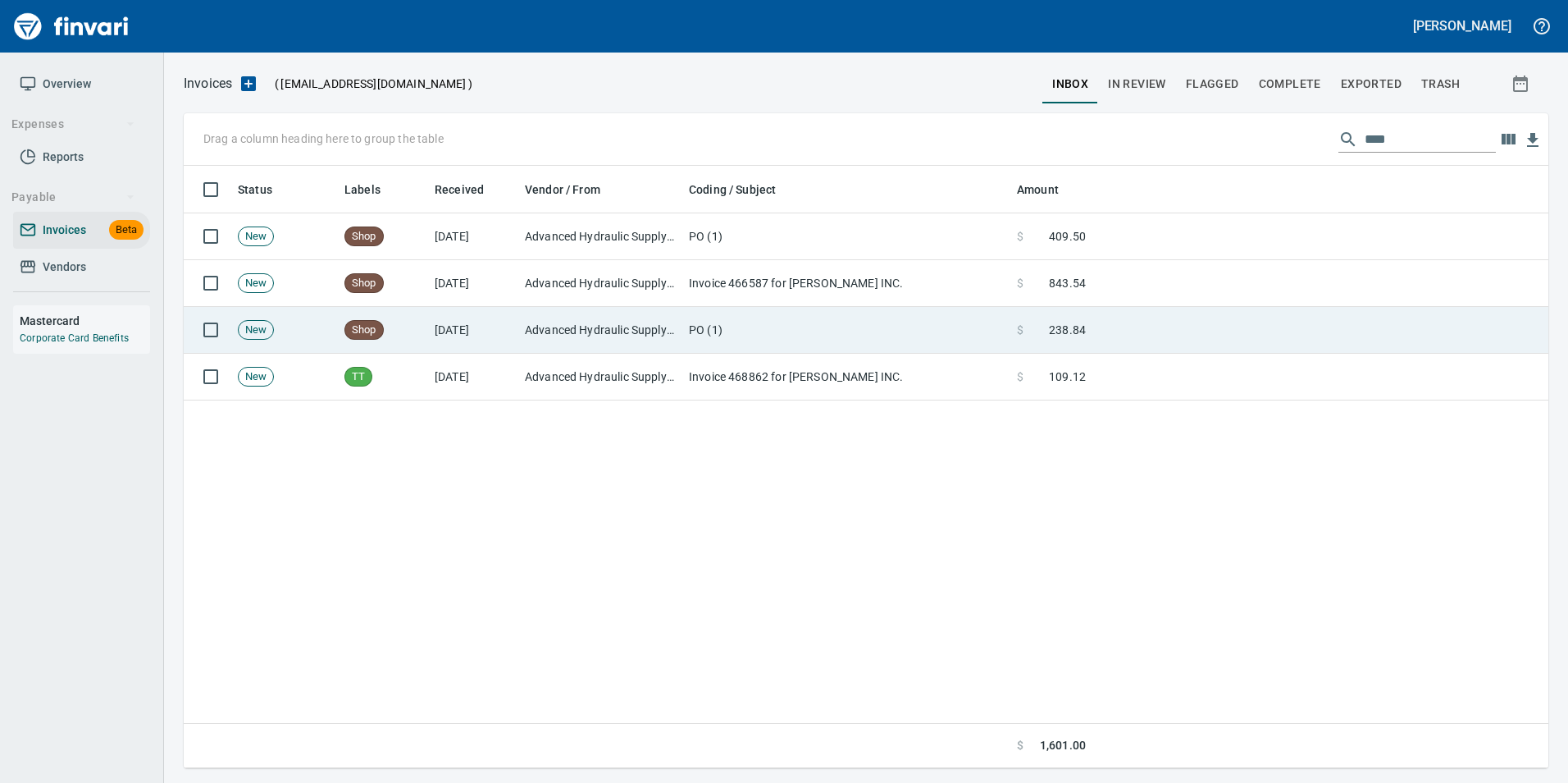
click at [1098, 328] on td at bounding box center [1320, 331] width 456 height 47
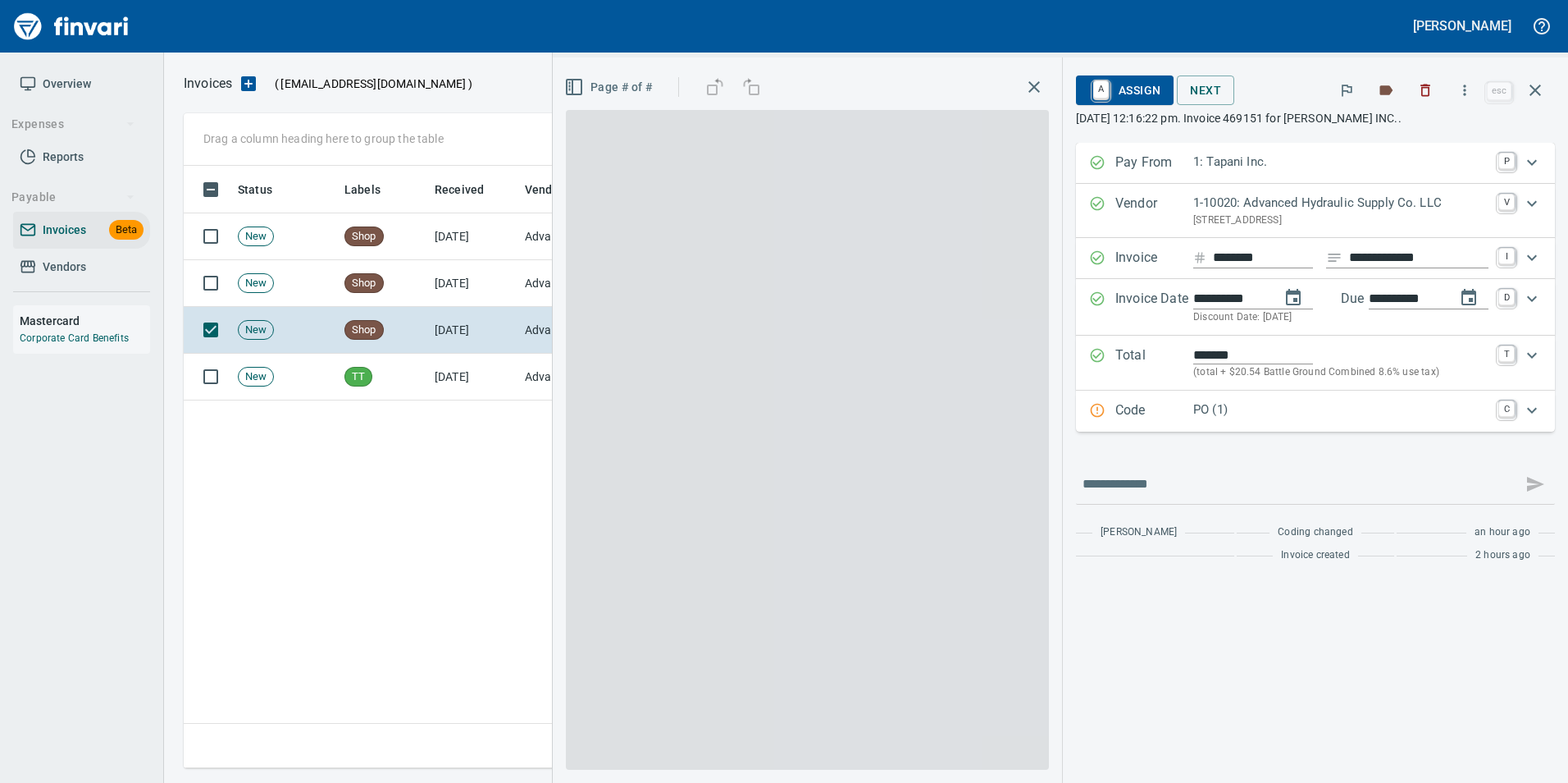
scroll to position [590, 1351]
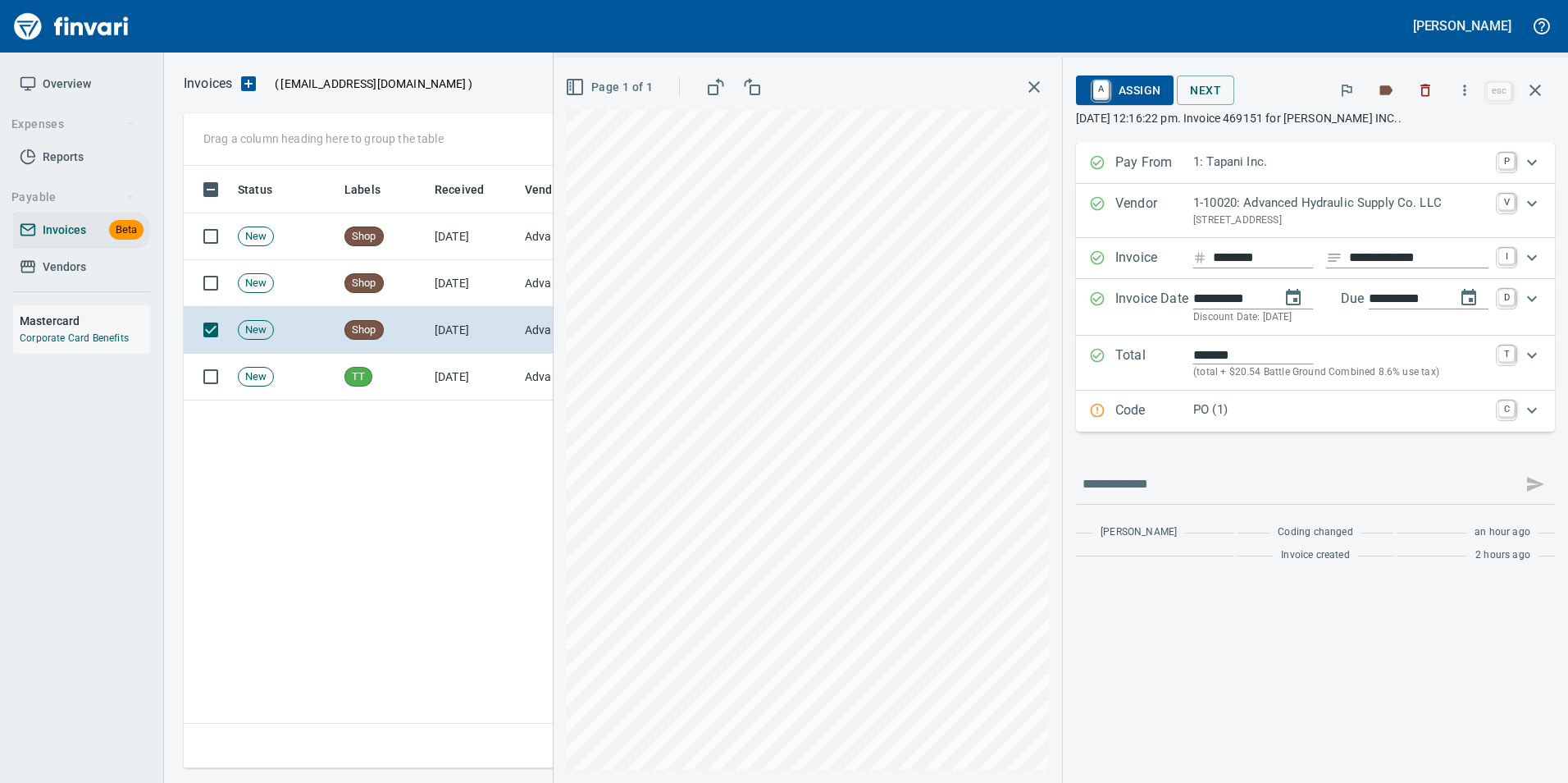
drag, startPoint x: 1526, startPoint y: 84, endPoint x: 1502, endPoint y: 148, distance: 68.4
click at [1526, 83] on icon "button" at bounding box center [1535, 90] width 19 height 19
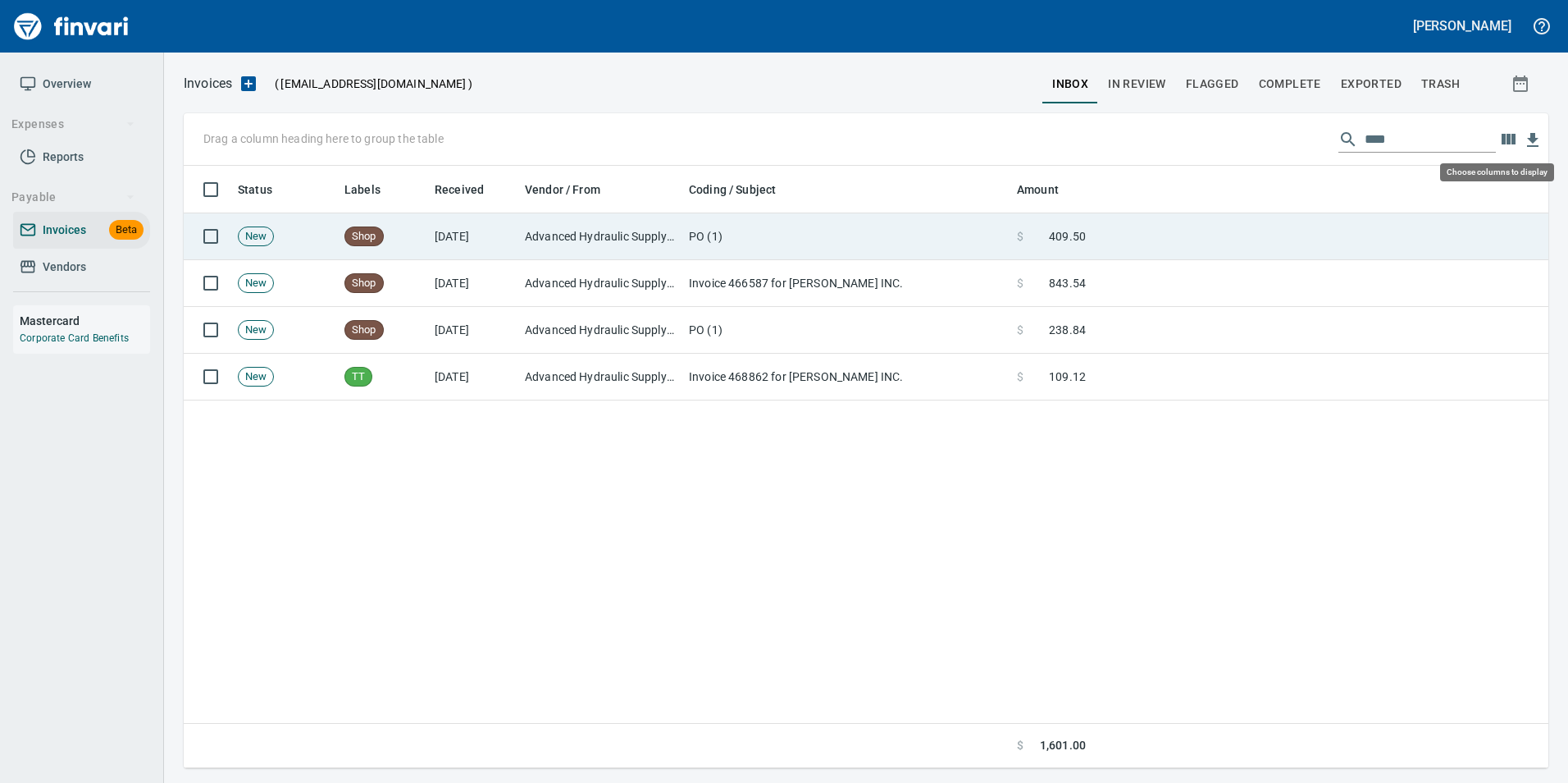
scroll to position [590, 1351]
click at [1346, 229] on td at bounding box center [1320, 236] width 456 height 47
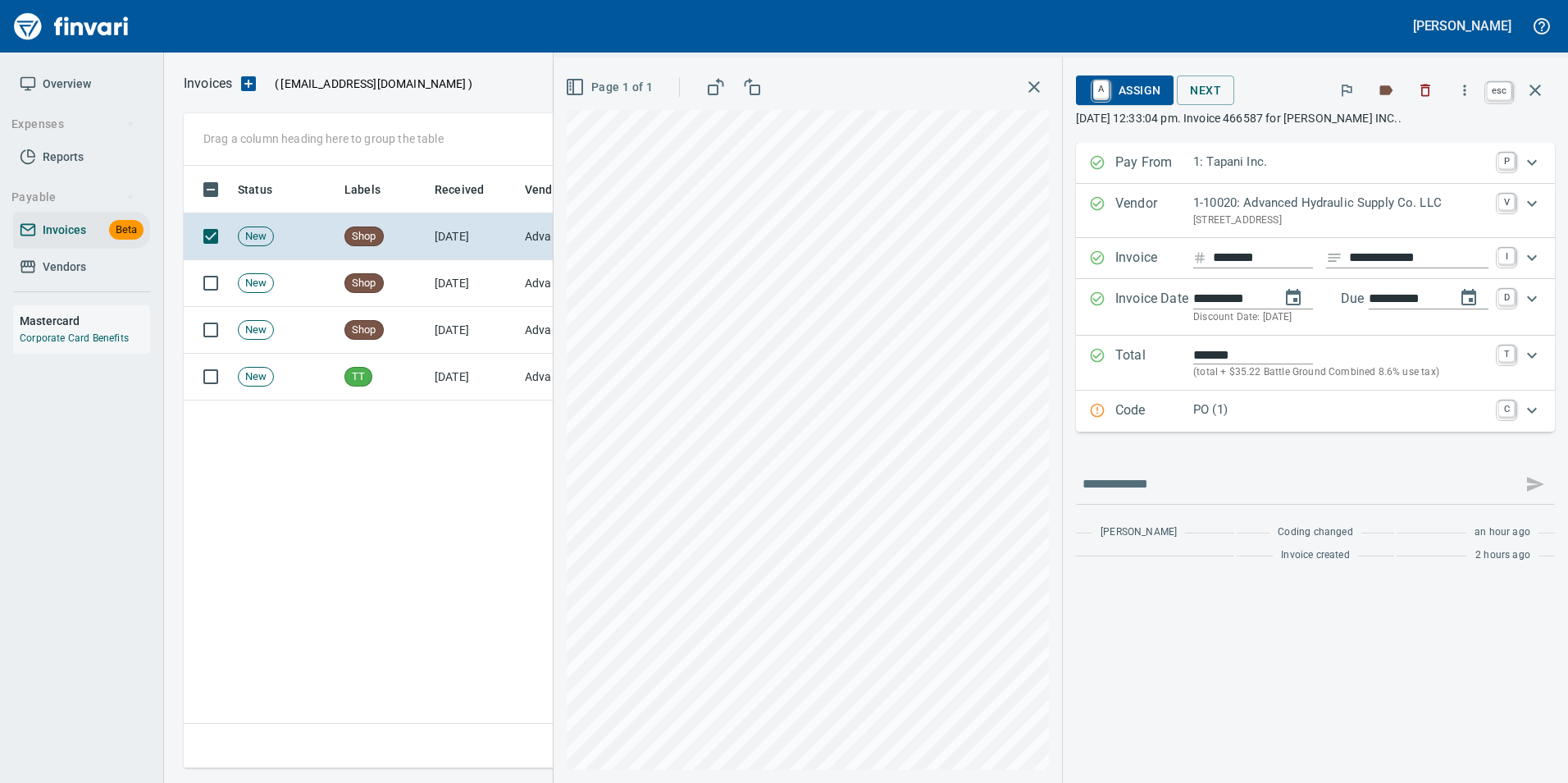
click at [1546, 95] on button "button" at bounding box center [1535, 90] width 39 height 39
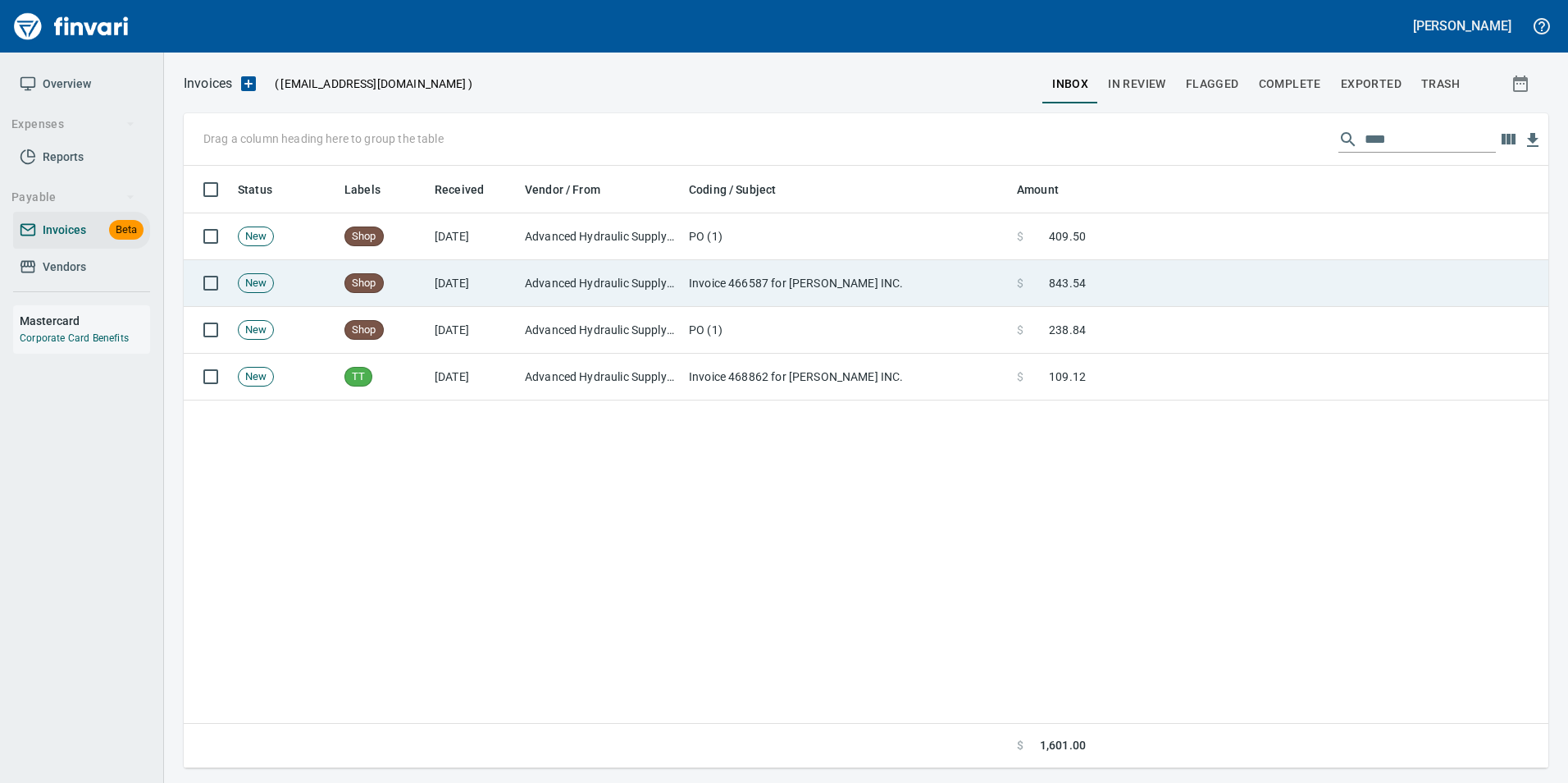
click at [1464, 277] on td at bounding box center [1320, 283] width 456 height 47
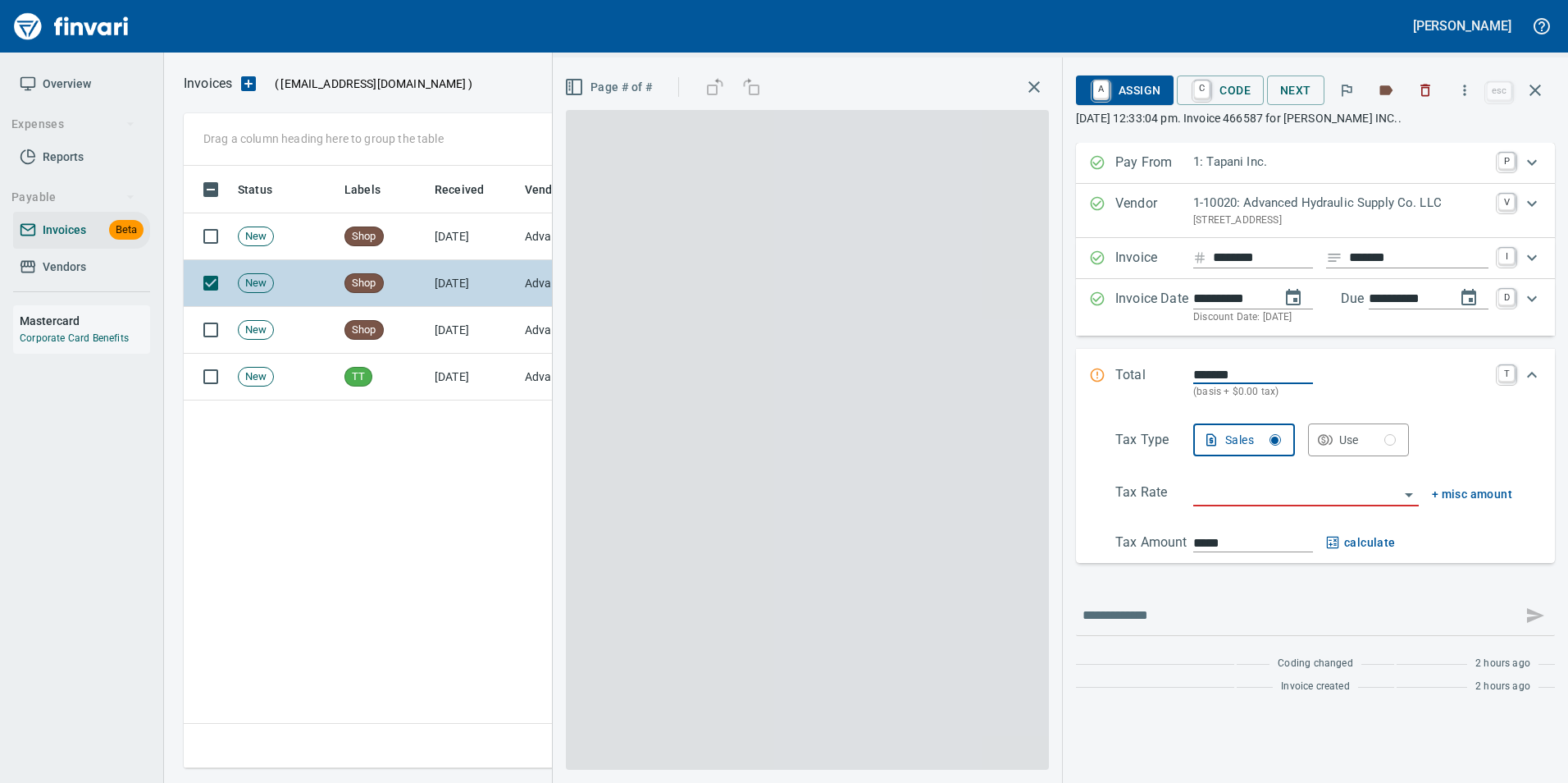
scroll to position [590, 1351]
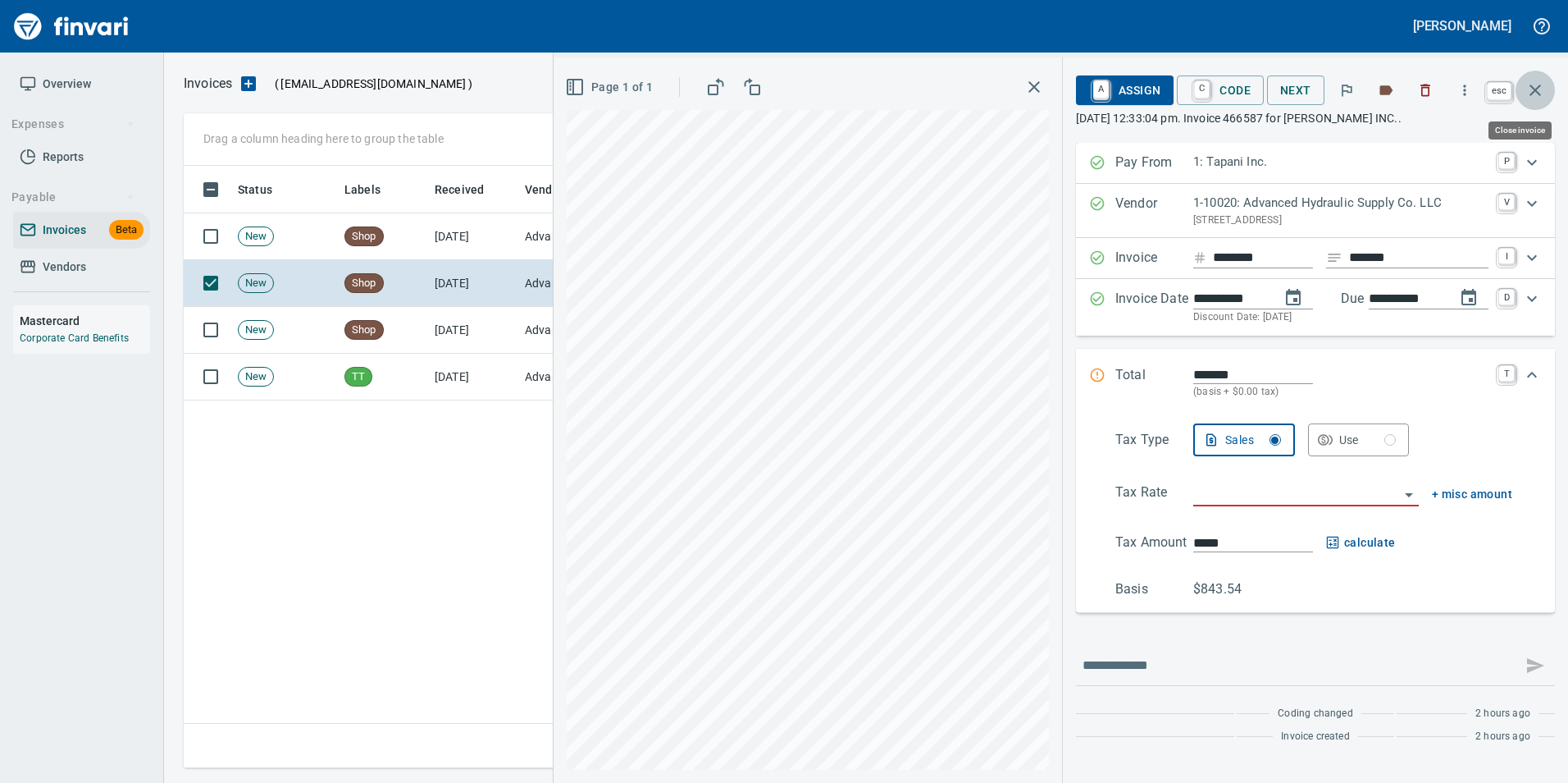
click at [1537, 88] on icon "button" at bounding box center [1535, 90] width 12 height 12
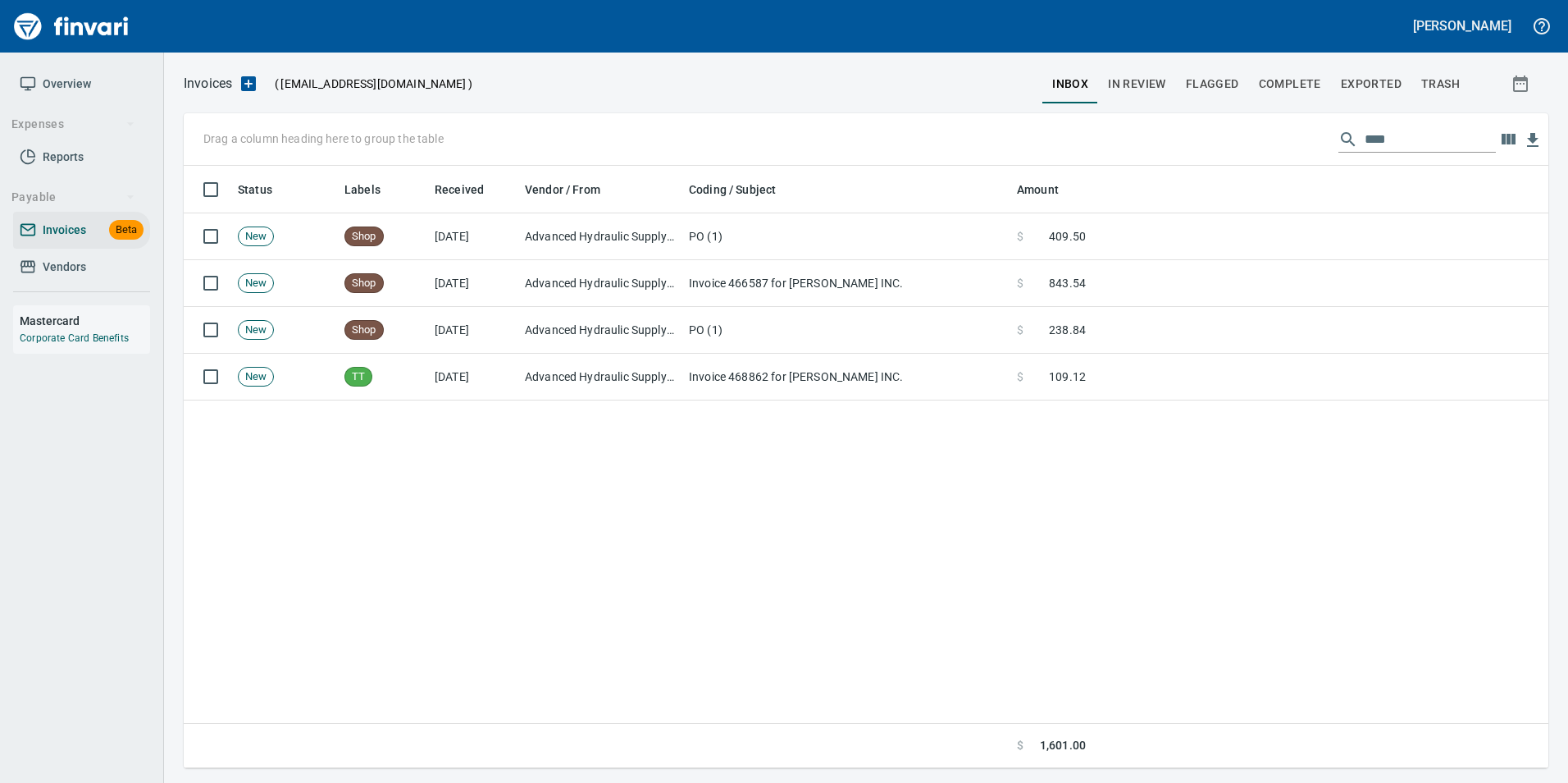
scroll to position [590, 1351]
click at [1391, 135] on input "****" at bounding box center [1430, 139] width 131 height 26
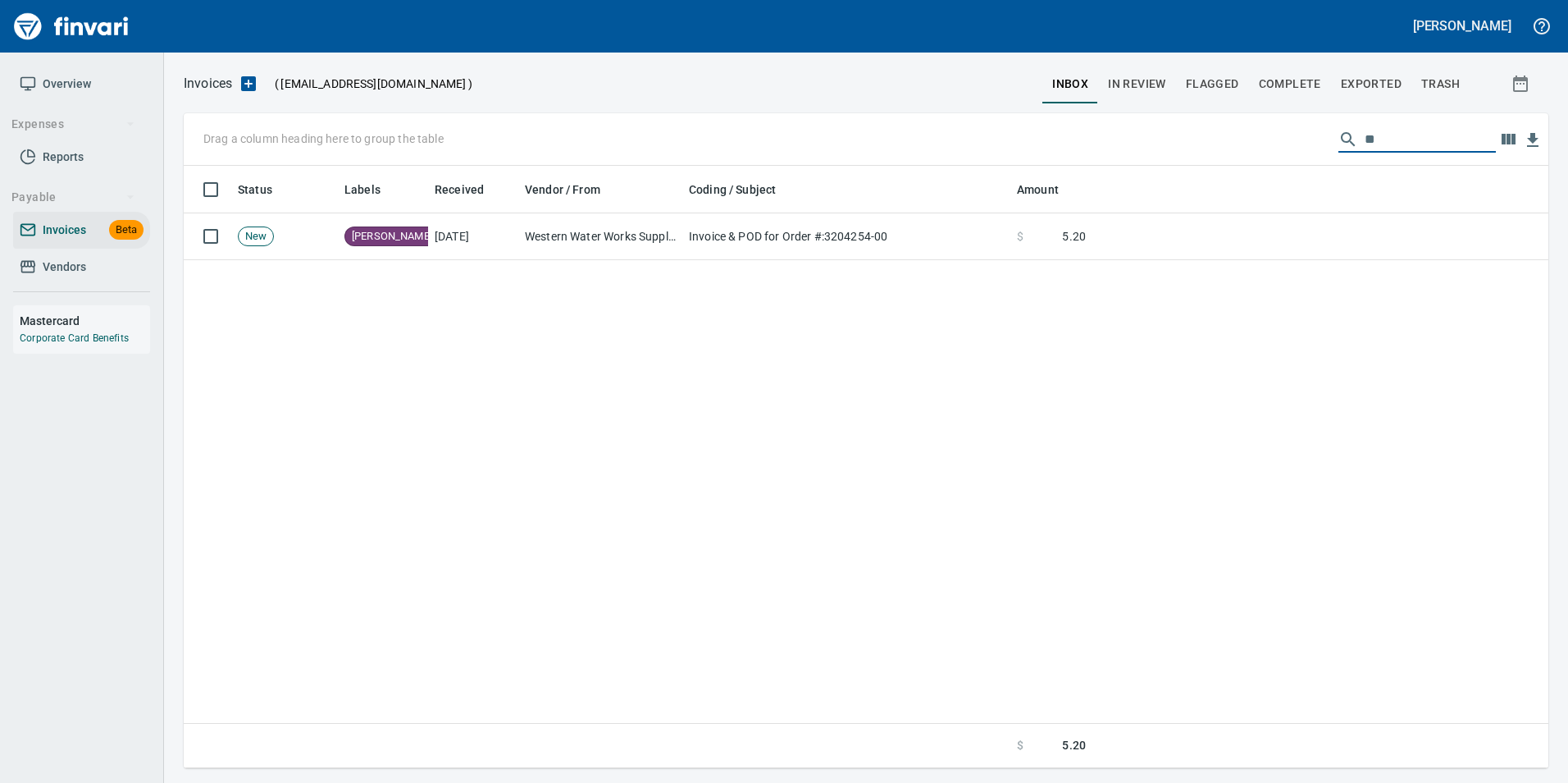
scroll to position [590, 1340]
type input "*"
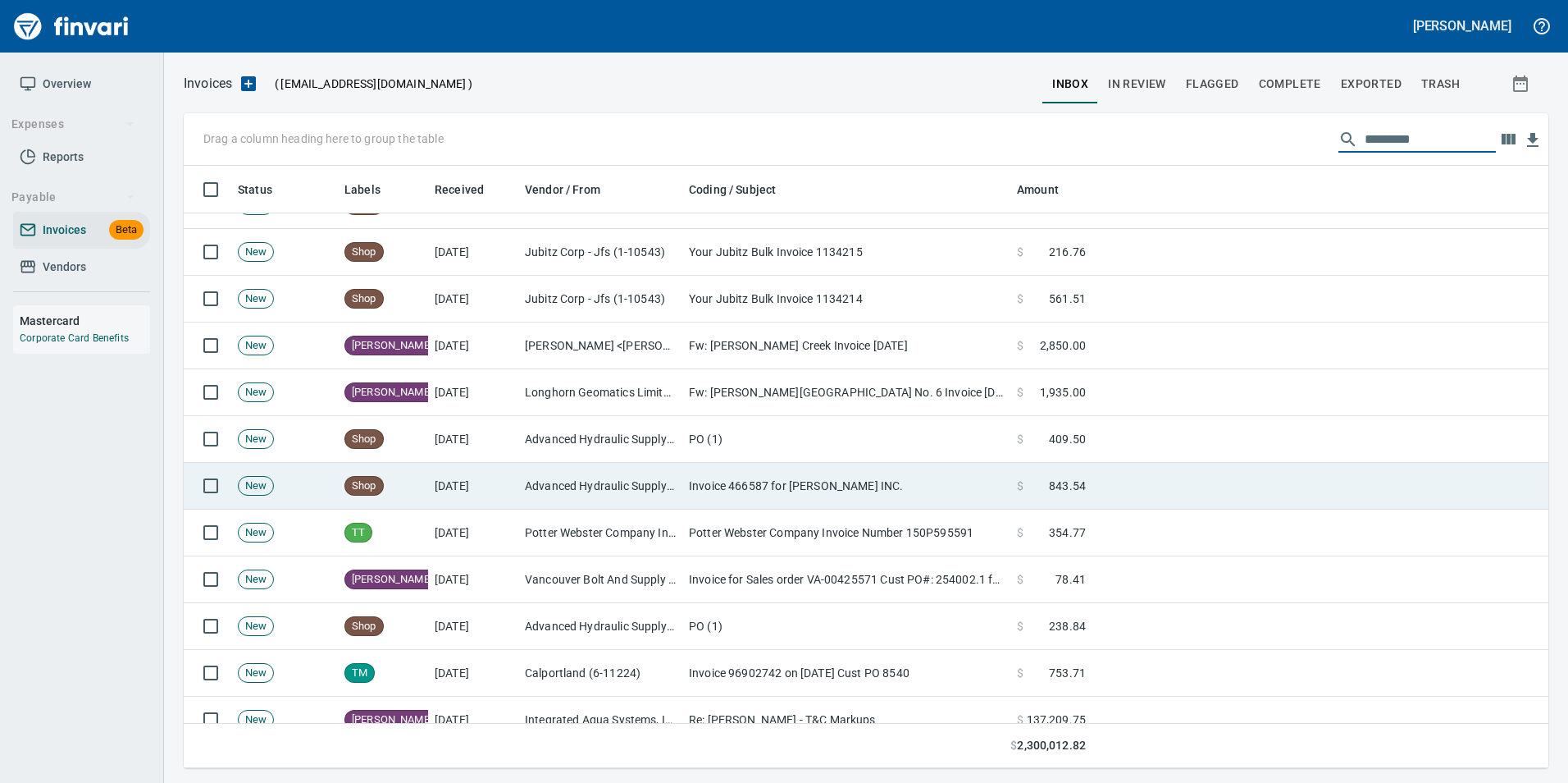
scroll to position [657, 0]
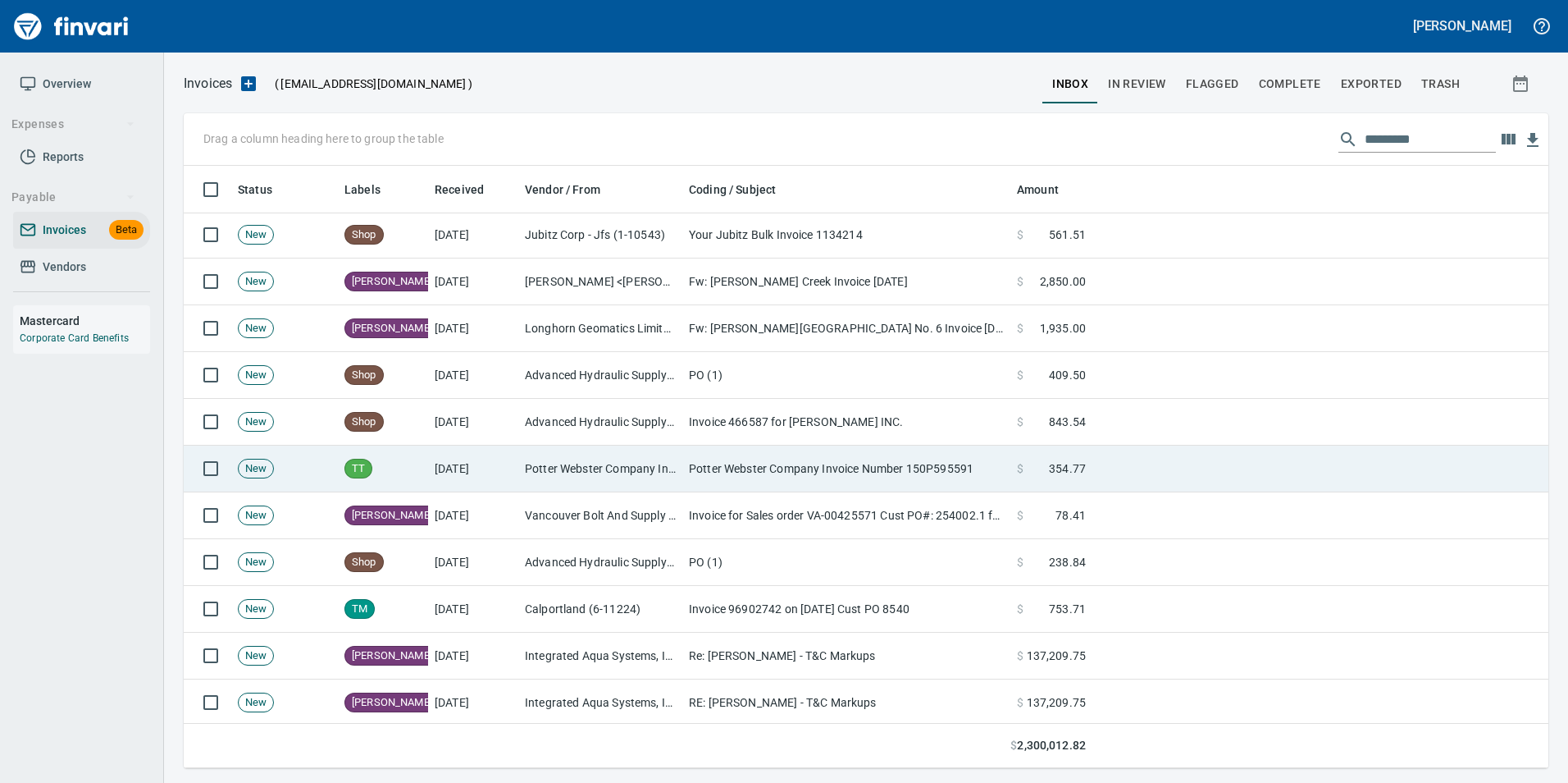
click at [658, 477] on td "Potter Webster Company Inc (1-10818)" at bounding box center [600, 469] width 164 height 47
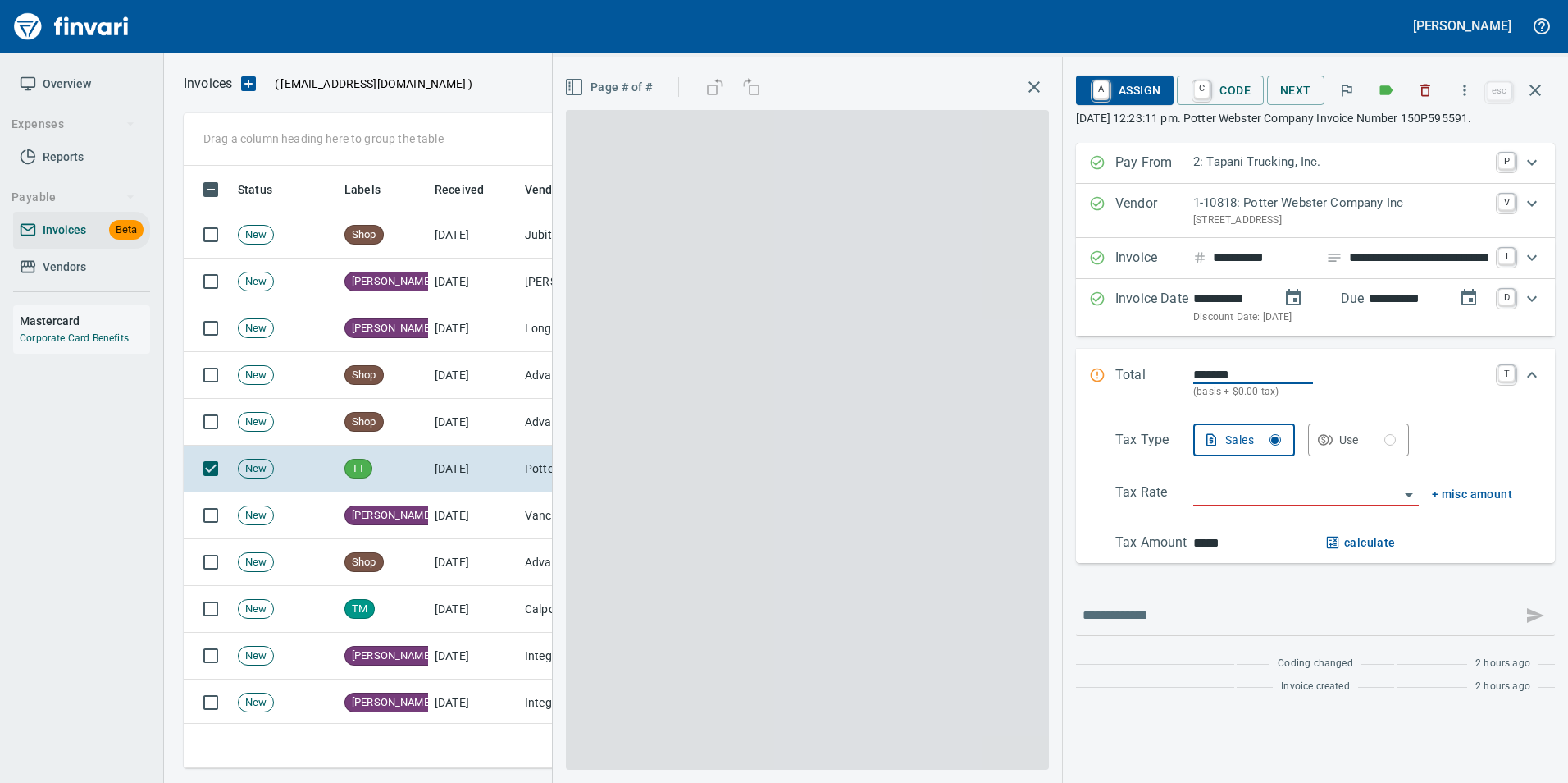
scroll to position [590, 1340]
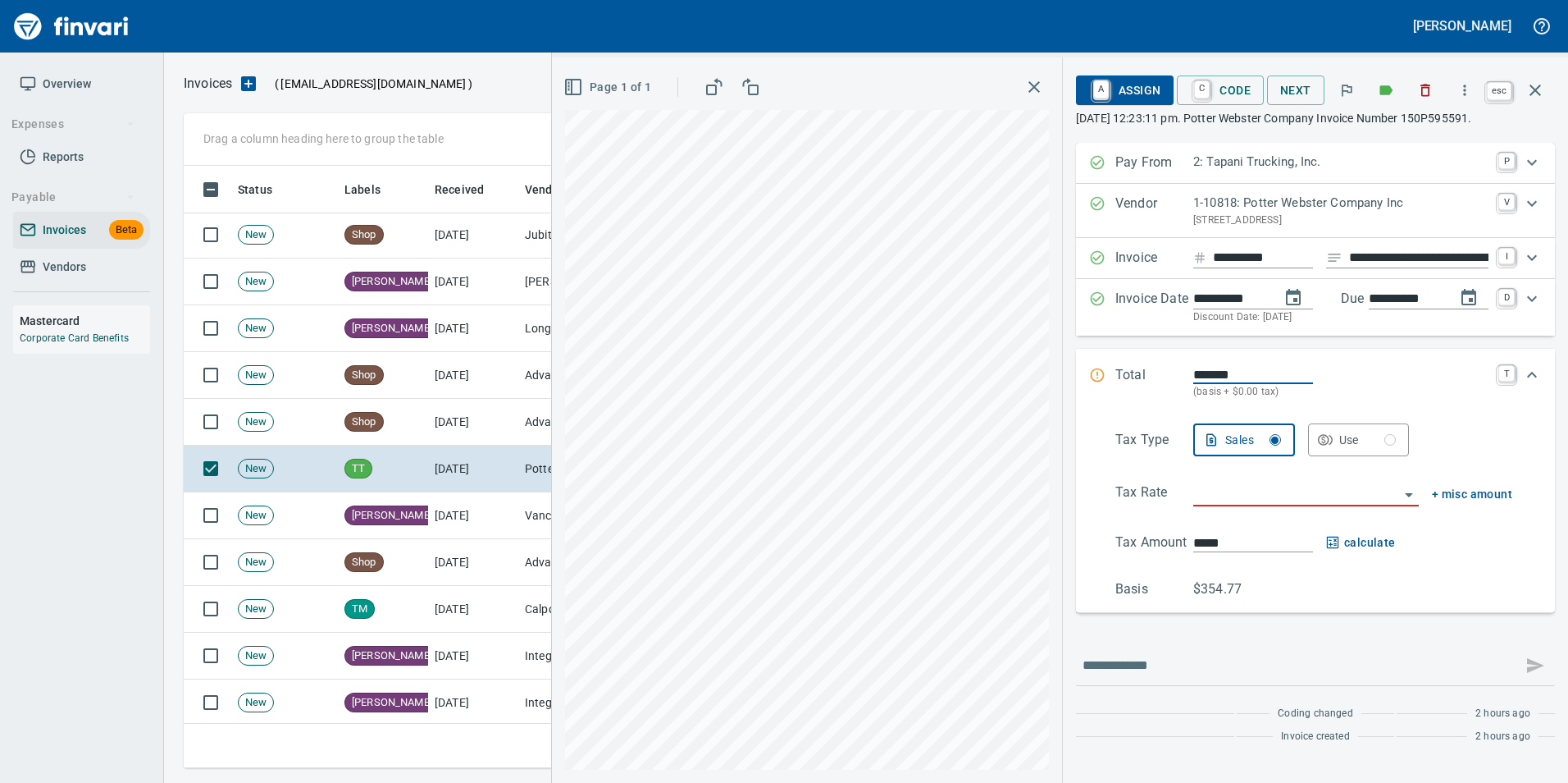
click at [1539, 94] on icon "button" at bounding box center [1535, 90] width 12 height 12
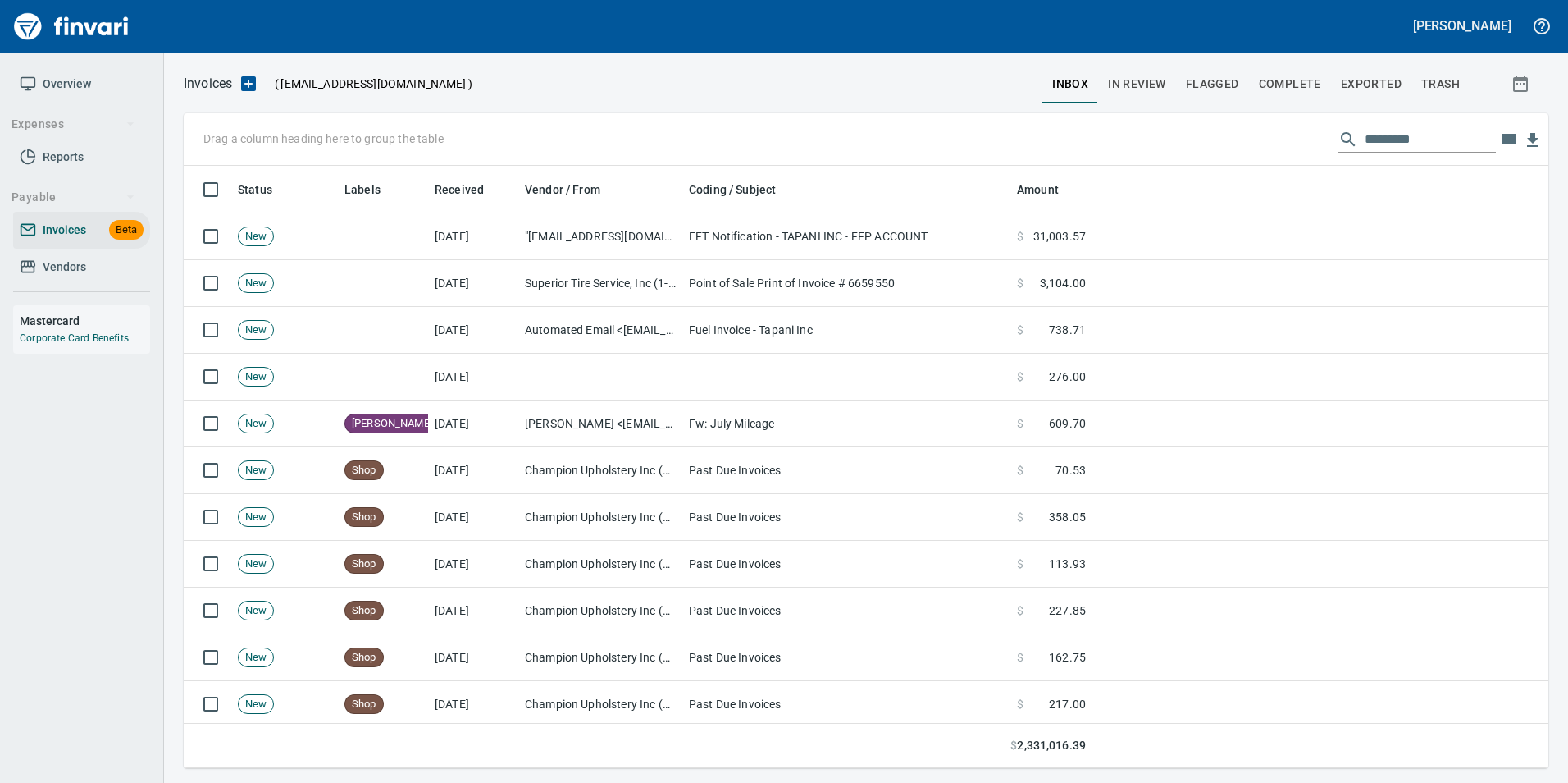
click at [709, 371] on td at bounding box center [846, 377] width 328 height 47
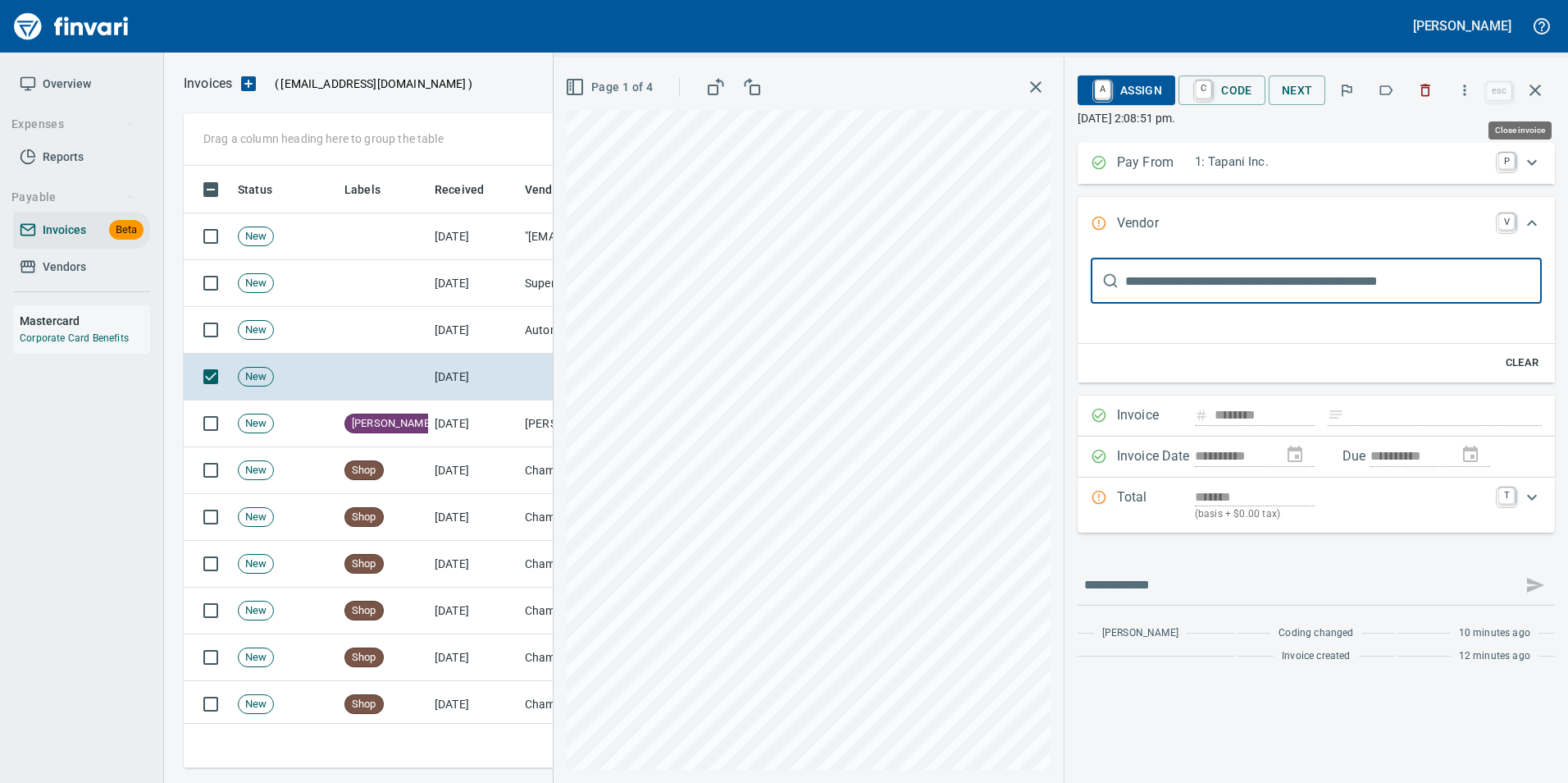
click at [1544, 87] on icon "button" at bounding box center [1535, 90] width 19 height 19
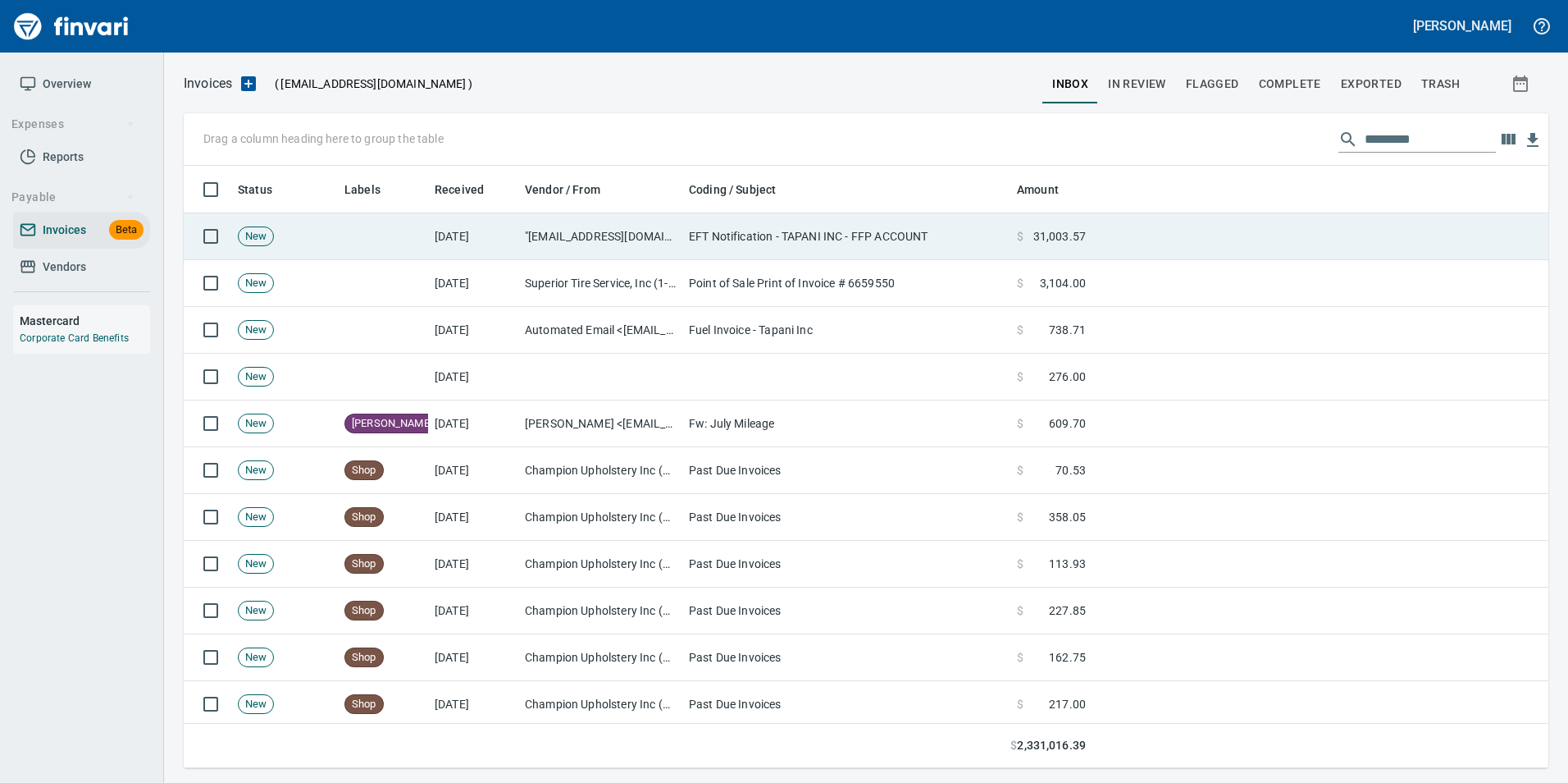
scroll to position [590, 1340]
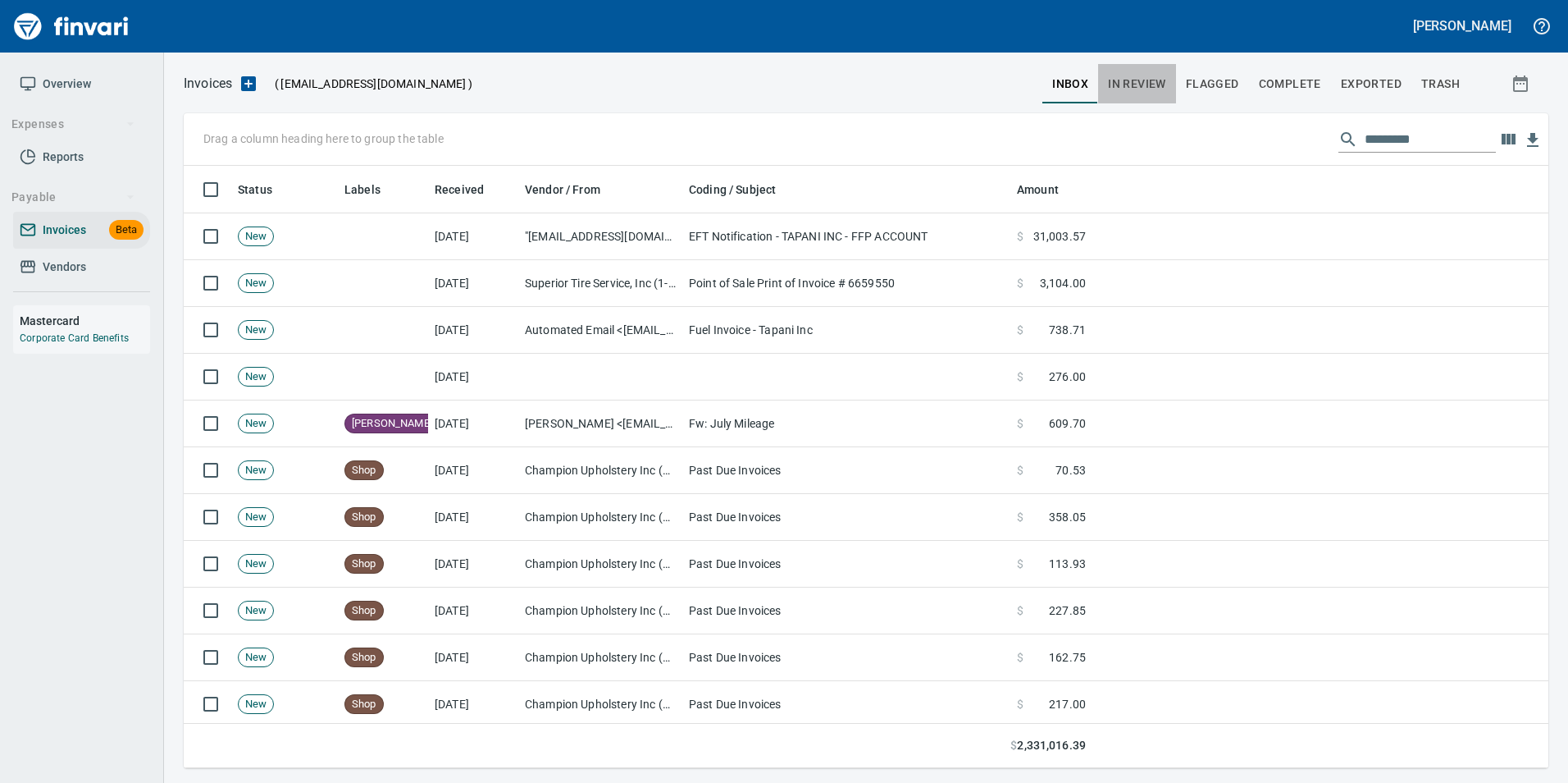
click at [1145, 89] on span "In Review" at bounding box center [1137, 84] width 58 height 20
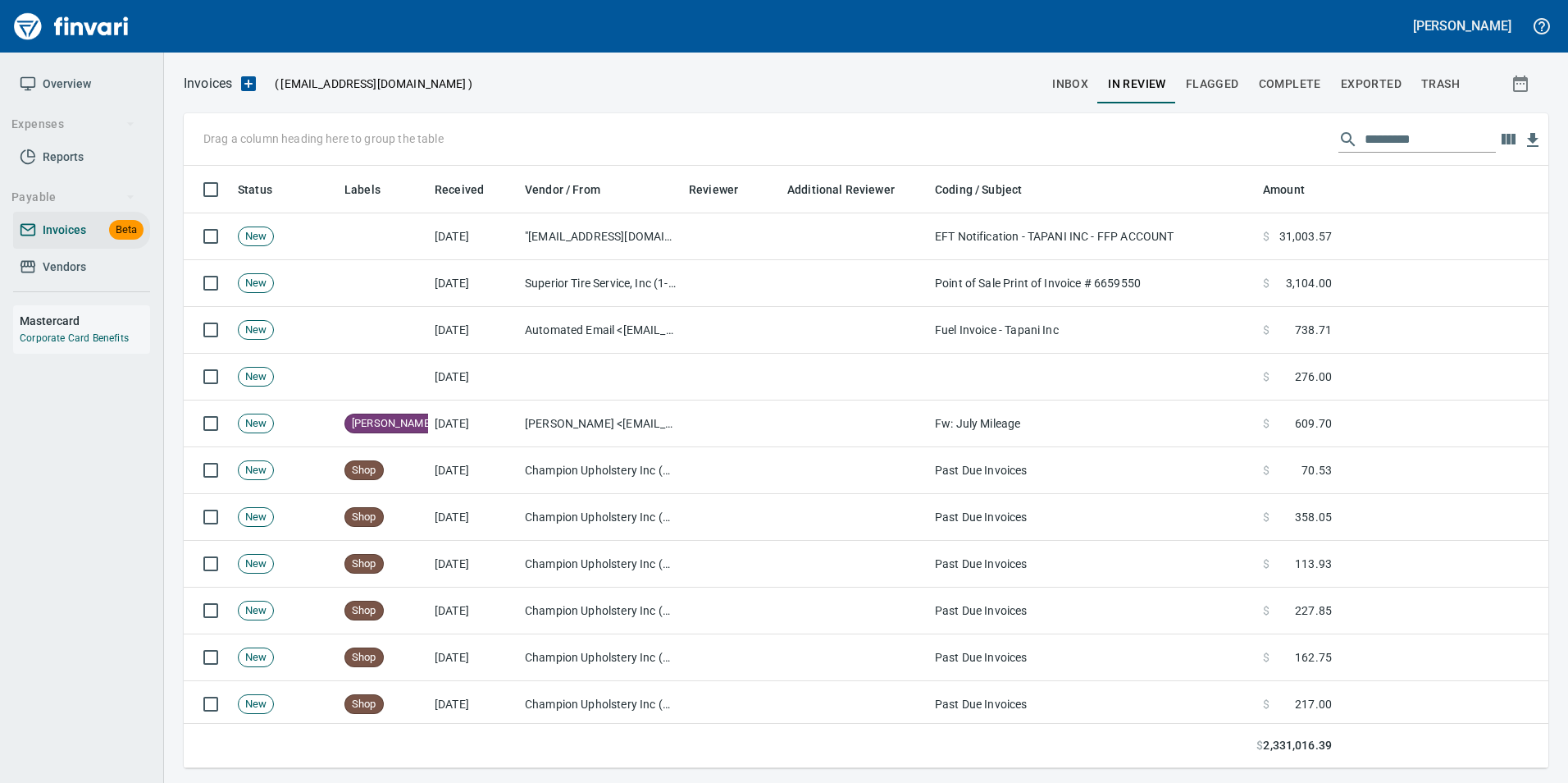
scroll to position [590, 1340]
click at [1398, 139] on input "text" at bounding box center [1430, 139] width 131 height 26
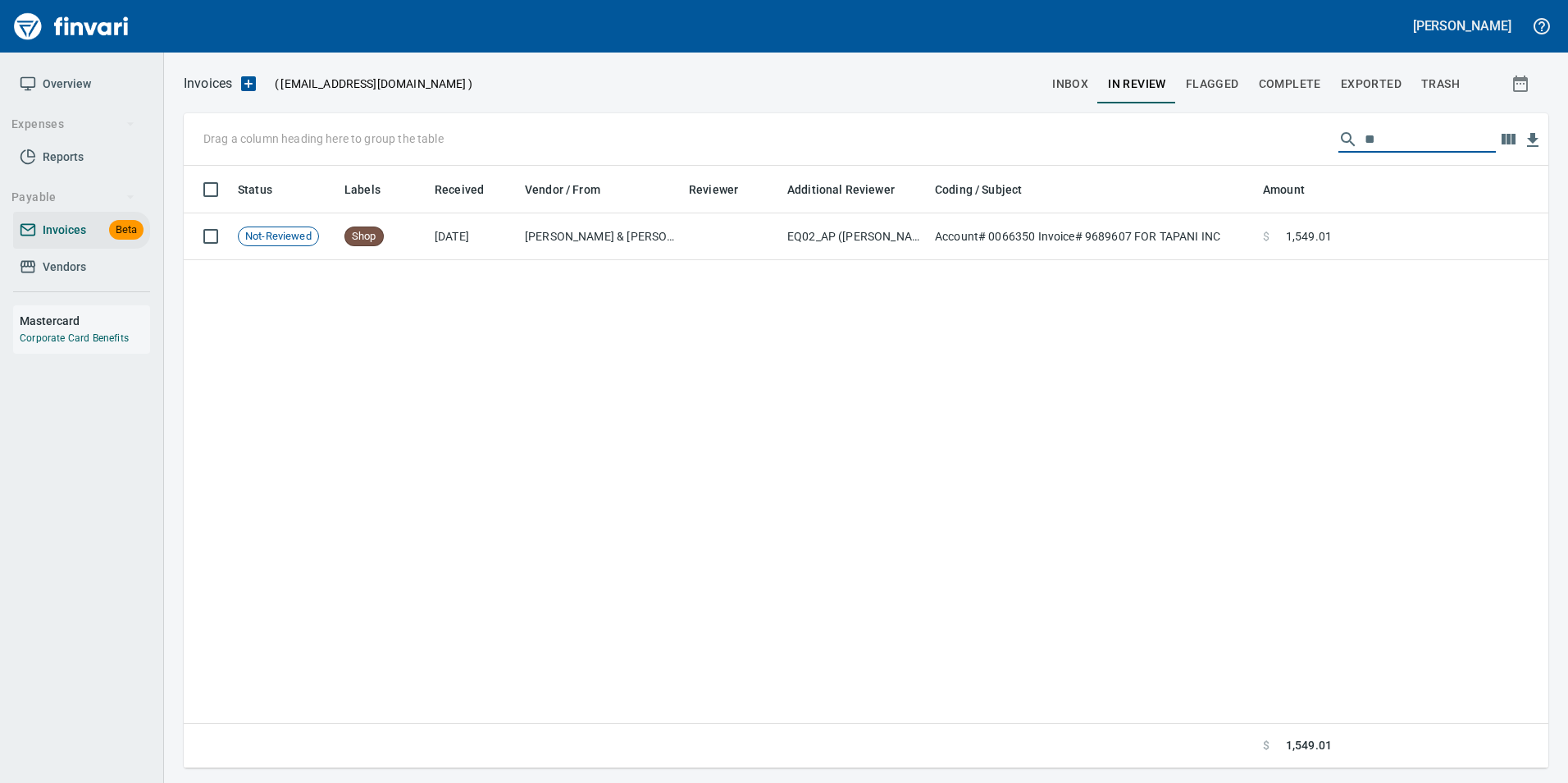
type input "*"
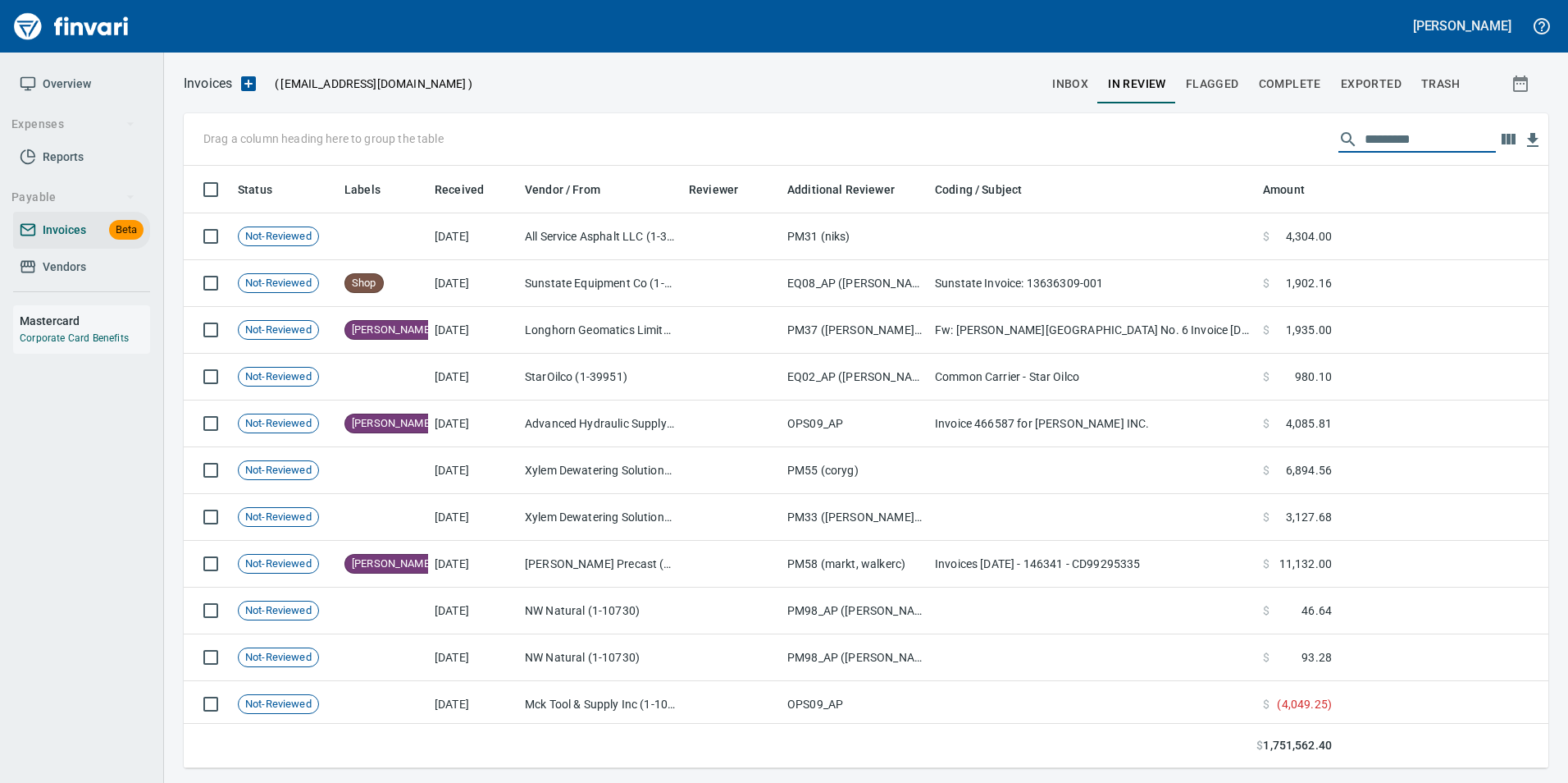
click at [1081, 76] on span "inbox" at bounding box center [1069, 84] width 36 height 20
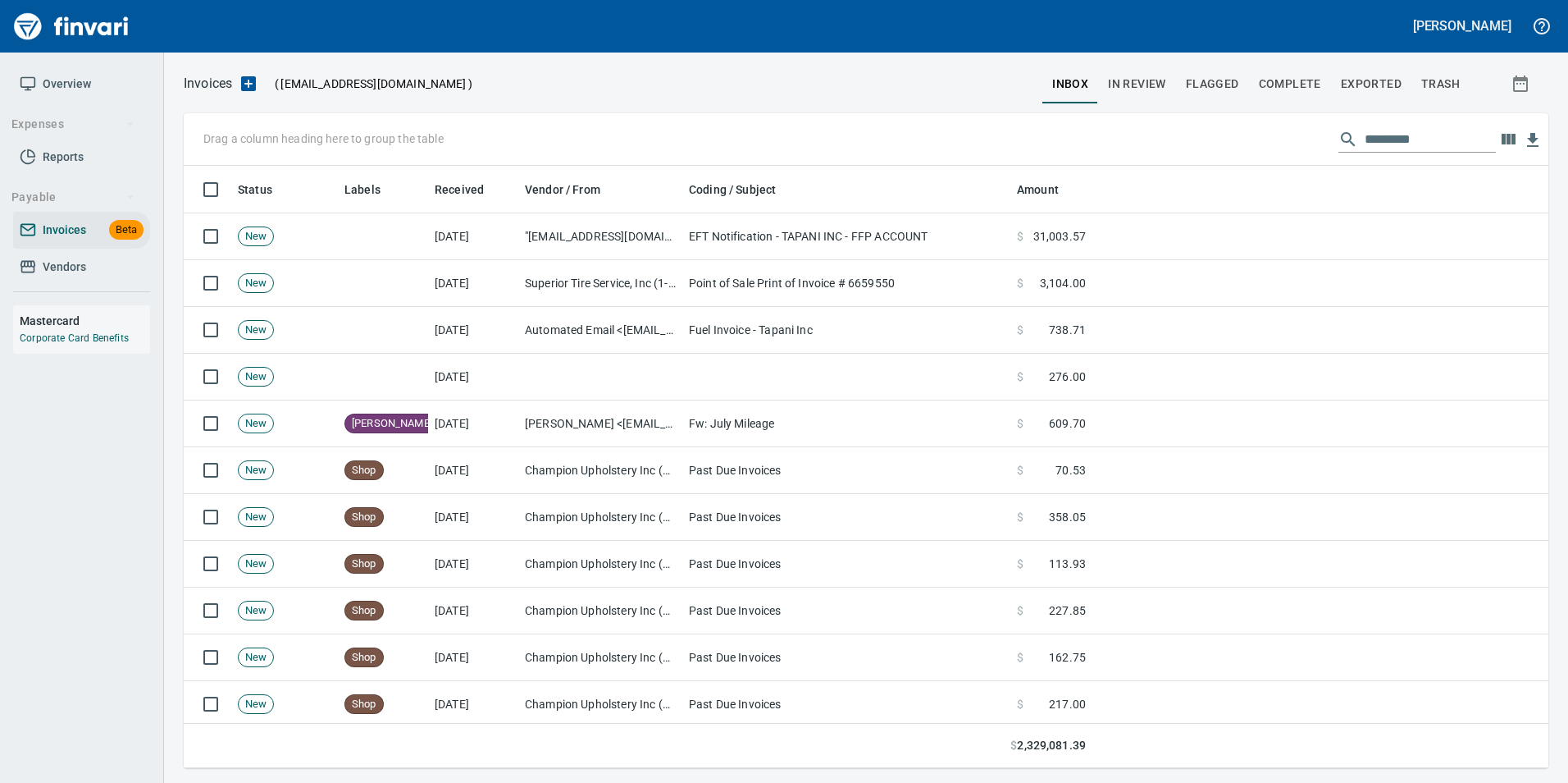
scroll to position [590, 1340]
click at [1394, 149] on input "text" at bounding box center [1430, 139] width 131 height 26
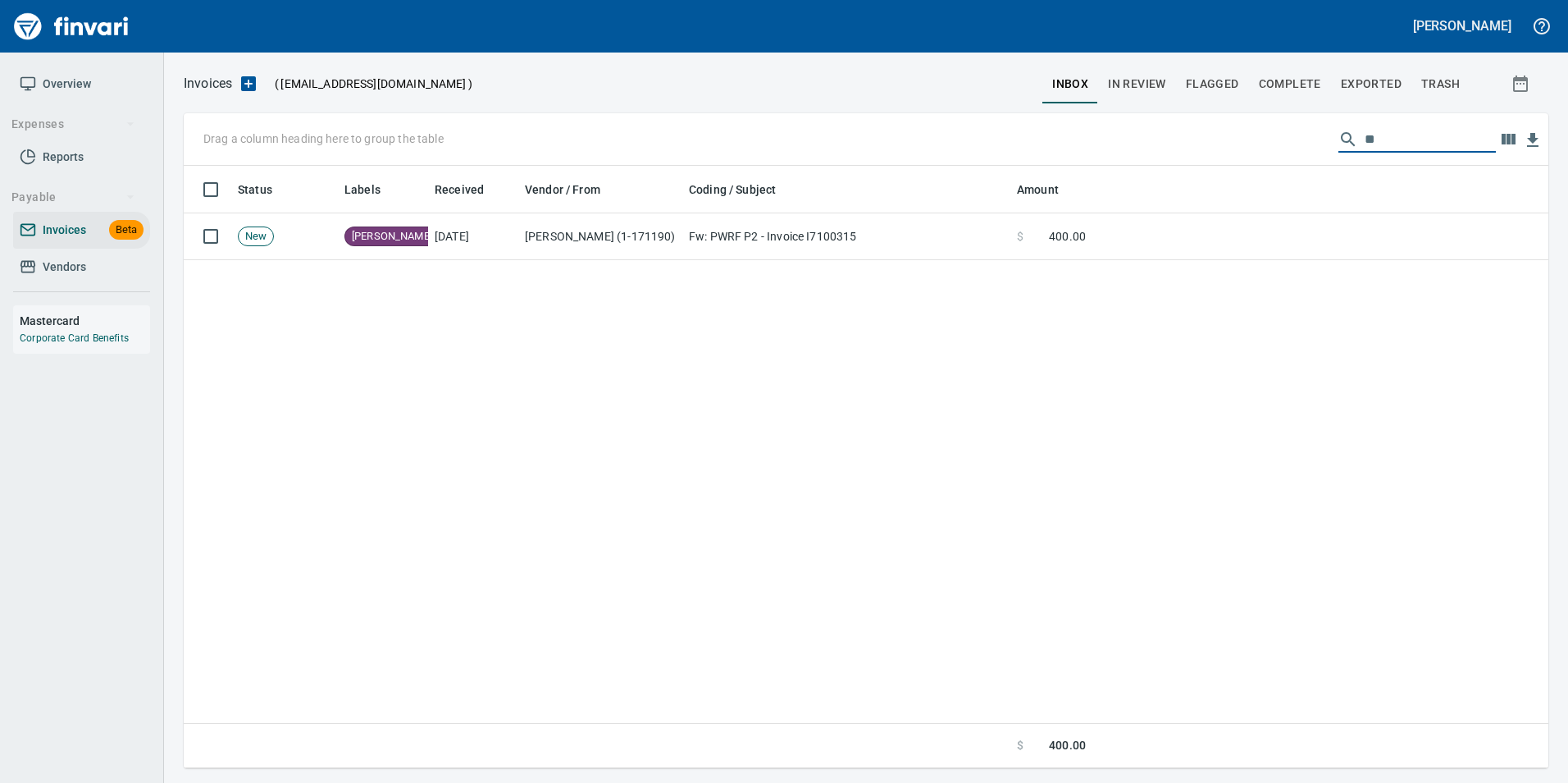
type input "*"
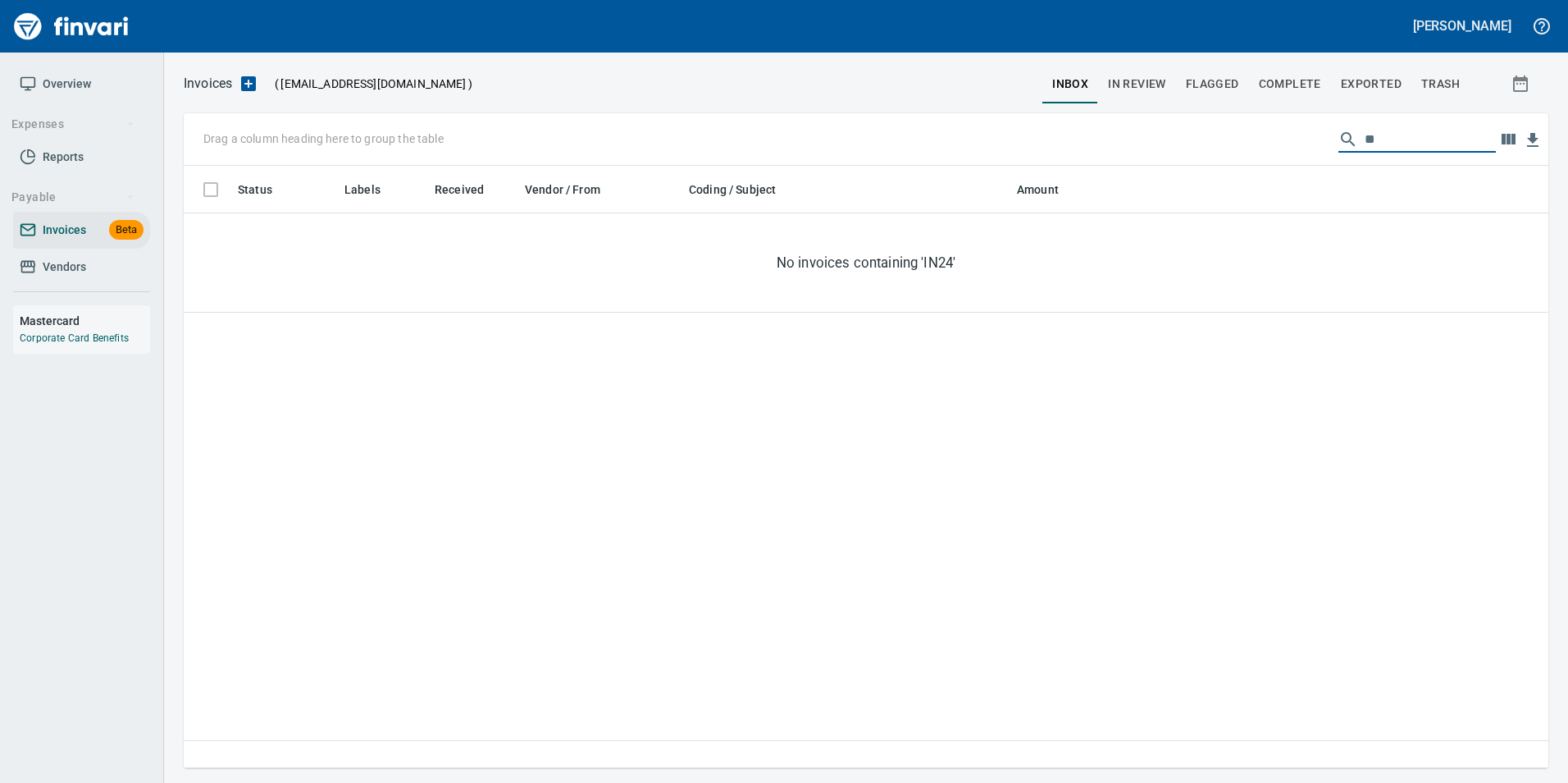
type input "*"
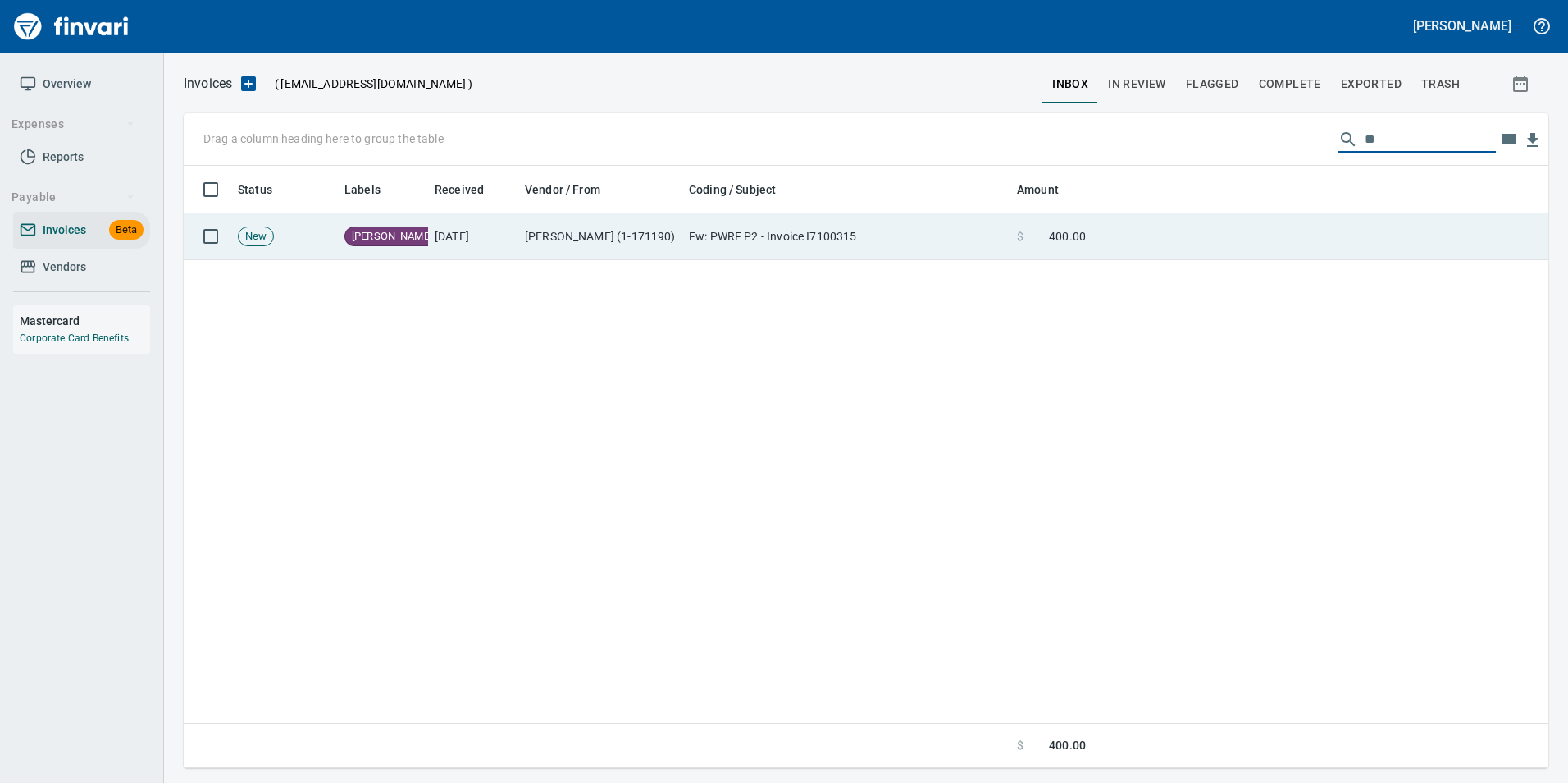
click at [1335, 237] on td at bounding box center [1320, 236] width 456 height 47
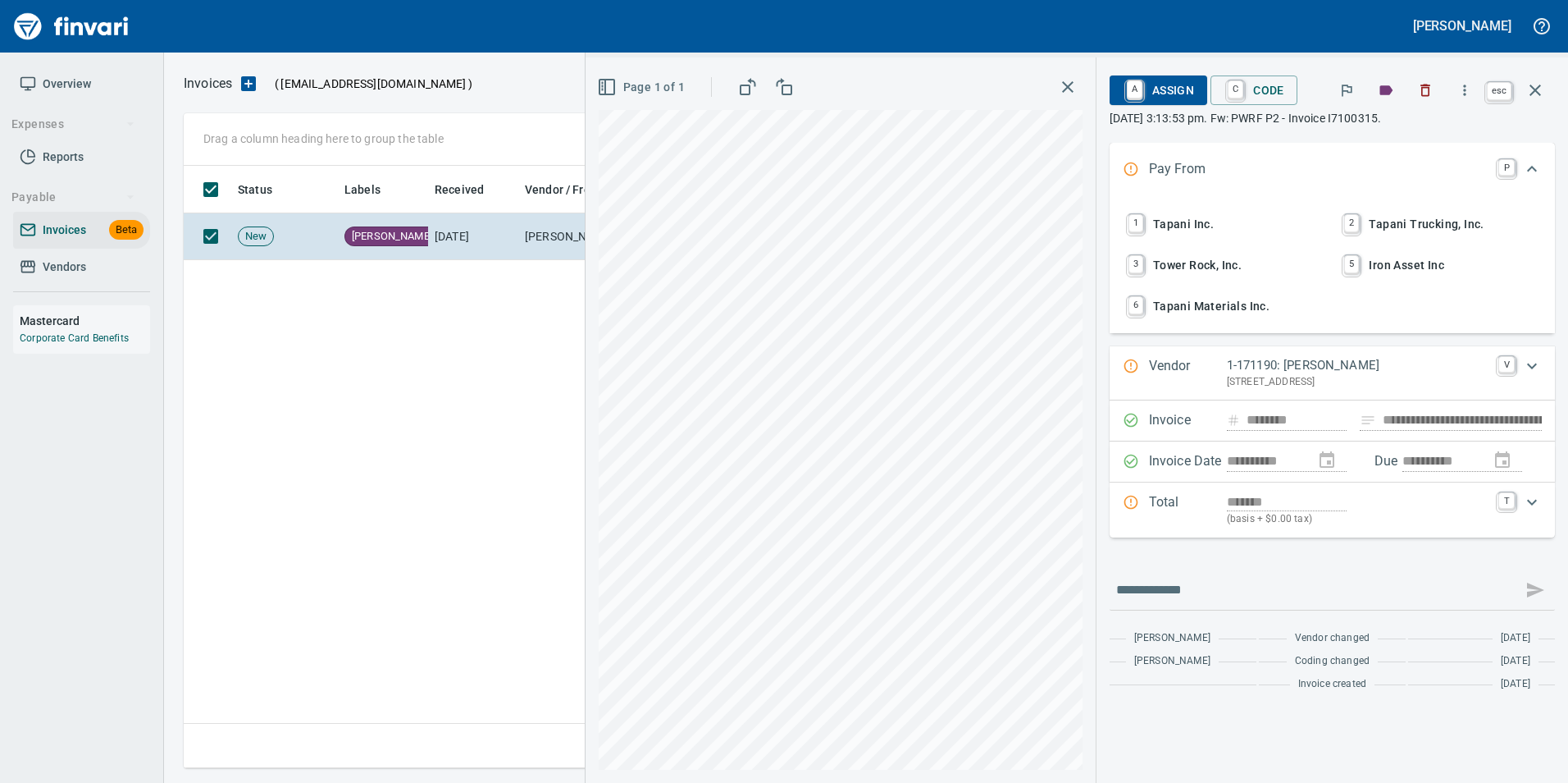
scroll to position [590, 1351]
click at [1549, 89] on button "button" at bounding box center [1535, 90] width 39 height 39
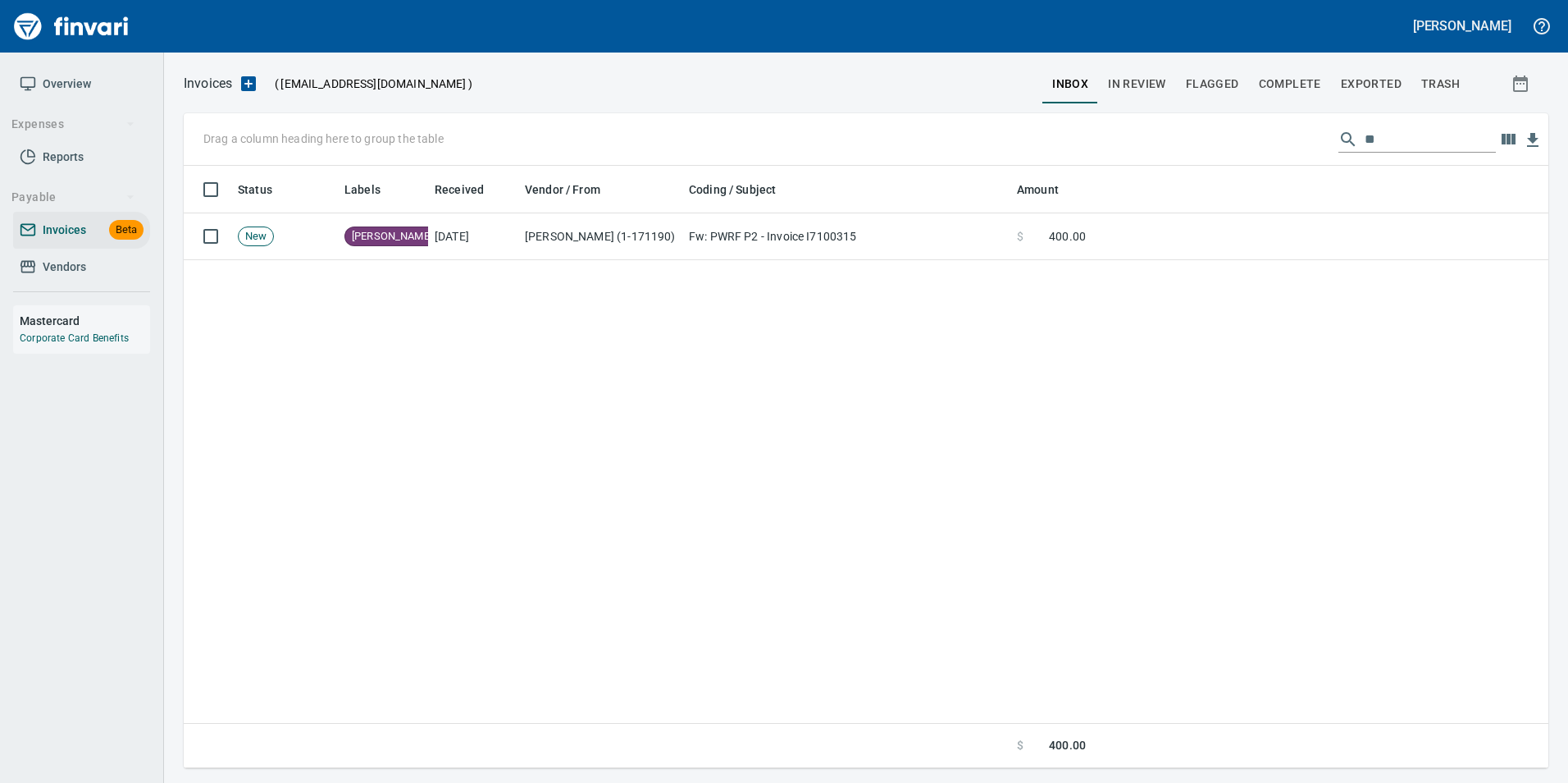
scroll to position [590, 1352]
click at [1392, 151] on input "**" at bounding box center [1430, 139] width 131 height 26
type input "*"
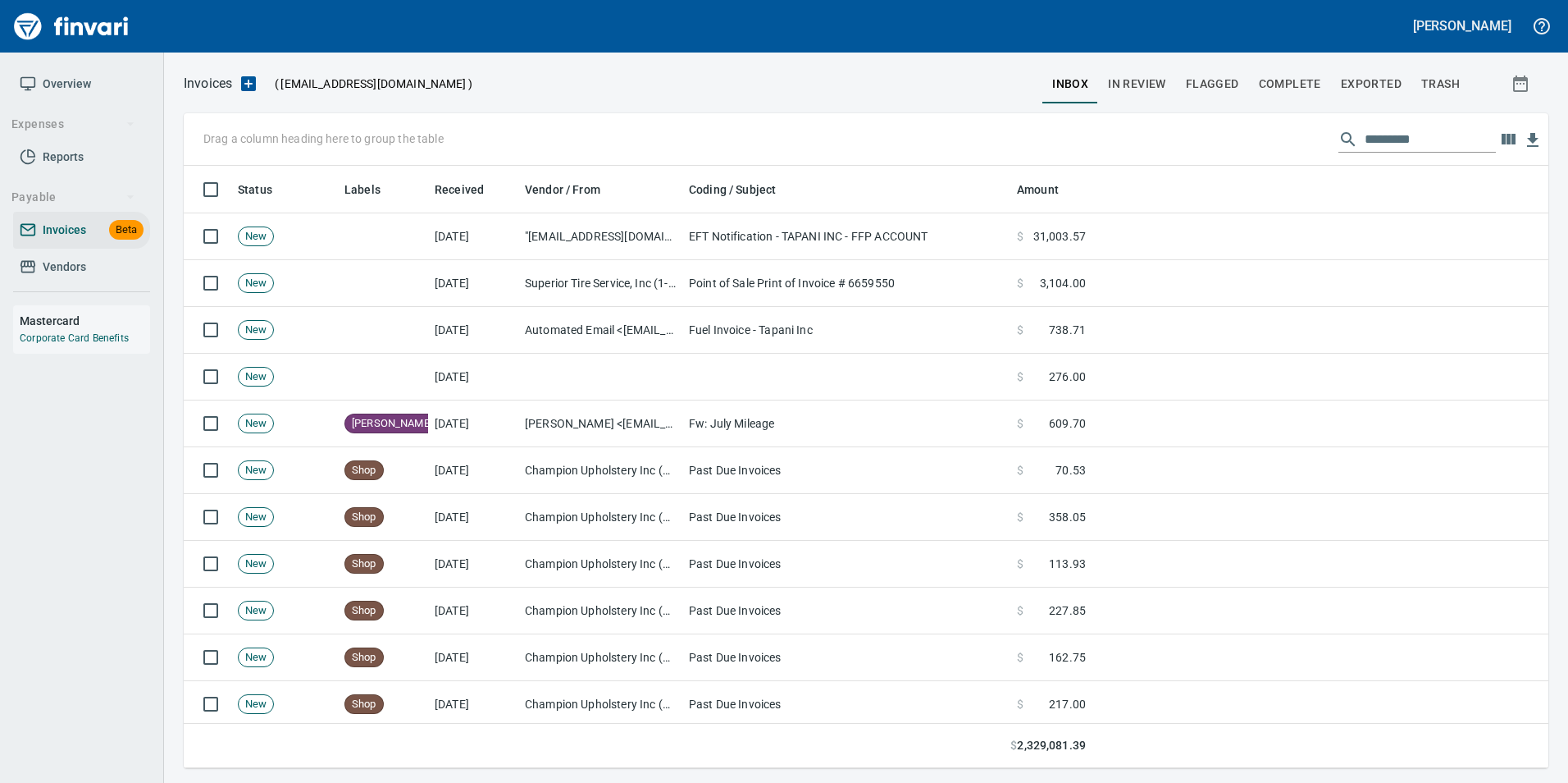
click at [1411, 146] on input "text" at bounding box center [1430, 139] width 131 height 26
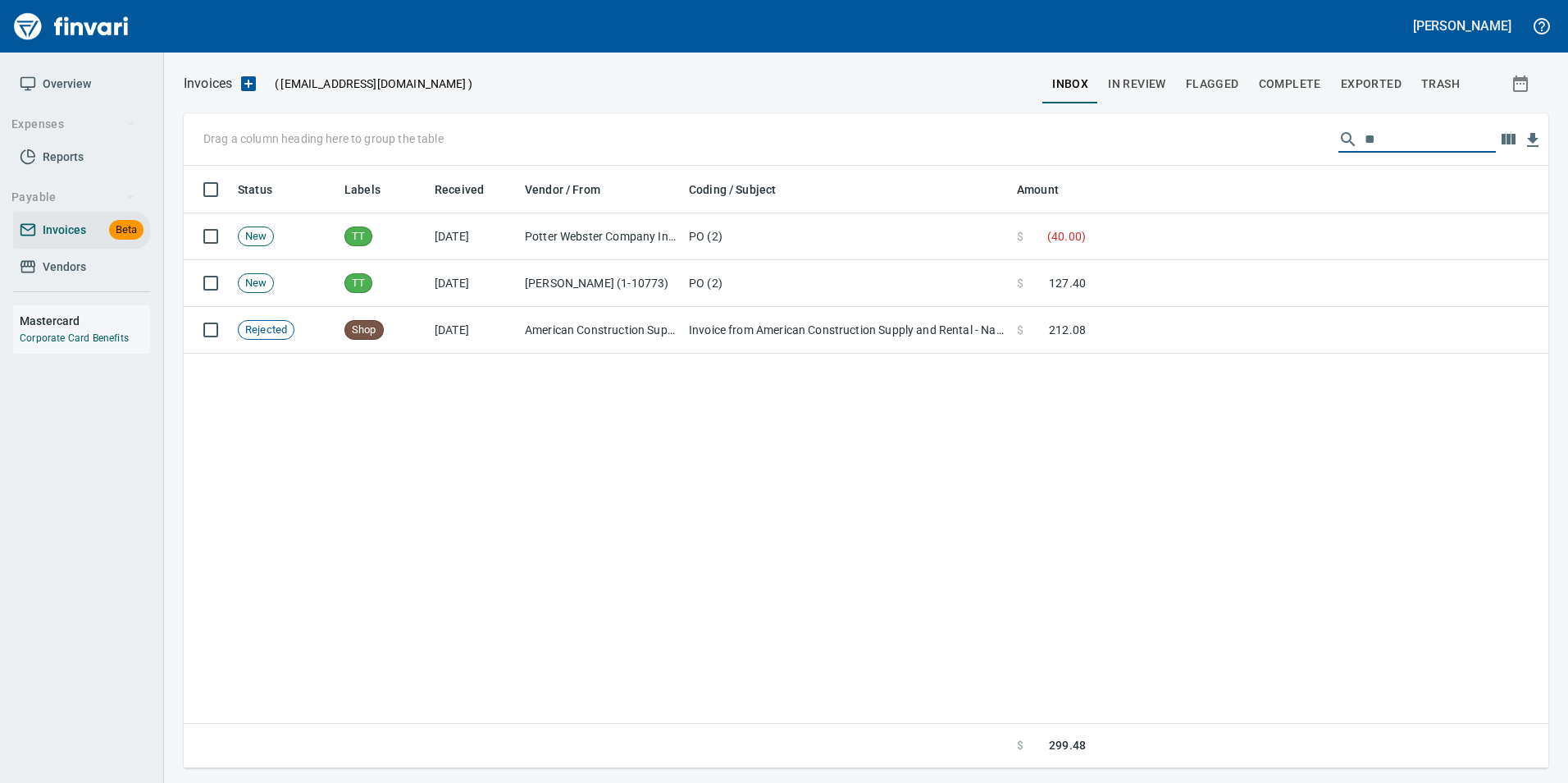
type input "*"
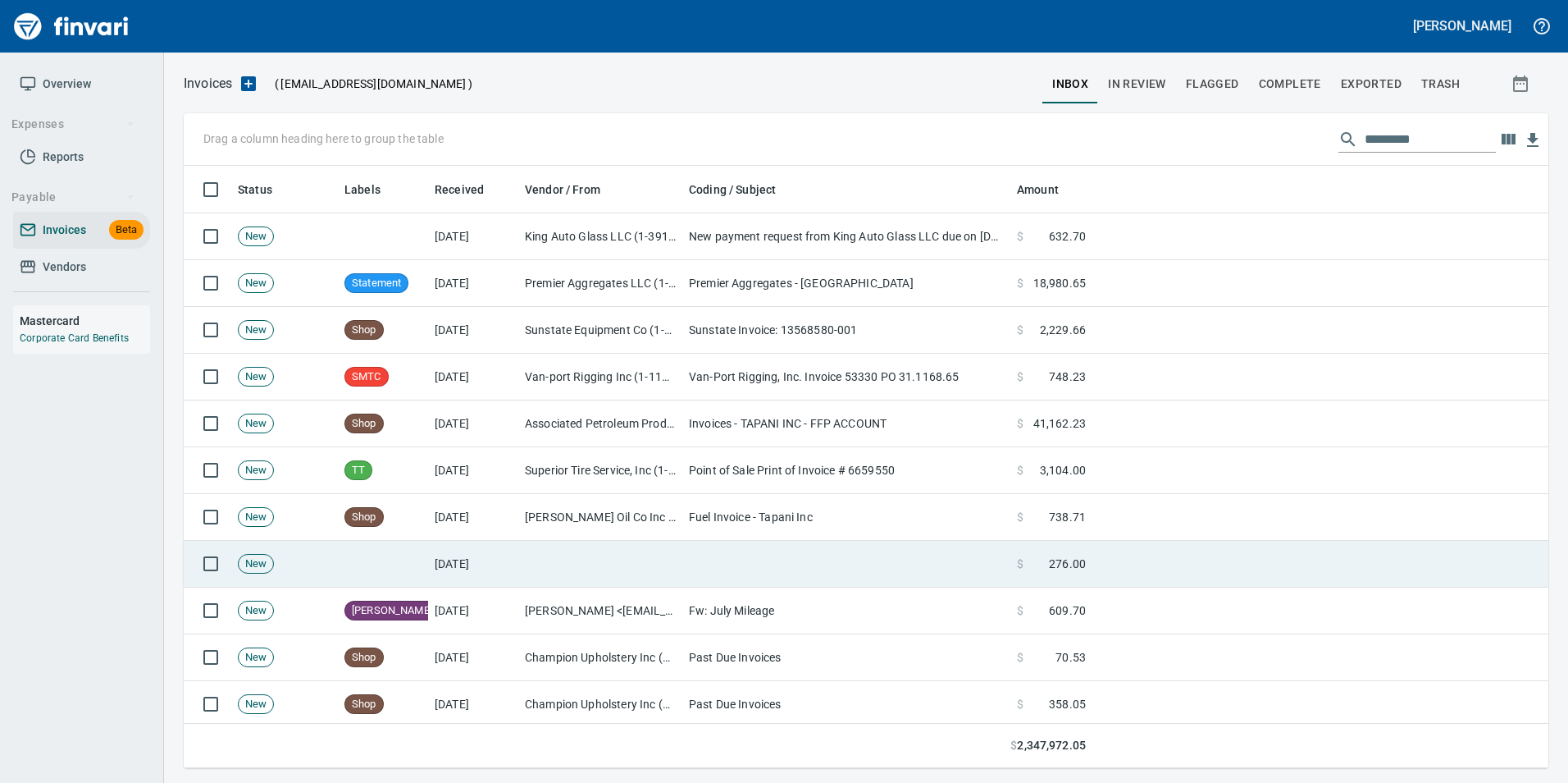
click at [1319, 549] on td at bounding box center [1320, 564] width 456 height 47
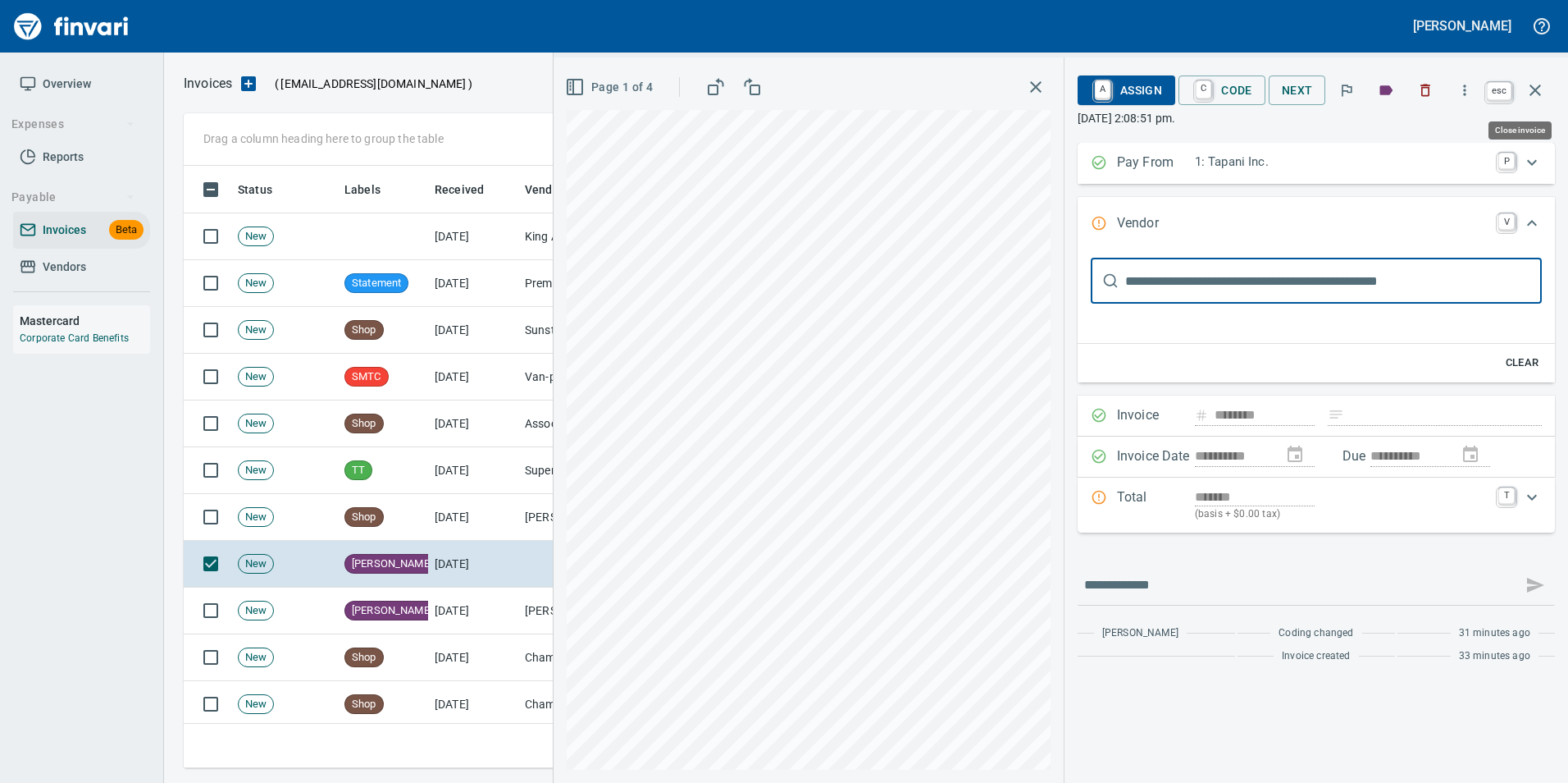
scroll to position [590, 1340]
click at [1551, 86] on button "button" at bounding box center [1535, 90] width 39 height 39
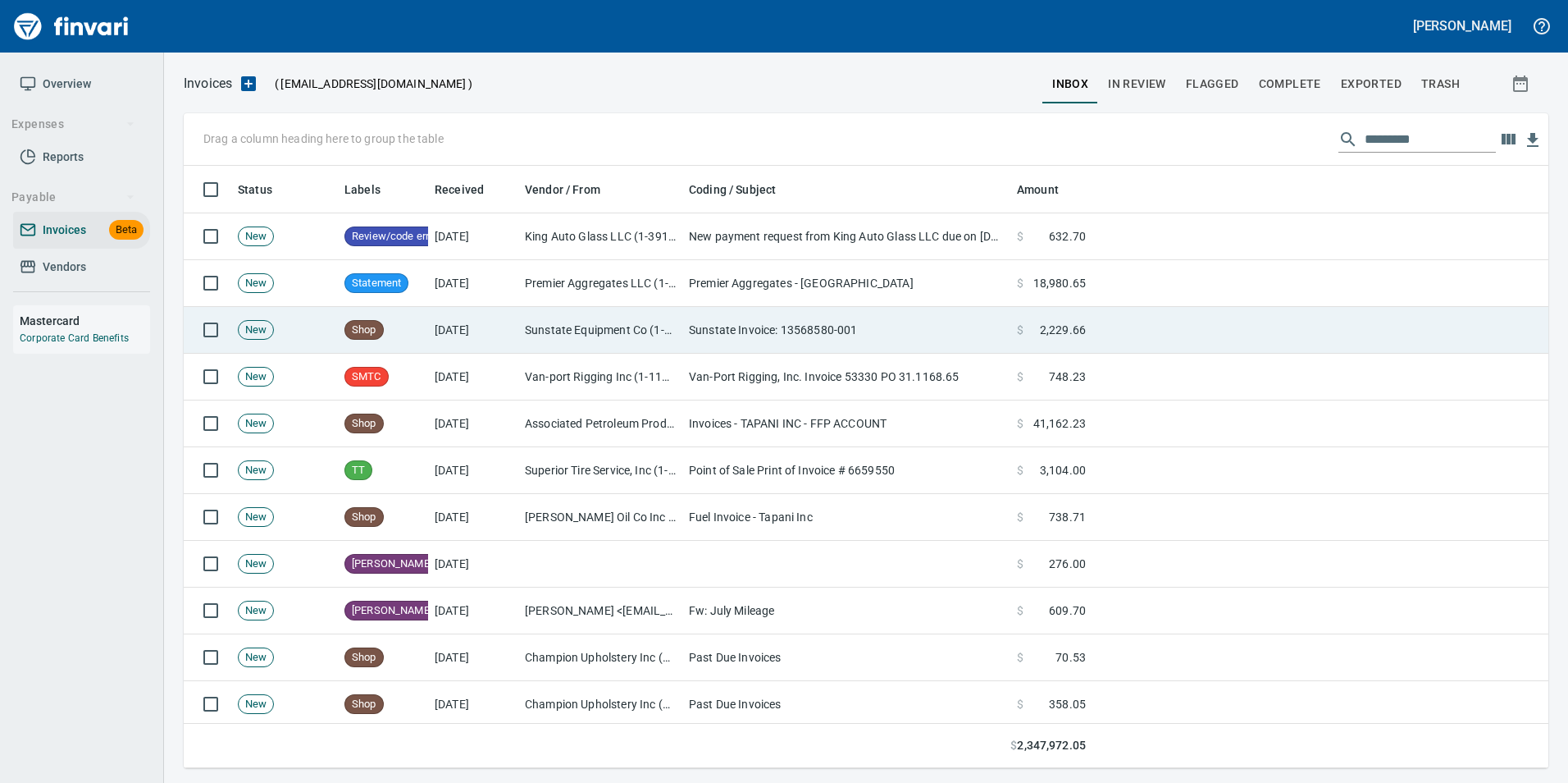
scroll to position [590, 1340]
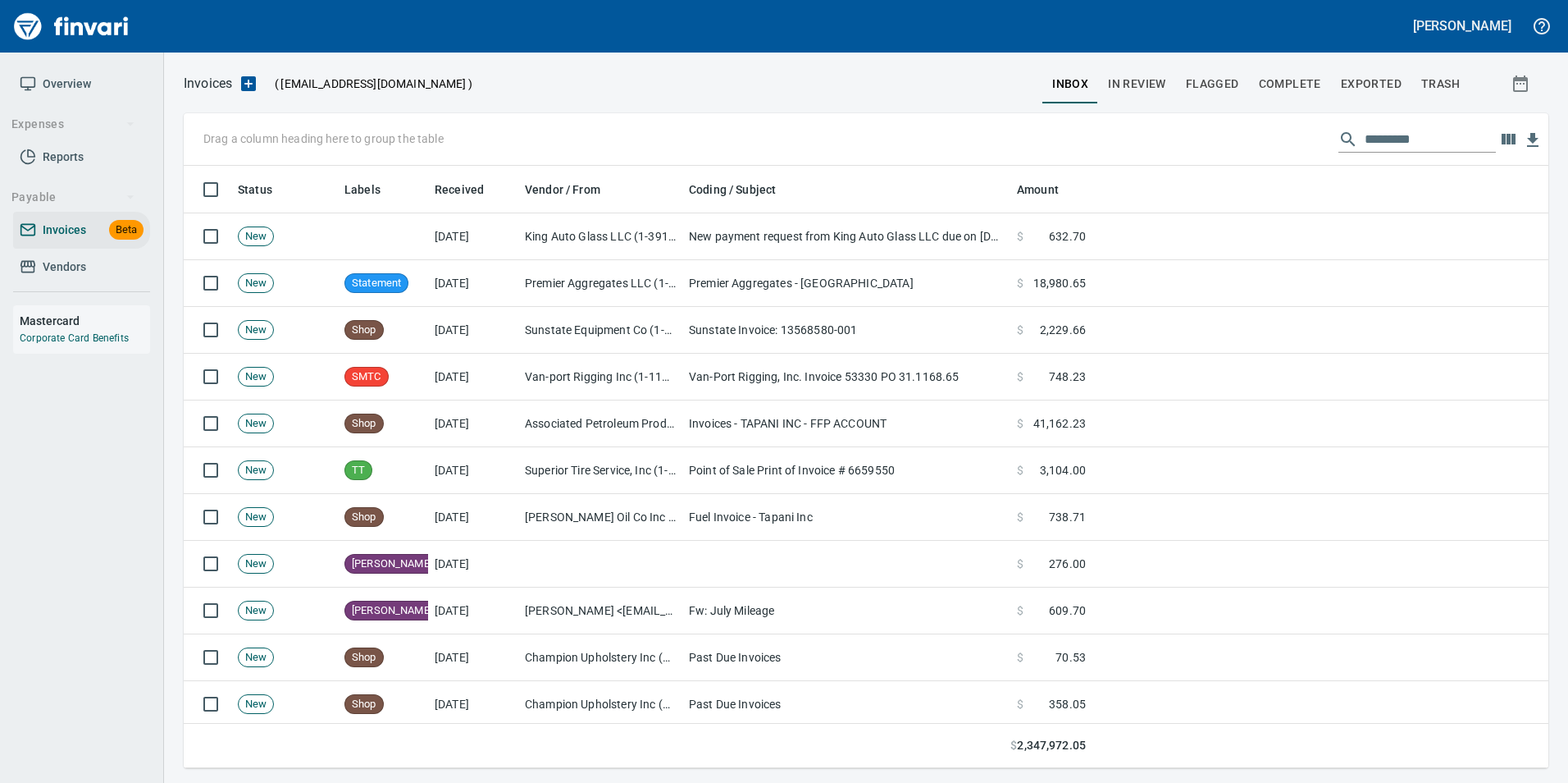
click at [1143, 91] on span "In Review" at bounding box center [1137, 84] width 58 height 20
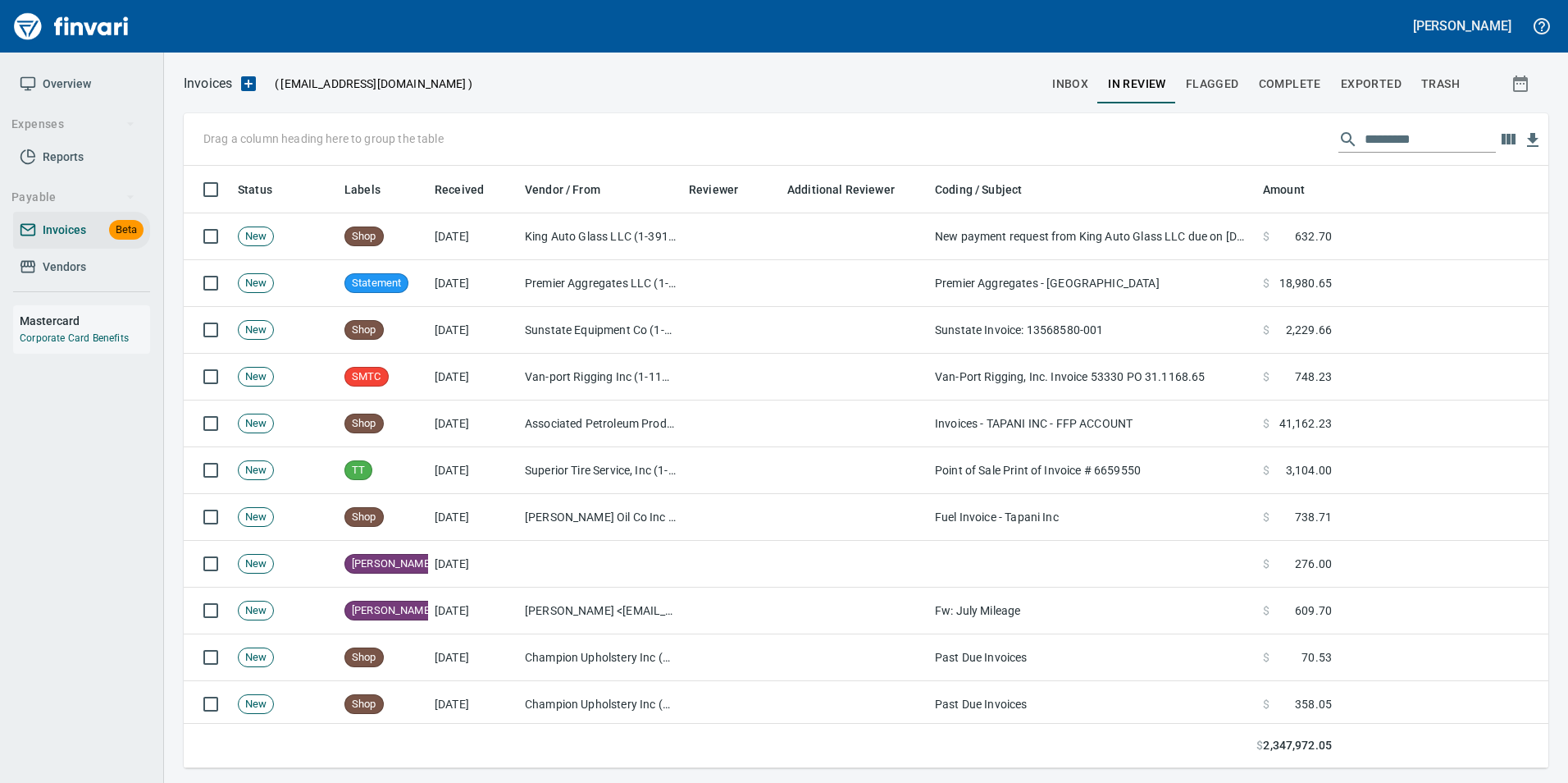
scroll to position [590, 1340]
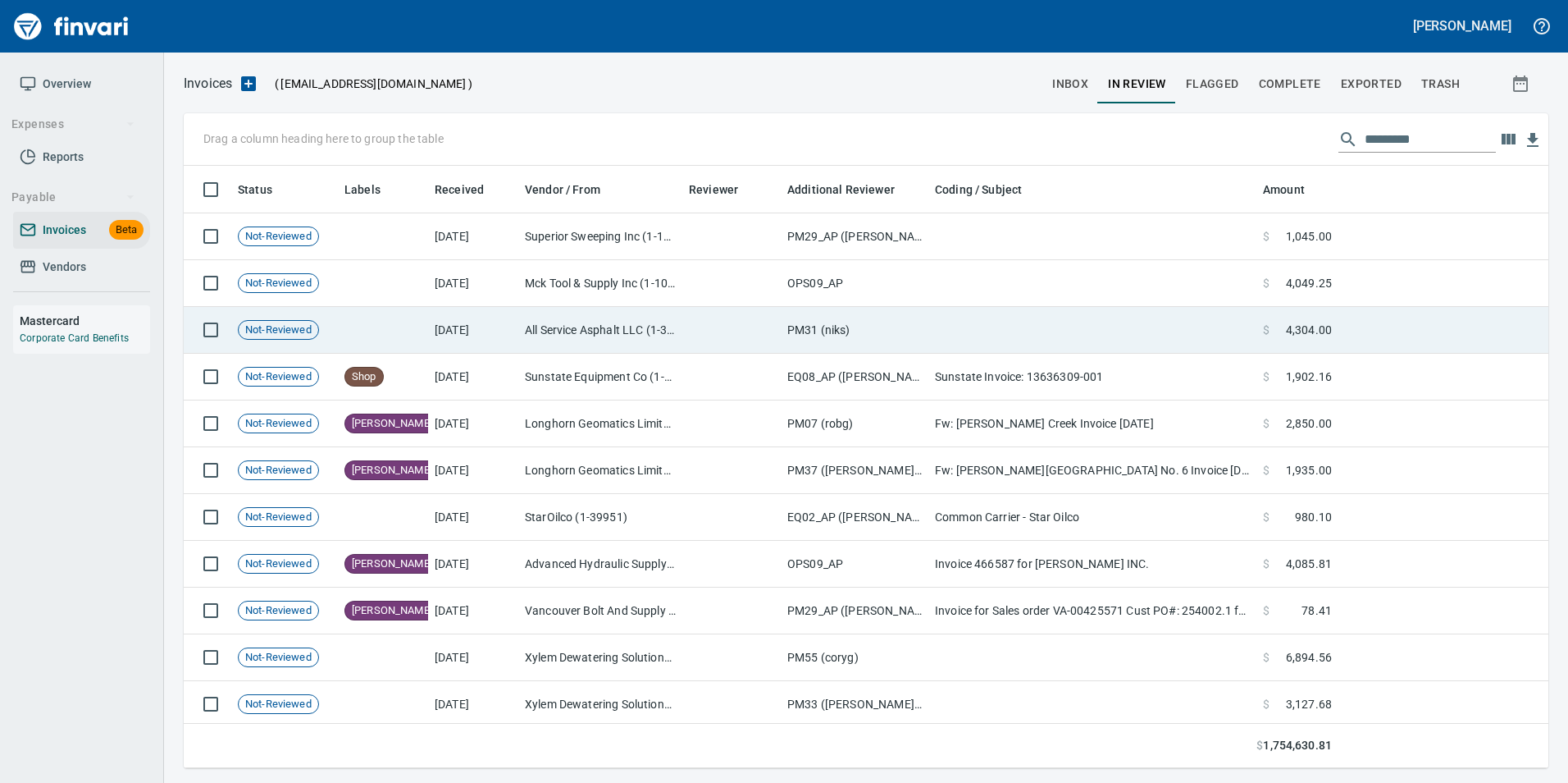
click at [811, 330] on td "PM31 (niks)" at bounding box center [854, 331] width 148 height 47
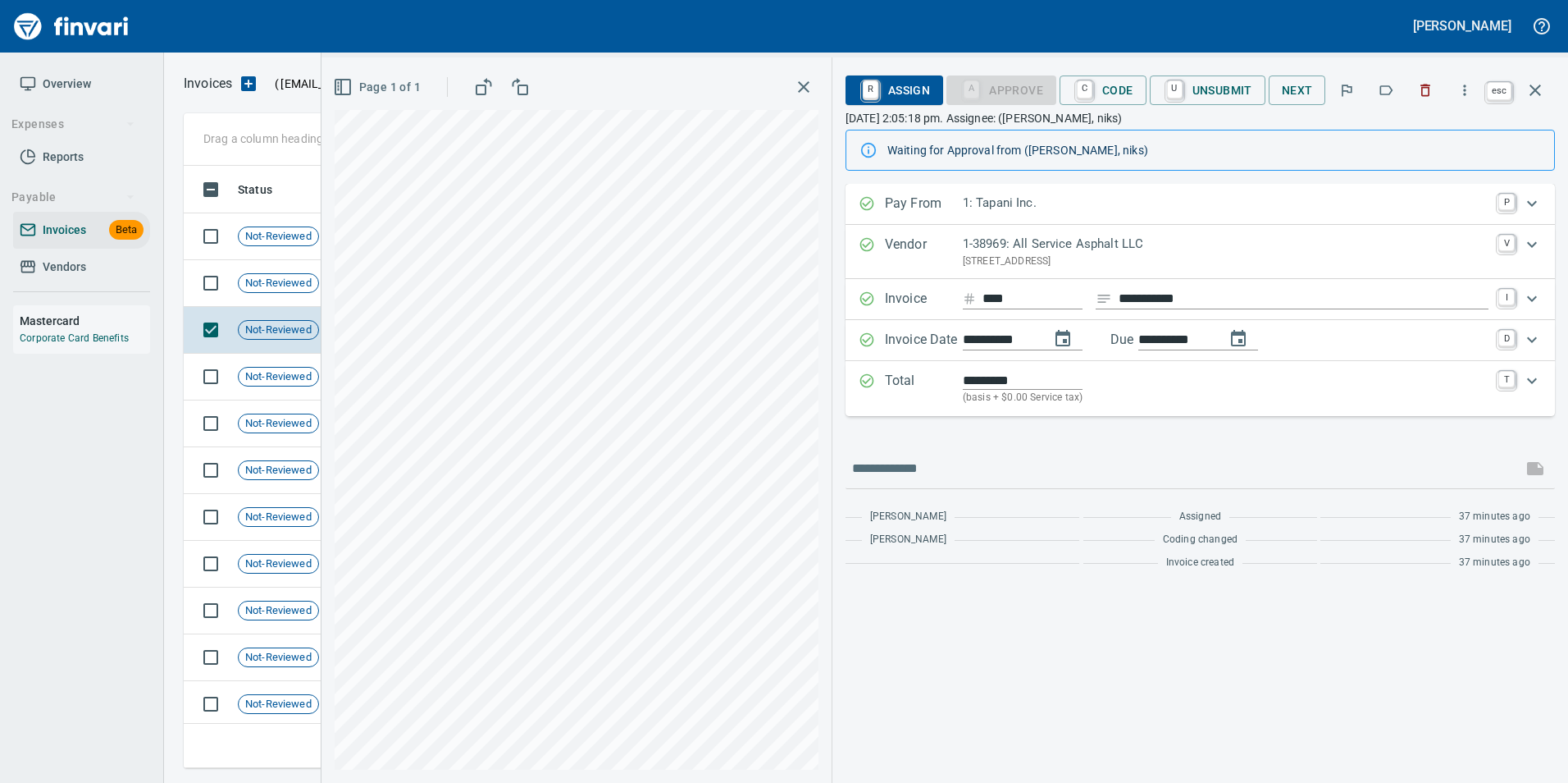
scroll to position [590, 1340]
click at [1534, 91] on icon "button" at bounding box center [1535, 90] width 12 height 12
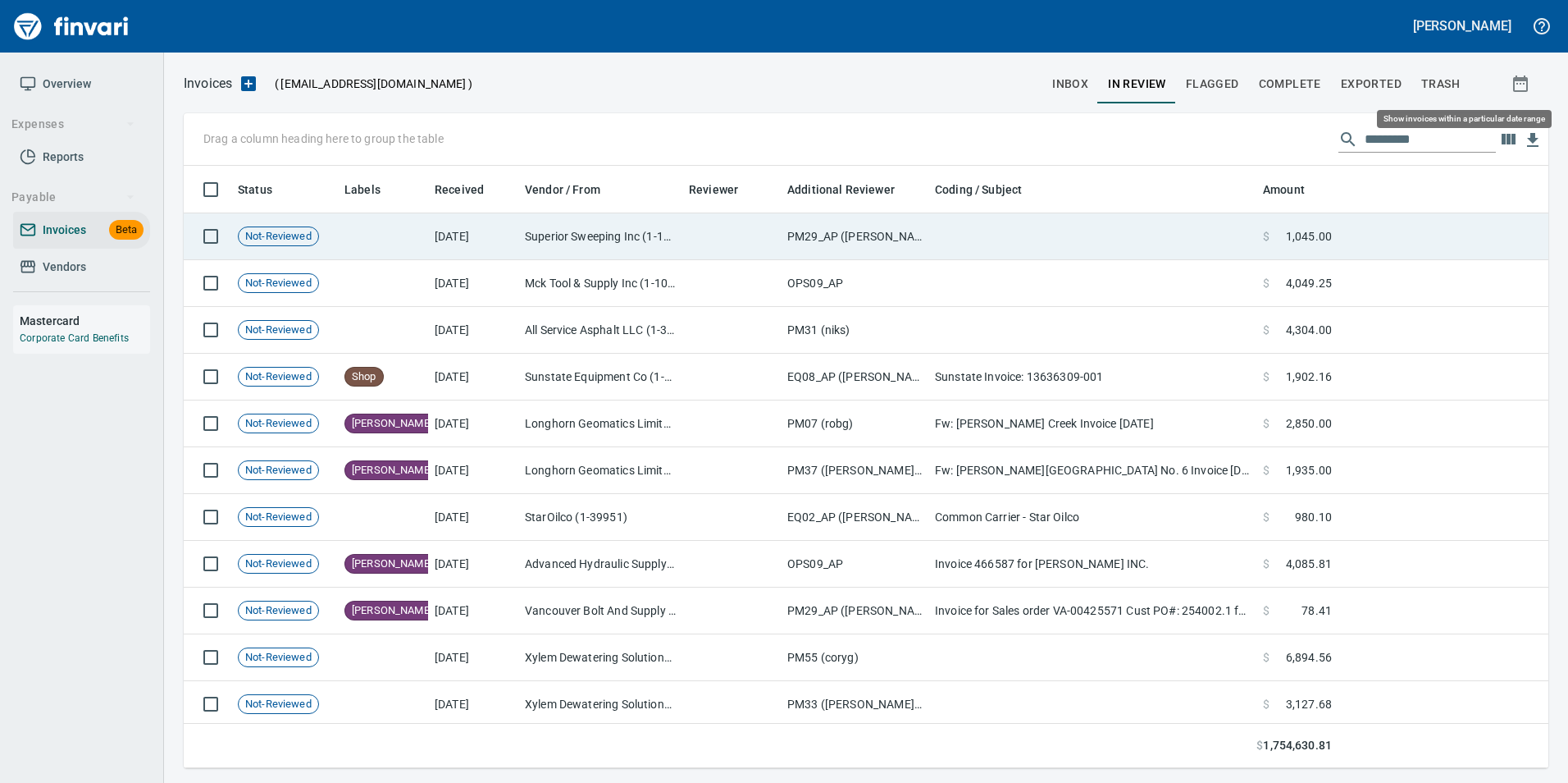
scroll to position [590, 1340]
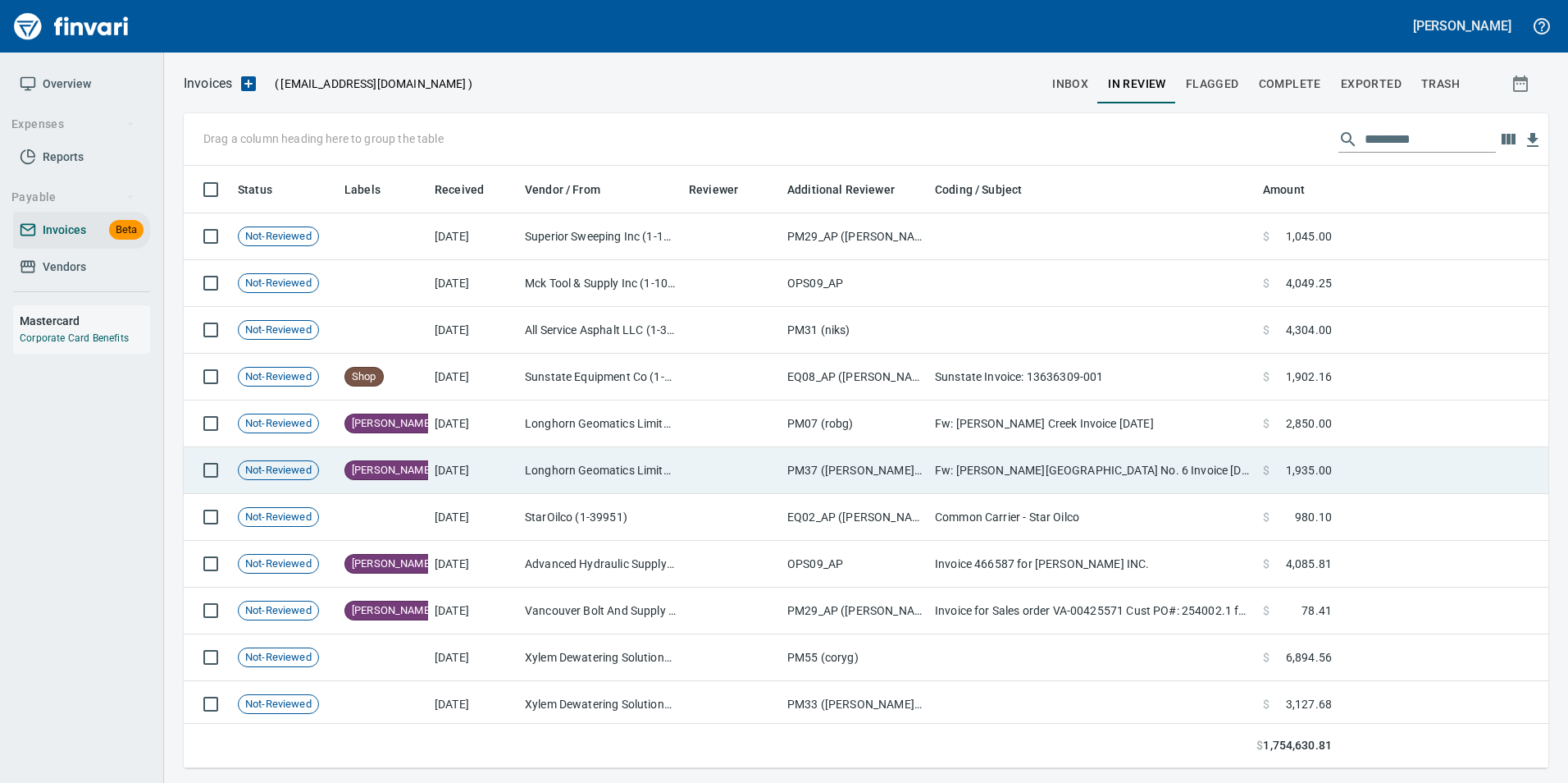
click at [897, 475] on td "PM37 ([PERSON_NAME], loviisaw)" at bounding box center [854, 471] width 148 height 47
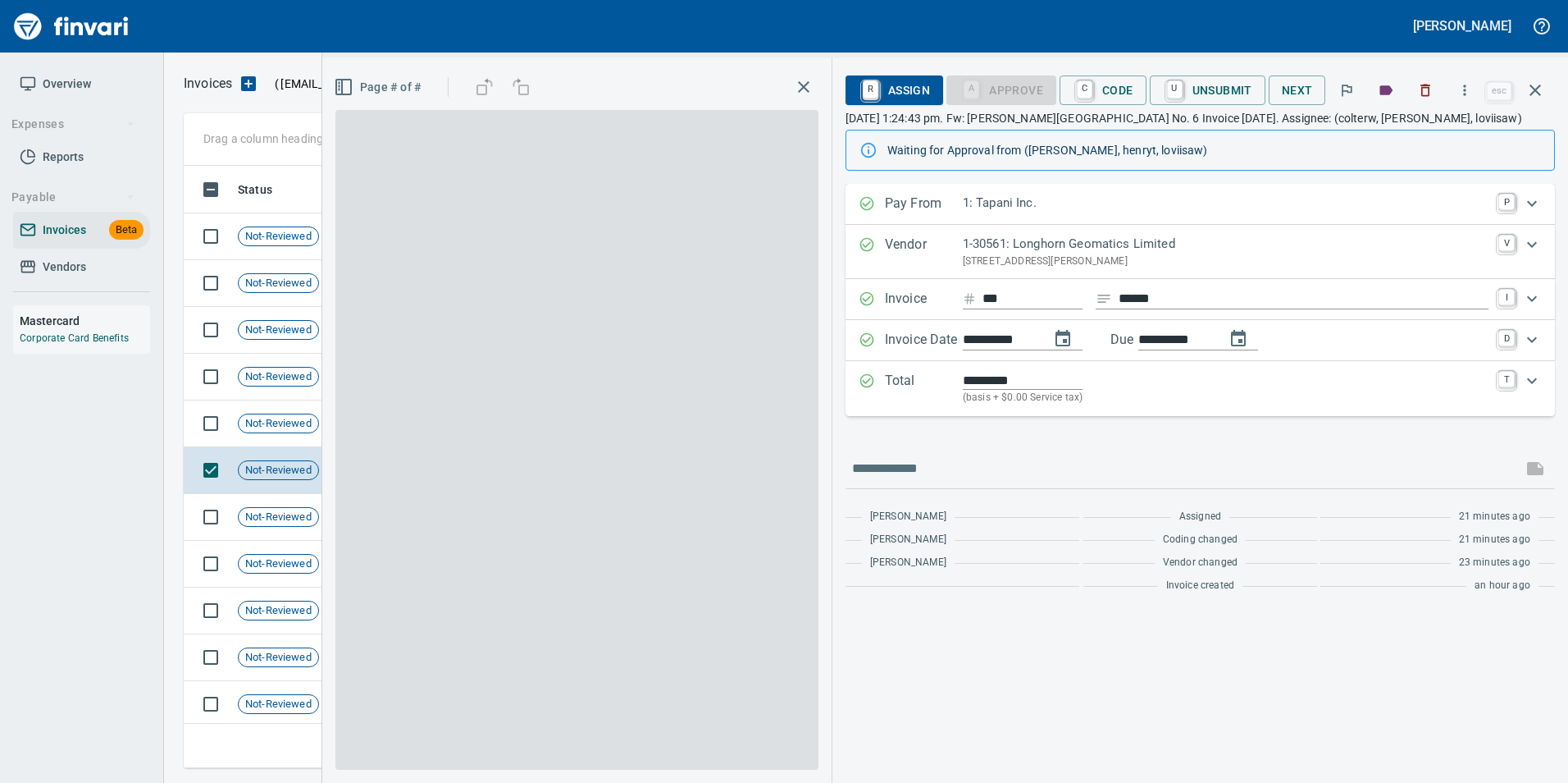
scroll to position [590, 1340]
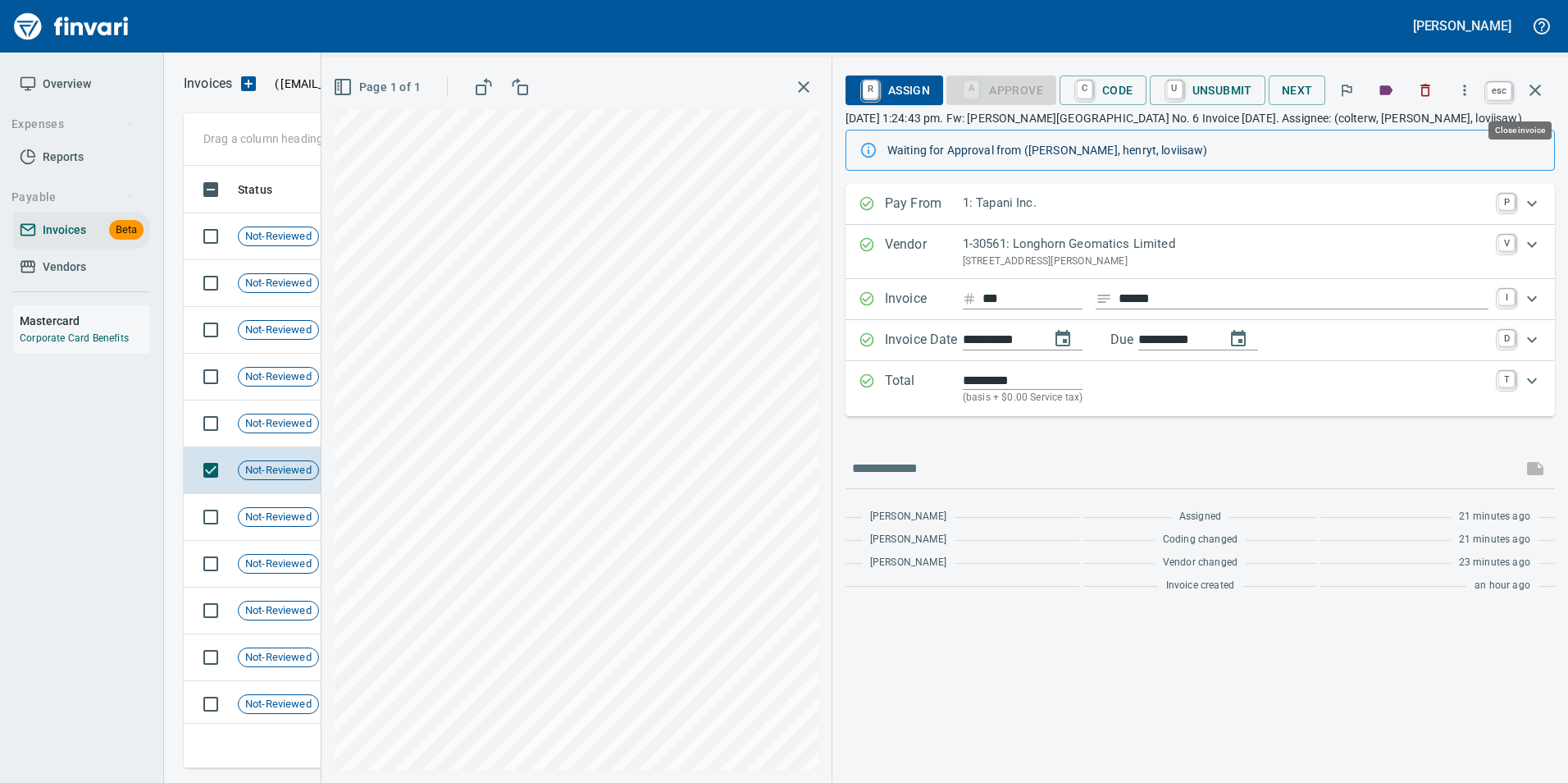
click at [1550, 92] on button "button" at bounding box center [1535, 90] width 39 height 39
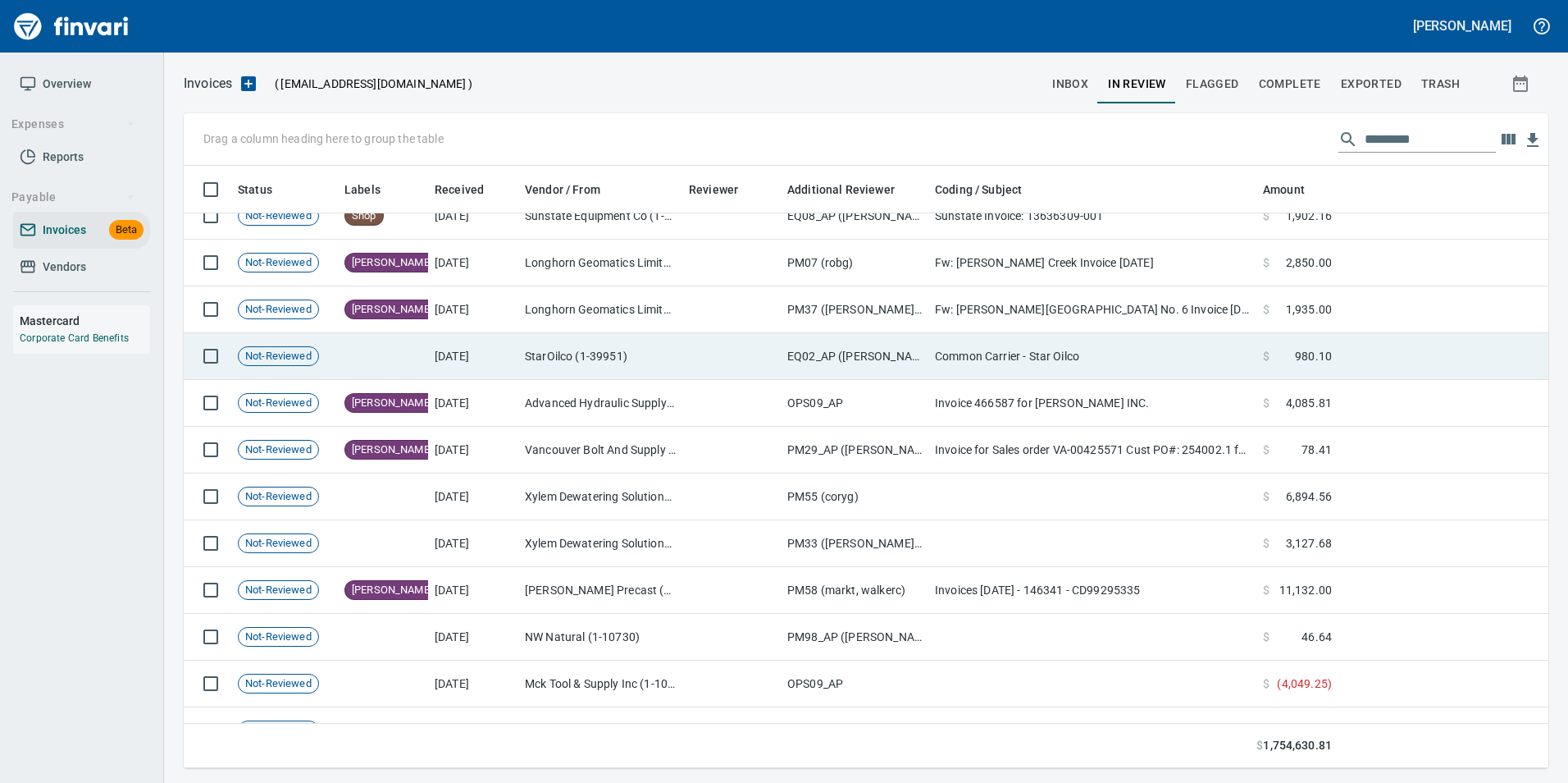
scroll to position [164, 0]
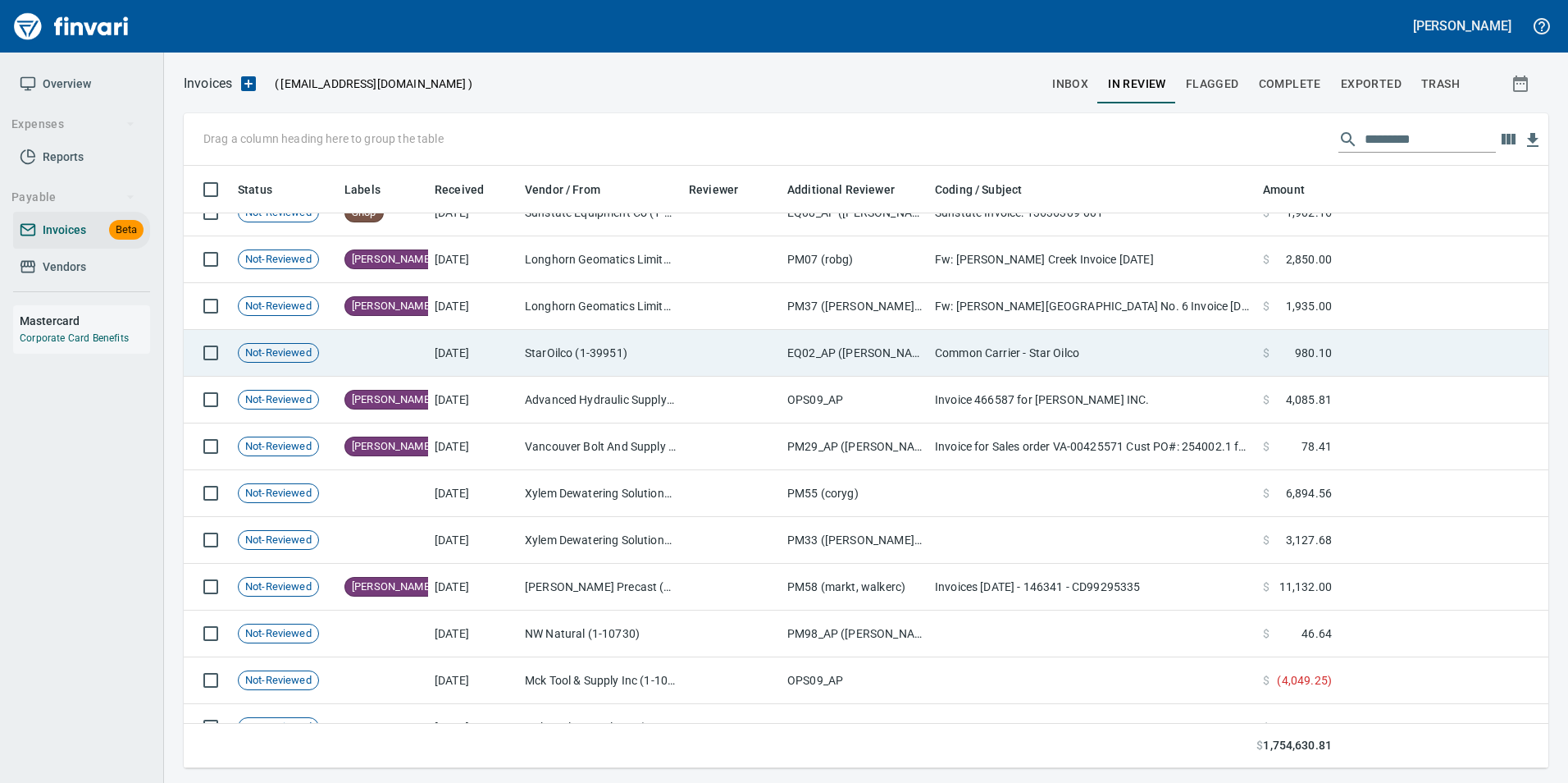
click at [972, 510] on td at bounding box center [1092, 493] width 328 height 47
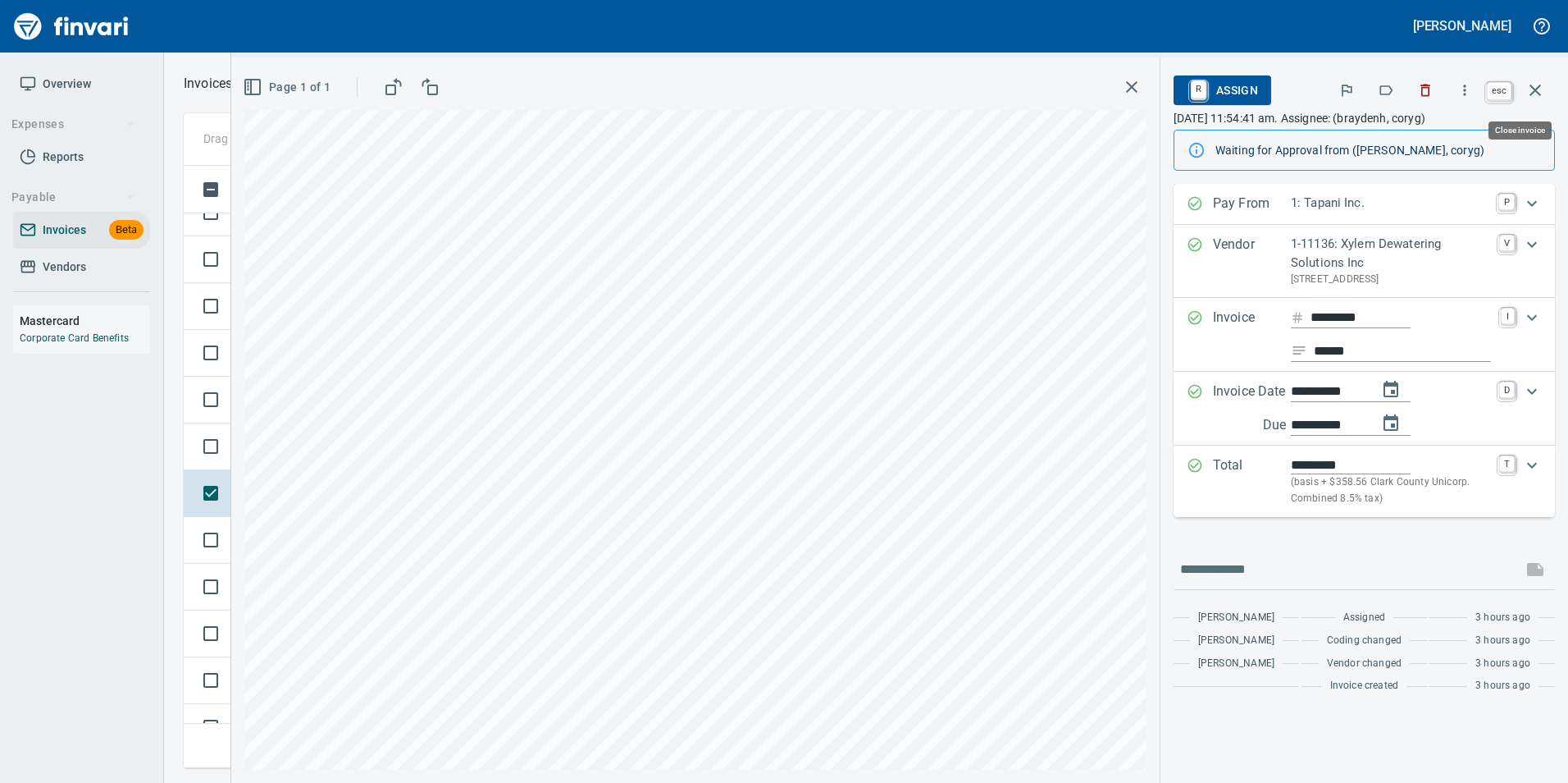
scroll to position [590, 1340]
click at [1544, 80] on button "button" at bounding box center [1535, 90] width 39 height 39
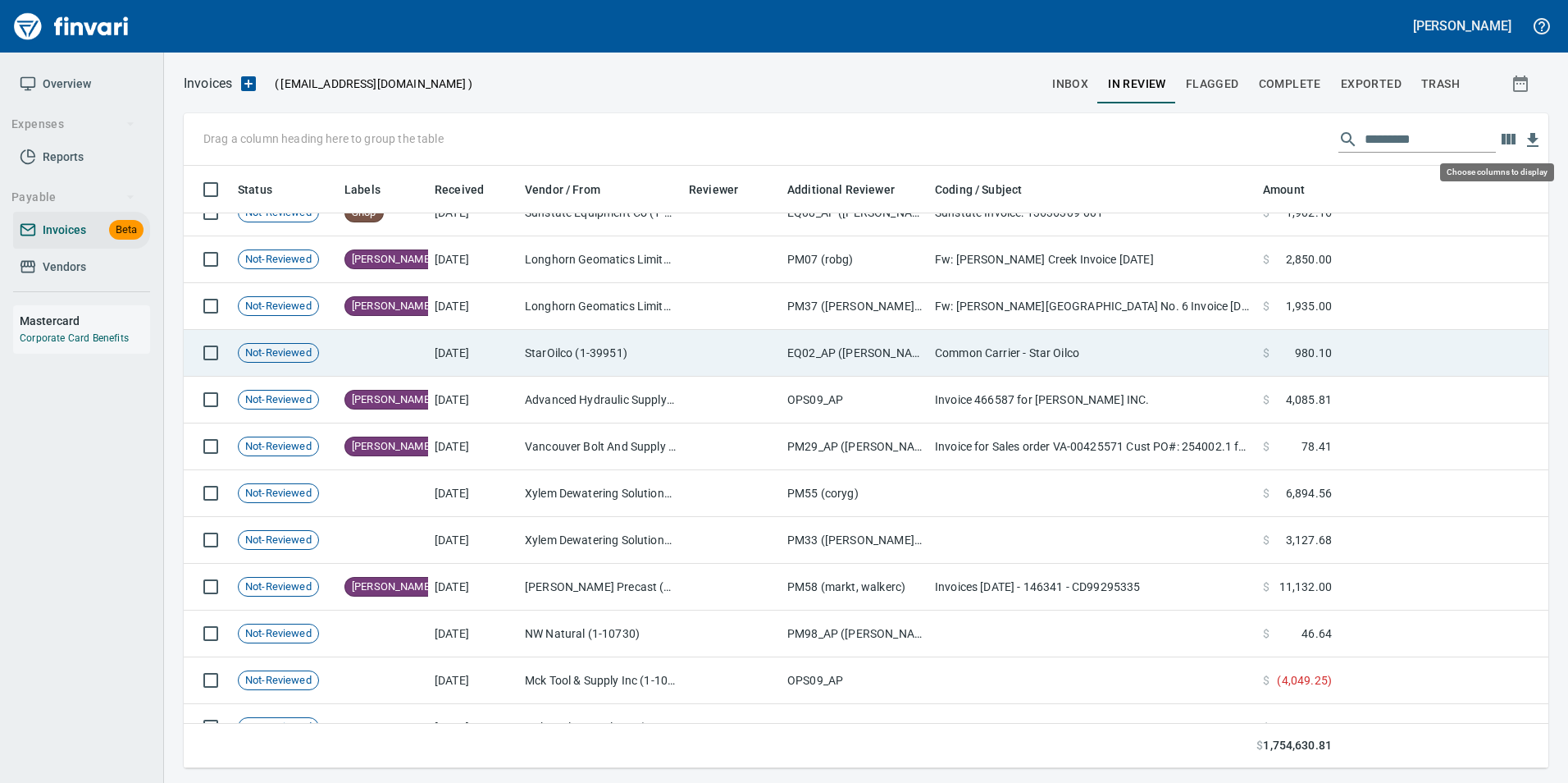
scroll to position [590, 1340]
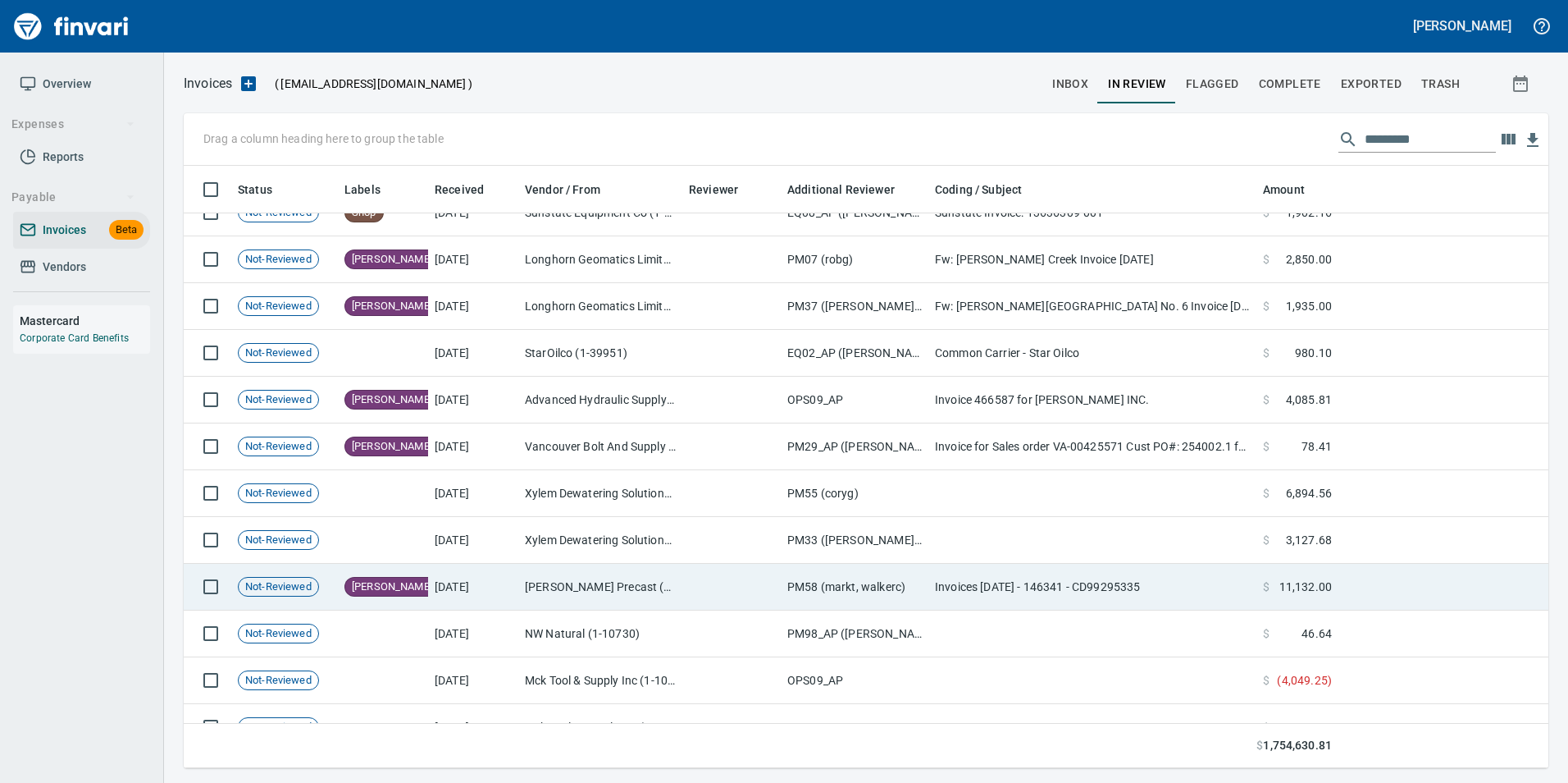
click at [779, 582] on td at bounding box center [731, 587] width 98 height 47
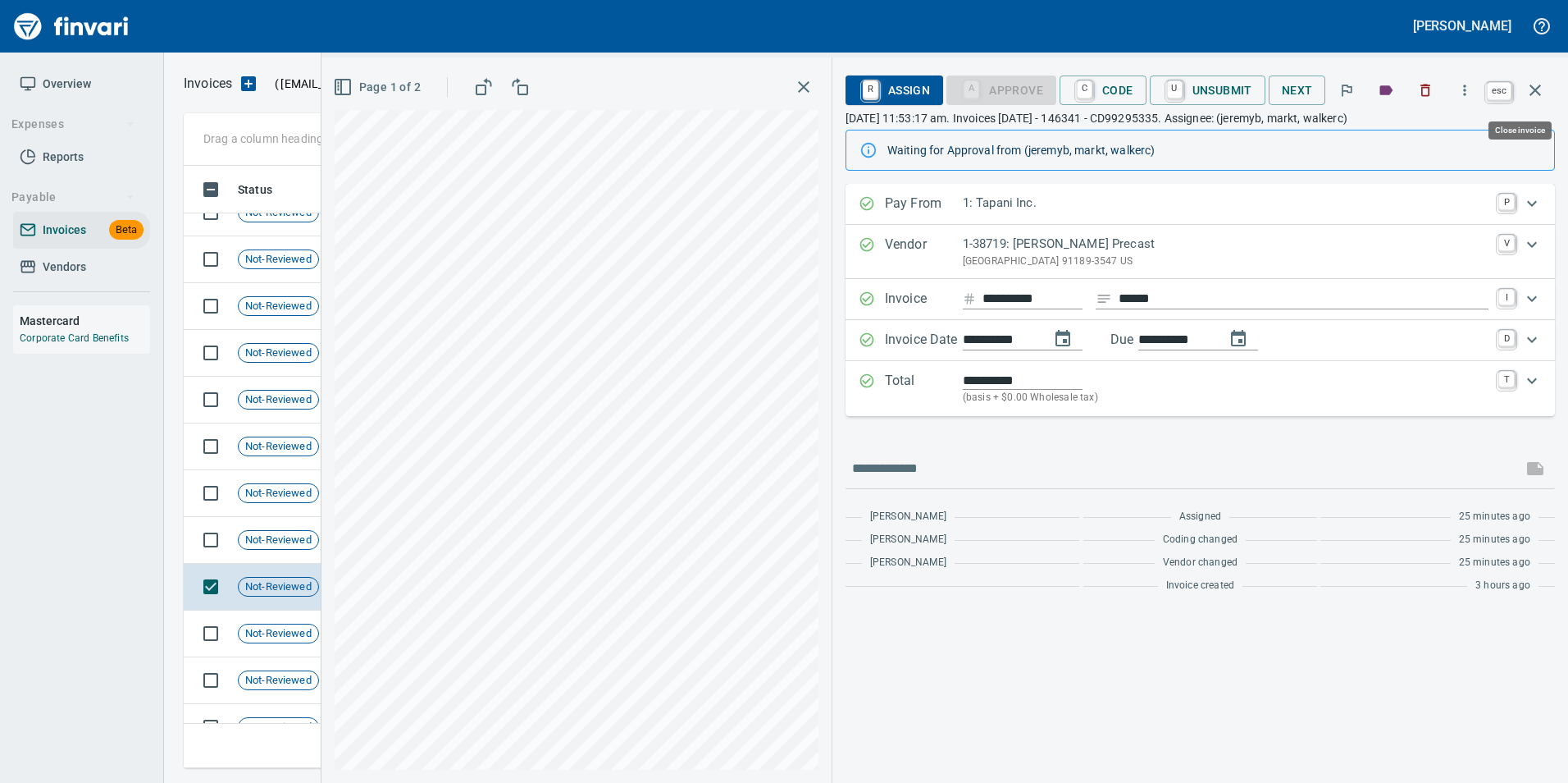
click at [1545, 92] on icon "button" at bounding box center [1535, 90] width 19 height 19
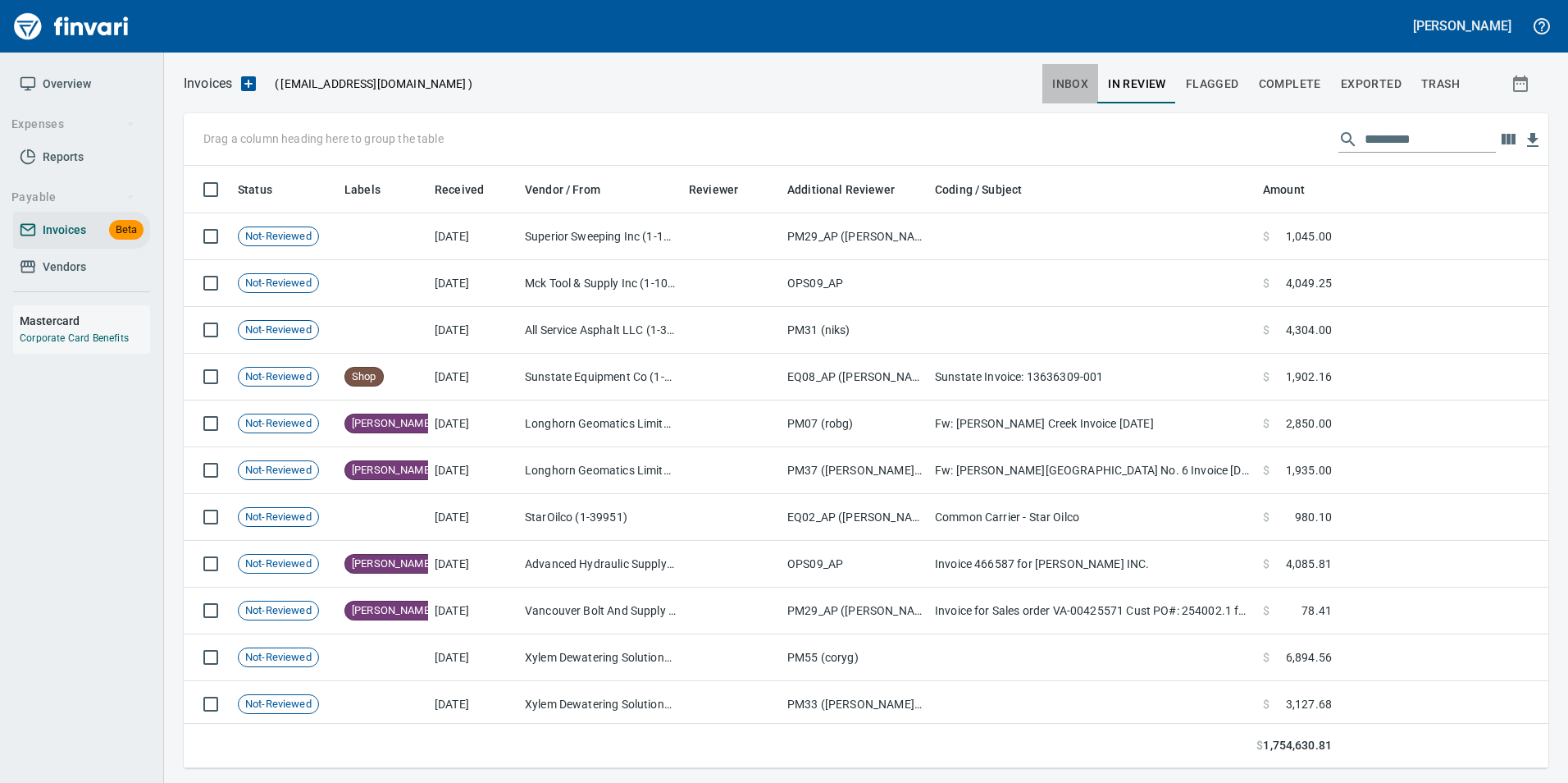
click at [1068, 89] on span "inbox" at bounding box center [1069, 84] width 36 height 20
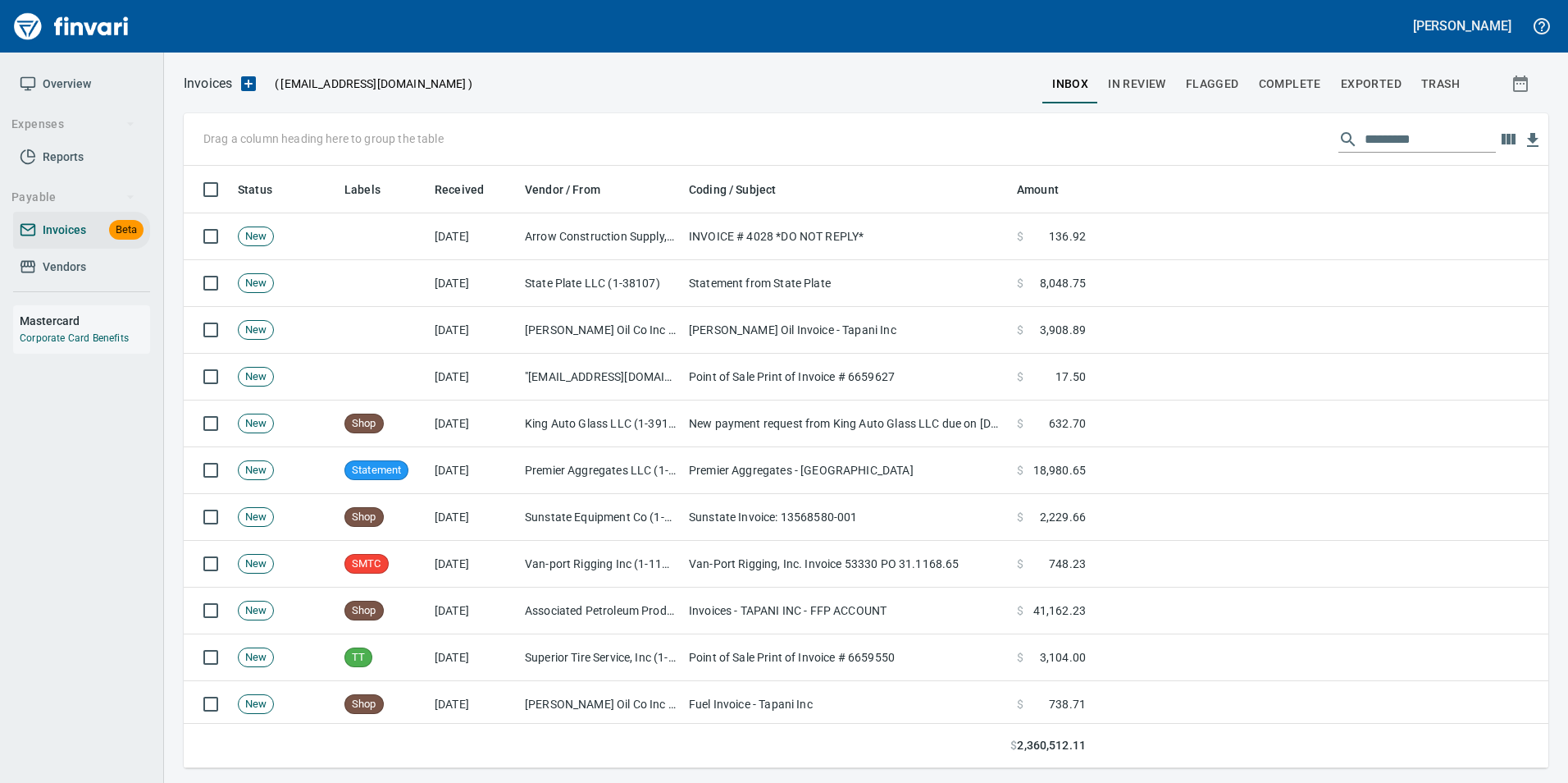
scroll to position [590, 1340]
drag, startPoint x: 916, startPoint y: 88, endPoint x: 823, endPoint y: 12, distance: 120.1
click at [916, 88] on div at bounding box center [757, 84] width 570 height 39
click at [1146, 89] on span "In Review" at bounding box center [1137, 84] width 58 height 20
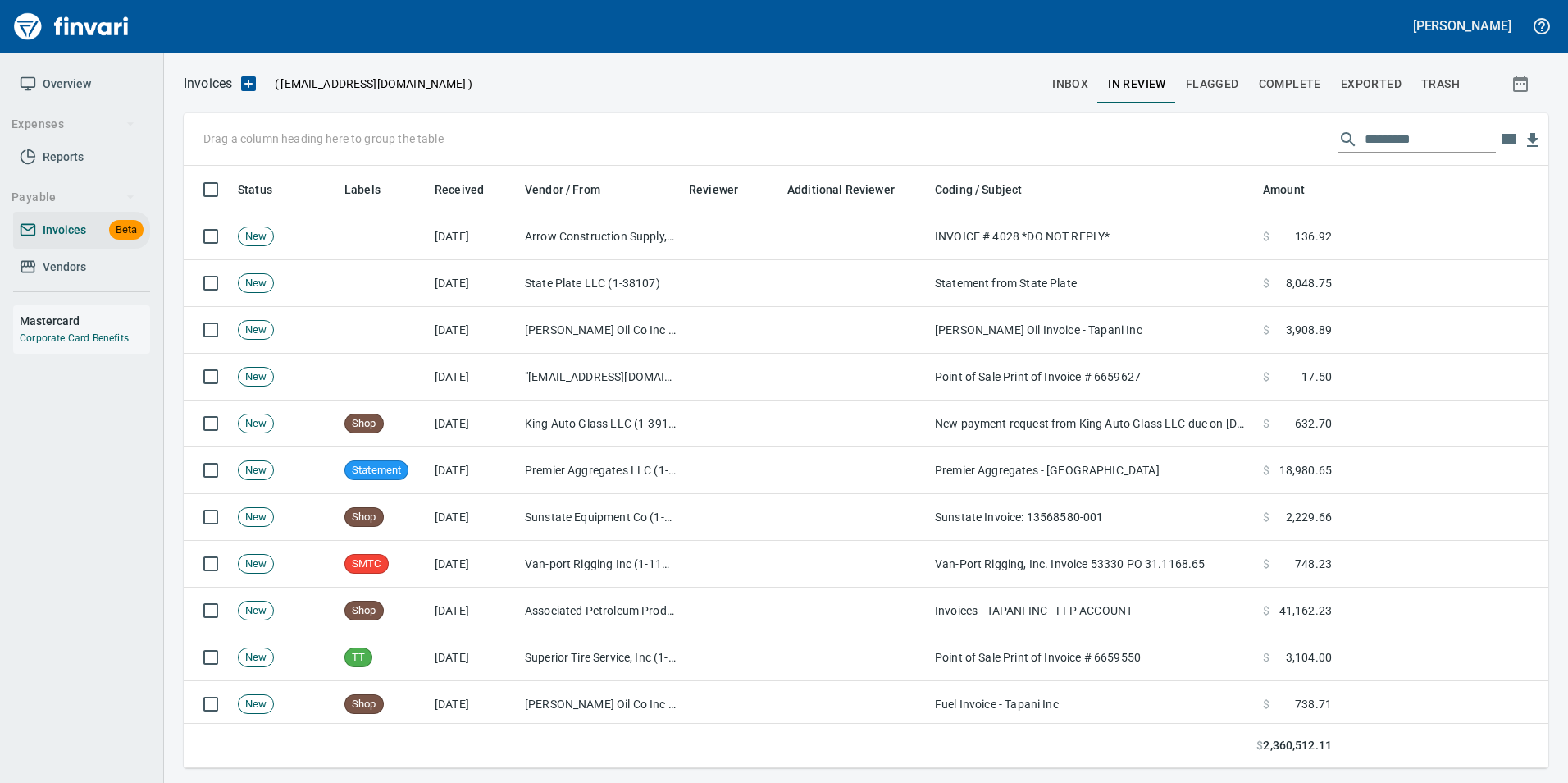
scroll to position [590, 1340]
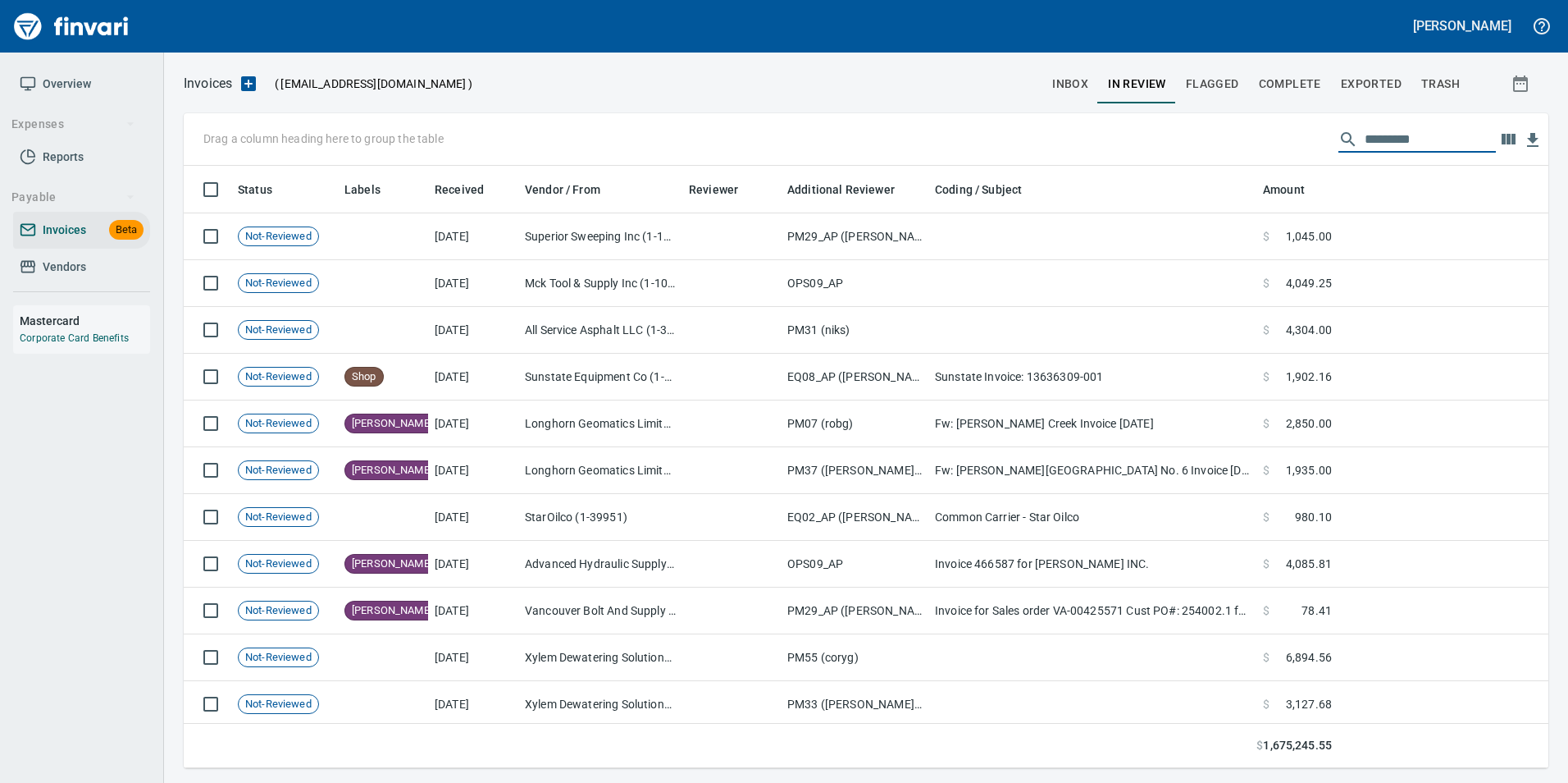
click at [1405, 147] on input "text" at bounding box center [1430, 139] width 131 height 26
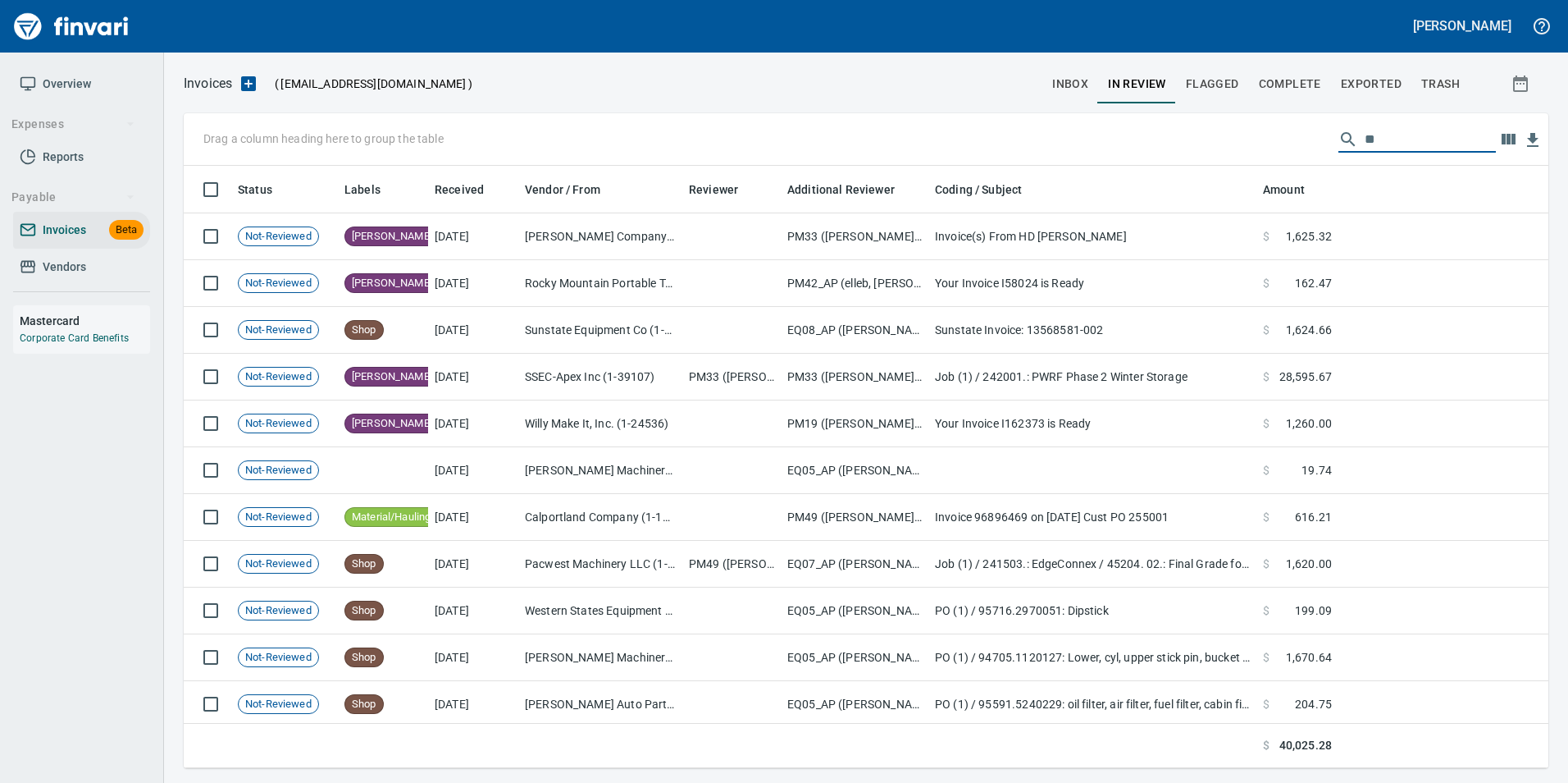
type input "*"
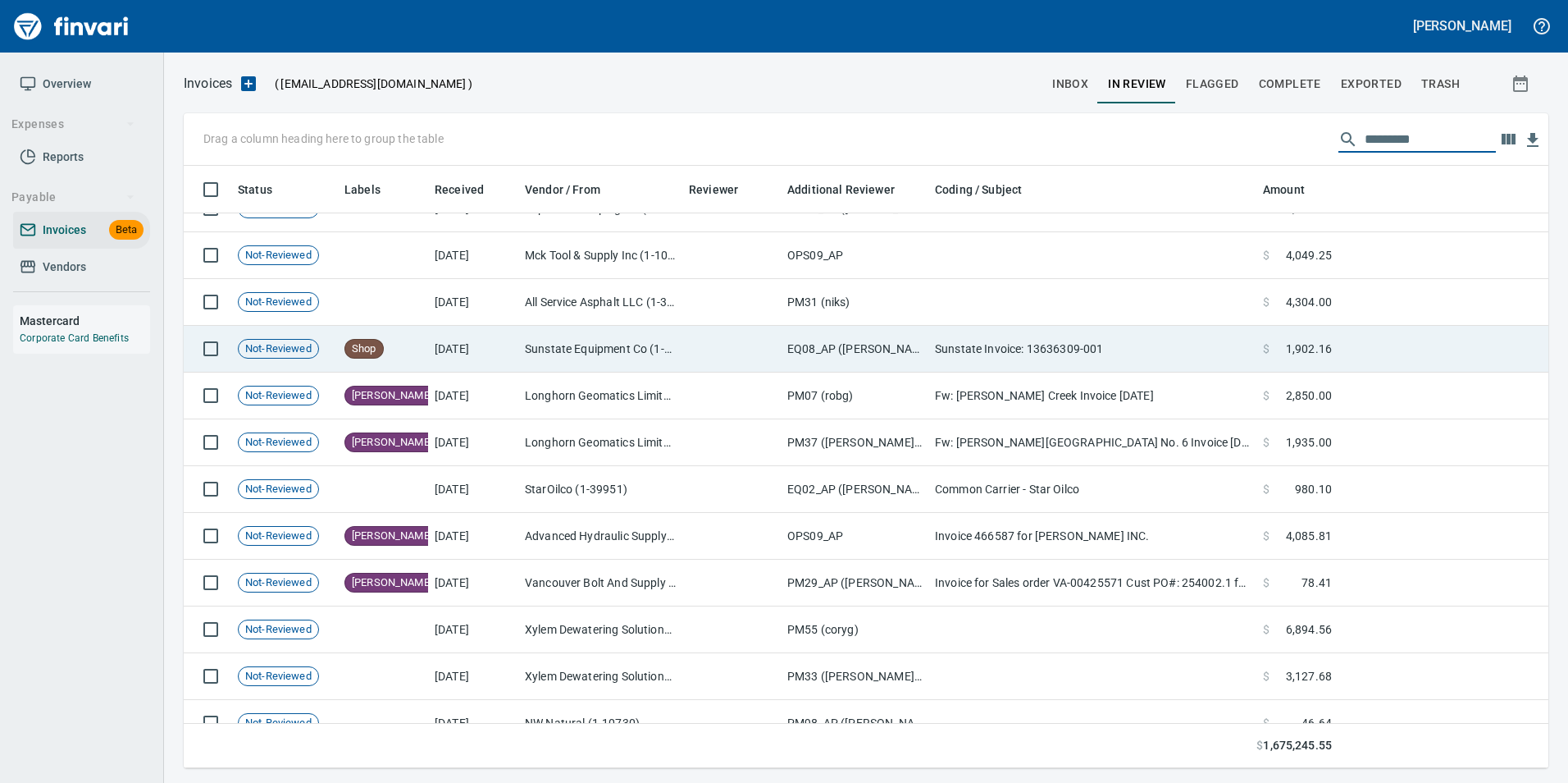
scroll to position [0, 0]
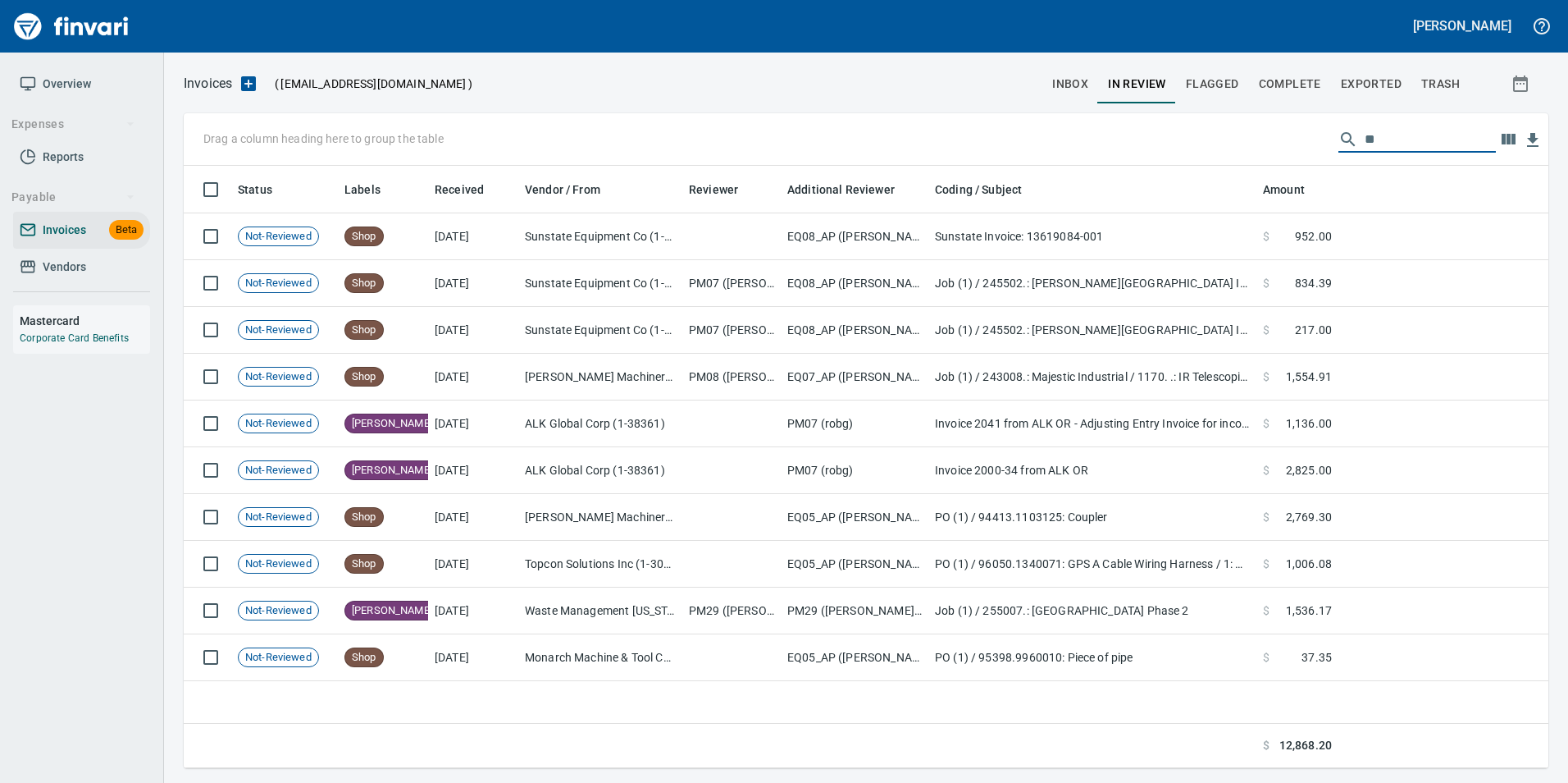
type input "*"
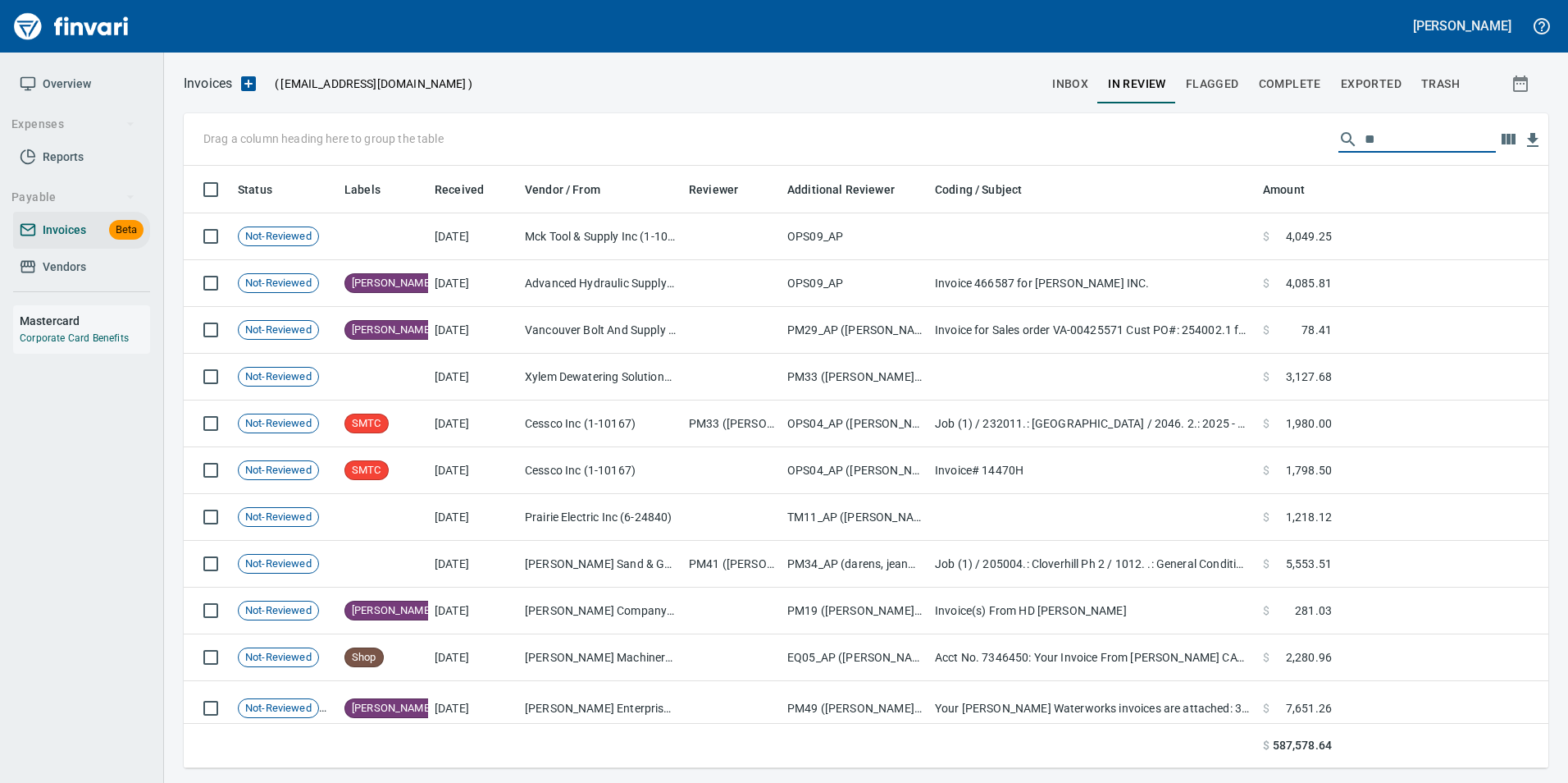
type input "*"
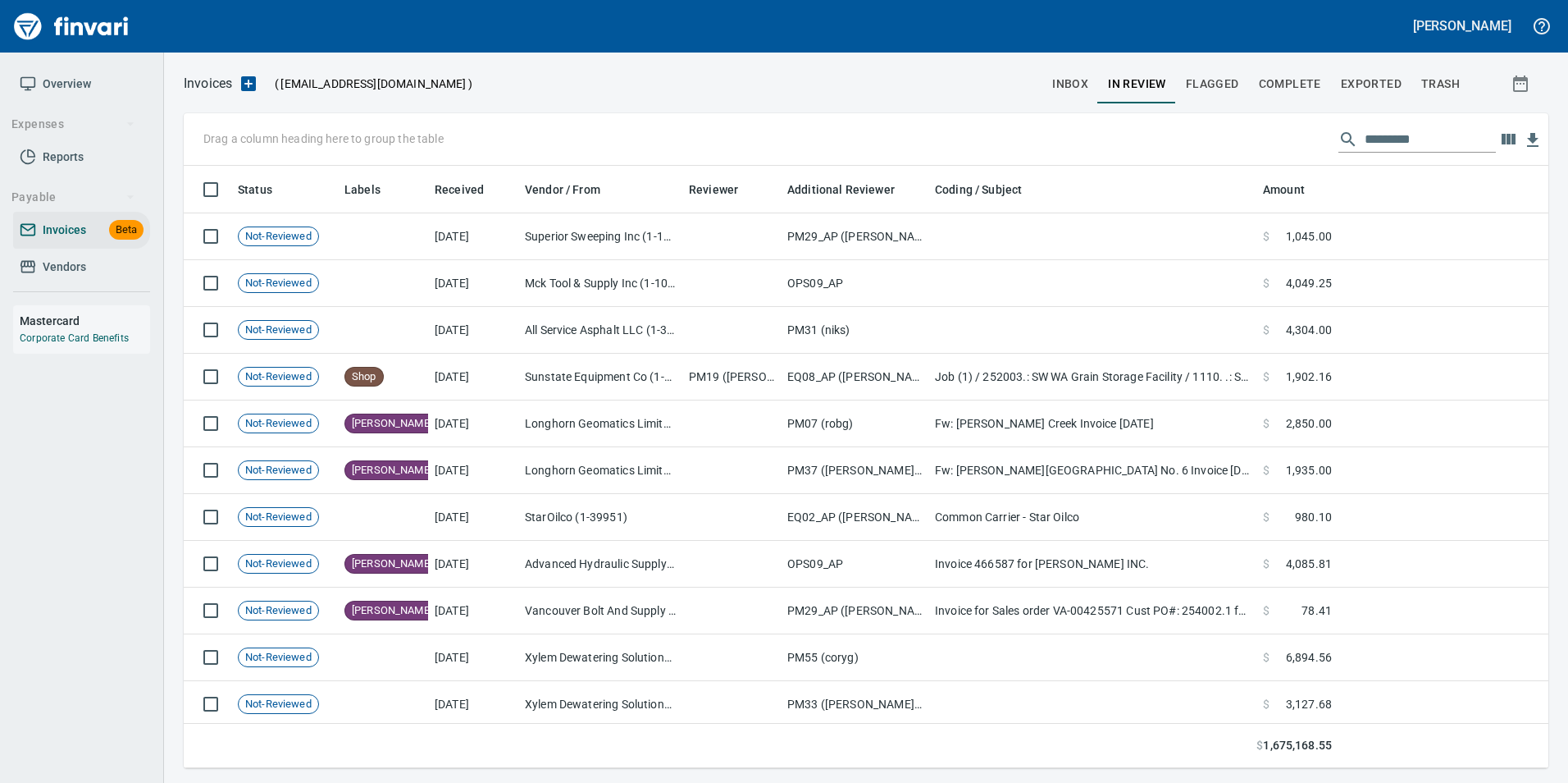
click at [1398, 139] on input "text" at bounding box center [1430, 139] width 131 height 26
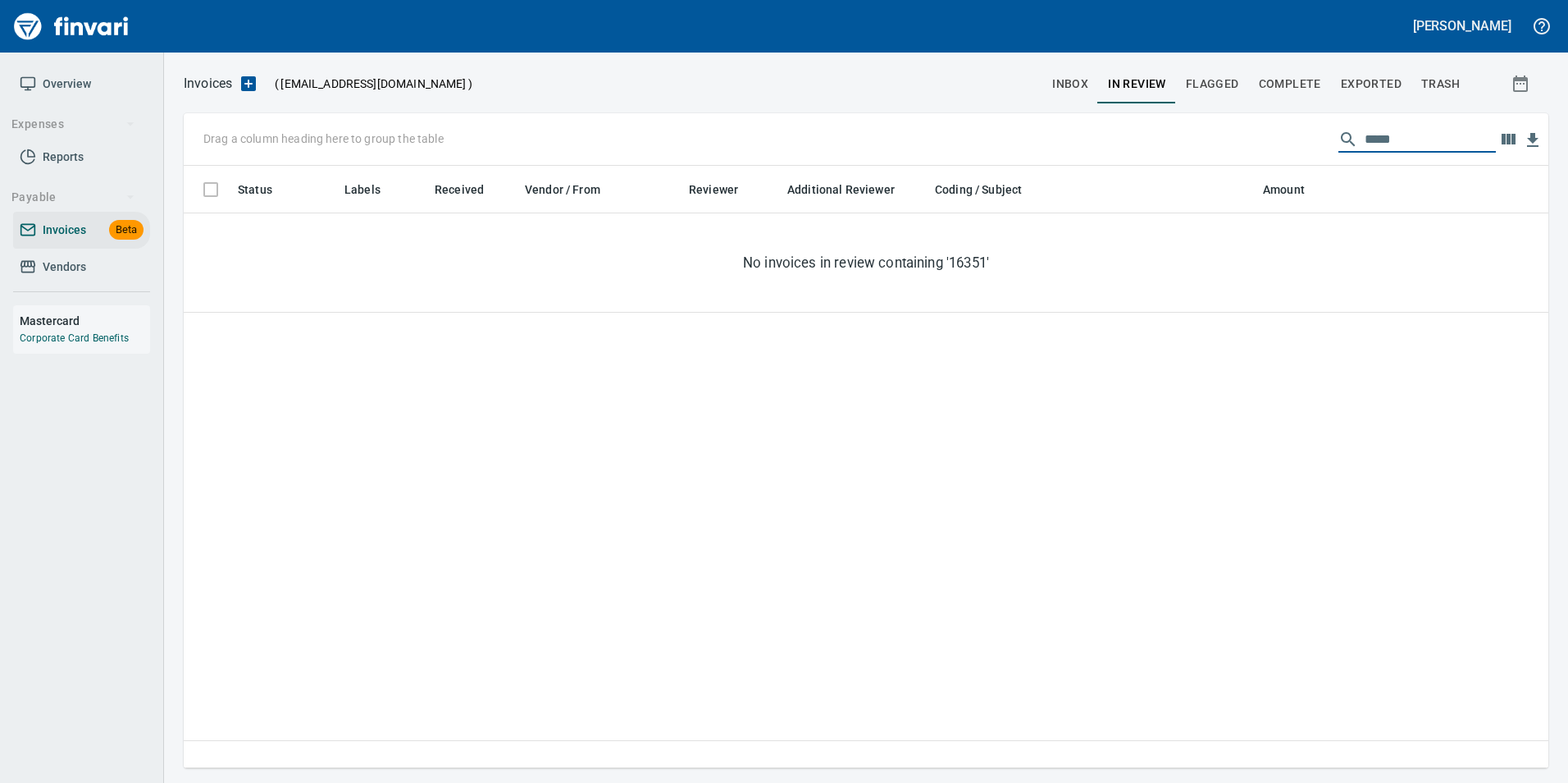
type input "*****"
click at [1368, 137] on input "*****" at bounding box center [1430, 139] width 131 height 26
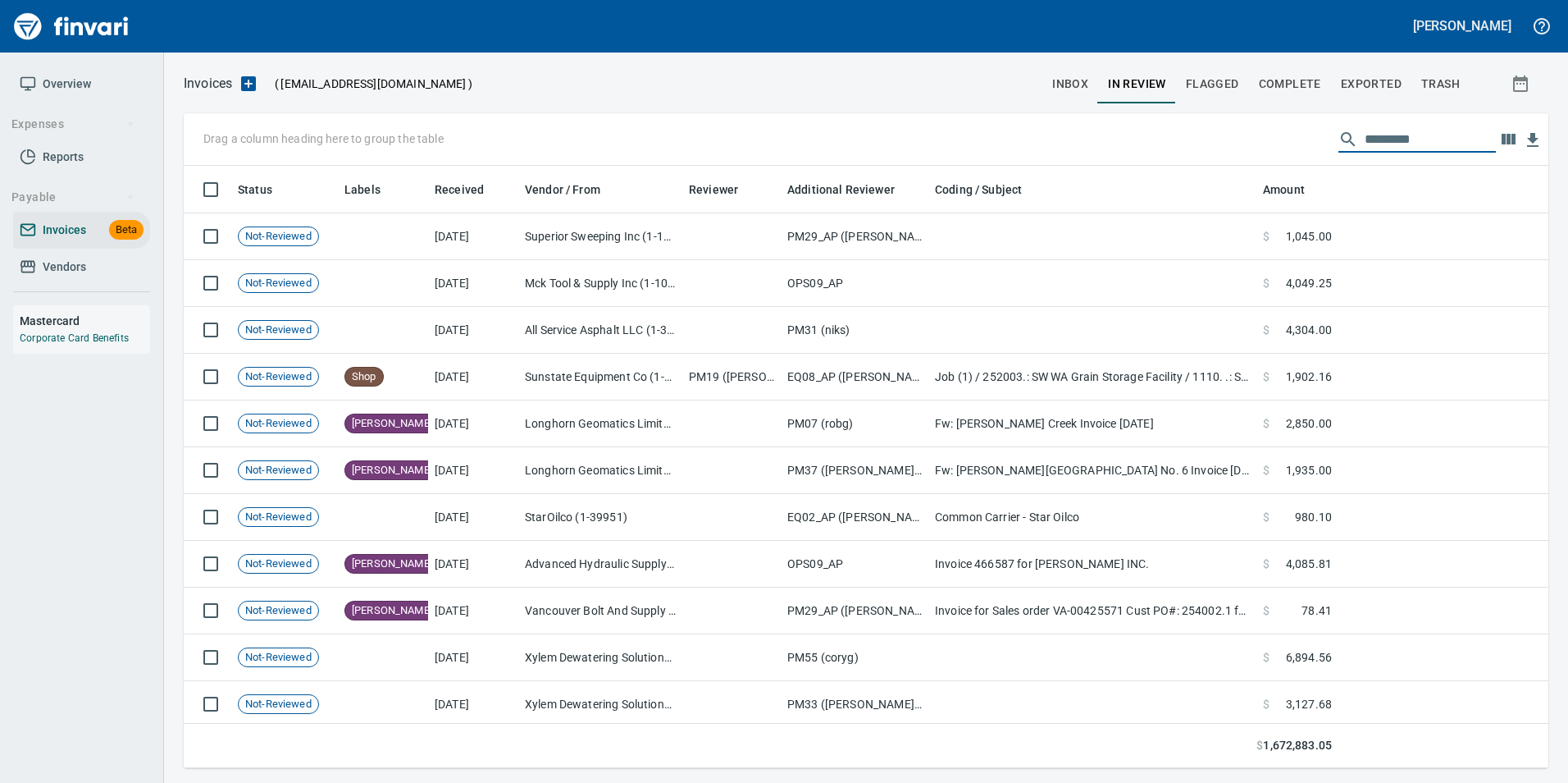
click at [1070, 94] on button "inbox" at bounding box center [1069, 84] width 55 height 39
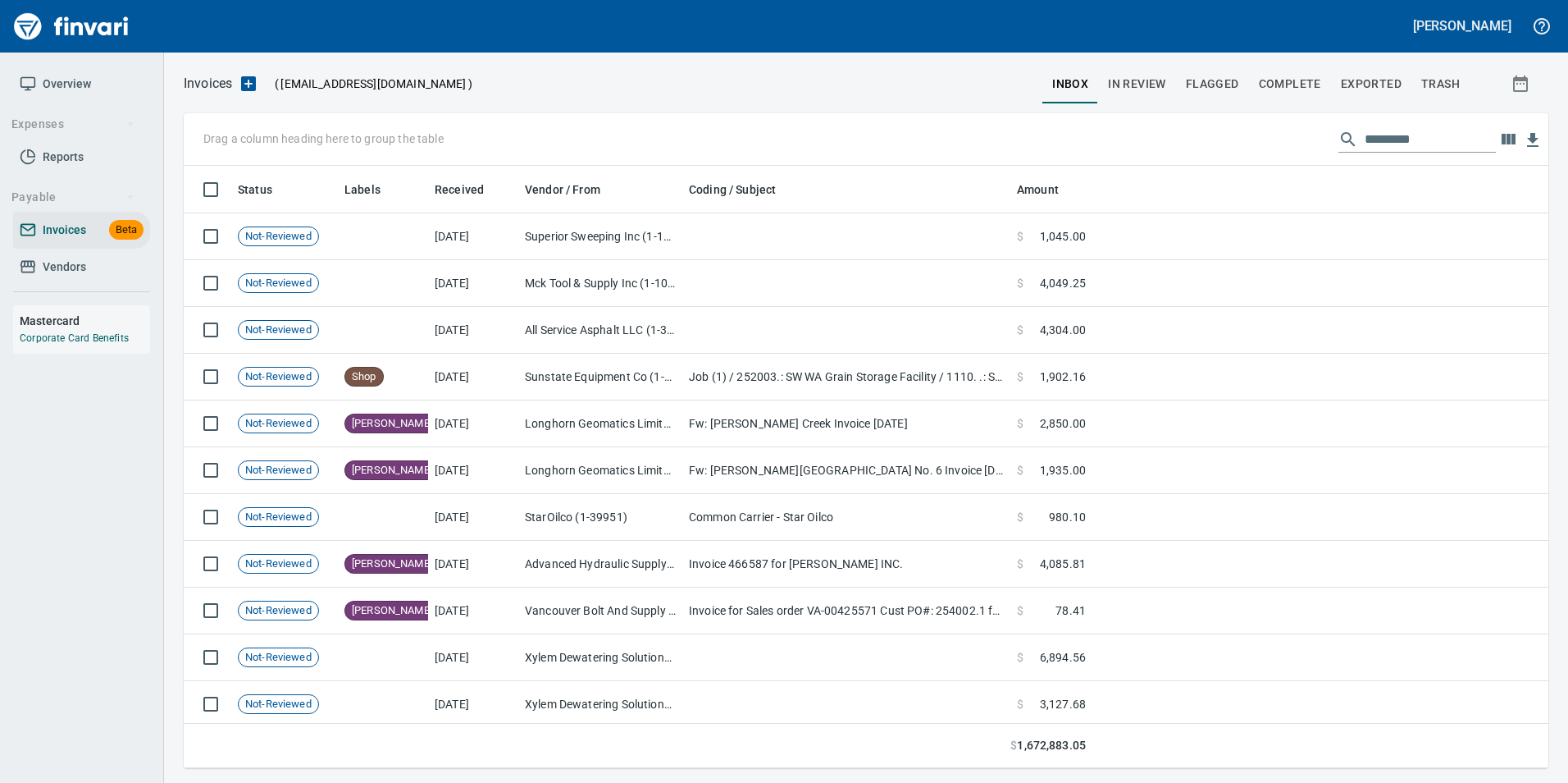
scroll to position [590, 1340]
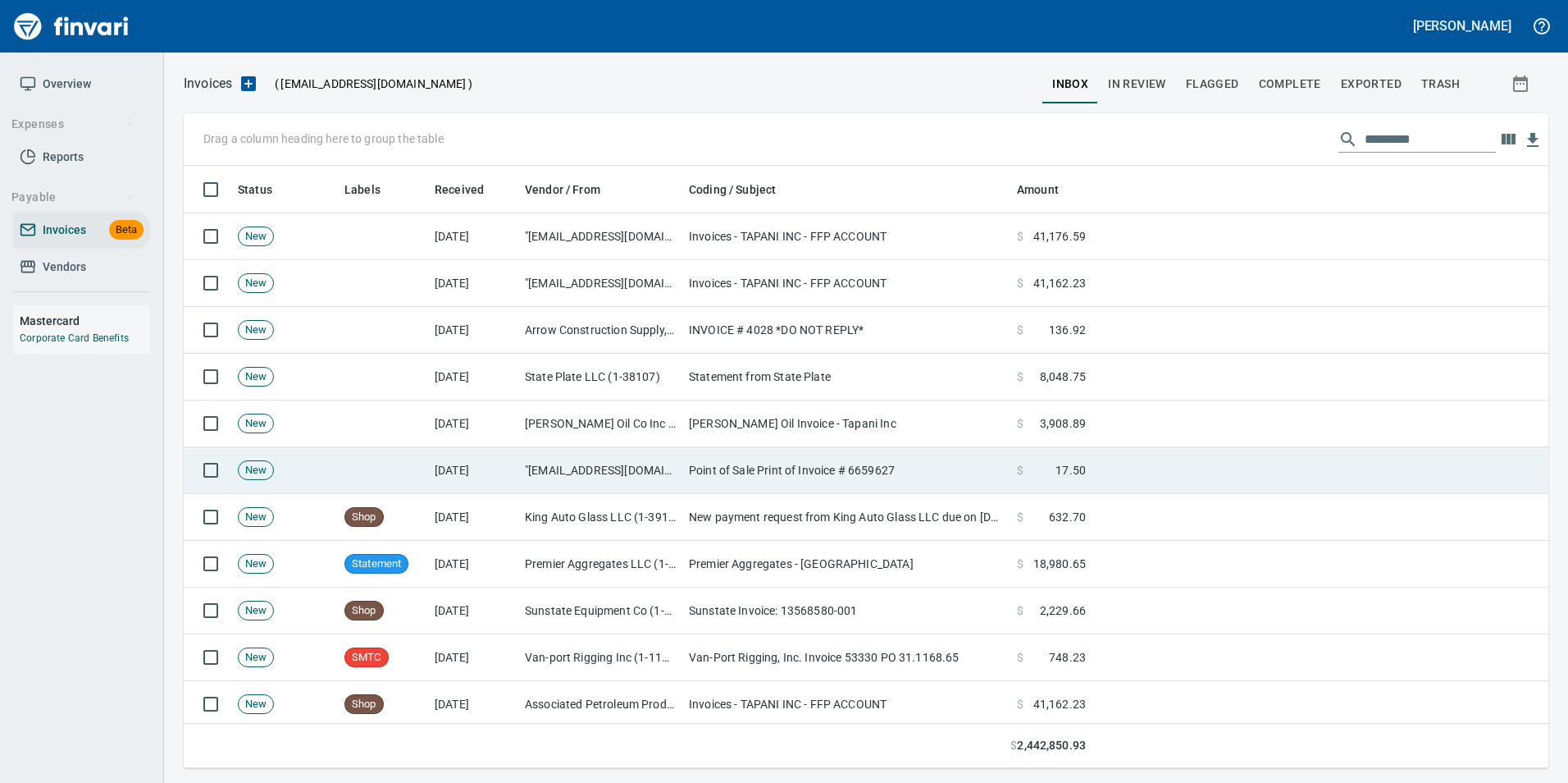
click at [826, 470] on td "Point of Sale Print of Invoice # 6659627" at bounding box center [846, 471] width 328 height 47
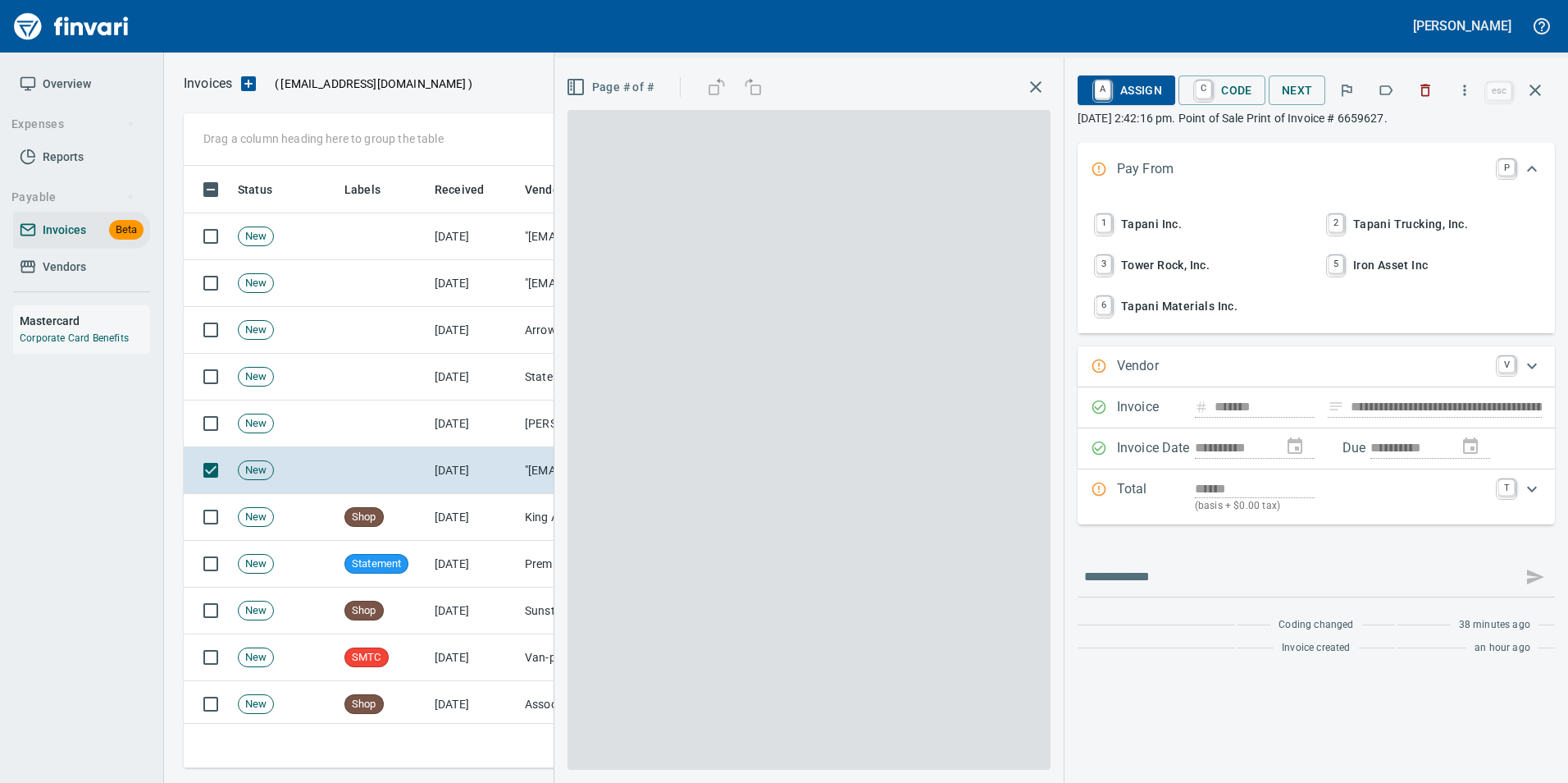
type input "**********"
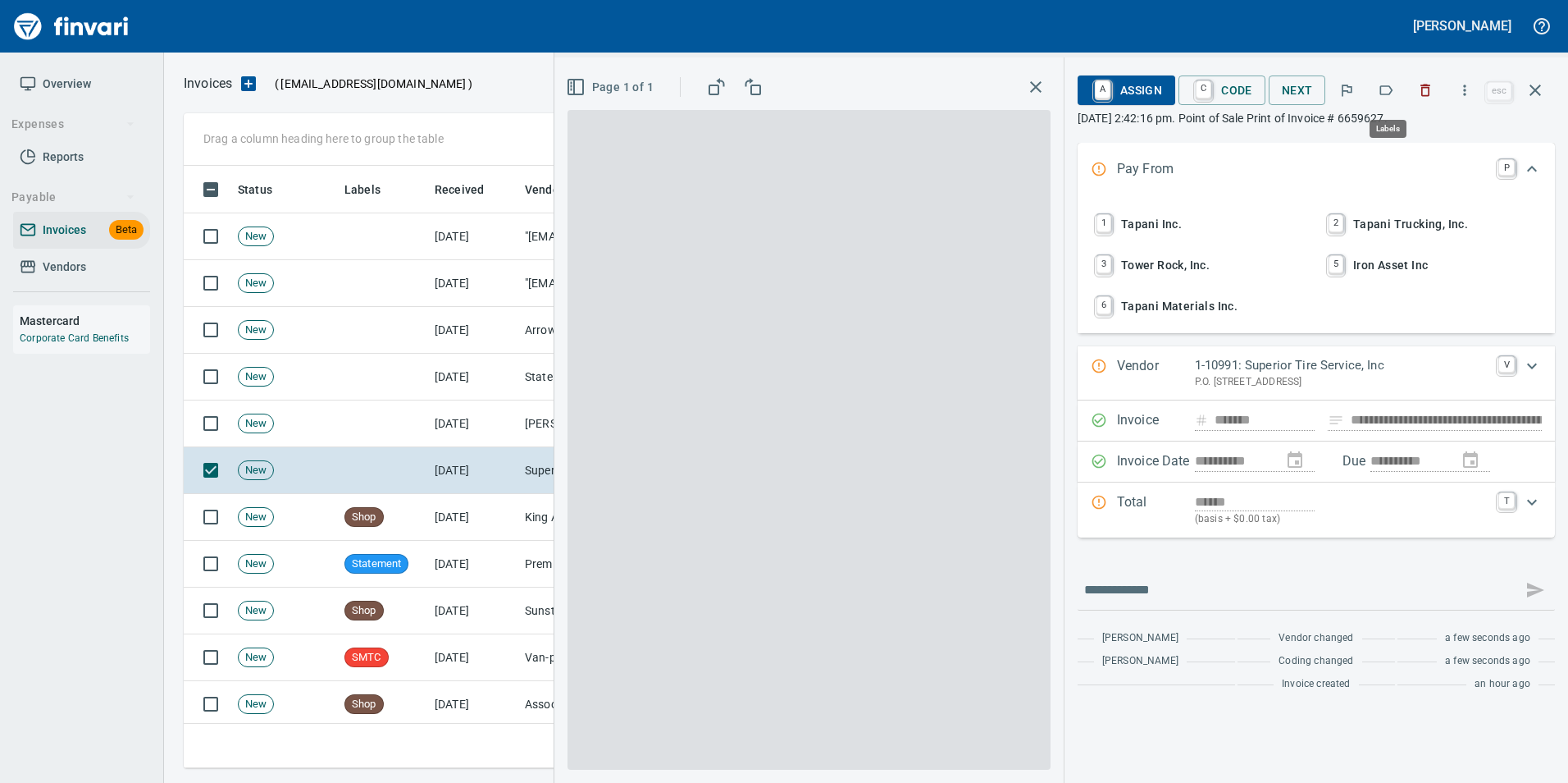
scroll to position [590, 1340]
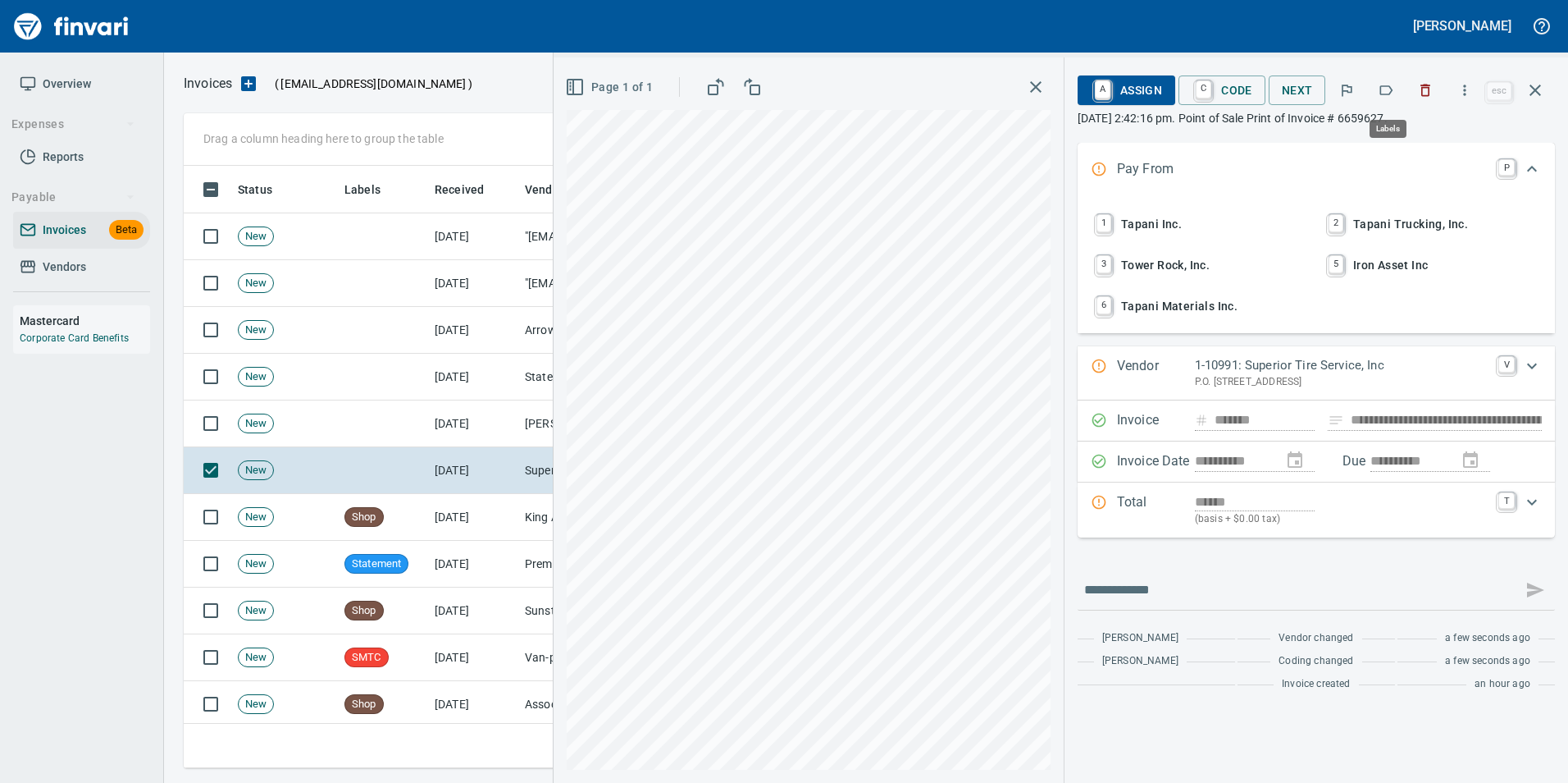
click at [1387, 89] on icon "button" at bounding box center [1385, 89] width 17 height 17
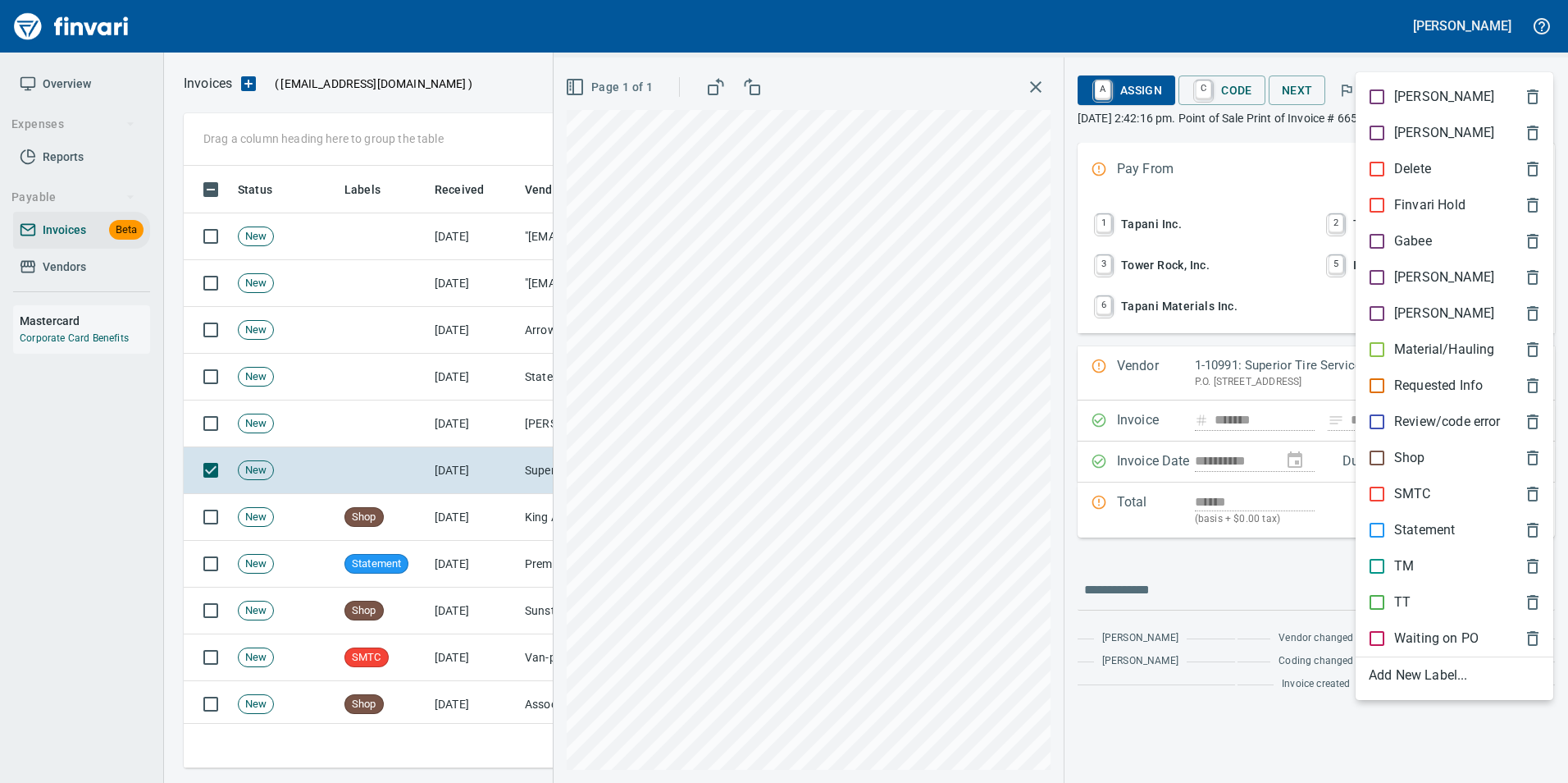
click at [1402, 601] on p "TT" at bounding box center [1402, 602] width 17 height 19
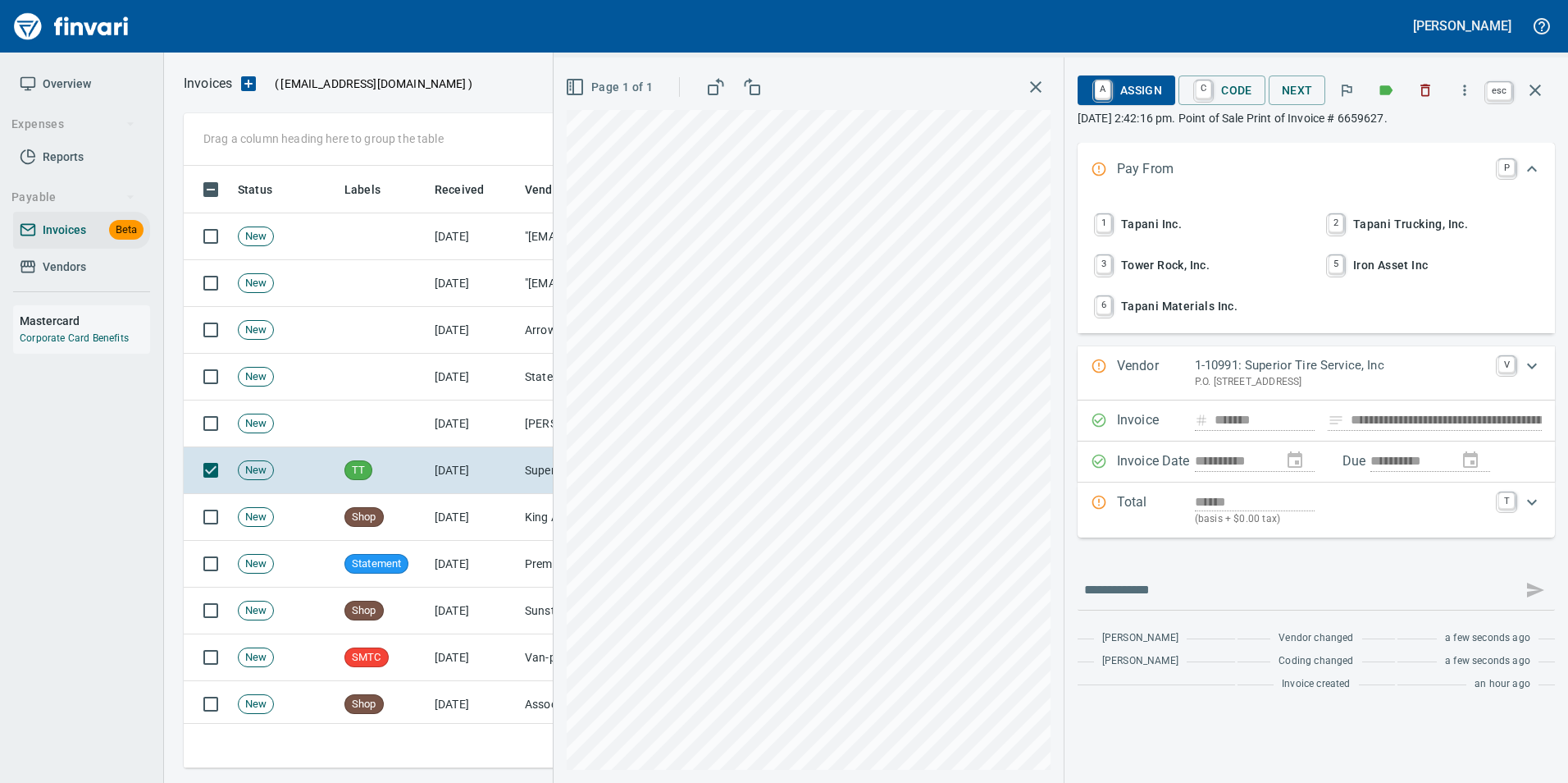
click at [1534, 86] on icon "button" at bounding box center [1535, 90] width 19 height 19
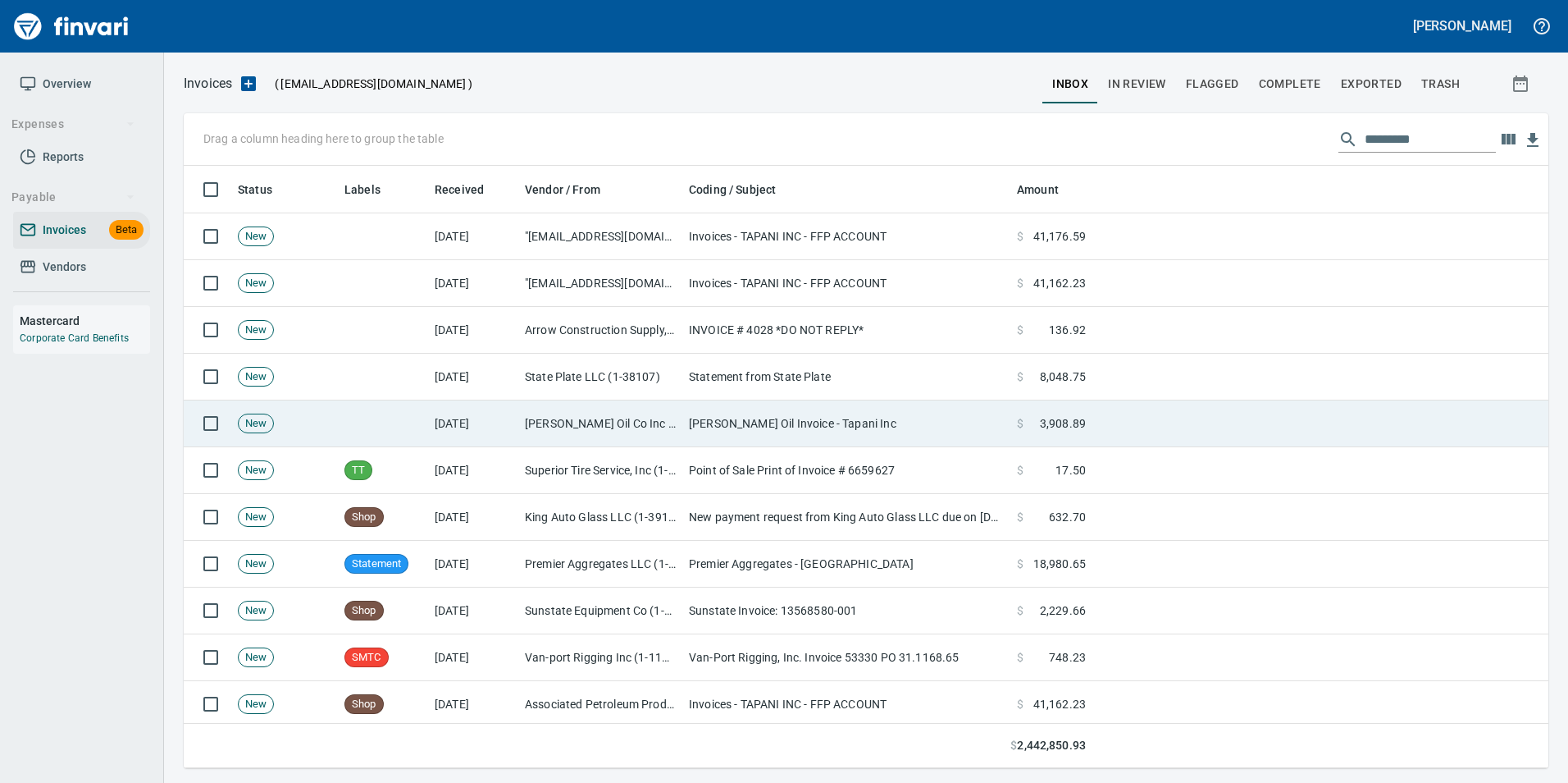
click at [929, 422] on td "[PERSON_NAME] Oil Invoice - Tapani Inc" at bounding box center [846, 424] width 328 height 47
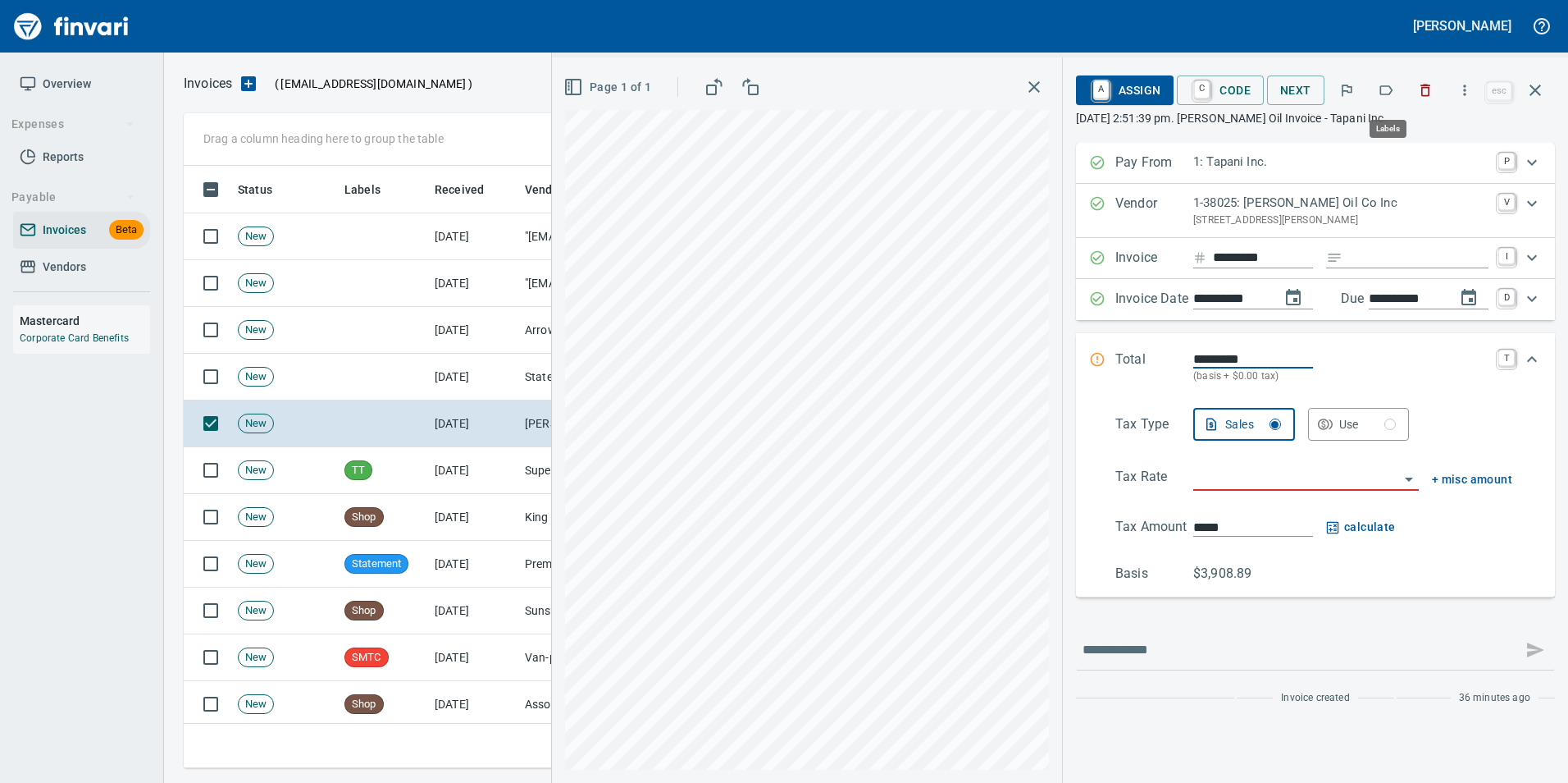
click at [1397, 89] on button "button" at bounding box center [1385, 89] width 36 height 36
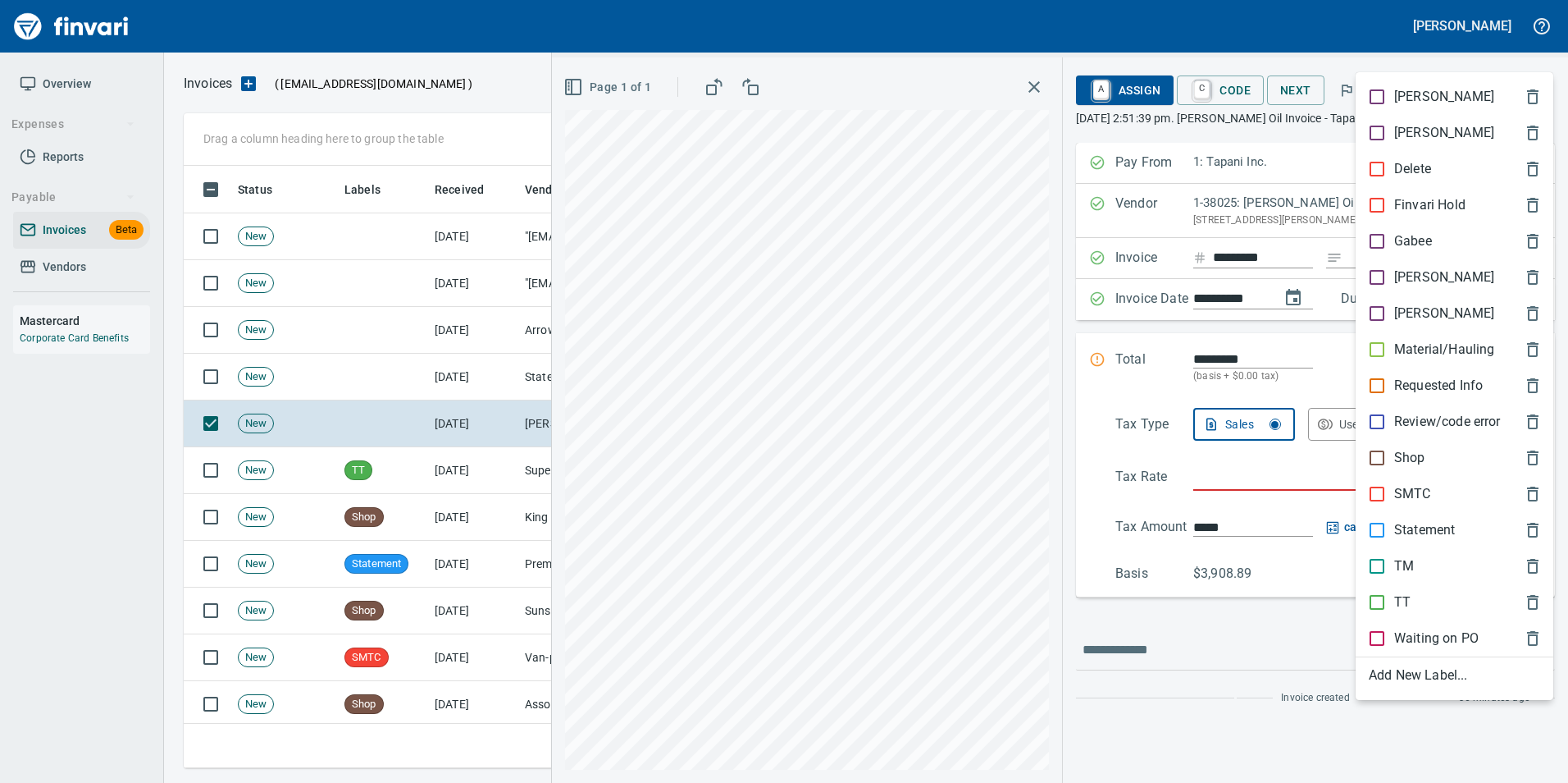
scroll to position [590, 1340]
click at [1411, 454] on p "Shop" at bounding box center [1410, 458] width 31 height 19
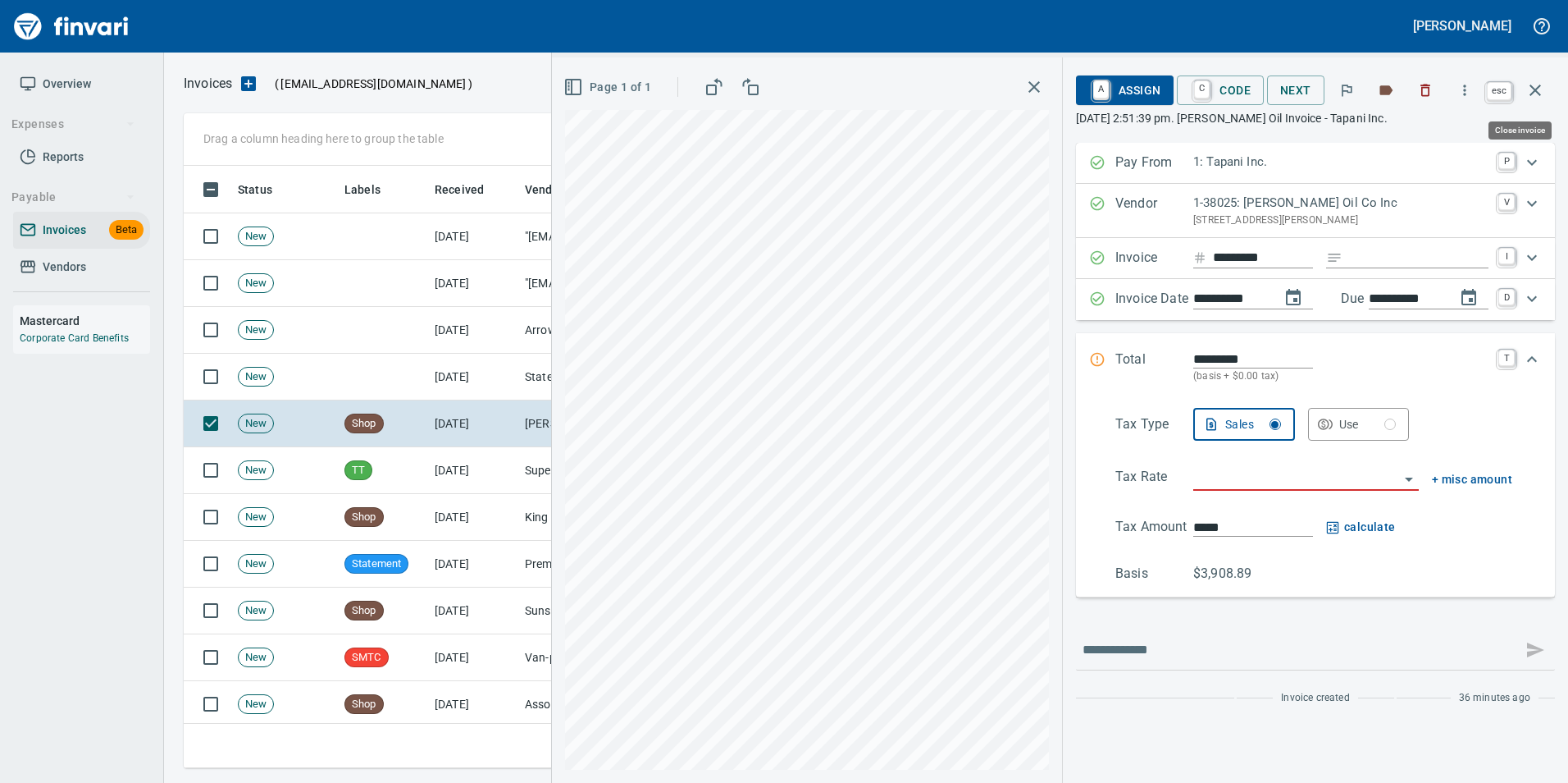
click at [1532, 87] on icon "button" at bounding box center [1535, 90] width 12 height 12
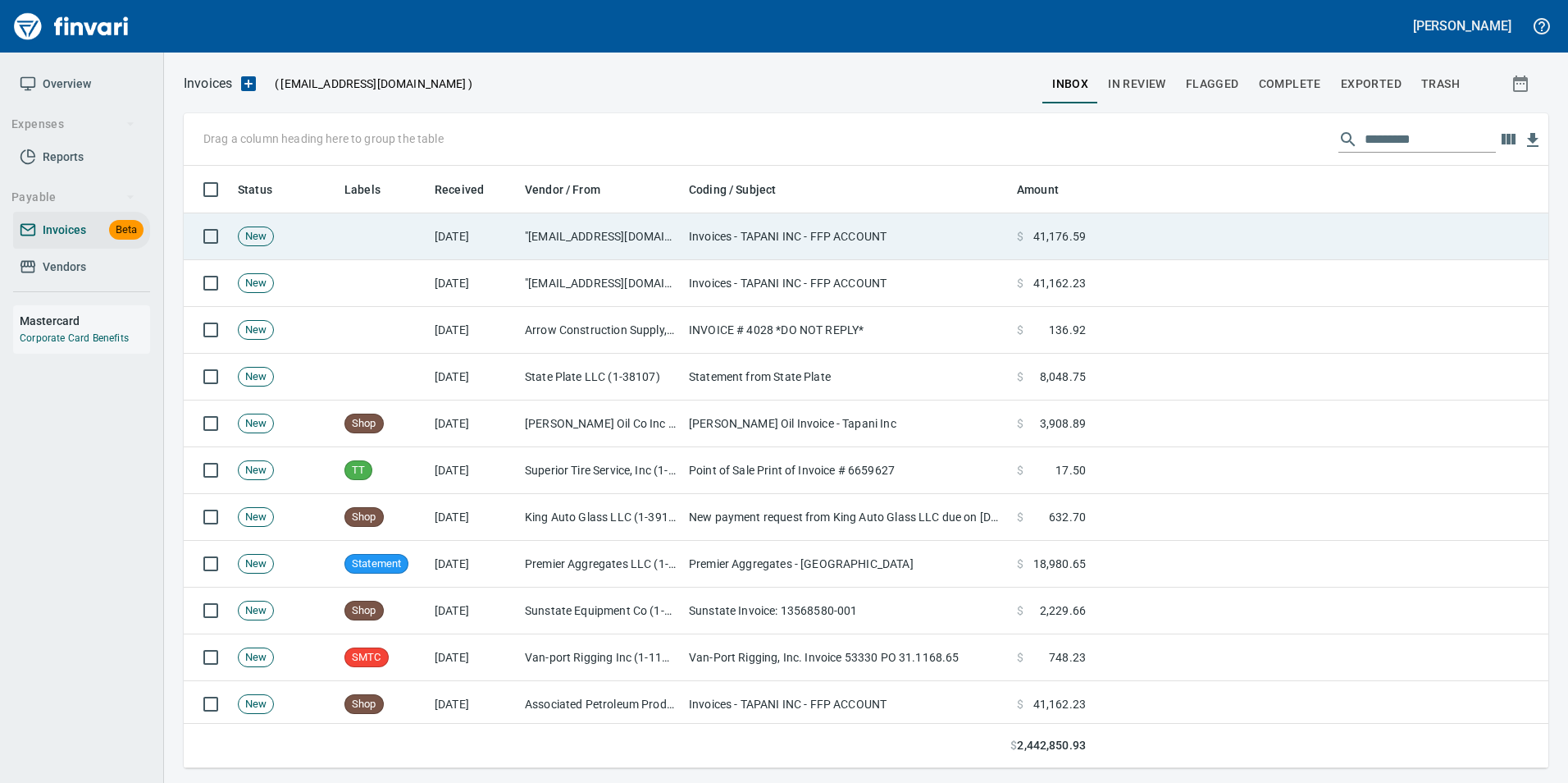
scroll to position [590, 1340]
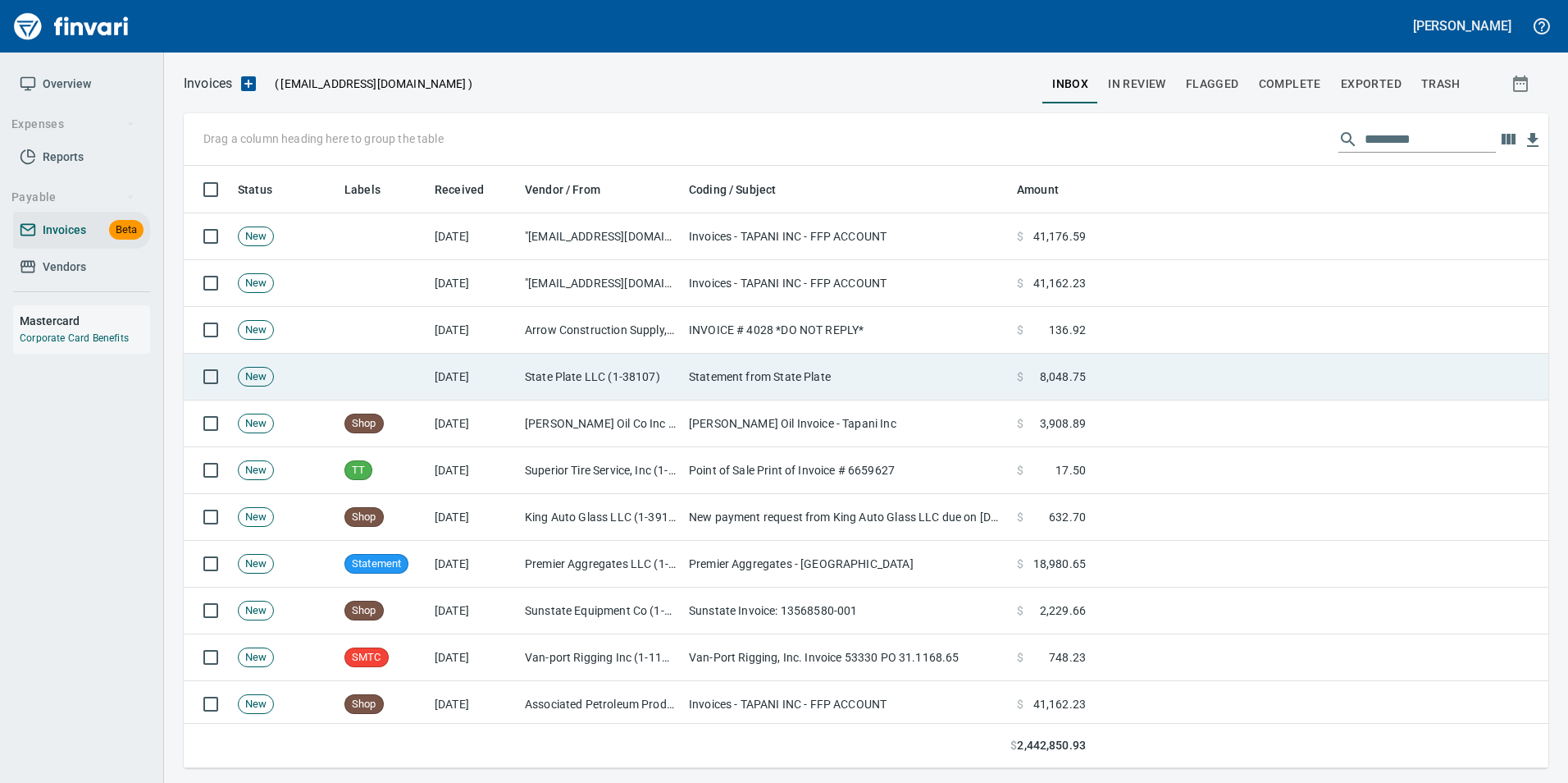
click at [849, 386] on td "Statement from State Plate" at bounding box center [846, 377] width 328 height 47
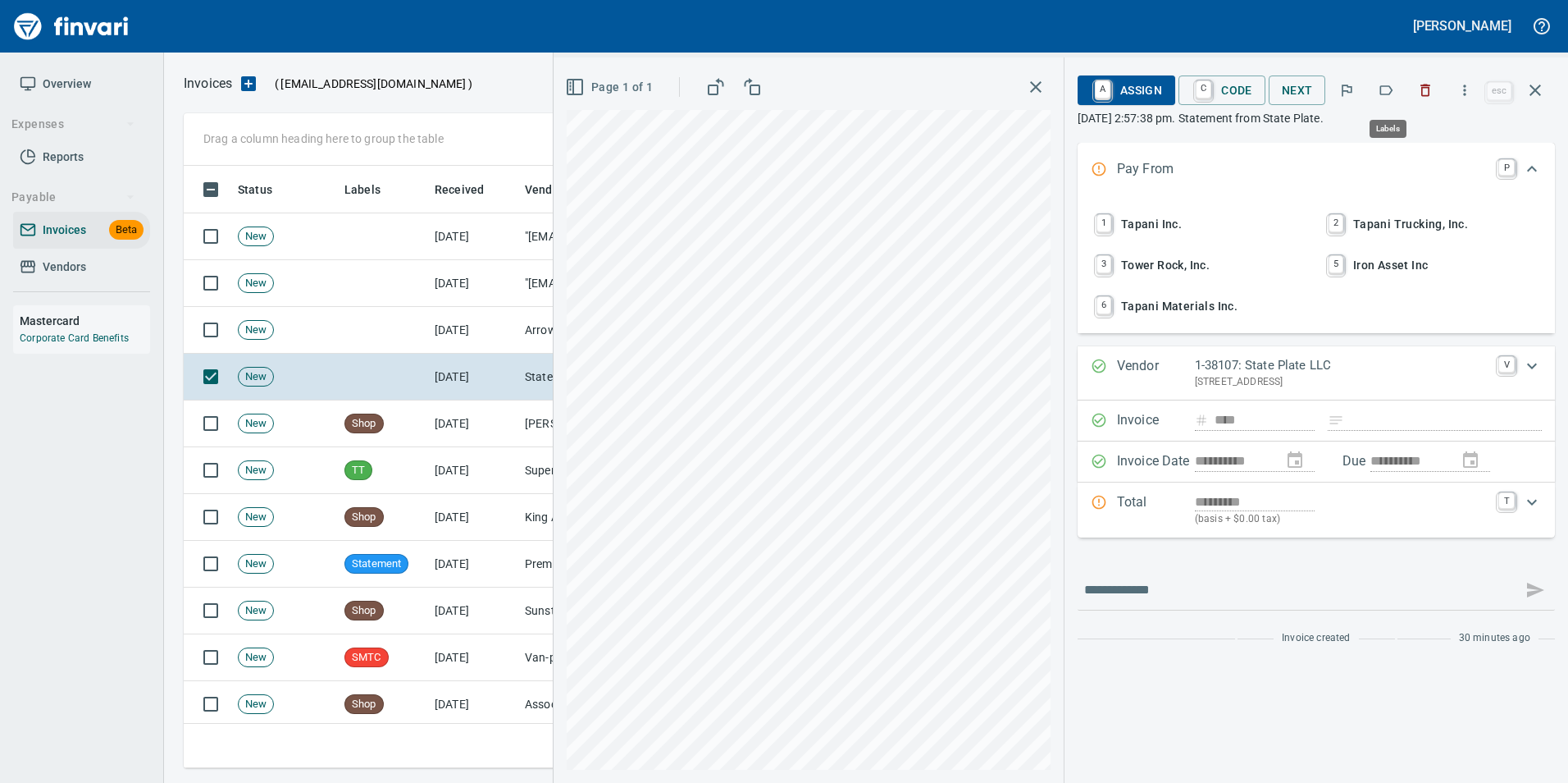
click at [1383, 80] on button "button" at bounding box center [1385, 89] width 36 height 36
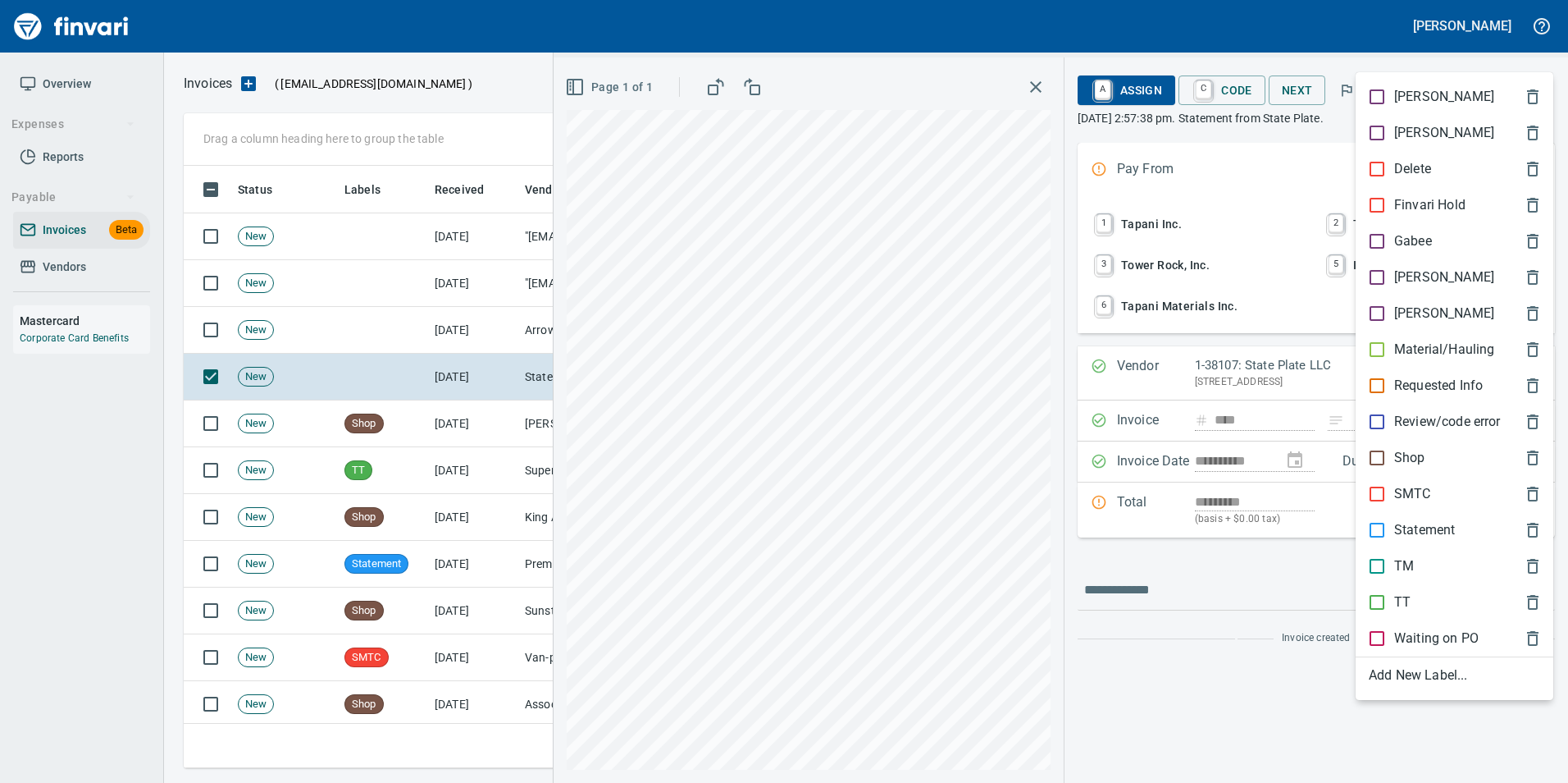
scroll to position [590, 1340]
click at [1415, 536] on p "Statement" at bounding box center [1424, 530] width 60 height 19
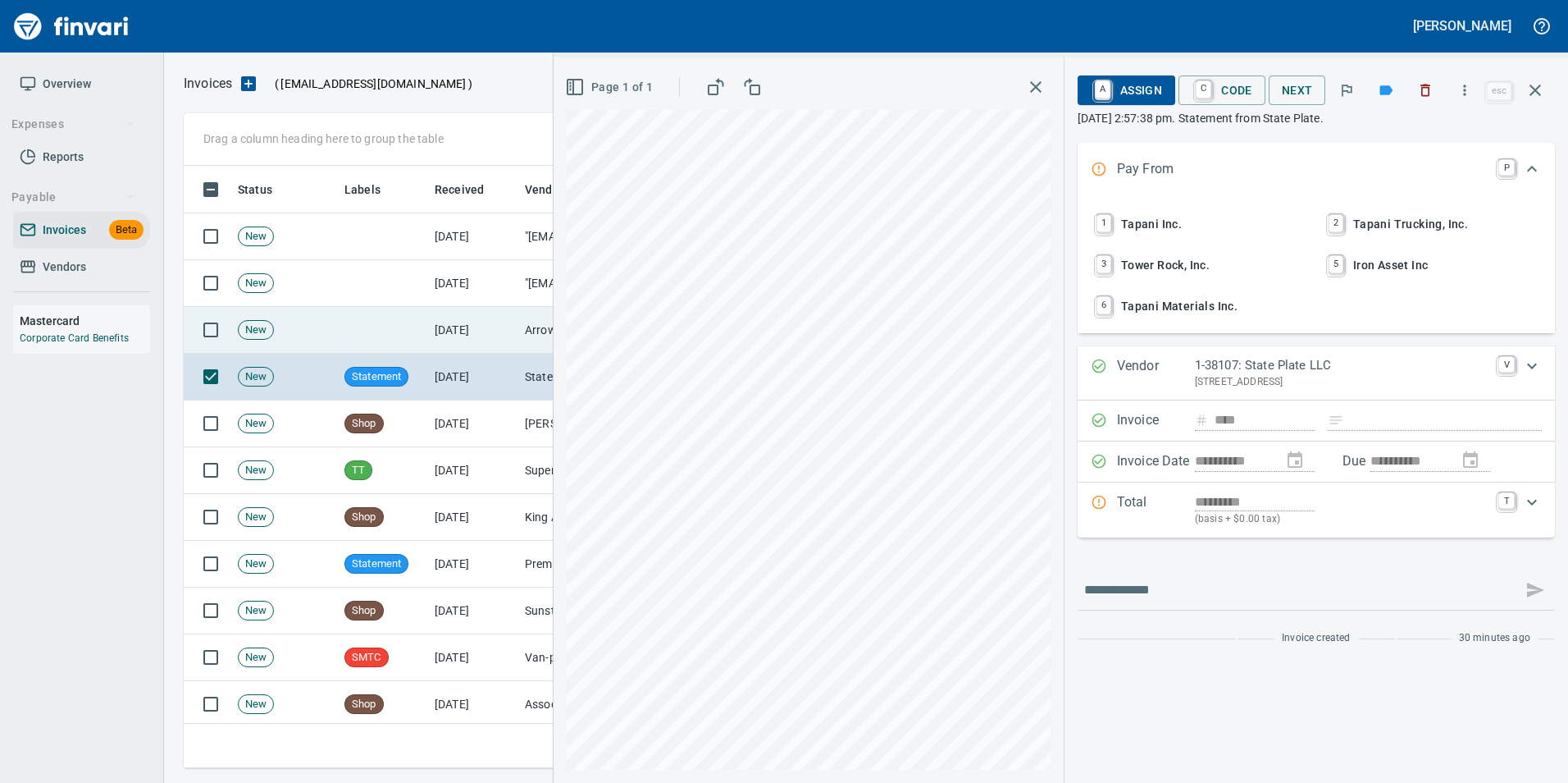
click at [1545, 88] on button "button" at bounding box center [1535, 90] width 39 height 39
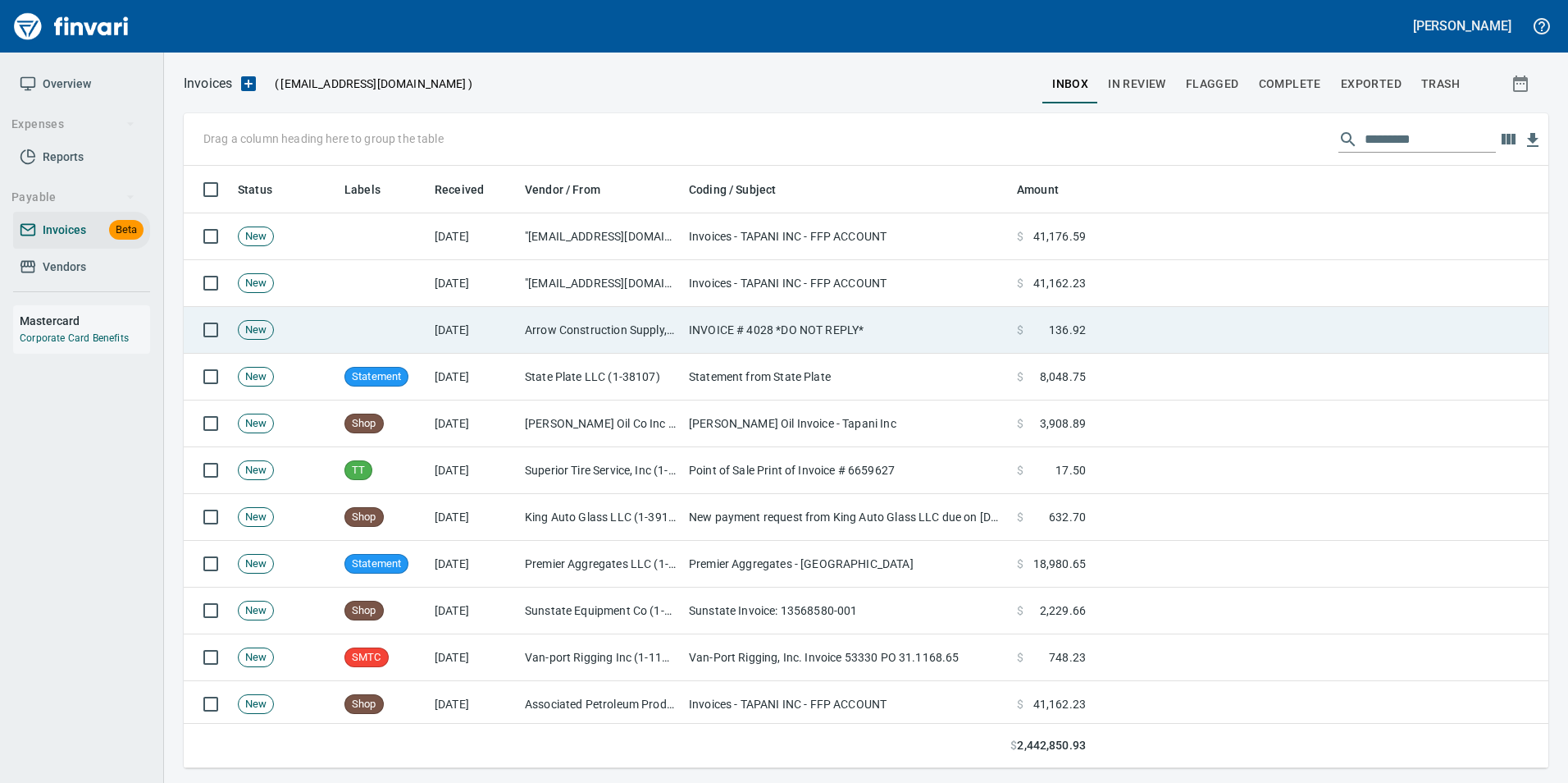
click at [761, 311] on td "INVOICE # 4028 *DO NOT REPLY*" at bounding box center [846, 331] width 328 height 47
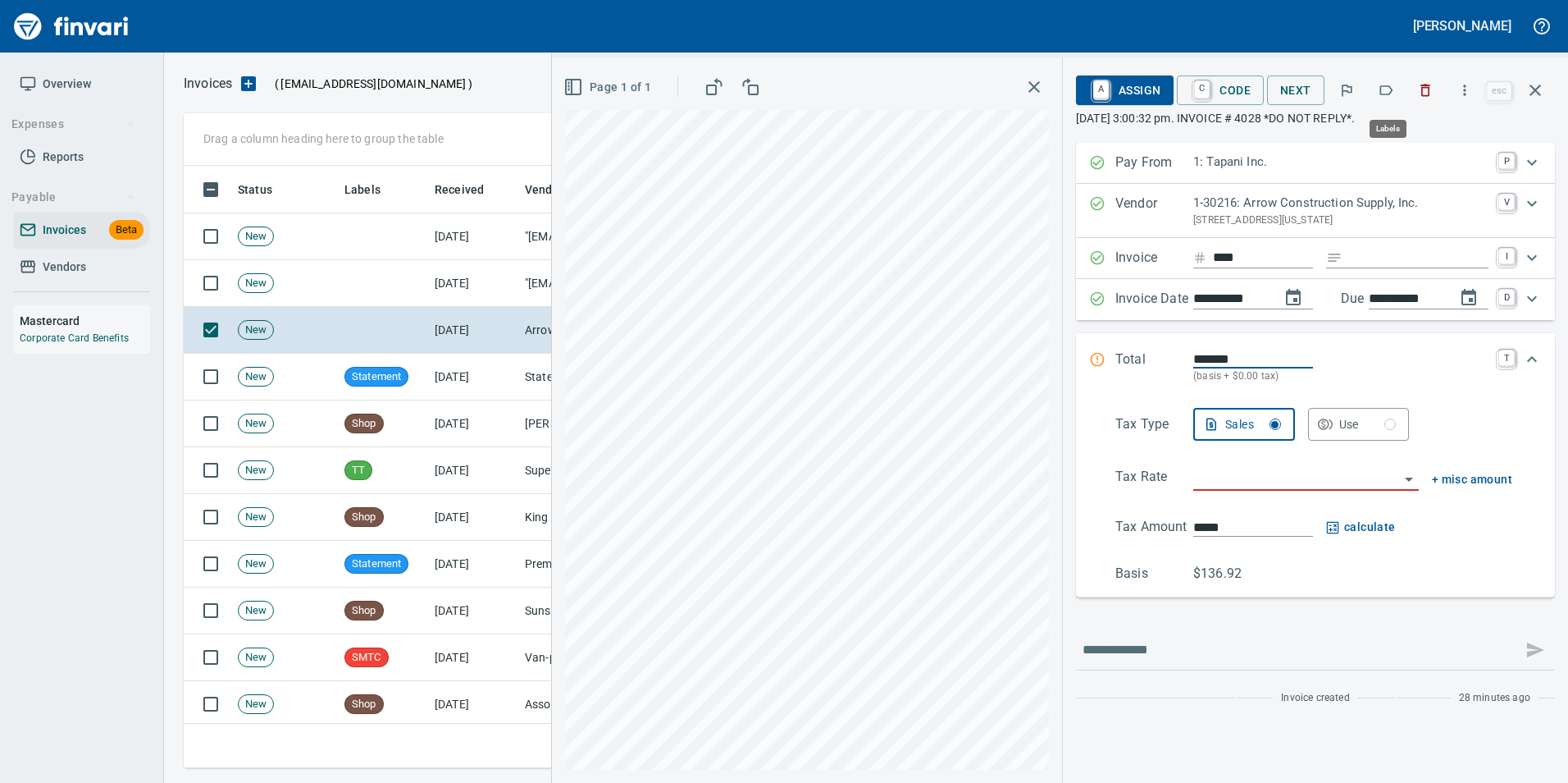
click at [1394, 84] on icon "button" at bounding box center [1385, 89] width 17 height 17
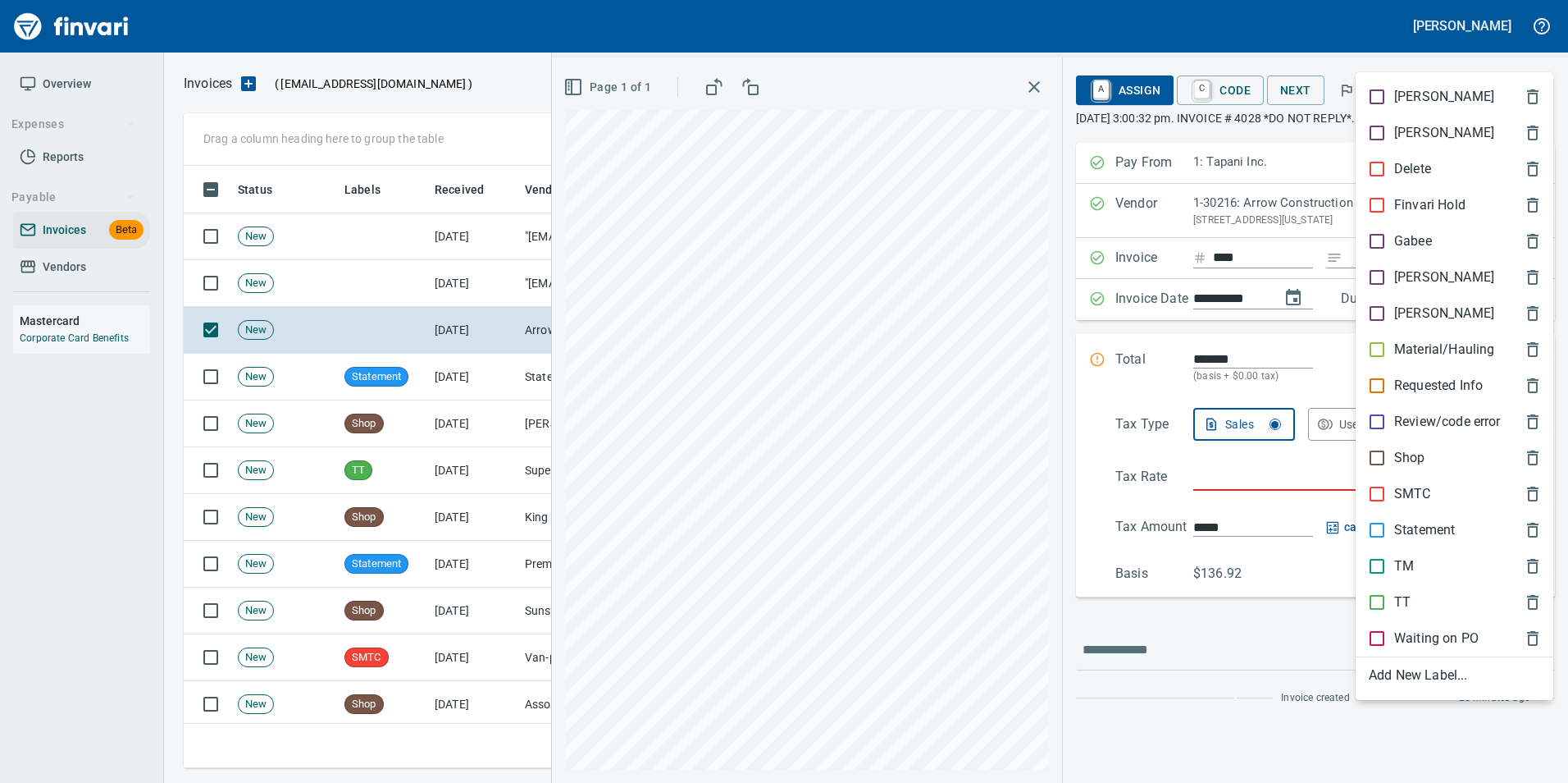
scroll to position [590, 1340]
click at [1406, 272] on p "[PERSON_NAME]" at bounding box center [1444, 277] width 100 height 19
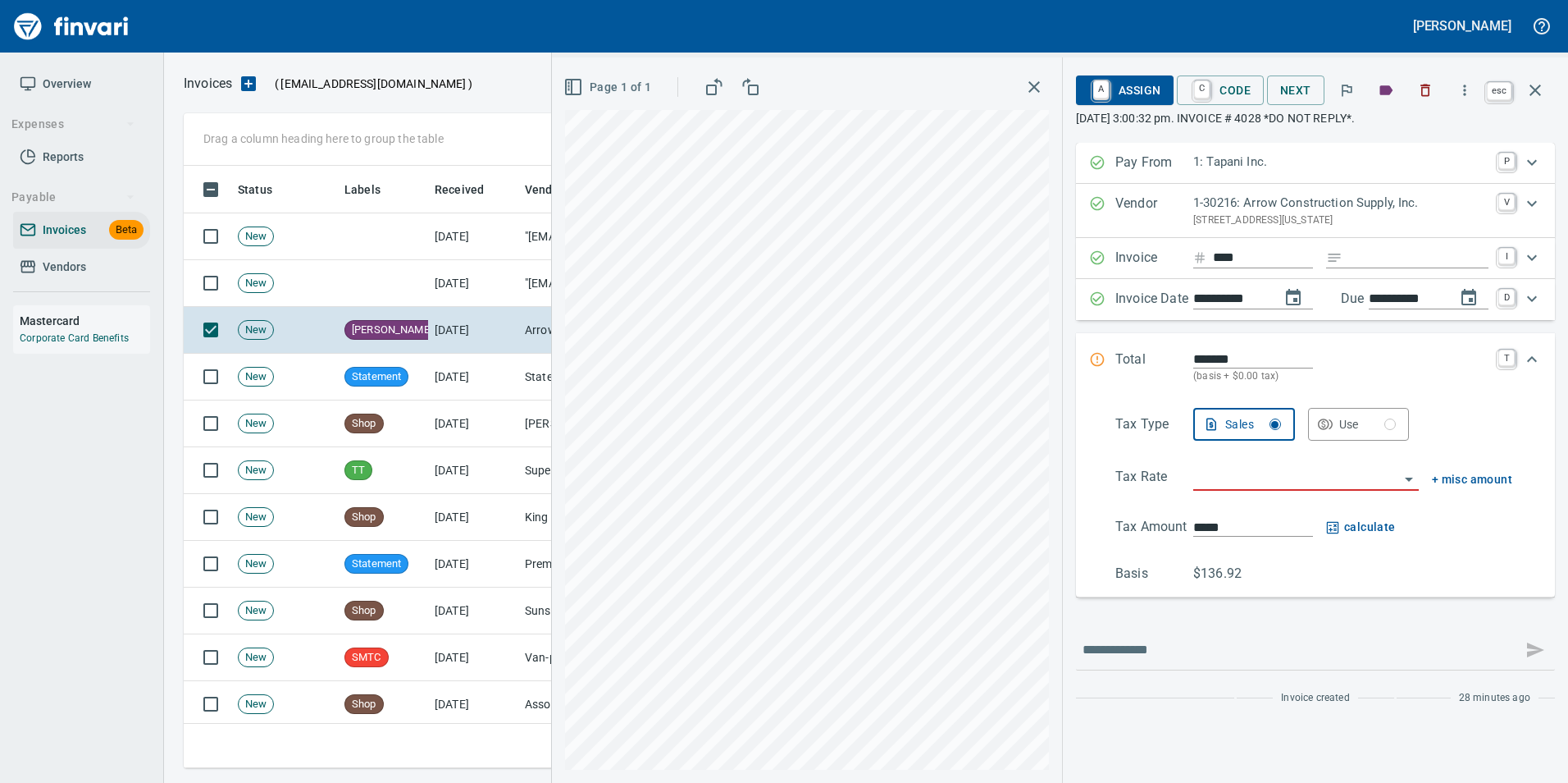
click at [1527, 96] on icon "button" at bounding box center [1535, 90] width 19 height 19
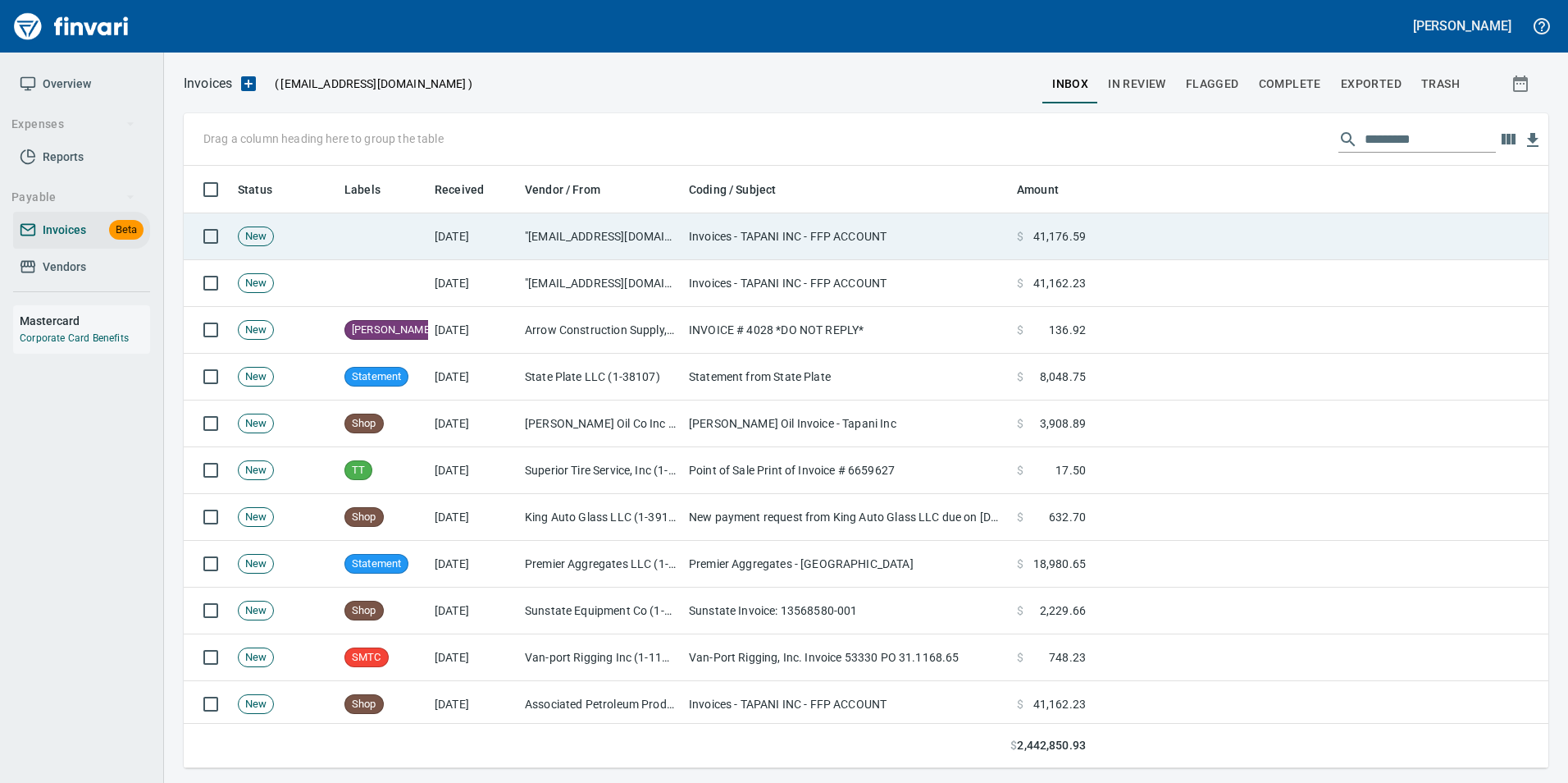
scroll to position [590, 1340]
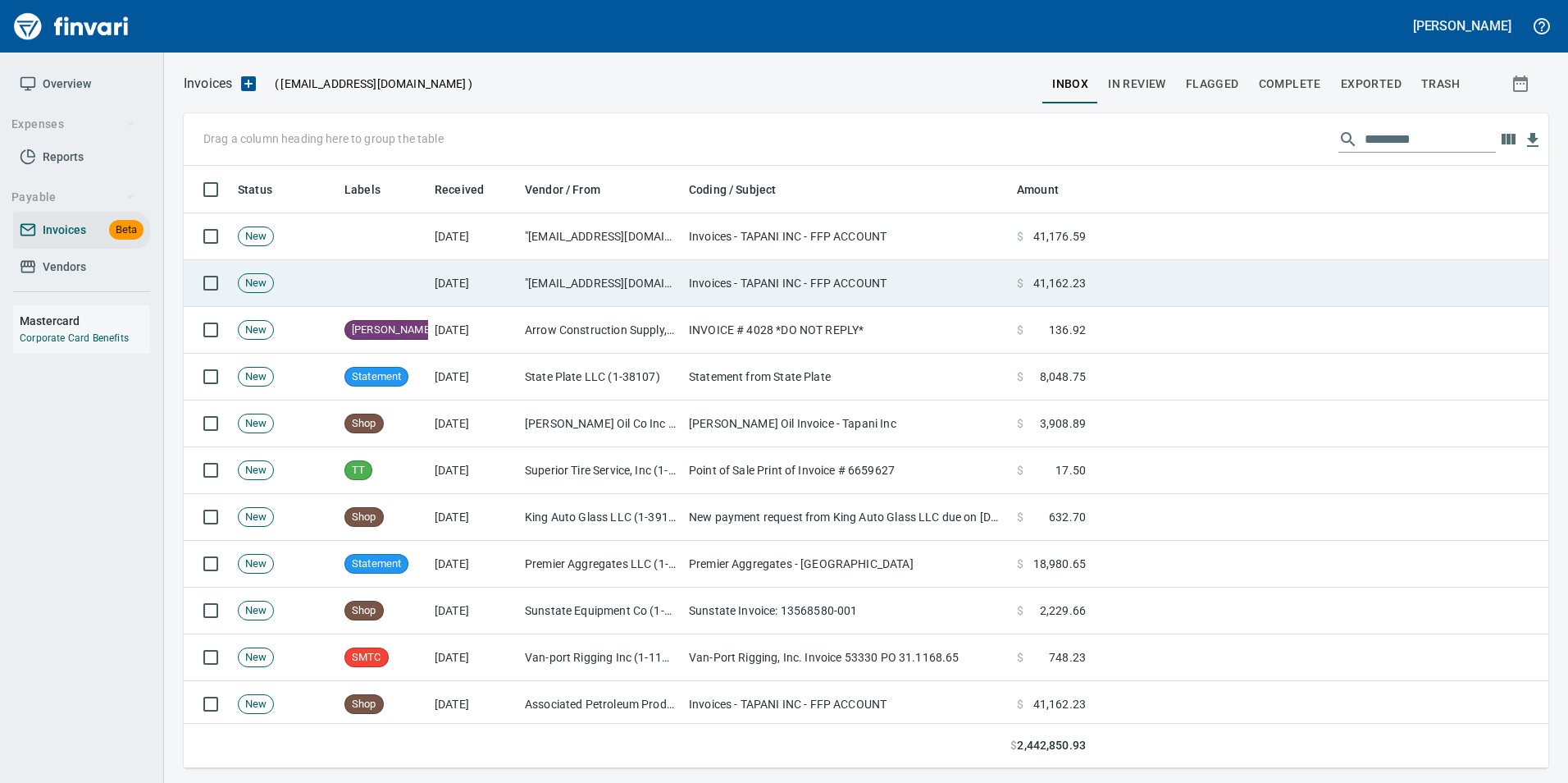
click at [598, 283] on td ""[EMAIL_ADDRESS][DOMAIN_NAME]" <[EMAIL_ADDRESS][DOMAIN_NAME]>" at bounding box center [600, 283] width 164 height 47
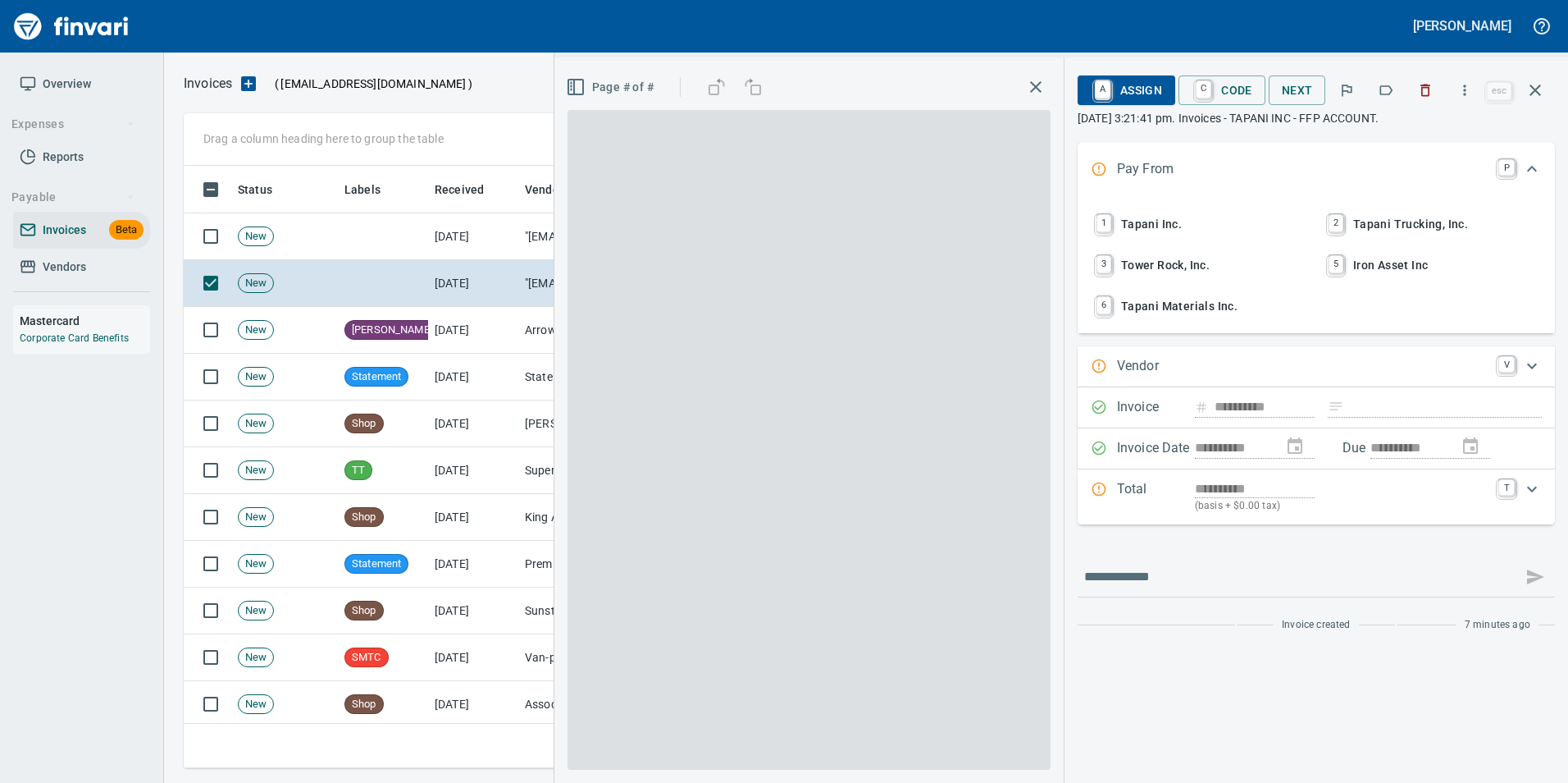
scroll to position [590, 1340]
type input "**********"
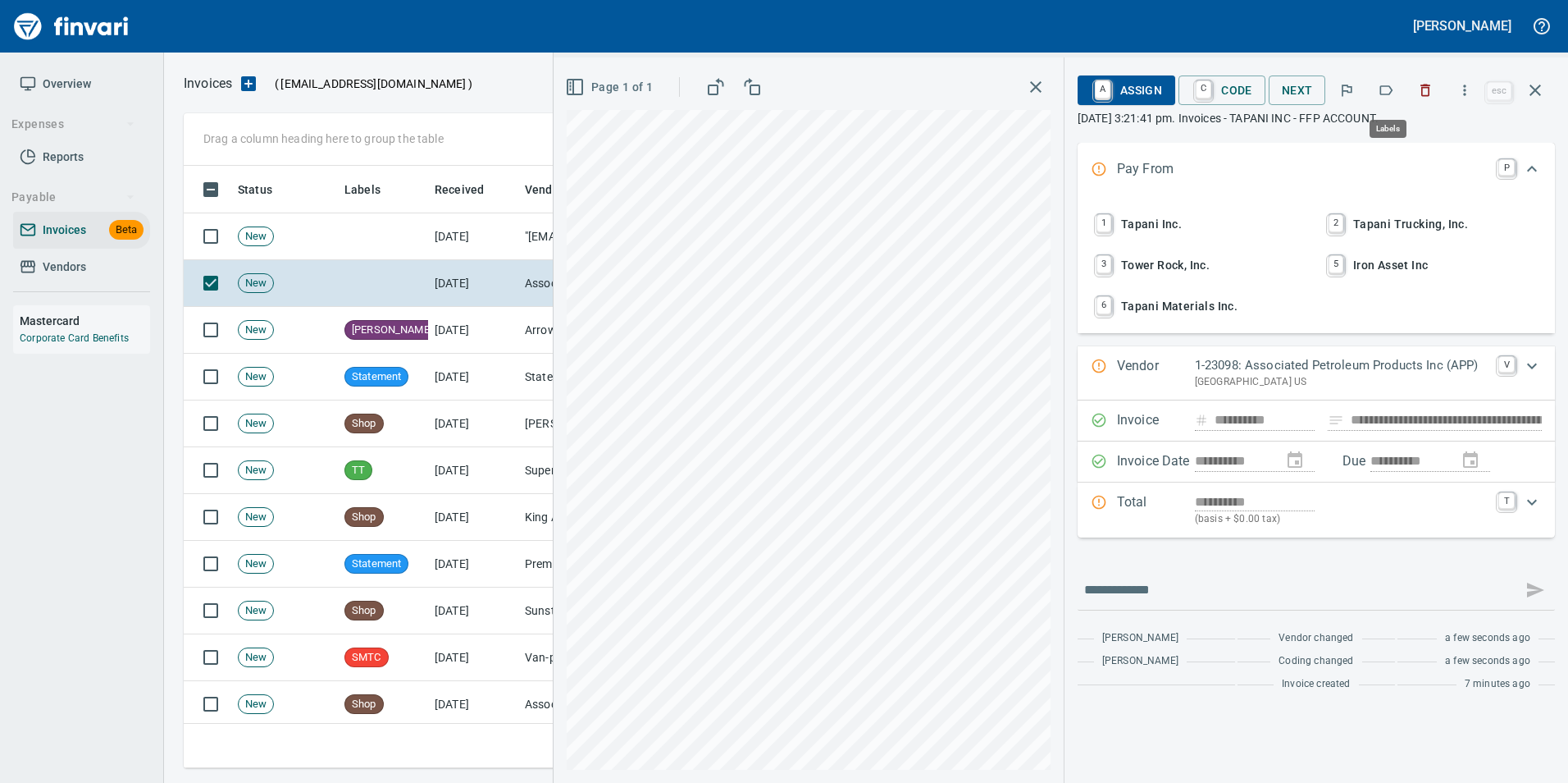
click at [1389, 89] on icon "button" at bounding box center [1385, 89] width 17 height 17
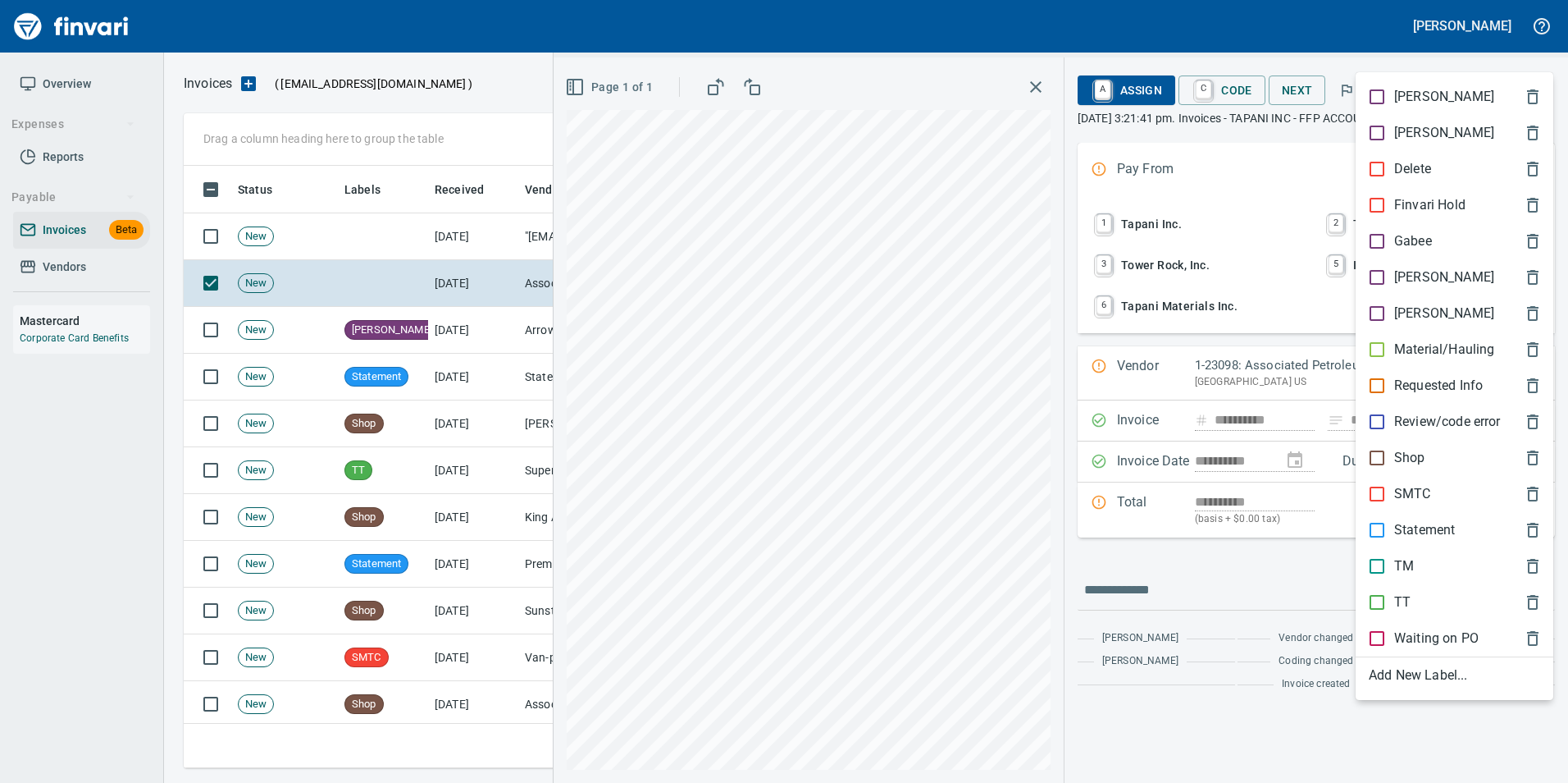
click at [1418, 459] on p "Shop" at bounding box center [1410, 458] width 31 height 19
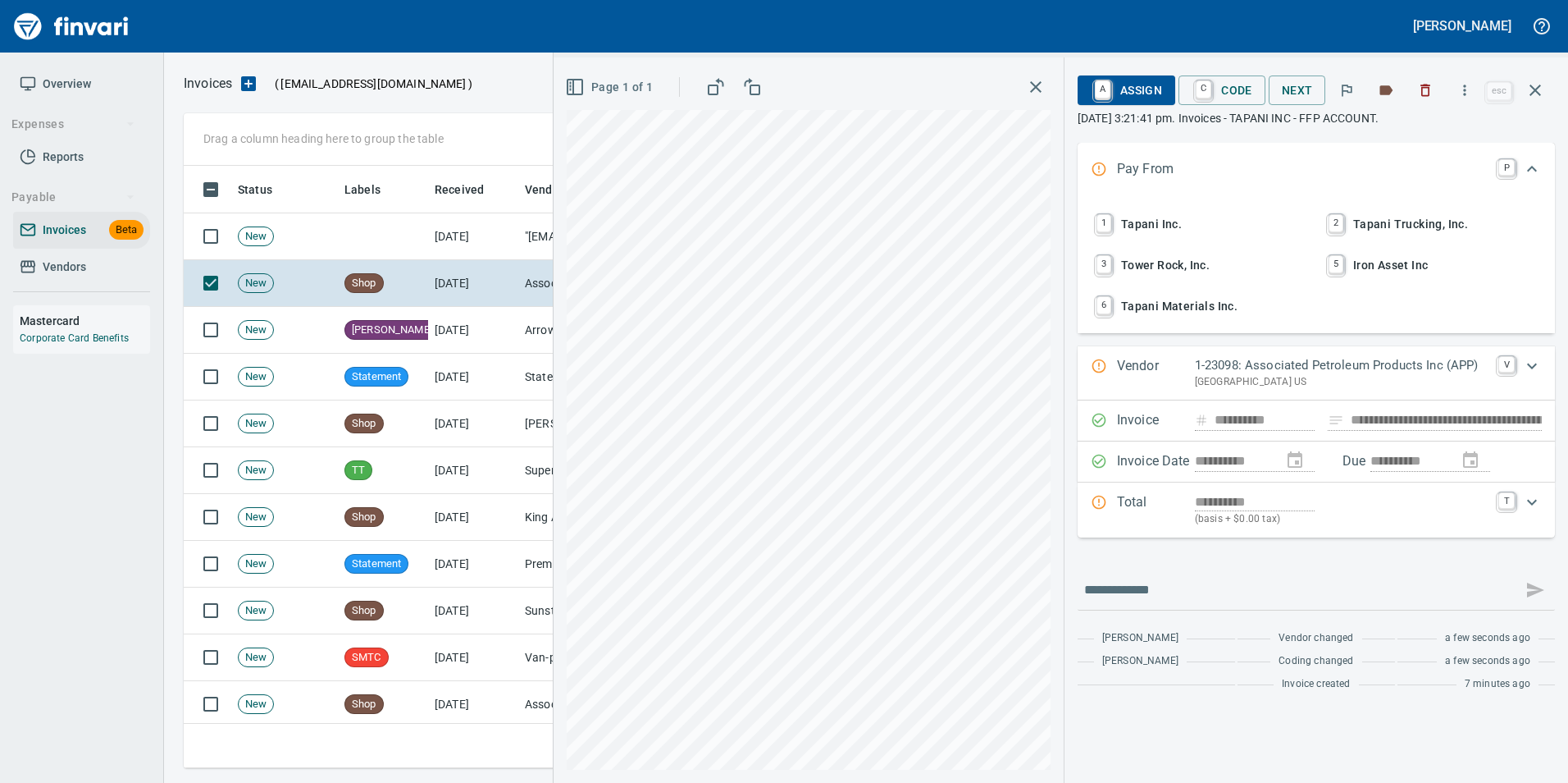
click at [1540, 95] on icon "button" at bounding box center [1535, 90] width 12 height 12
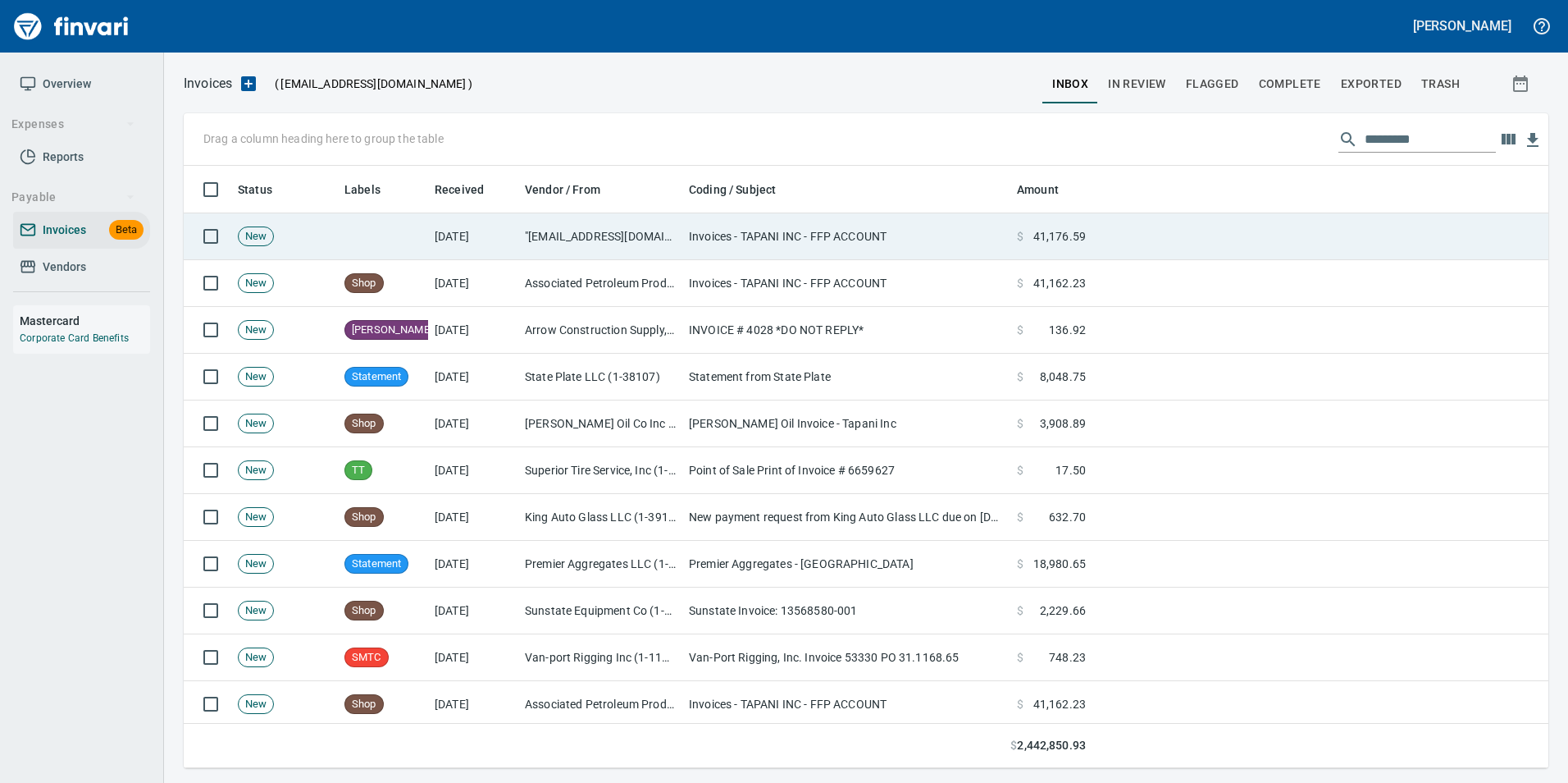
click at [1158, 252] on td at bounding box center [1320, 236] width 456 height 47
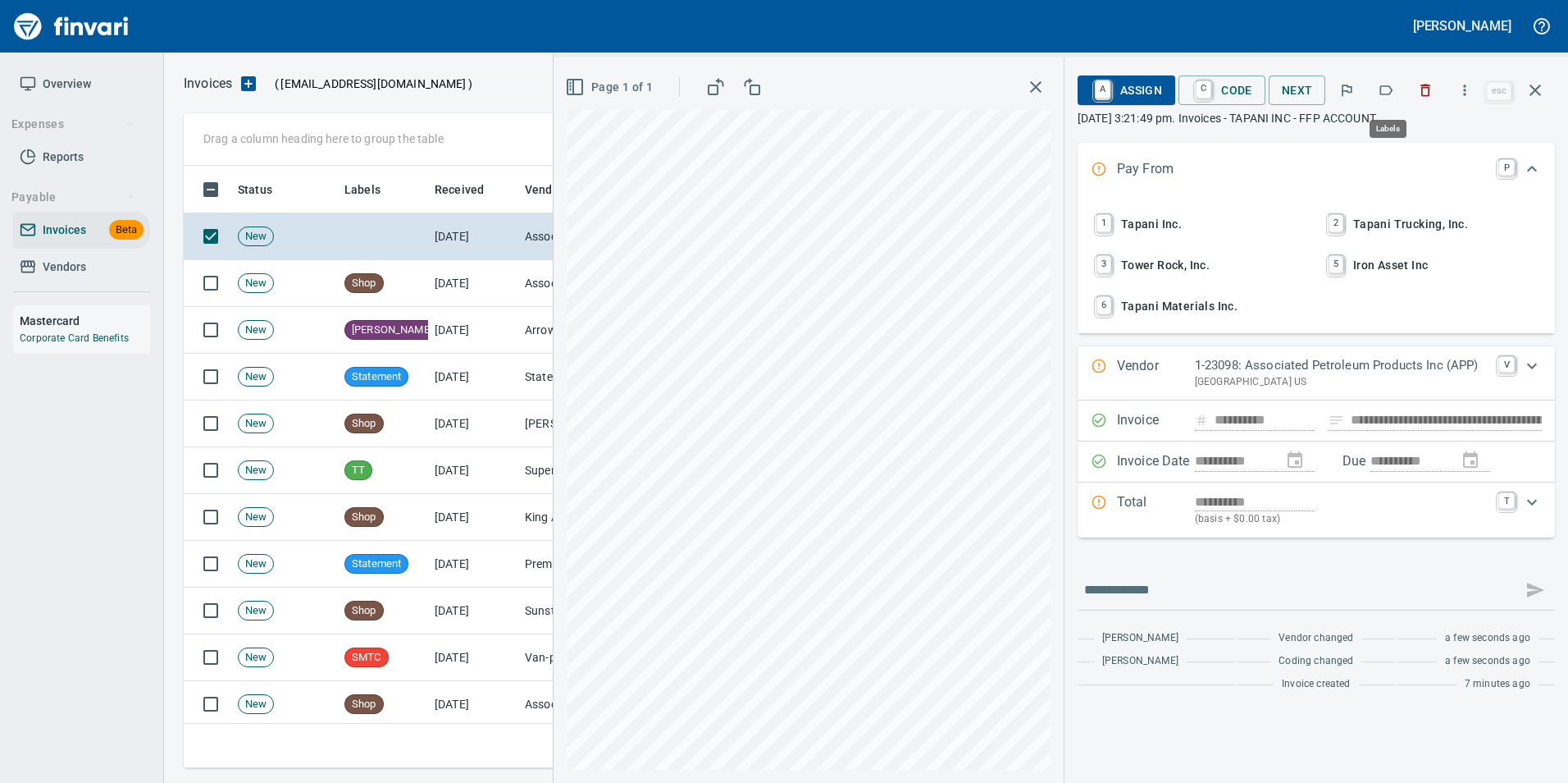
click at [1388, 91] on icon "button" at bounding box center [1385, 89] width 17 height 17
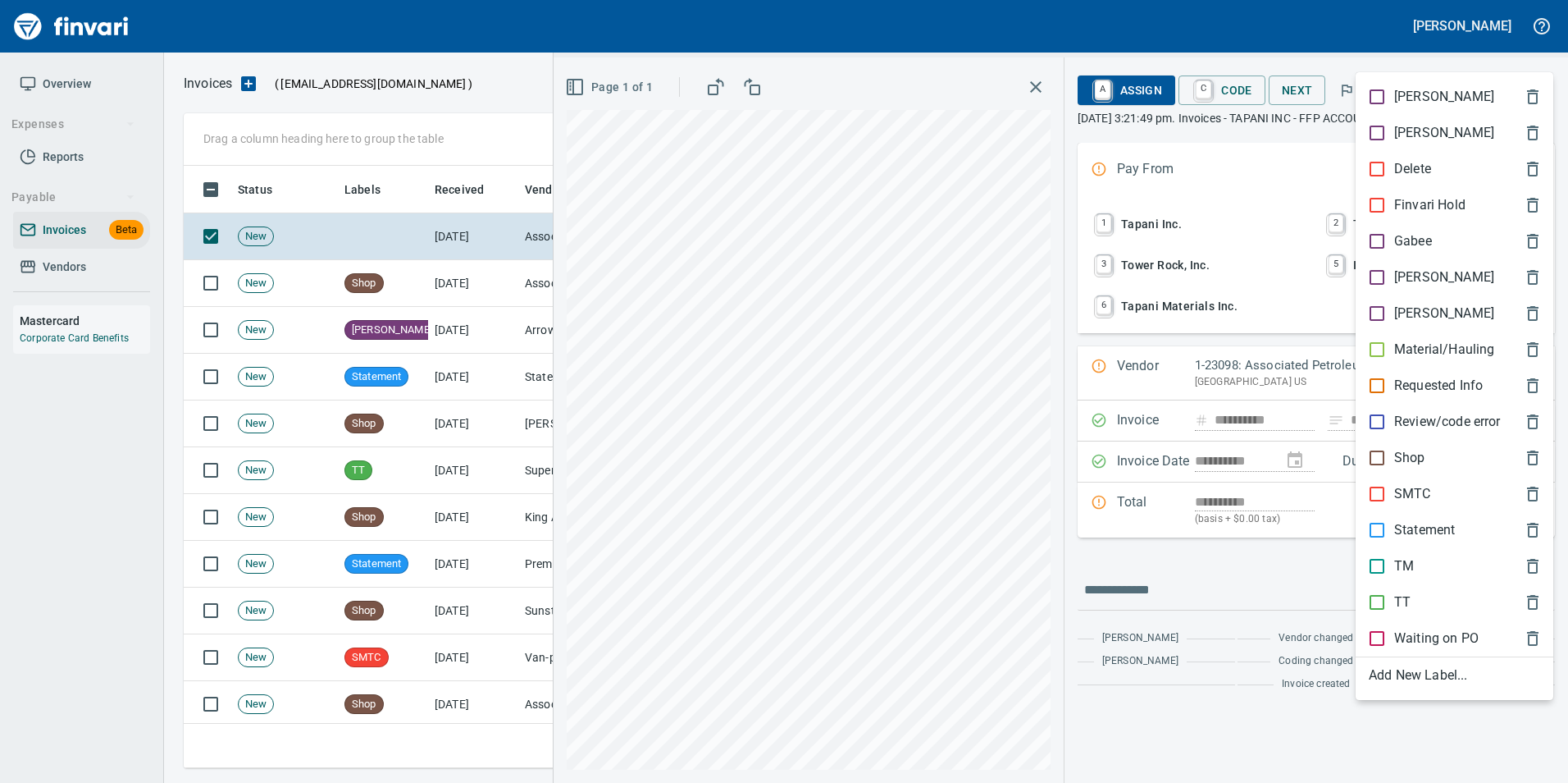
scroll to position [590, 1340]
click at [1407, 460] on p "Shop" at bounding box center [1410, 458] width 31 height 19
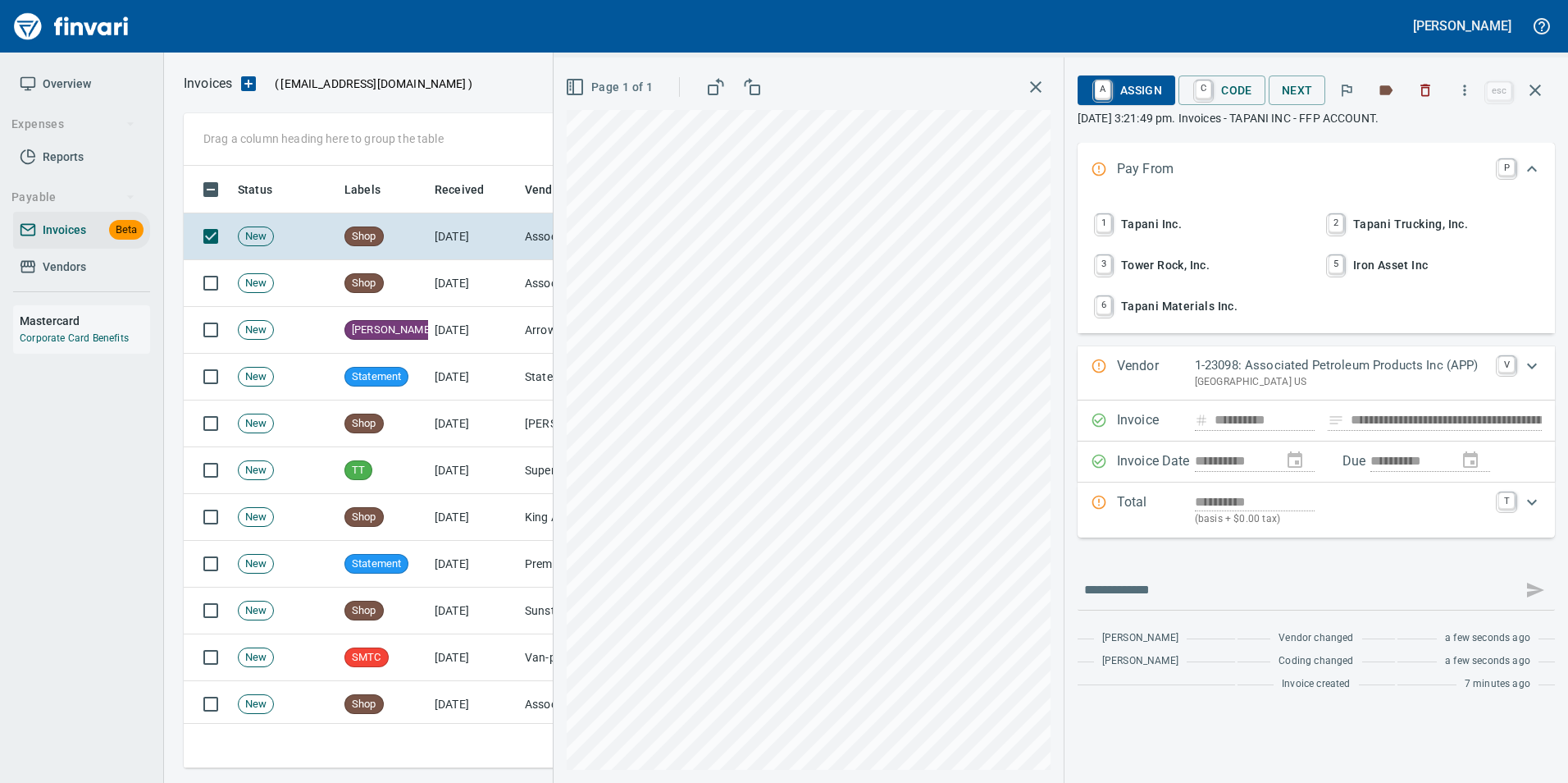
click at [1538, 91] on icon "button" at bounding box center [1535, 90] width 12 height 12
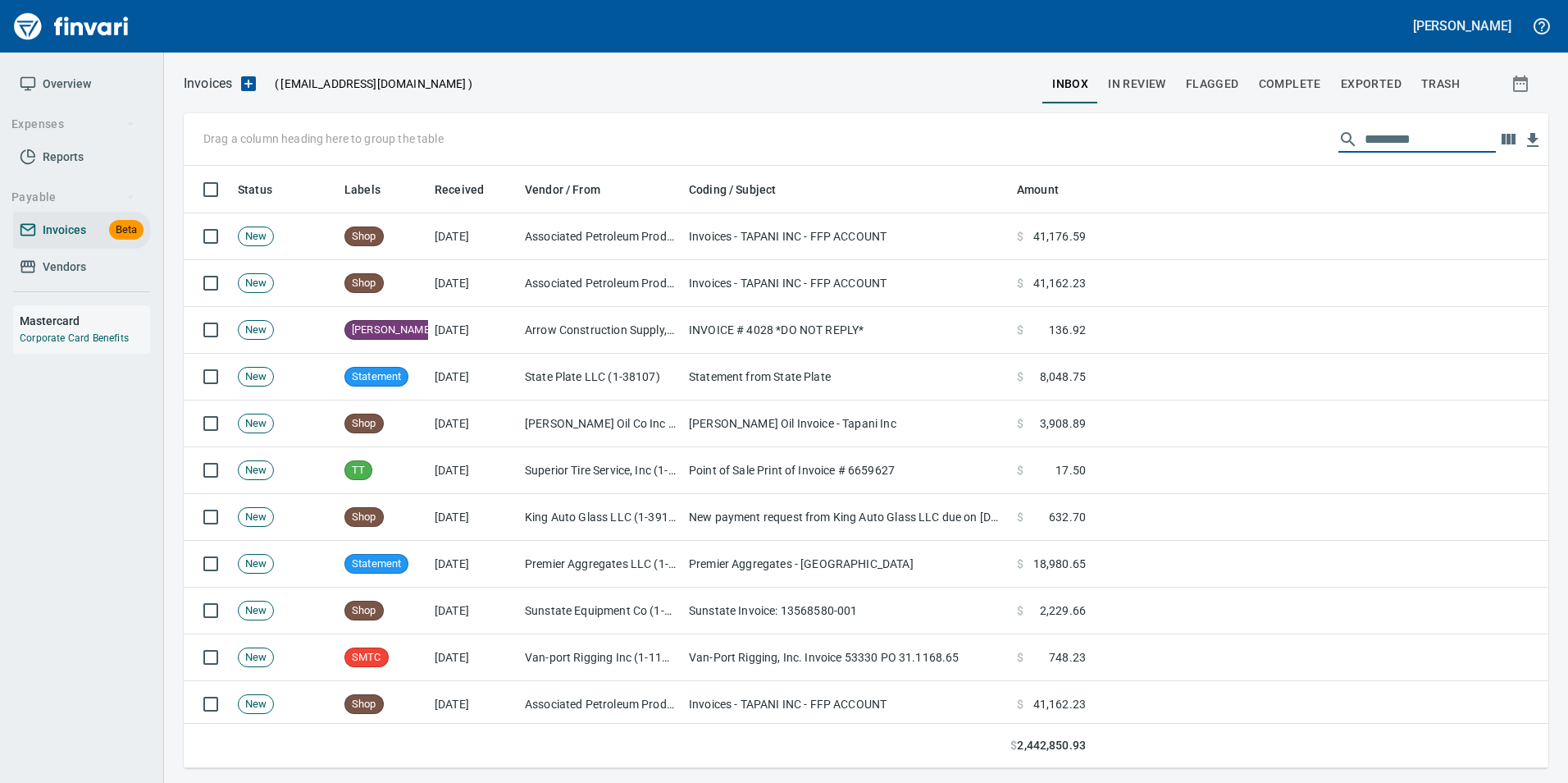
click at [1386, 137] on input "text" at bounding box center [1430, 139] width 131 height 26
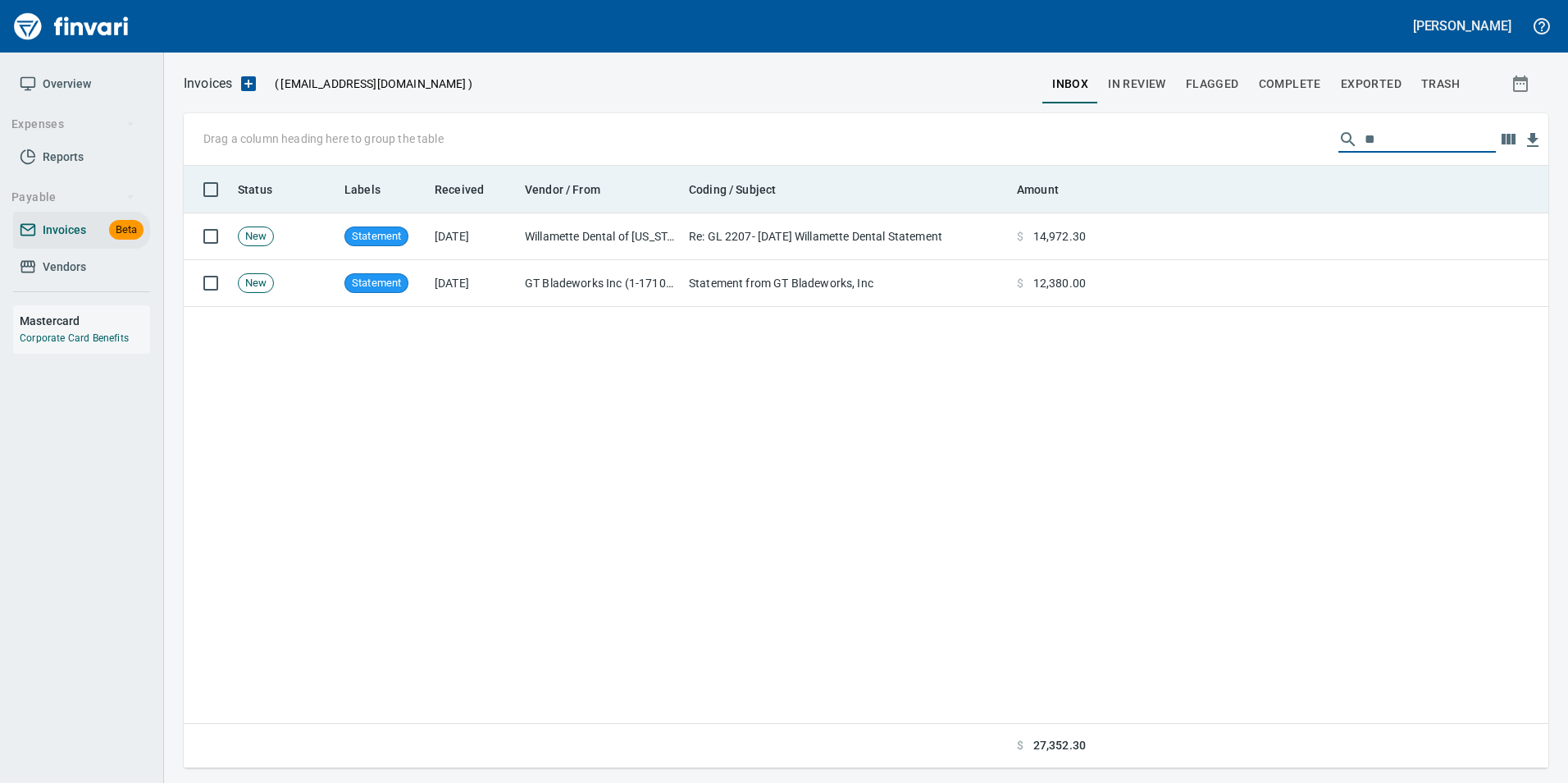
scroll to position [590, 1352]
type input "*"
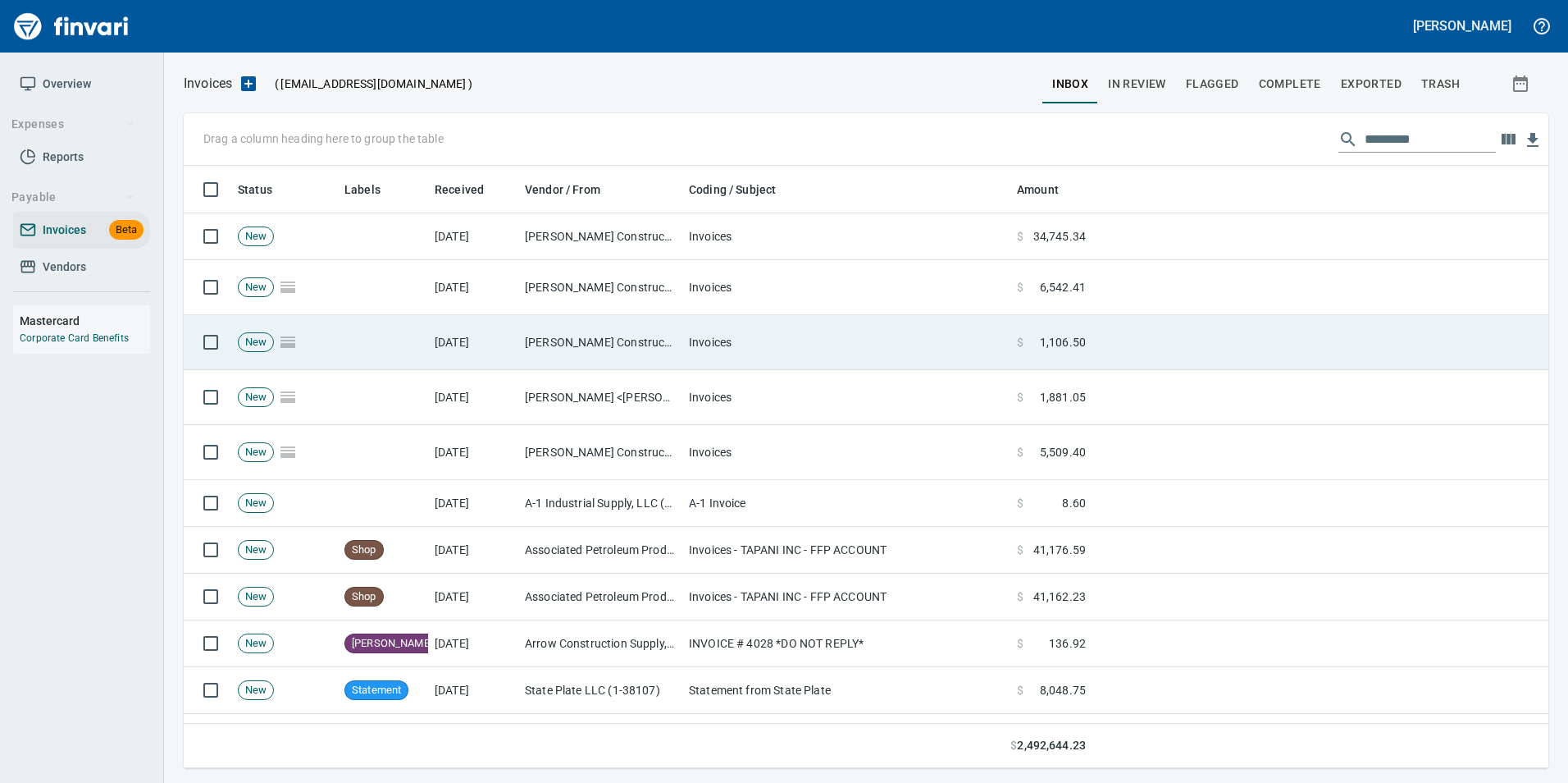
click at [749, 327] on td "Invoices" at bounding box center [846, 342] width 328 height 55
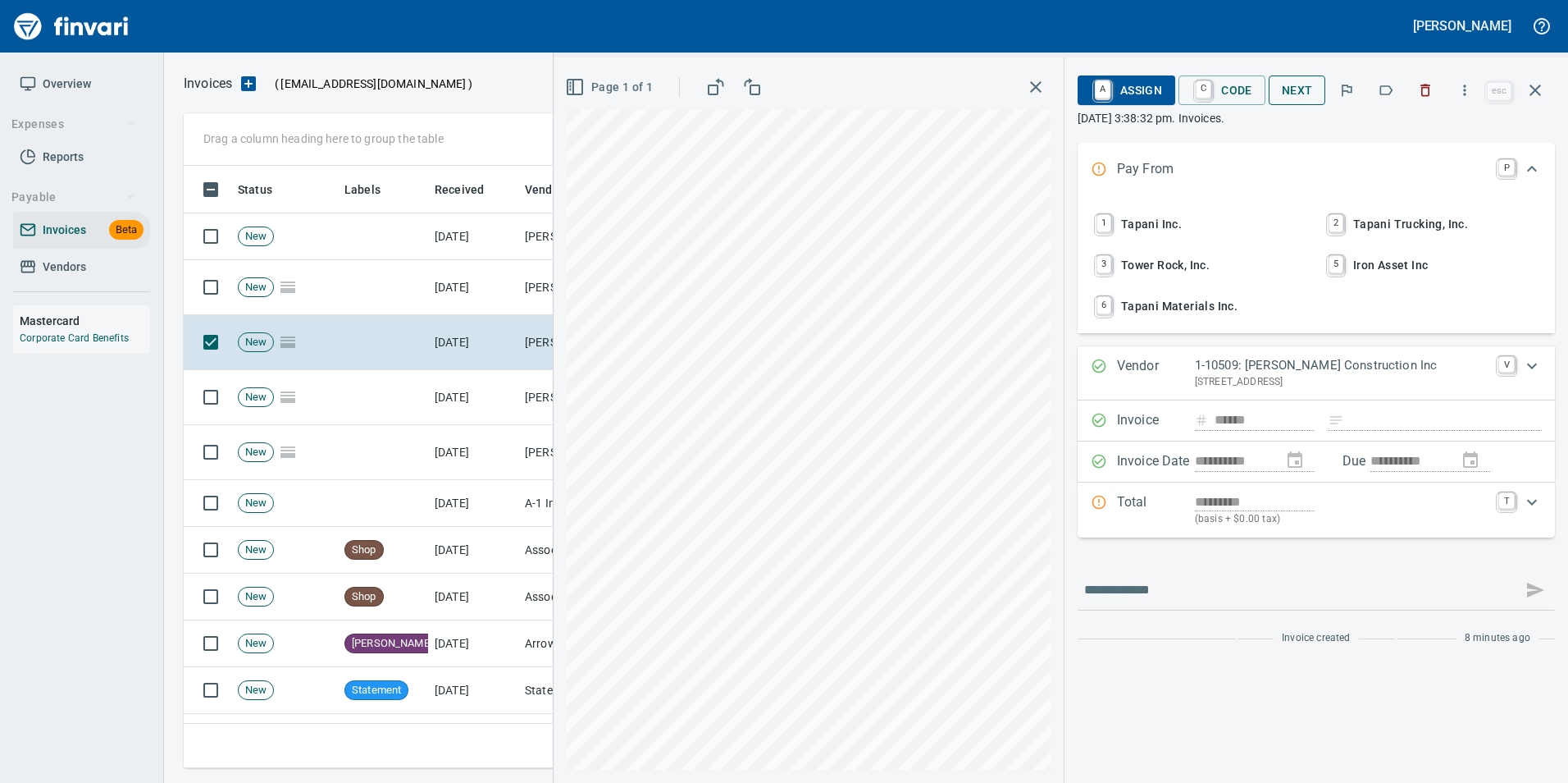
scroll to position [590, 1340]
click at [1287, 96] on span "Next" at bounding box center [1298, 90] width 31 height 20
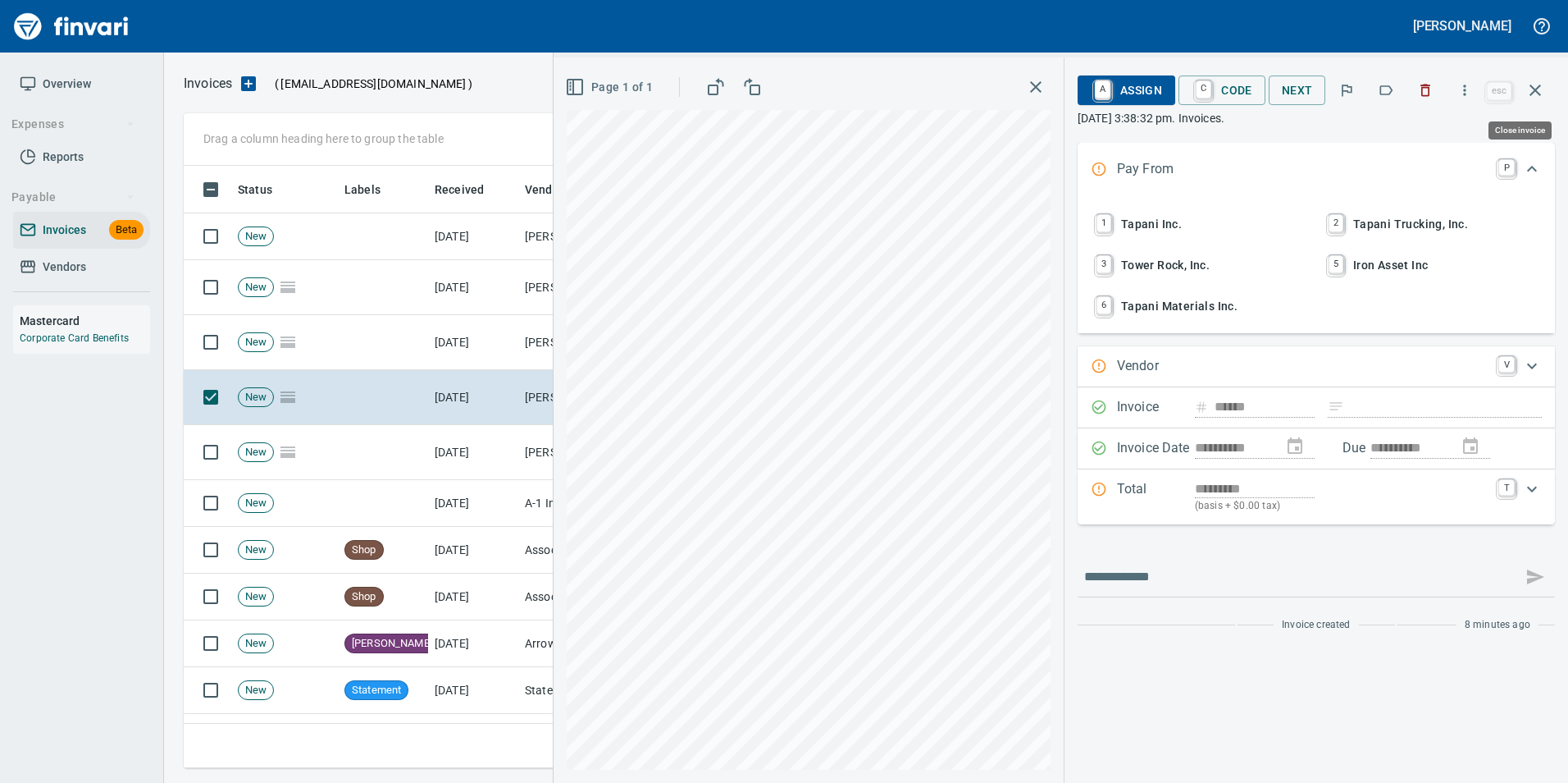
drag, startPoint x: 1551, startPoint y: 87, endPoint x: 1503, endPoint y: 108, distance: 52.4
click at [1551, 86] on button "button" at bounding box center [1535, 90] width 39 height 39
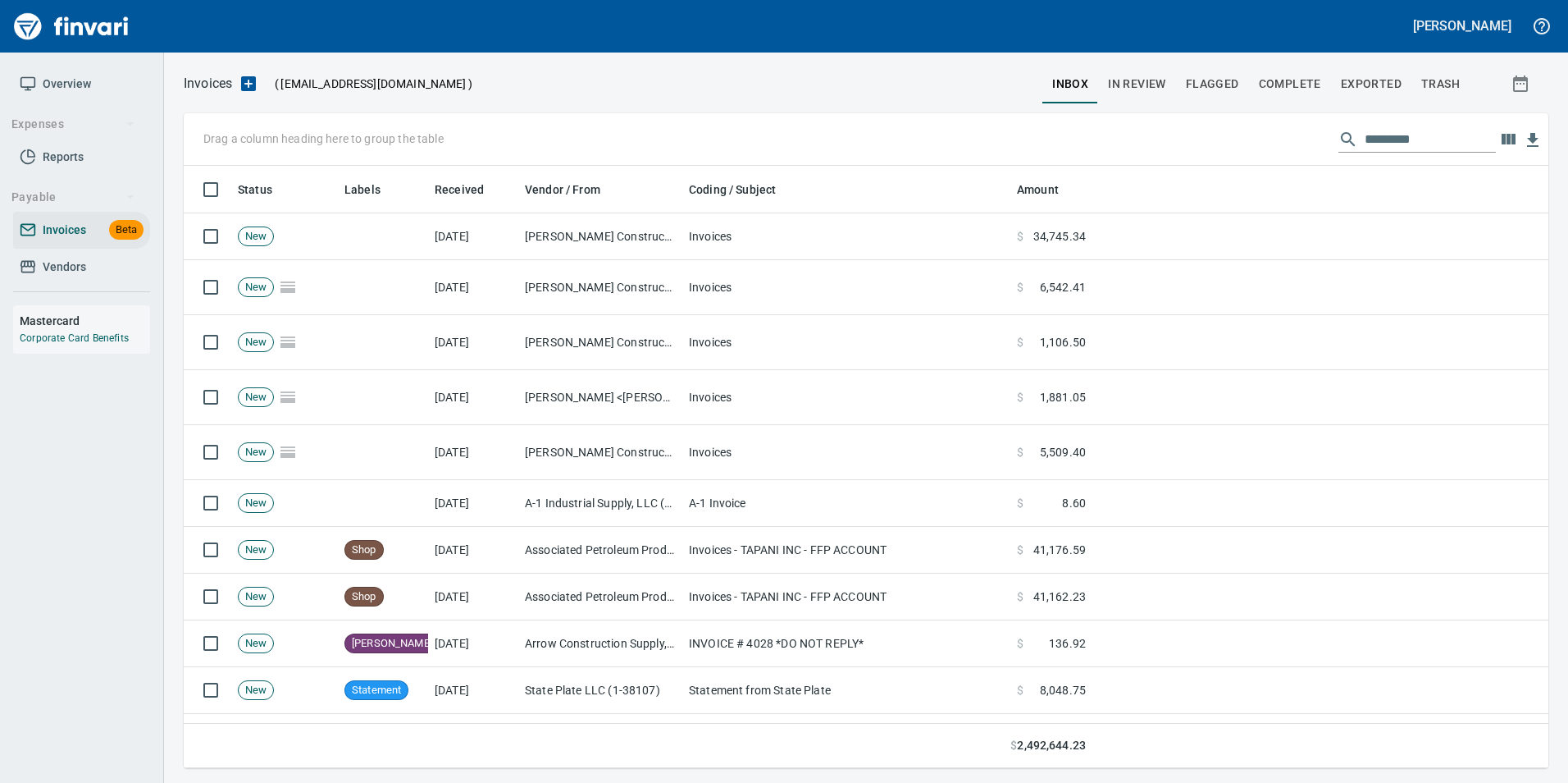
scroll to position [590, 1340]
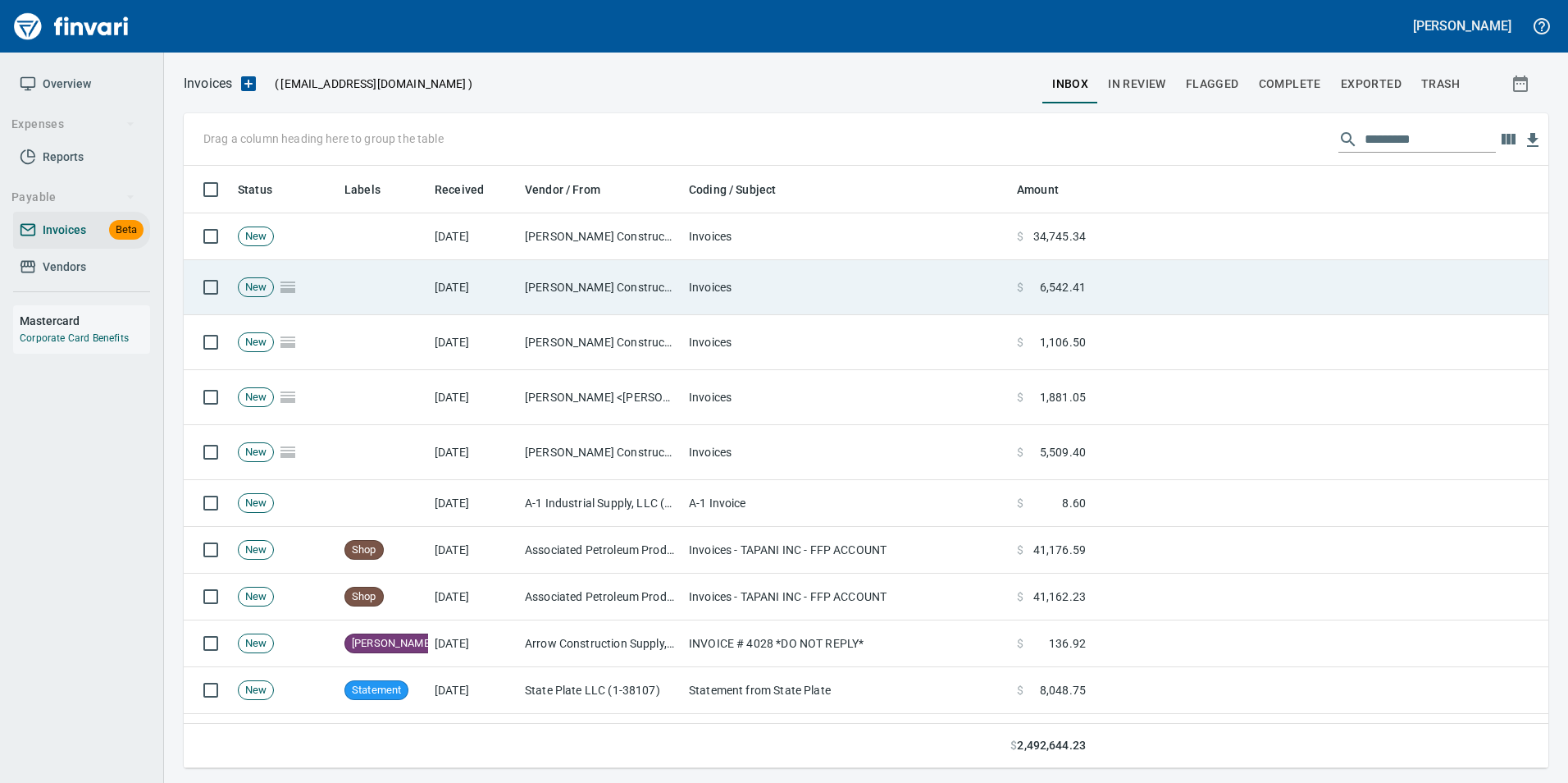
click at [709, 267] on td "Invoices" at bounding box center [846, 287] width 328 height 55
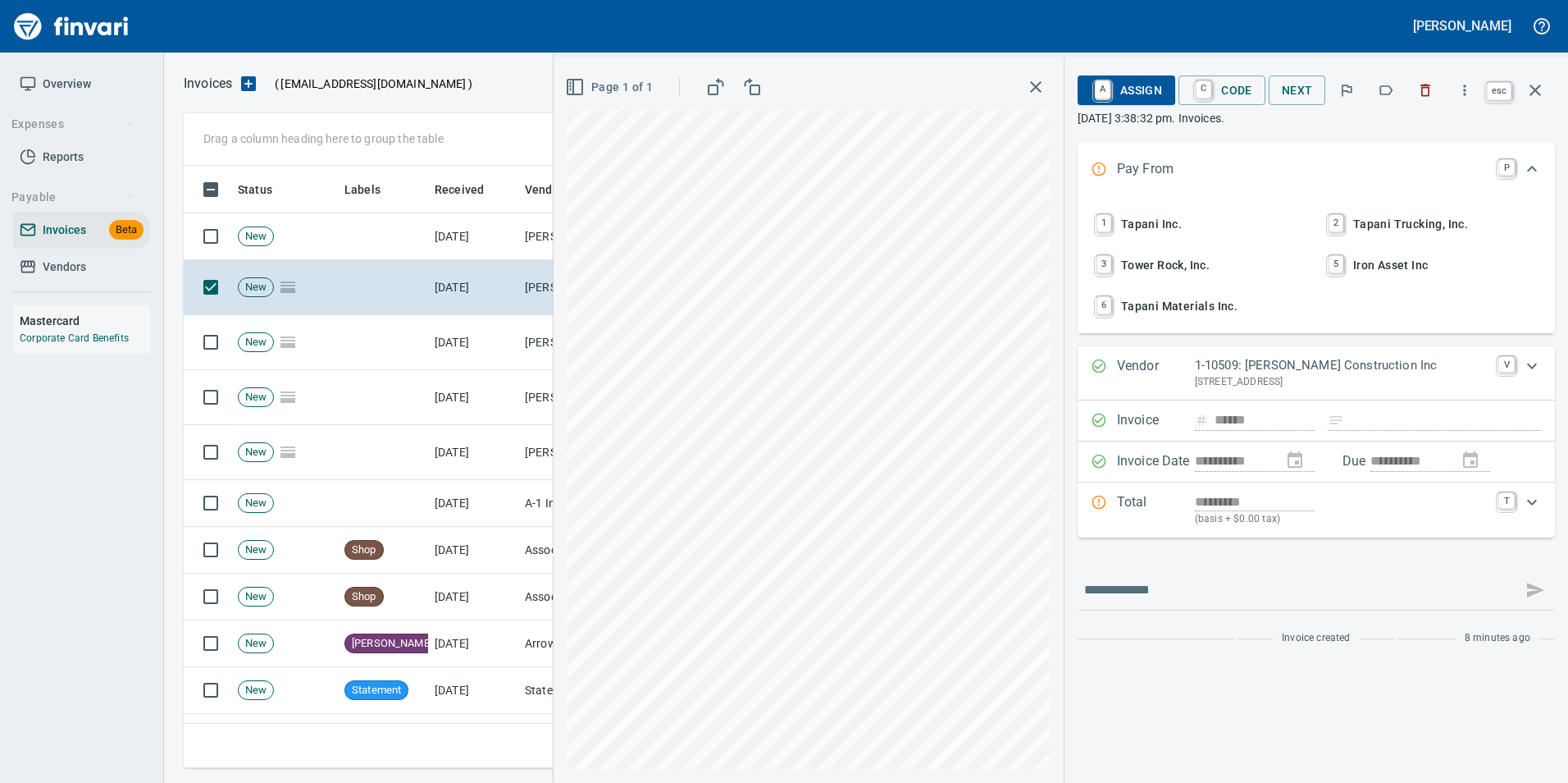
scroll to position [590, 1340]
click at [1538, 85] on icon "button" at bounding box center [1535, 90] width 19 height 19
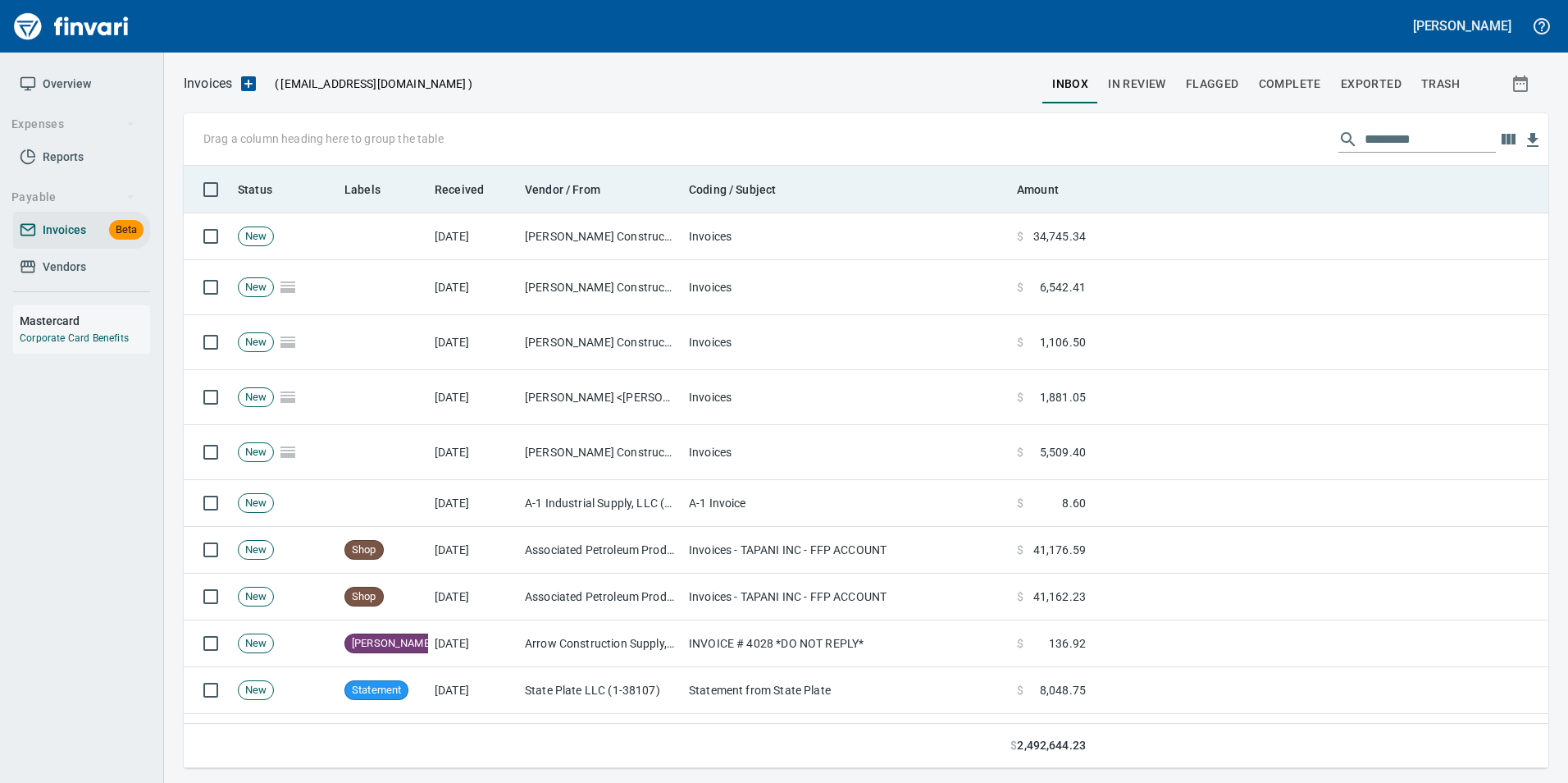
scroll to position [590, 1340]
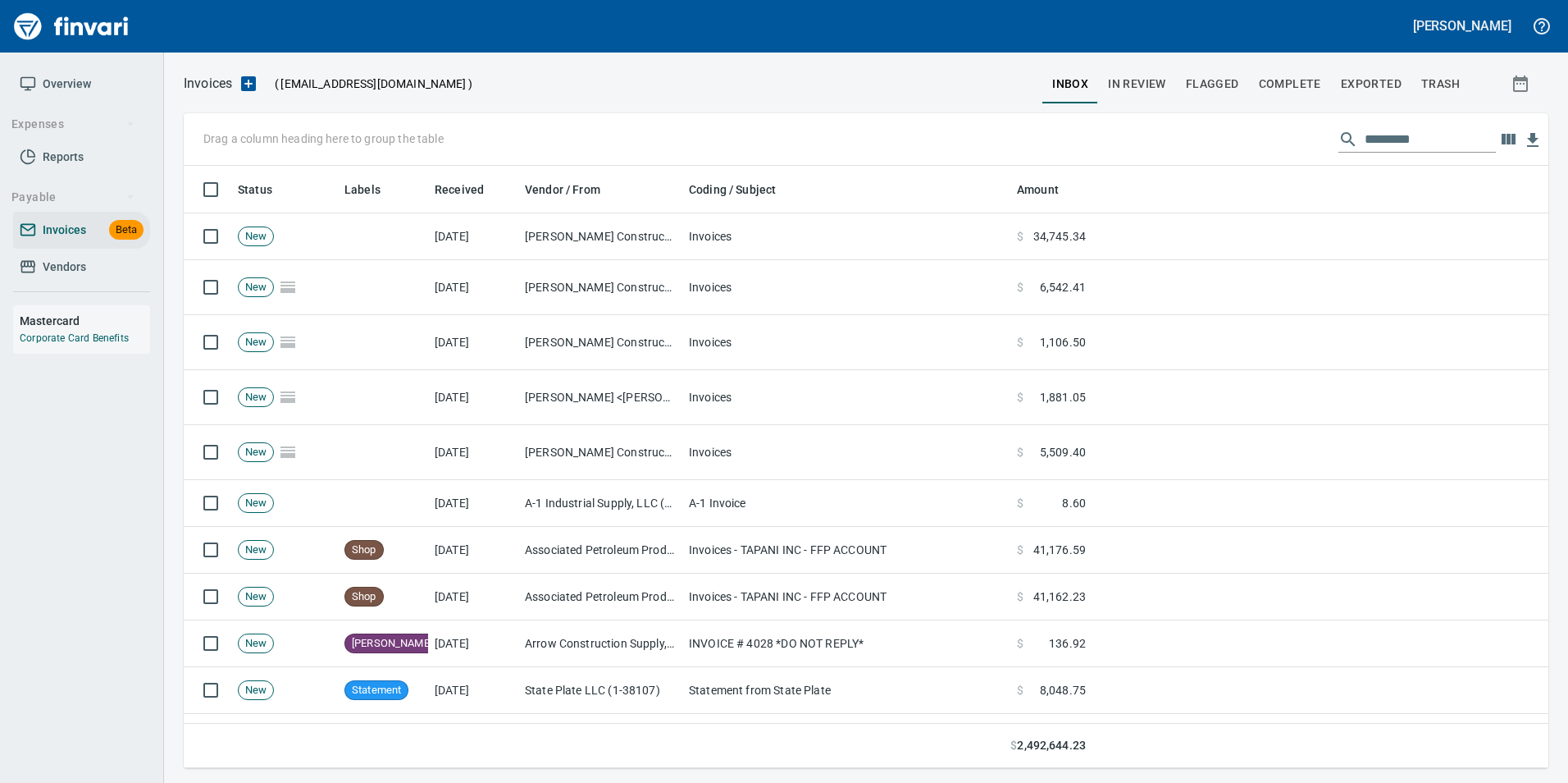
scroll to position [590, 1340]
